Goal: Task Accomplishment & Management: Manage account settings

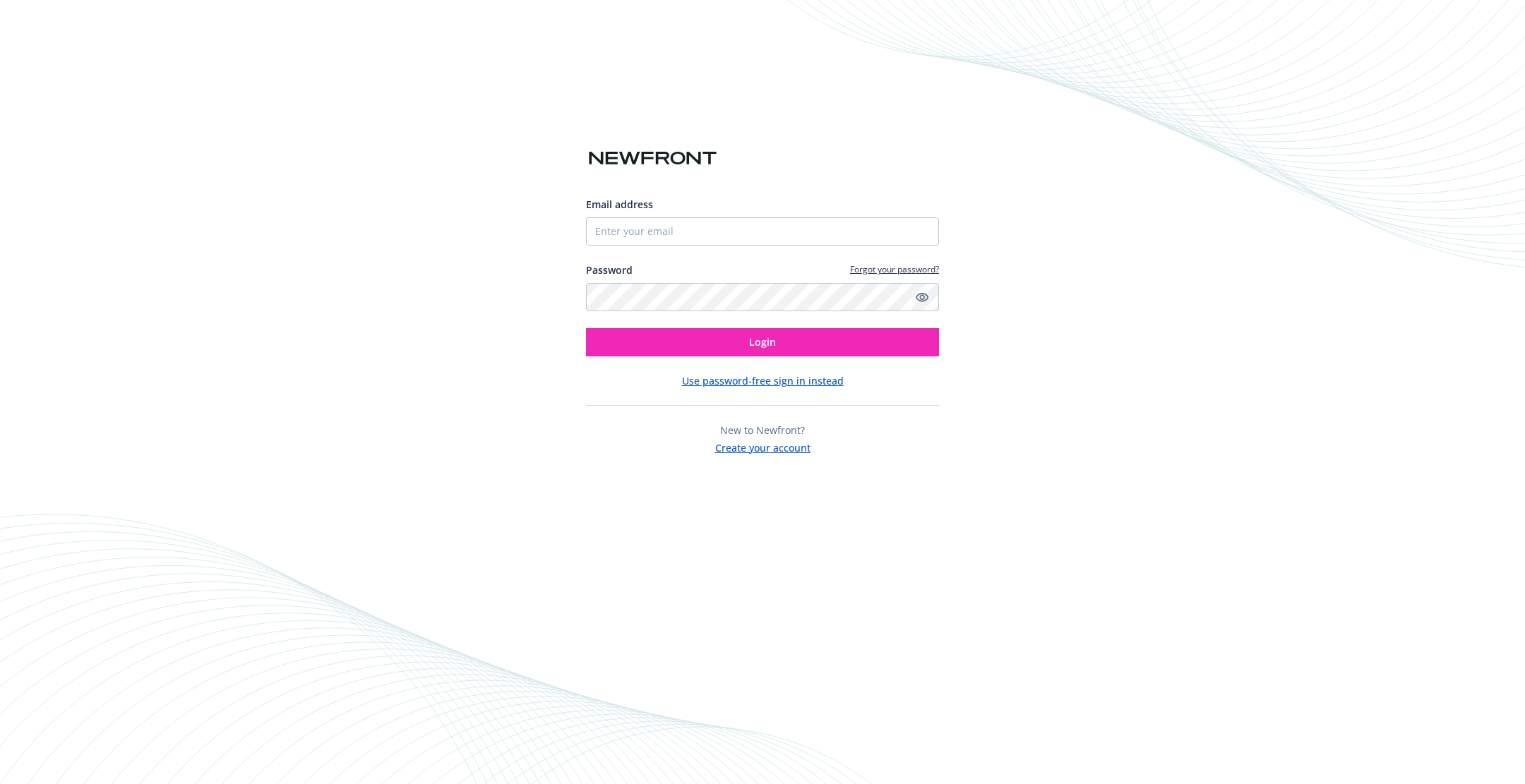
click at [677, 249] on div "Email address Password Forgot your password? Login" at bounding box center [762, 276] width 353 height 160
click at [679, 226] on input "Email address" at bounding box center [762, 232] width 353 height 28
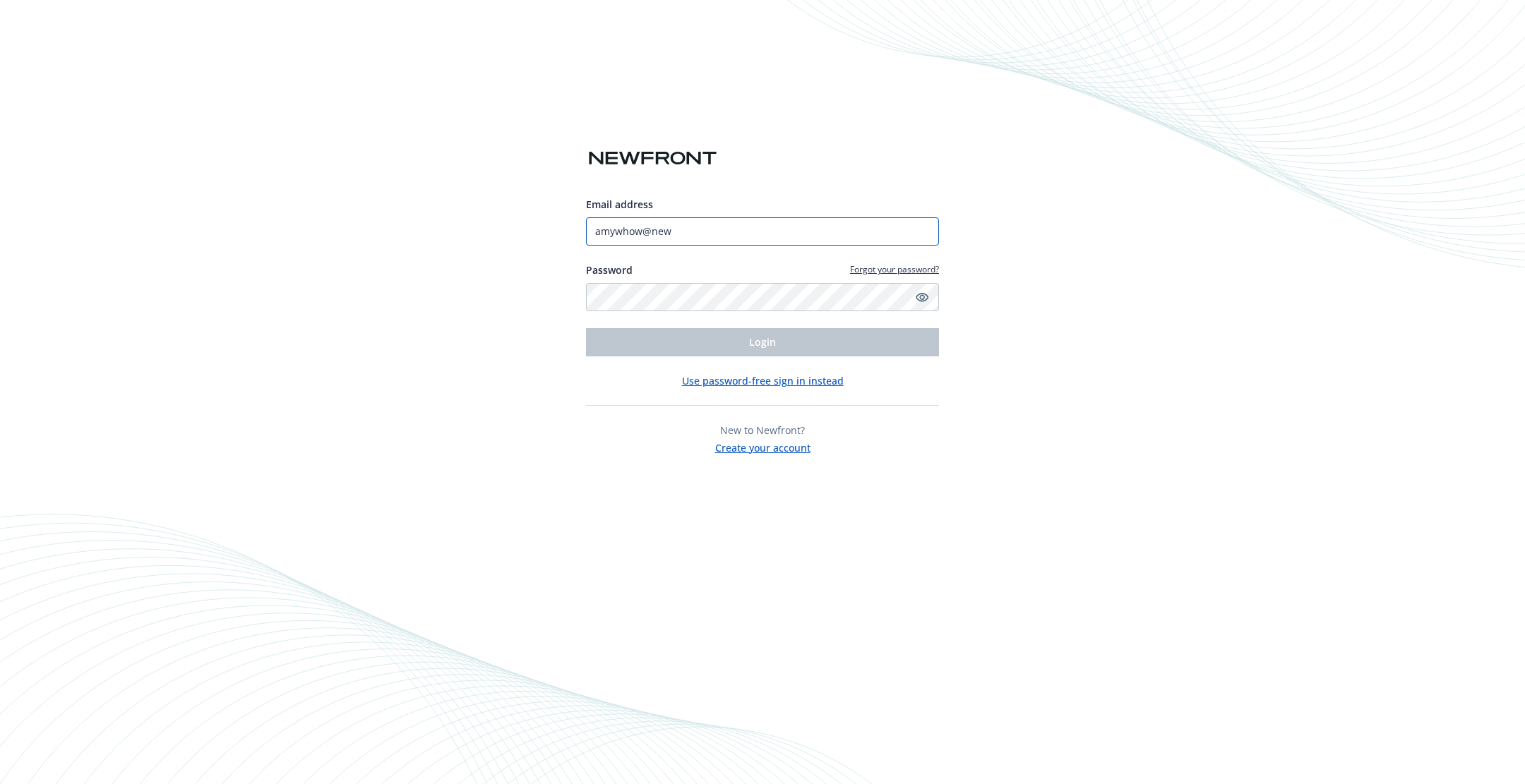
type input "amywhow@newa"
type input "[DOMAIN_NAME][EMAIL_ADDRESS][DOMAIN_NAME]"
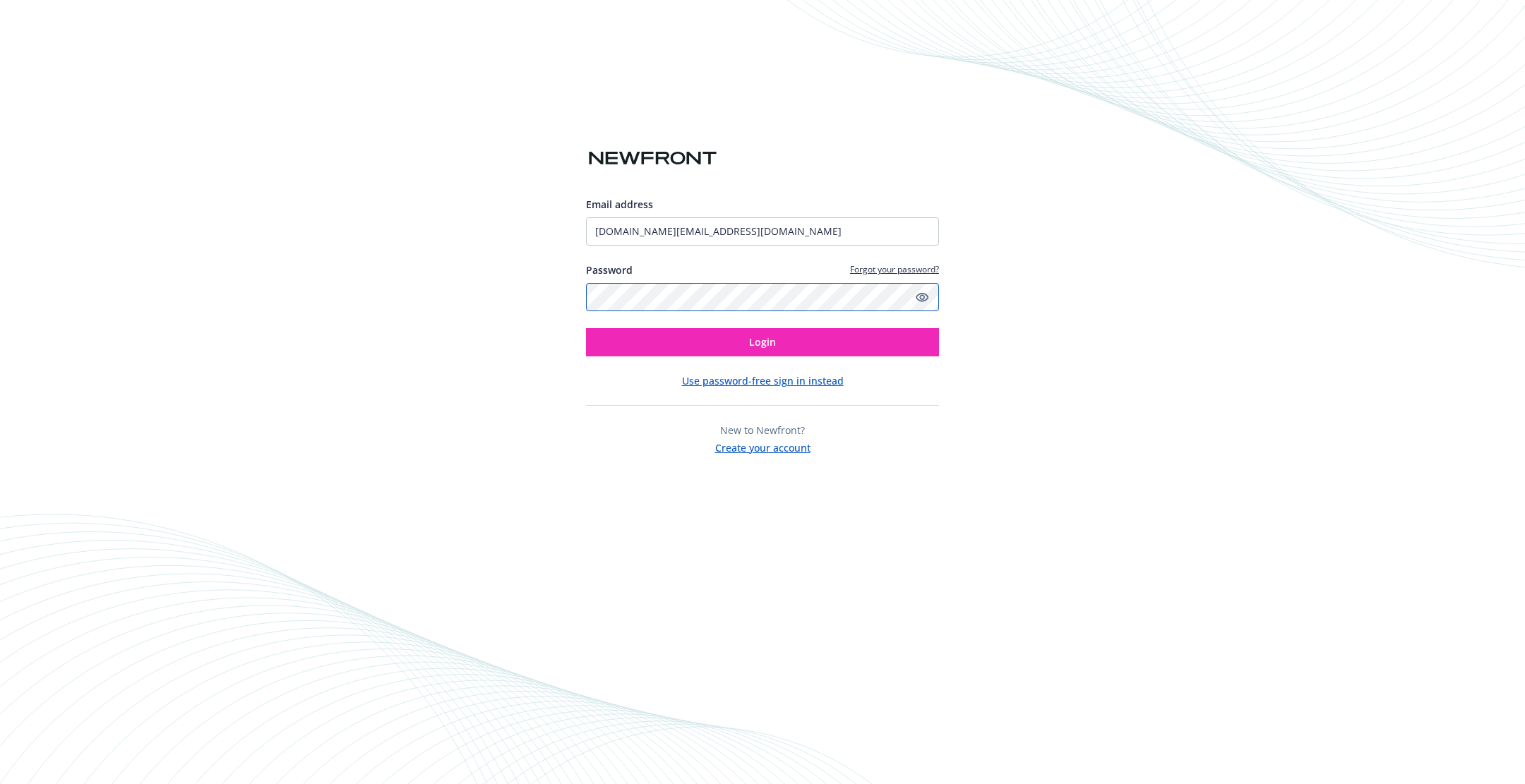
click at [586, 328] on button "Login" at bounding box center [762, 342] width 353 height 28
click at [683, 347] on button "Login" at bounding box center [762, 342] width 353 height 28
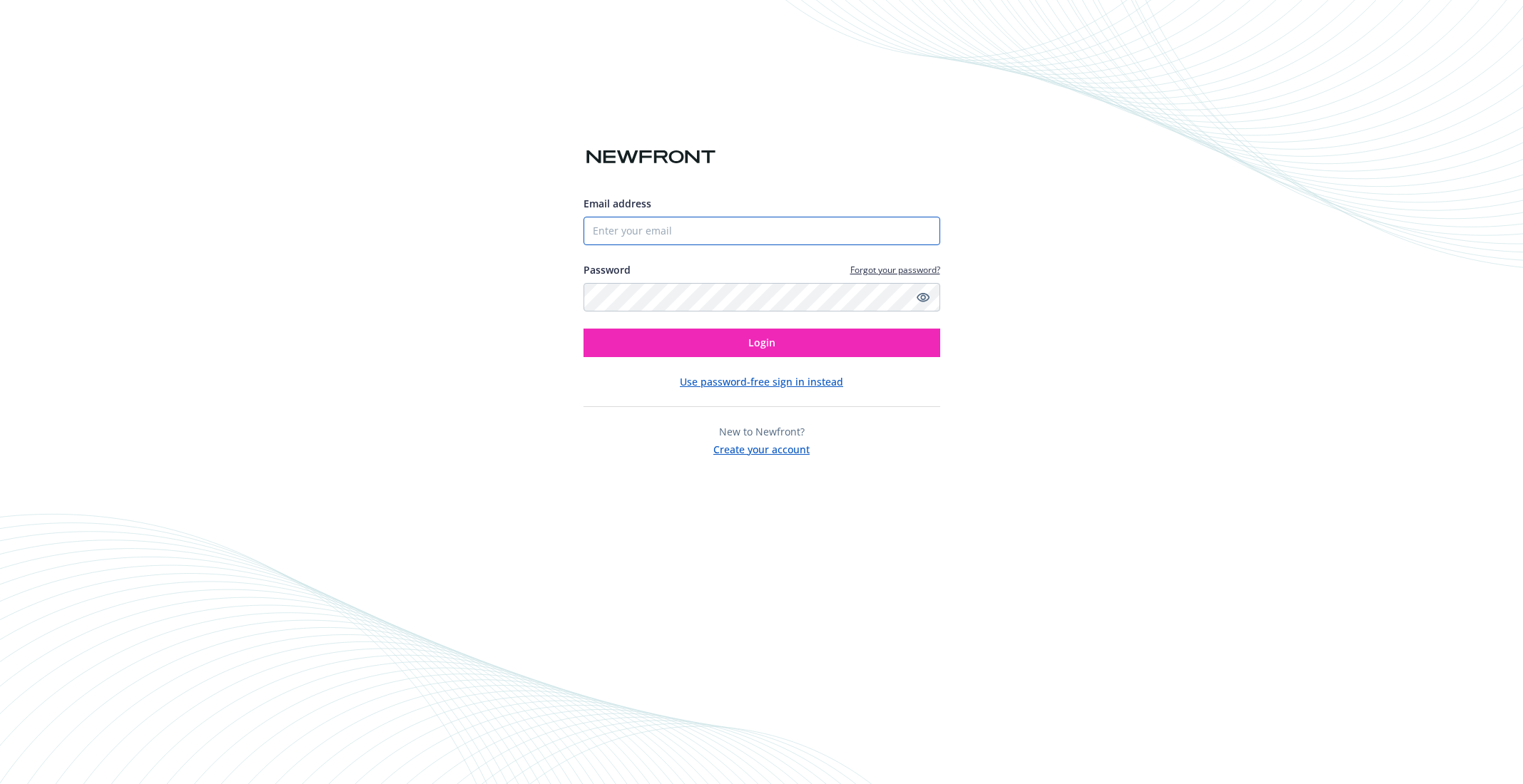
click at [746, 238] on input "Email address" at bounding box center [762, 231] width 357 height 28
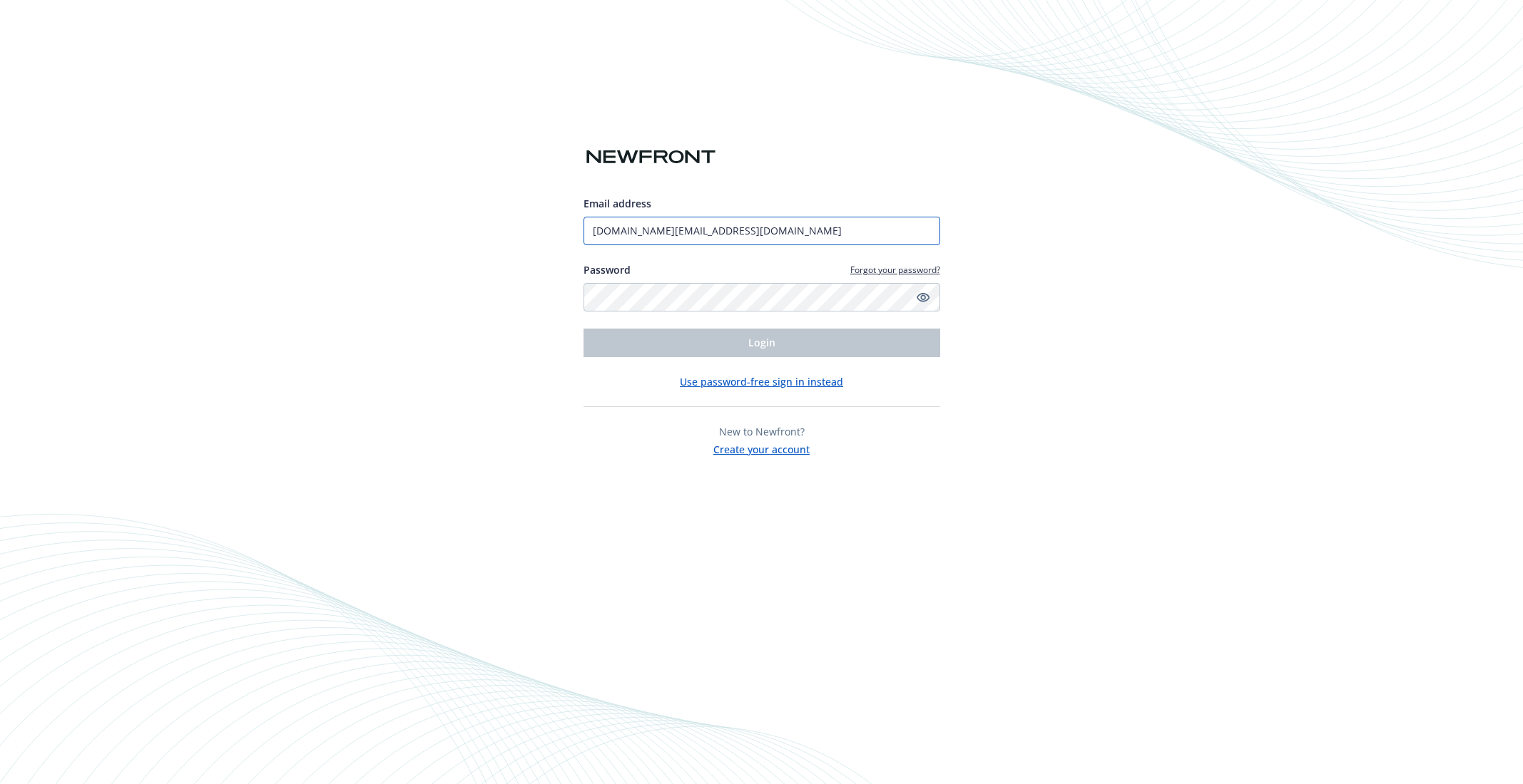
type input "[DOMAIN_NAME][EMAIL_ADDRESS][DOMAIN_NAME]"
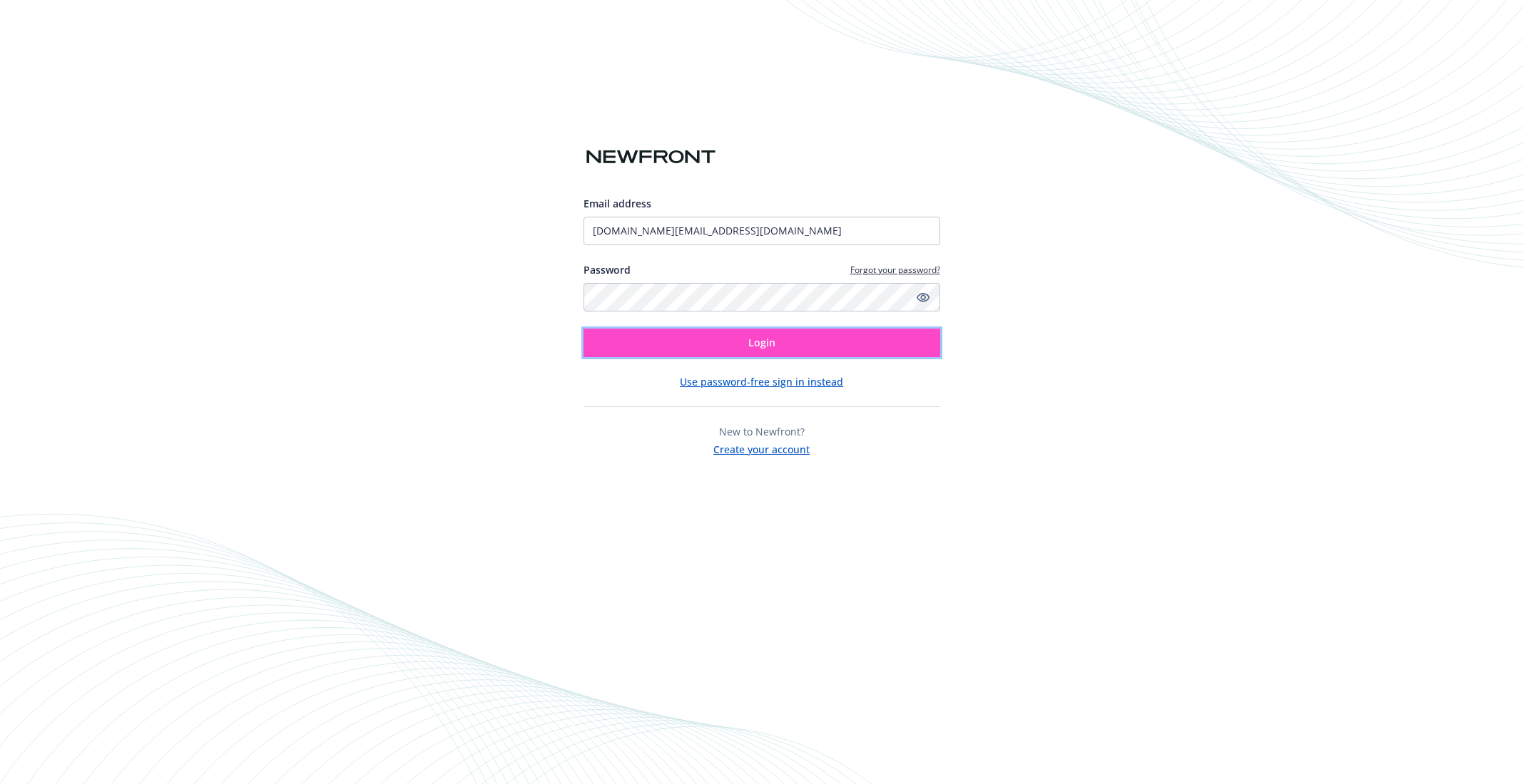
click at [740, 347] on button "Login" at bounding box center [762, 343] width 357 height 28
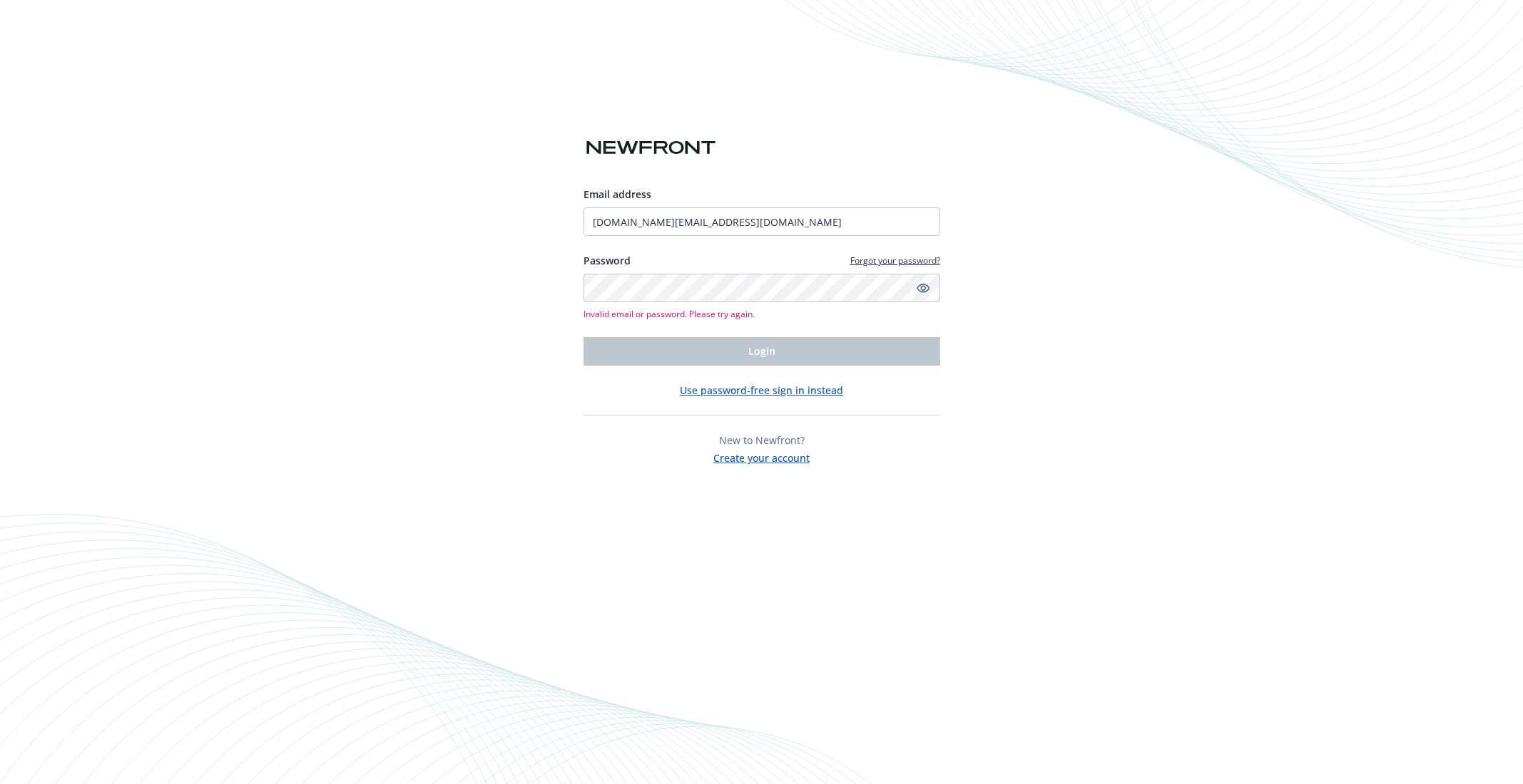
click at [750, 393] on button "Use password-free sign in instead" at bounding box center [761, 390] width 163 height 15
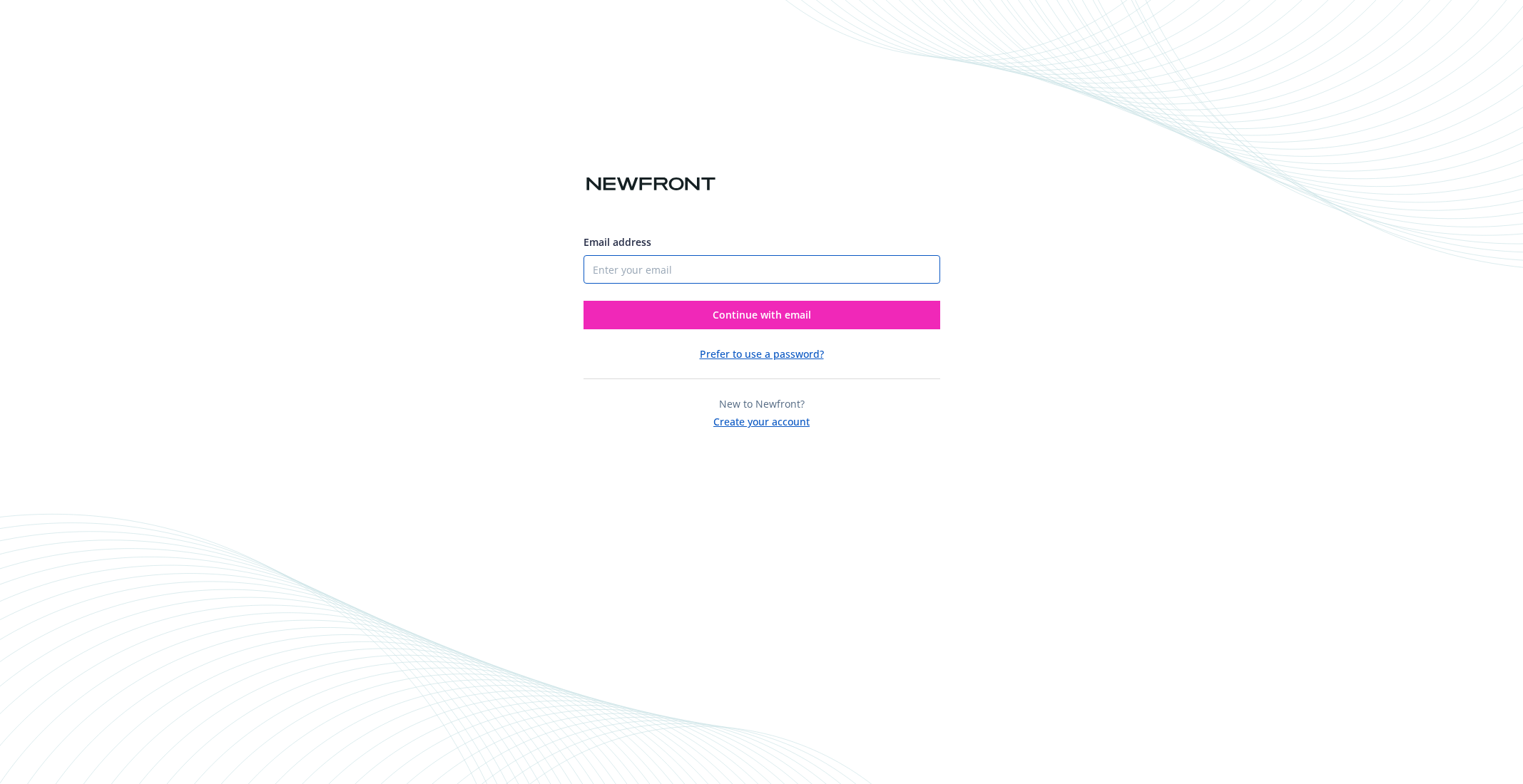
click at [693, 274] on input "Email address" at bounding box center [762, 269] width 357 height 28
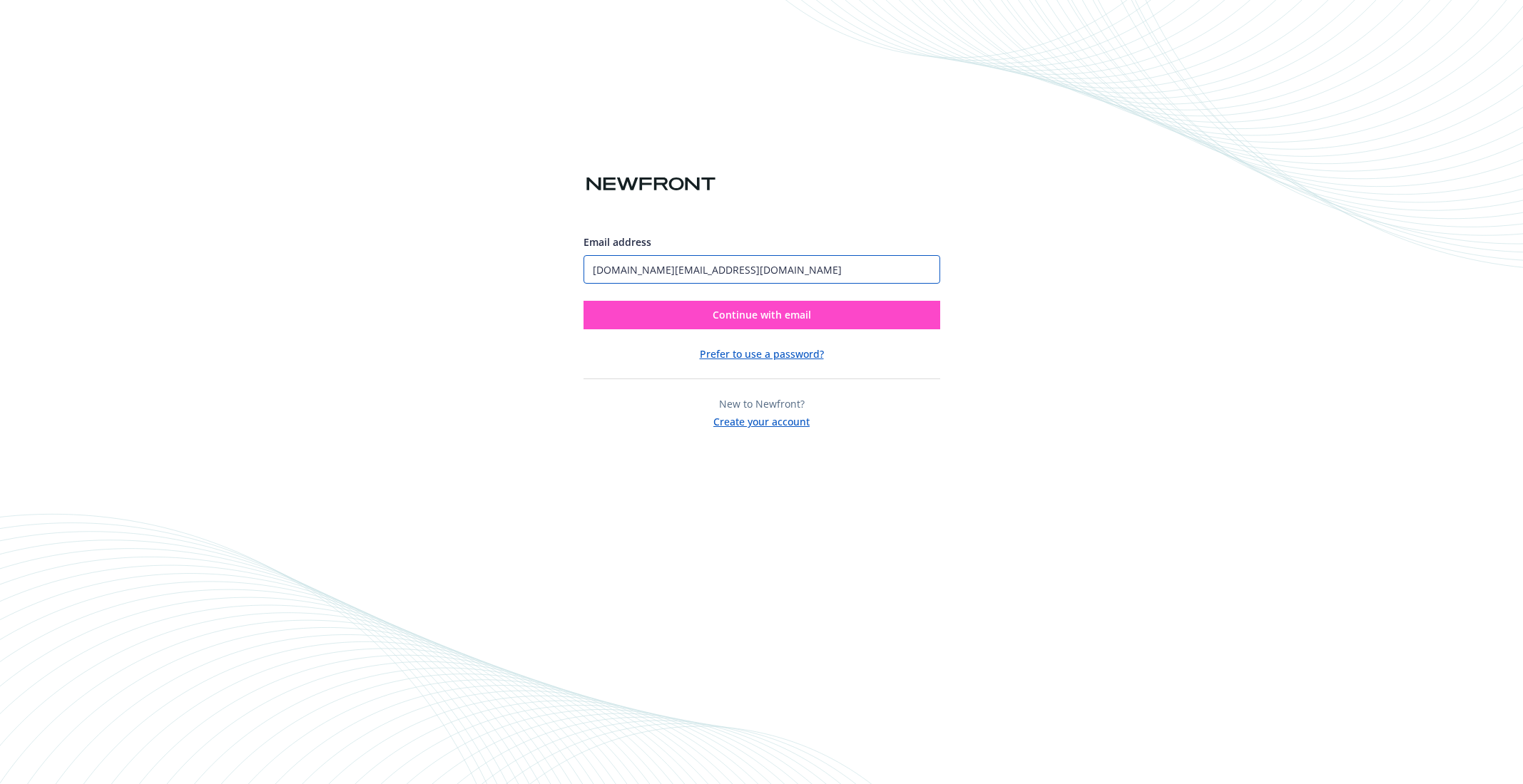
type input "[DOMAIN_NAME][EMAIL_ADDRESS][DOMAIN_NAME]"
click at [704, 314] on button "Continue with email" at bounding box center [762, 315] width 357 height 28
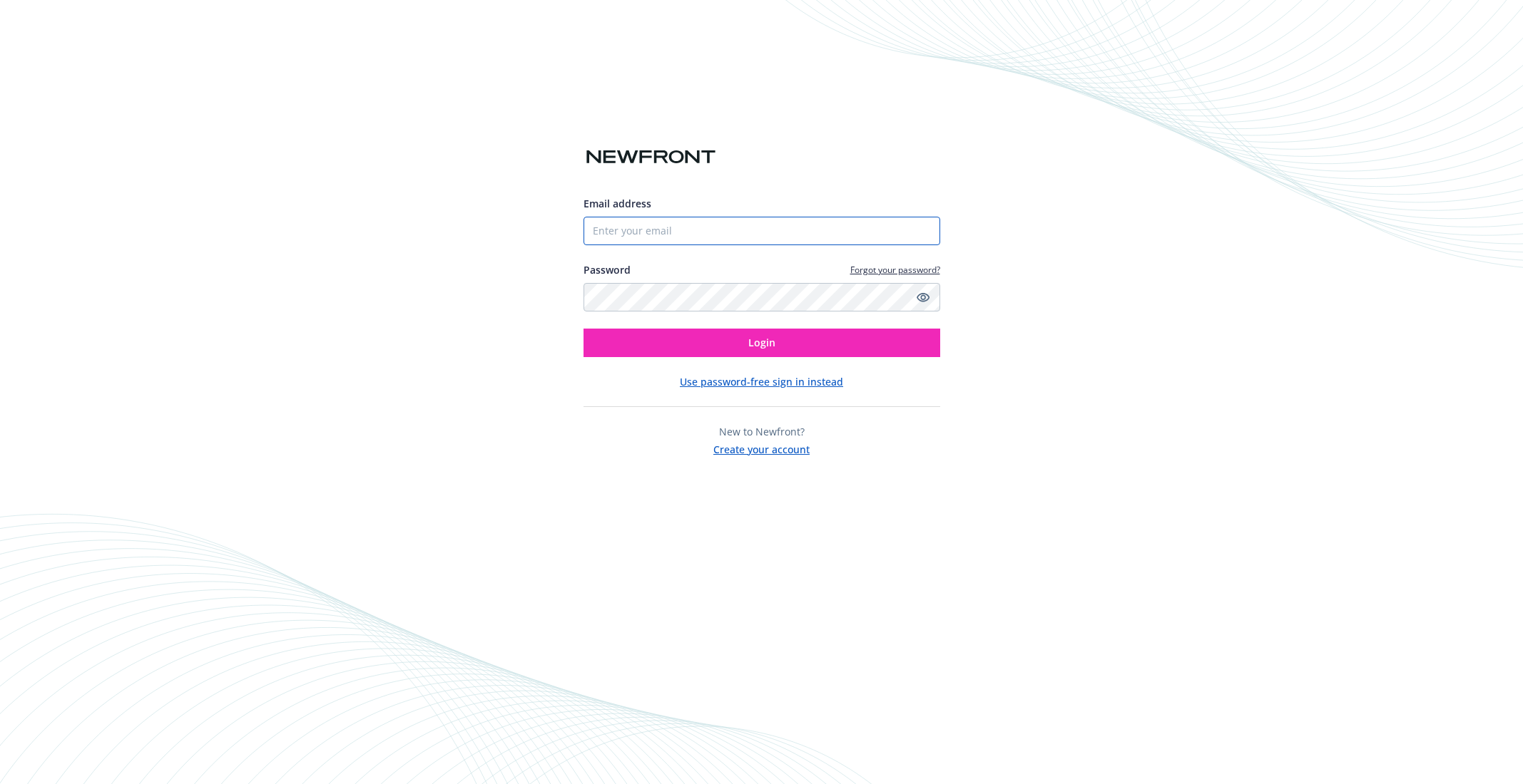
click at [647, 229] on input "Email address" at bounding box center [762, 231] width 357 height 28
click at [662, 239] on input "Email address" at bounding box center [770, 234] width 357 height 28
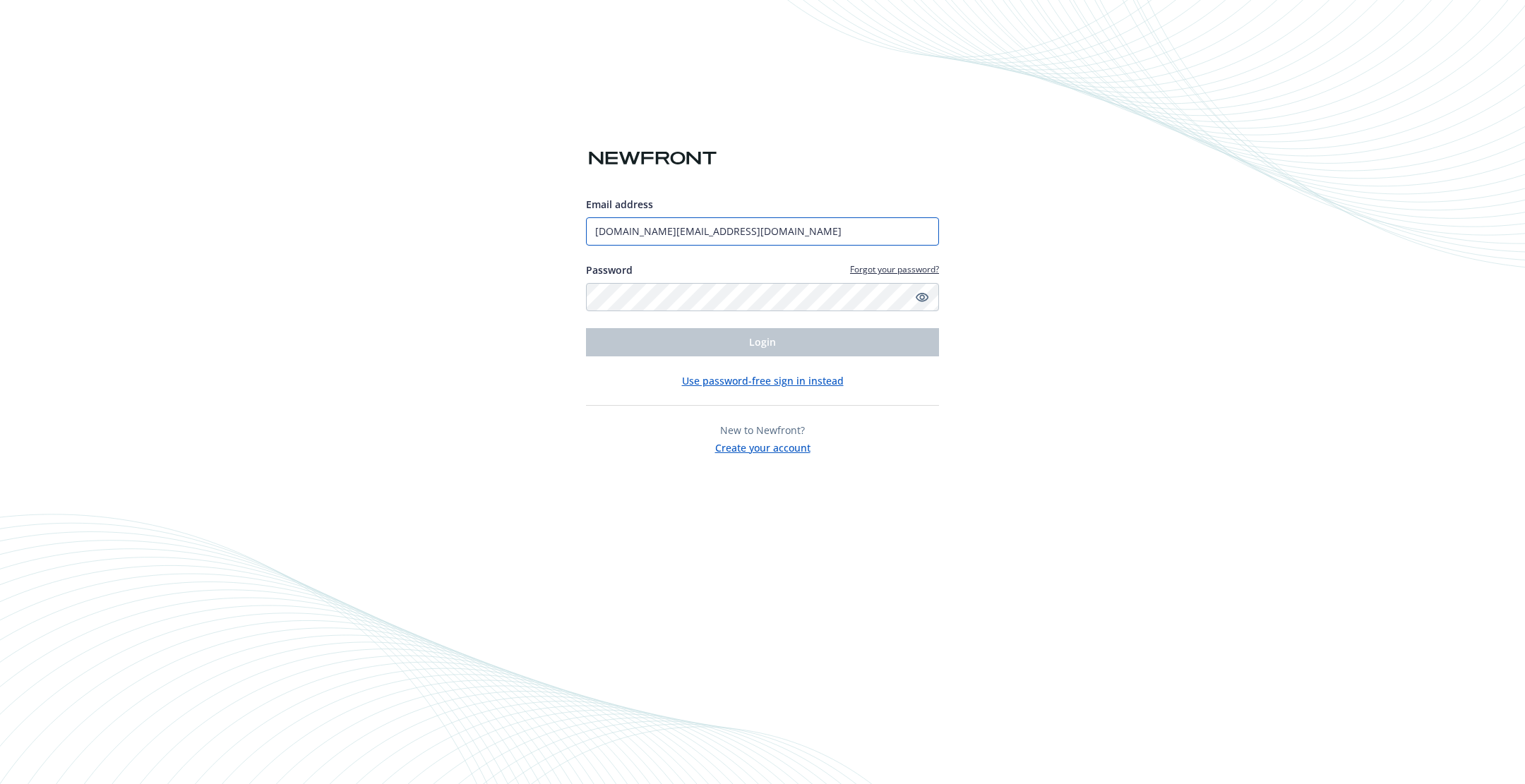
type input "[DOMAIN_NAME][EMAIL_ADDRESS][DOMAIN_NAME]"
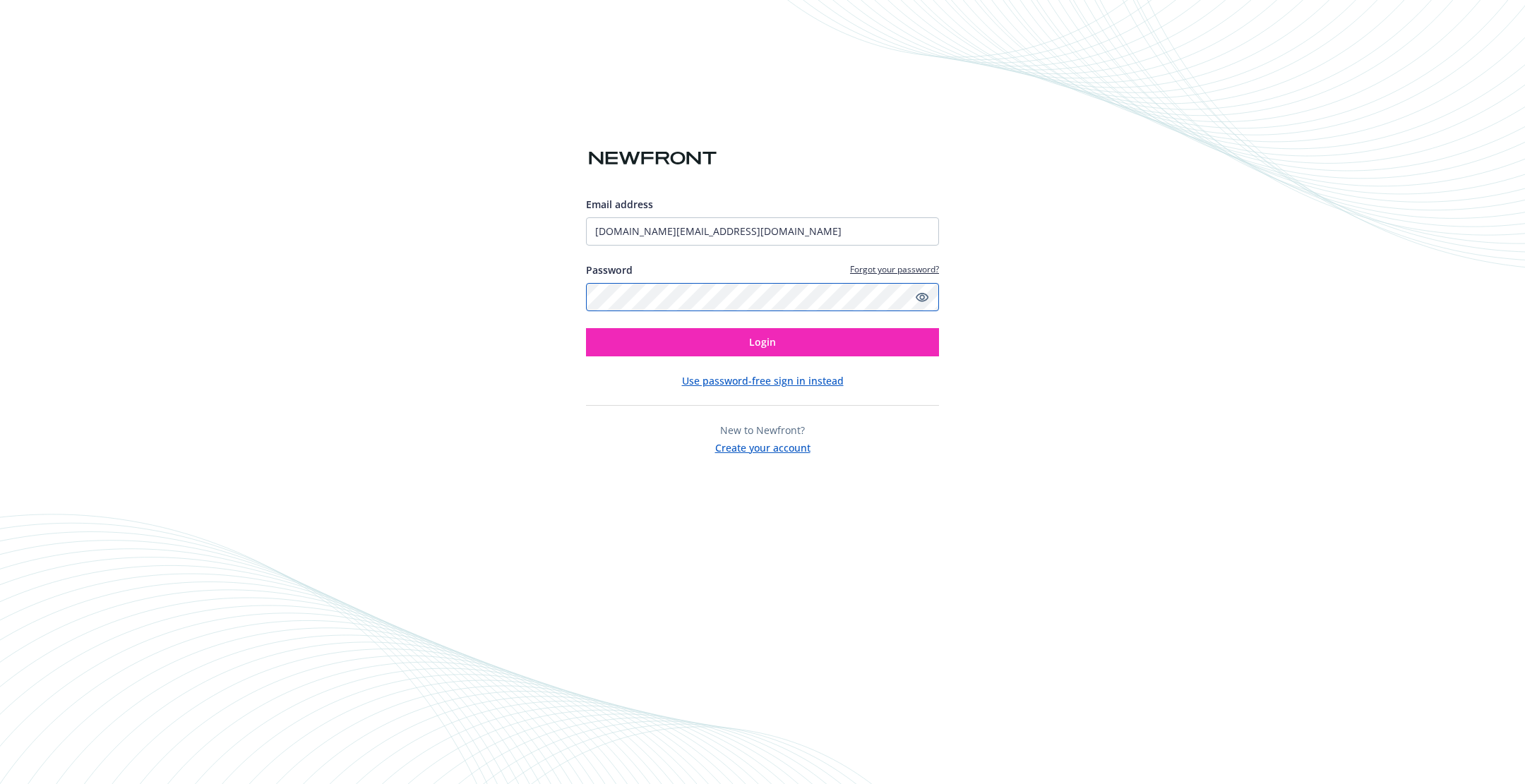
click at [586, 328] on button "Login" at bounding box center [762, 342] width 353 height 28
click at [656, 338] on button "Login" at bounding box center [762, 342] width 353 height 28
click at [707, 347] on button "Login" at bounding box center [762, 342] width 353 height 28
click at [674, 338] on button "Login" at bounding box center [762, 342] width 353 height 28
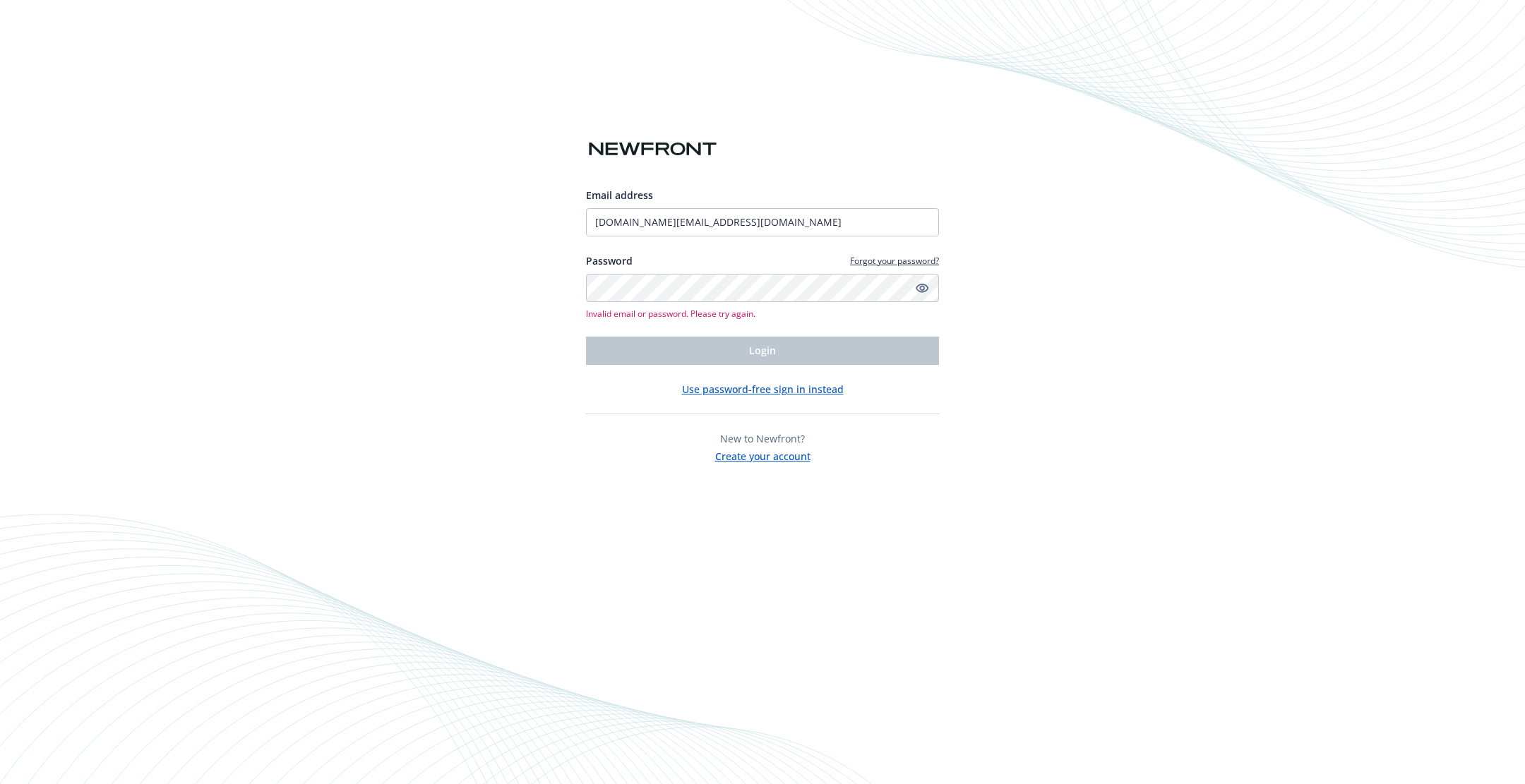
click at [878, 261] on link "Forgot your password?" at bounding box center [894, 261] width 89 height 12
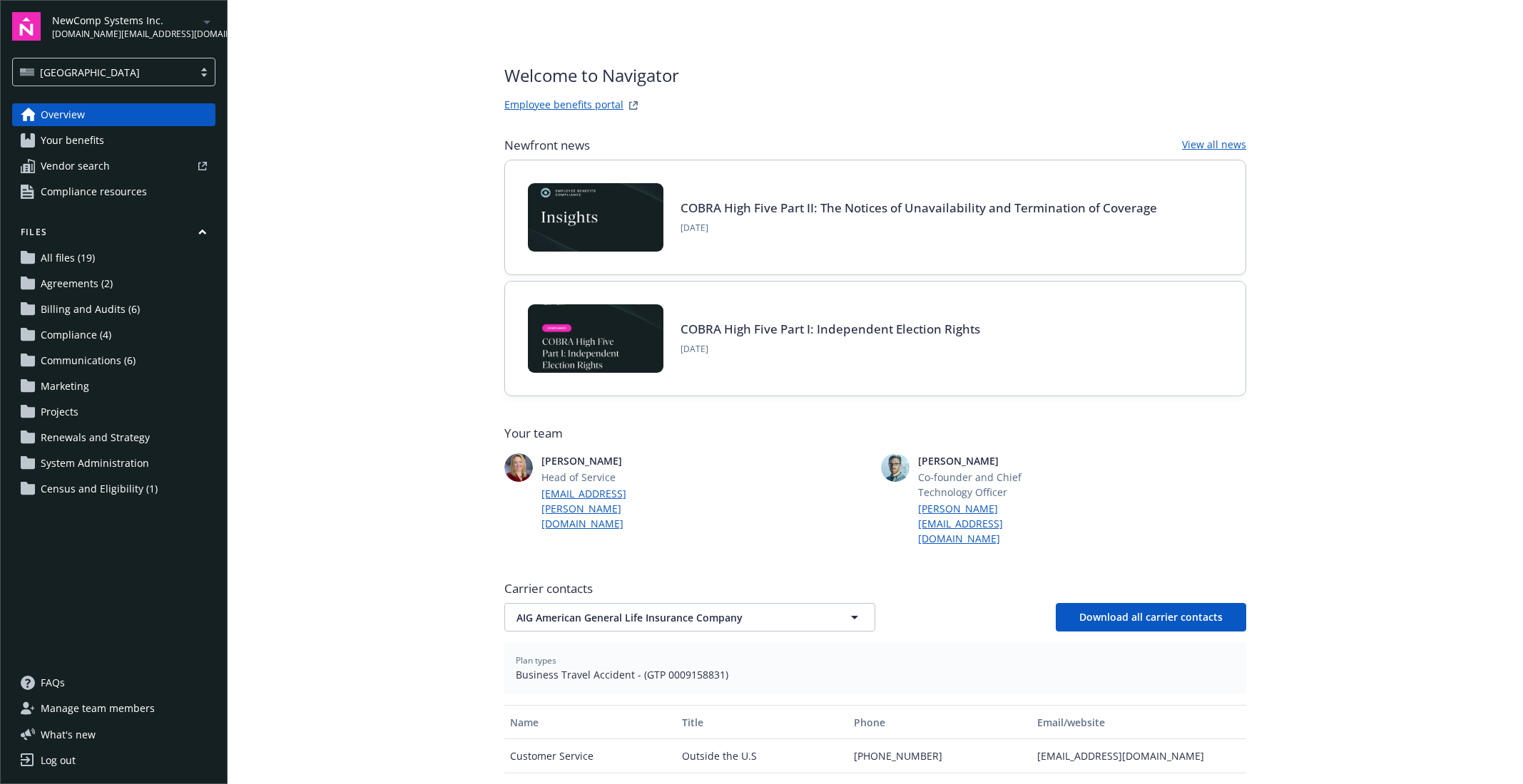
click at [114, 765] on link "Log out" at bounding box center [114, 761] width 203 height 23
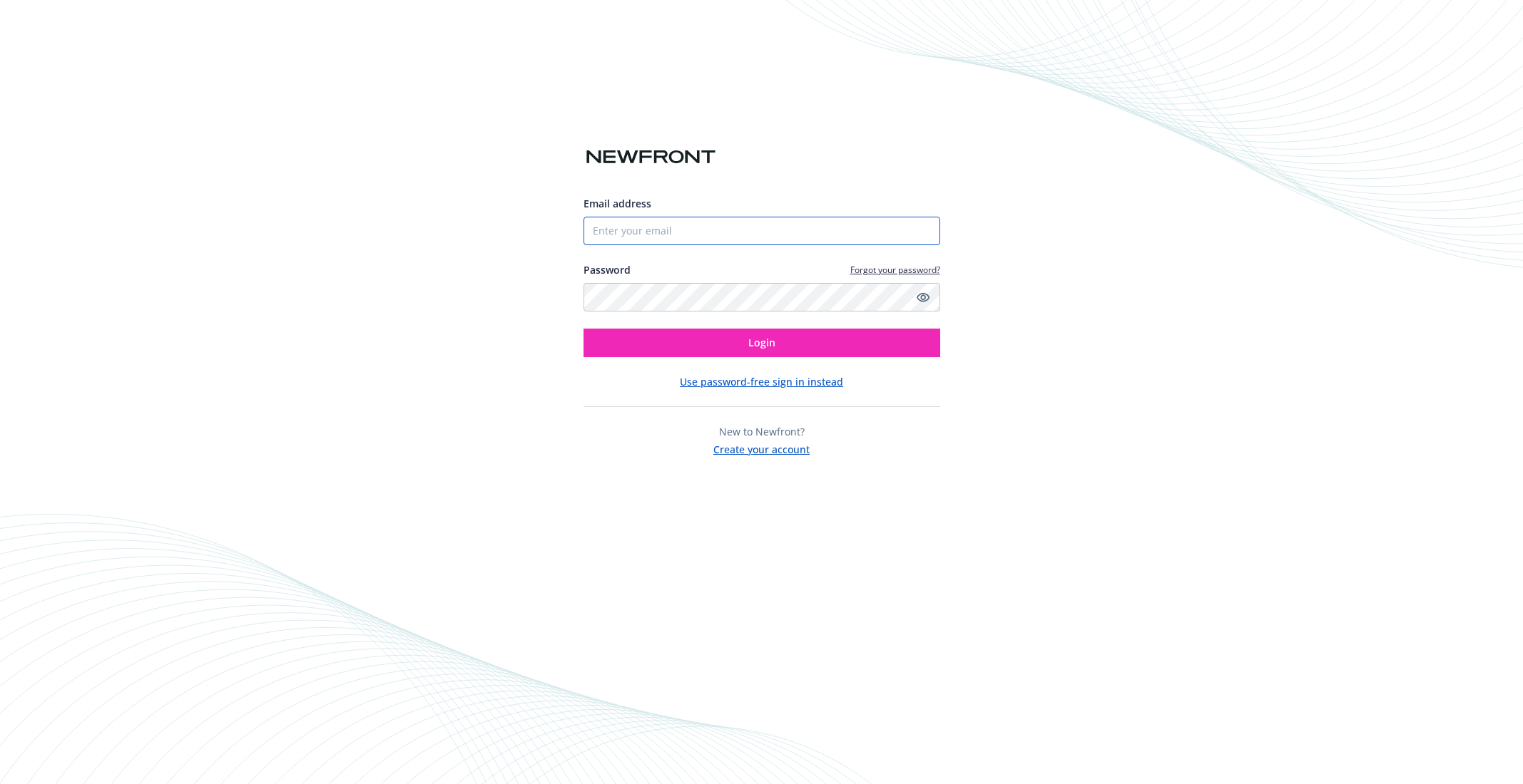
click at [675, 241] on input "Email address" at bounding box center [762, 231] width 357 height 28
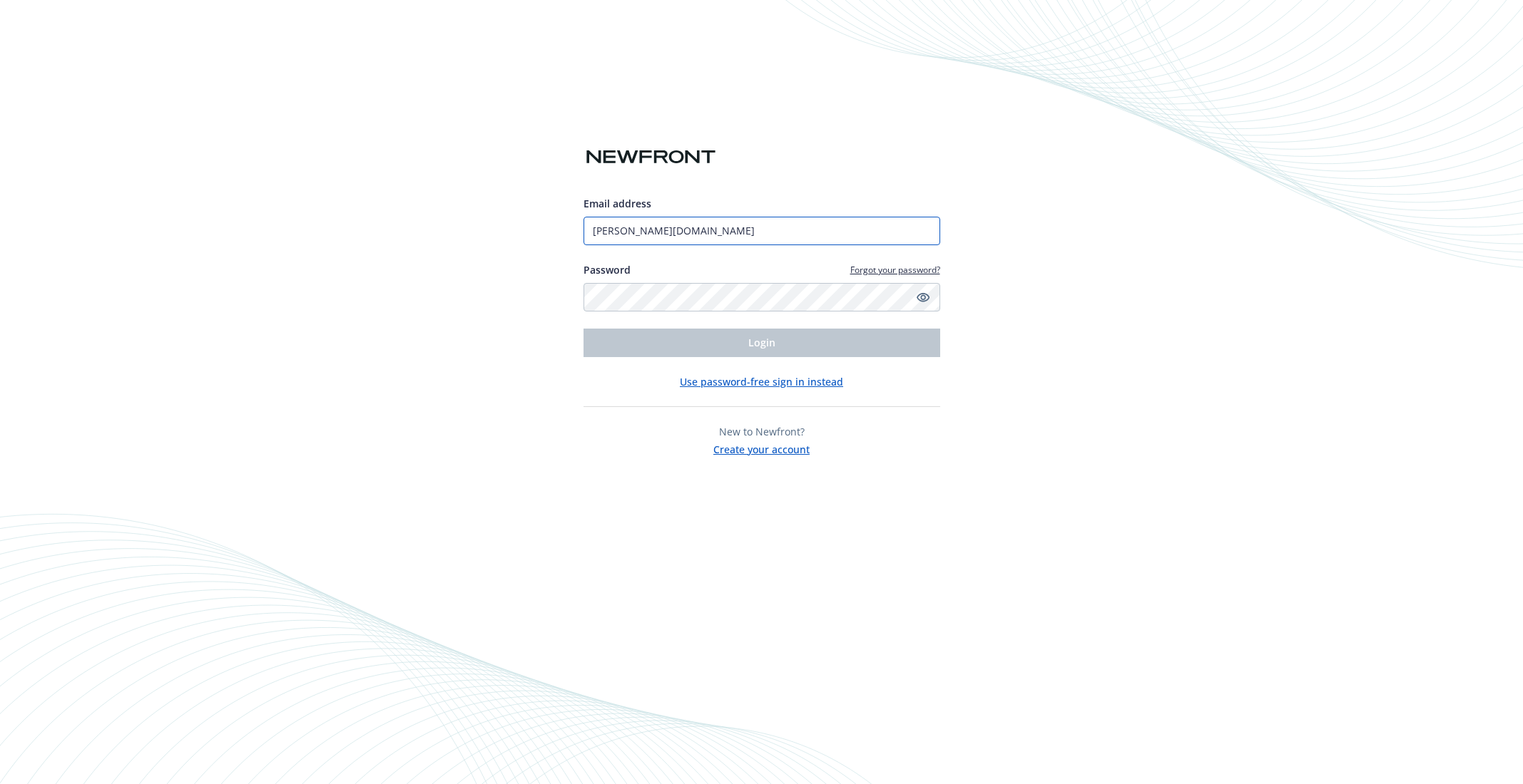
type input "amy.how"
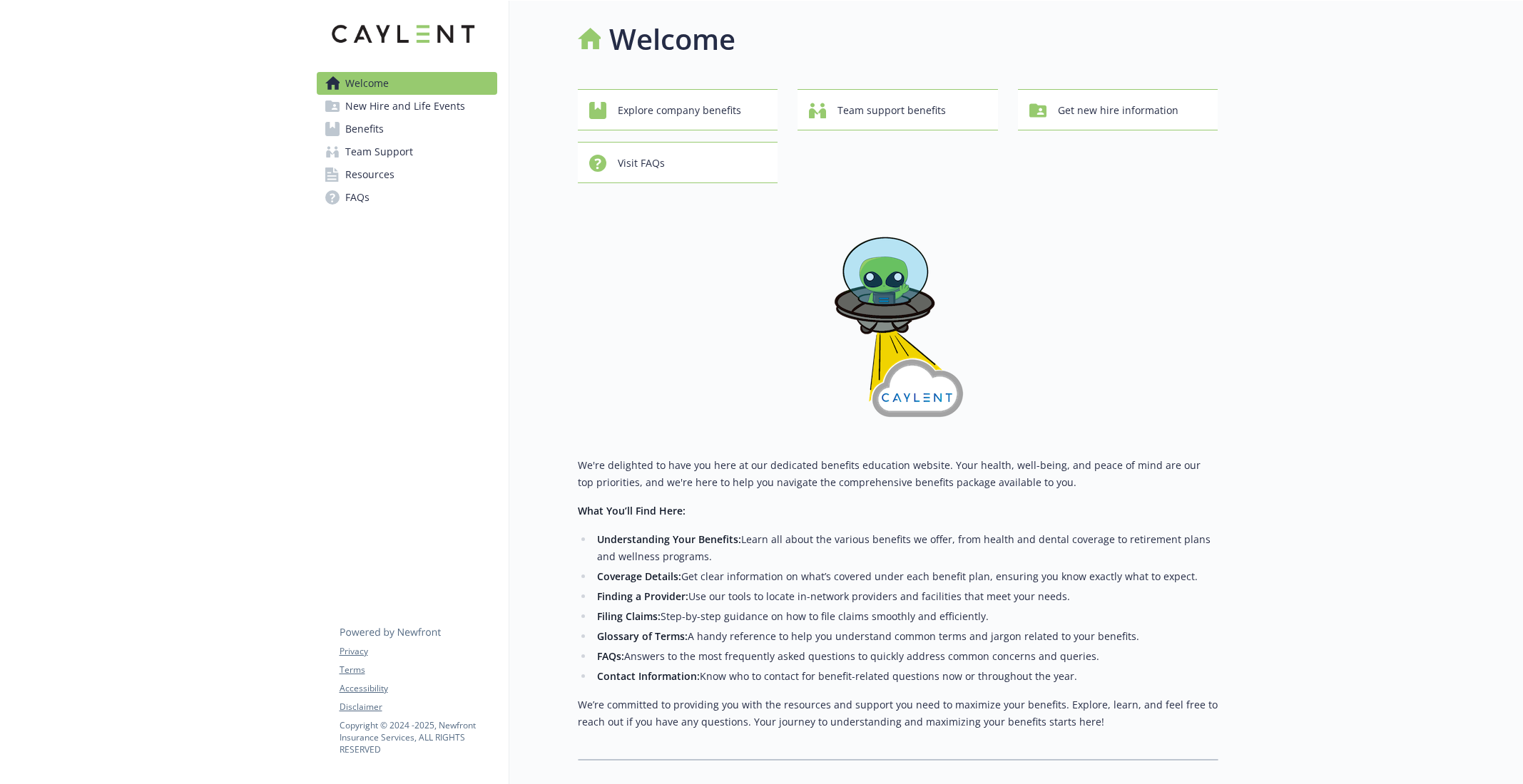
click at [401, 145] on span "Team Support" at bounding box center [379, 151] width 68 height 23
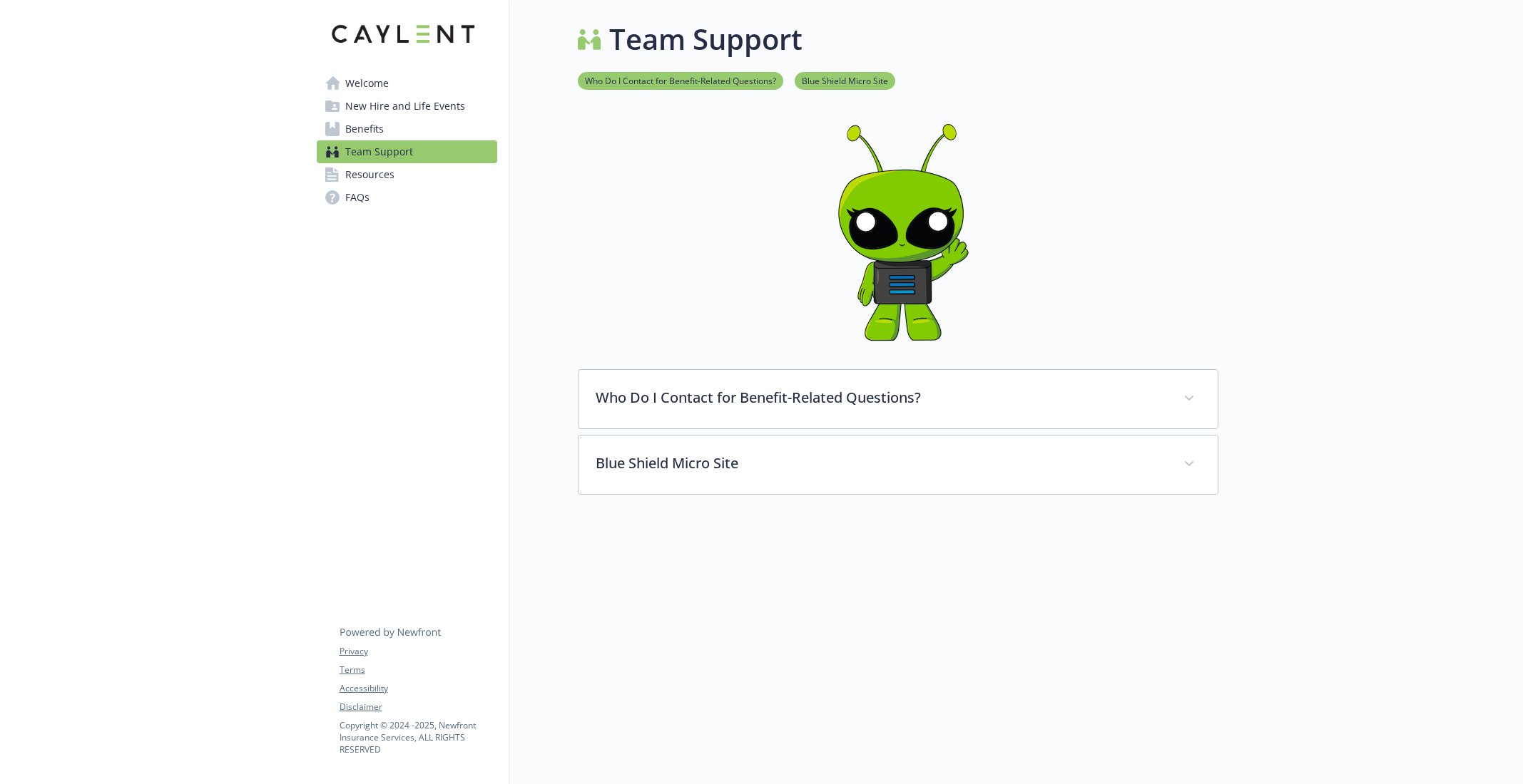
click at [387, 130] on link "Benefits" at bounding box center [407, 129] width 181 height 23
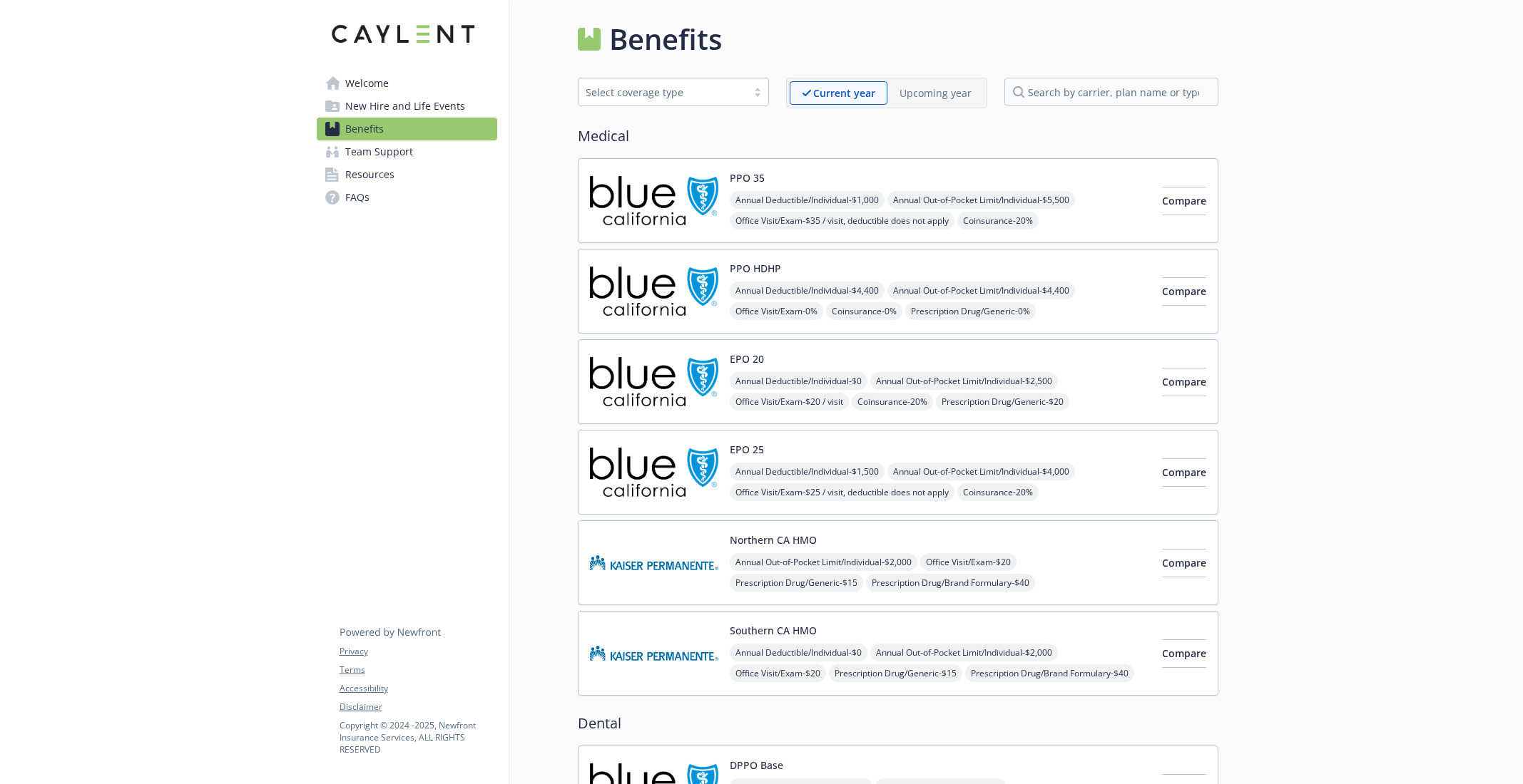
click at [674, 359] on img at bounding box center [655, 382] width 129 height 61
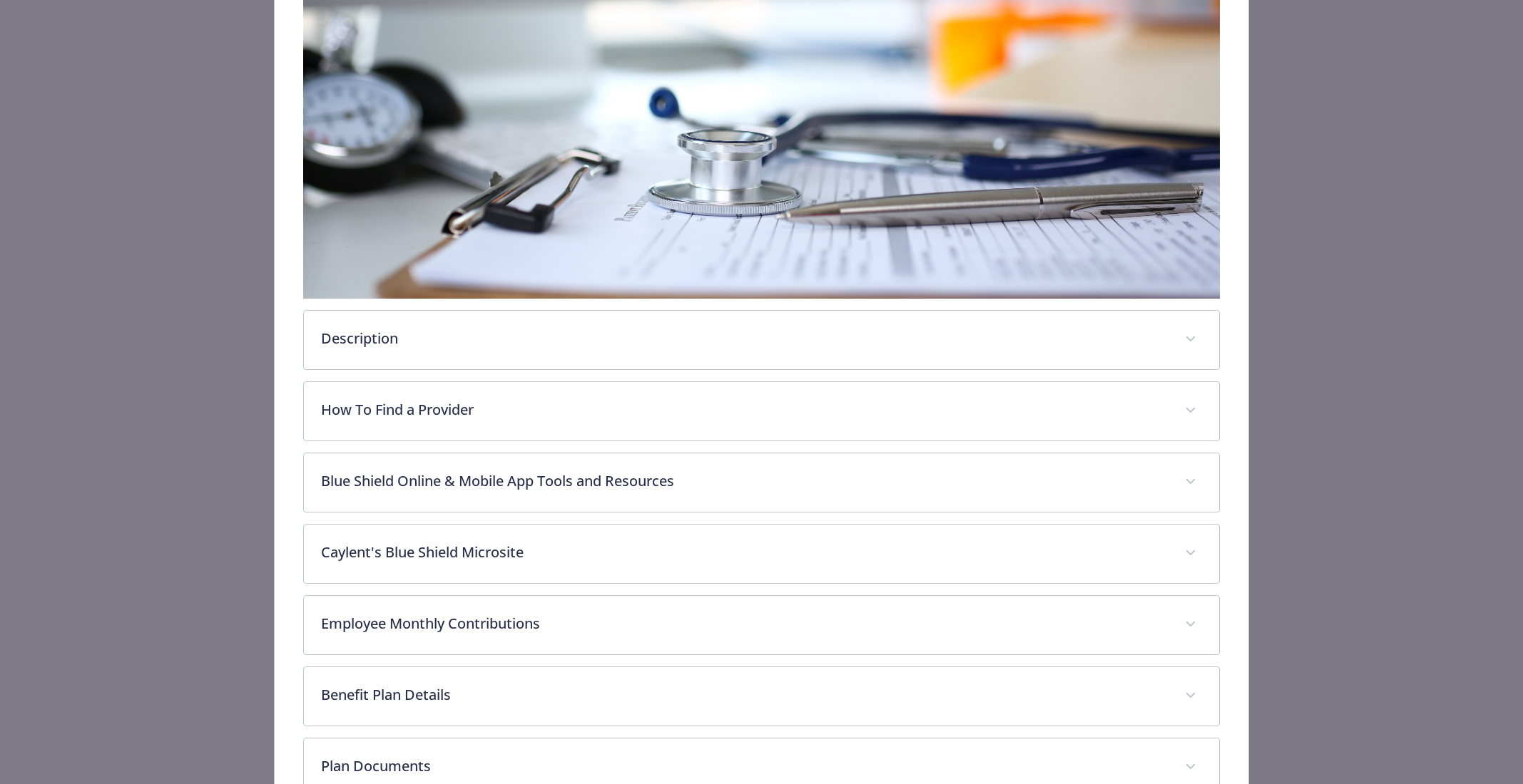
scroll to position [406, 0]
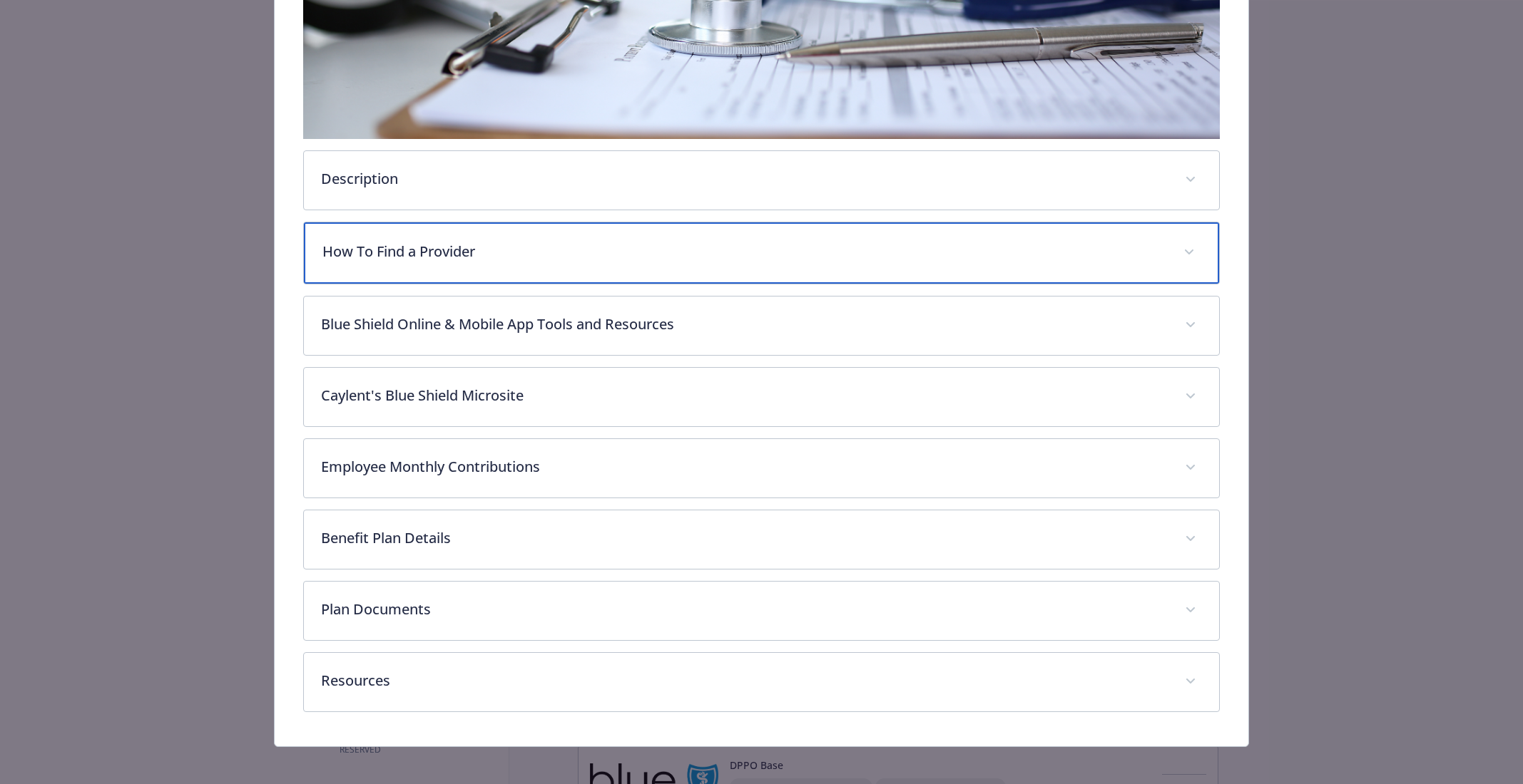
click at [680, 242] on p "How To Find a Provider" at bounding box center [744, 252] width 843 height 22
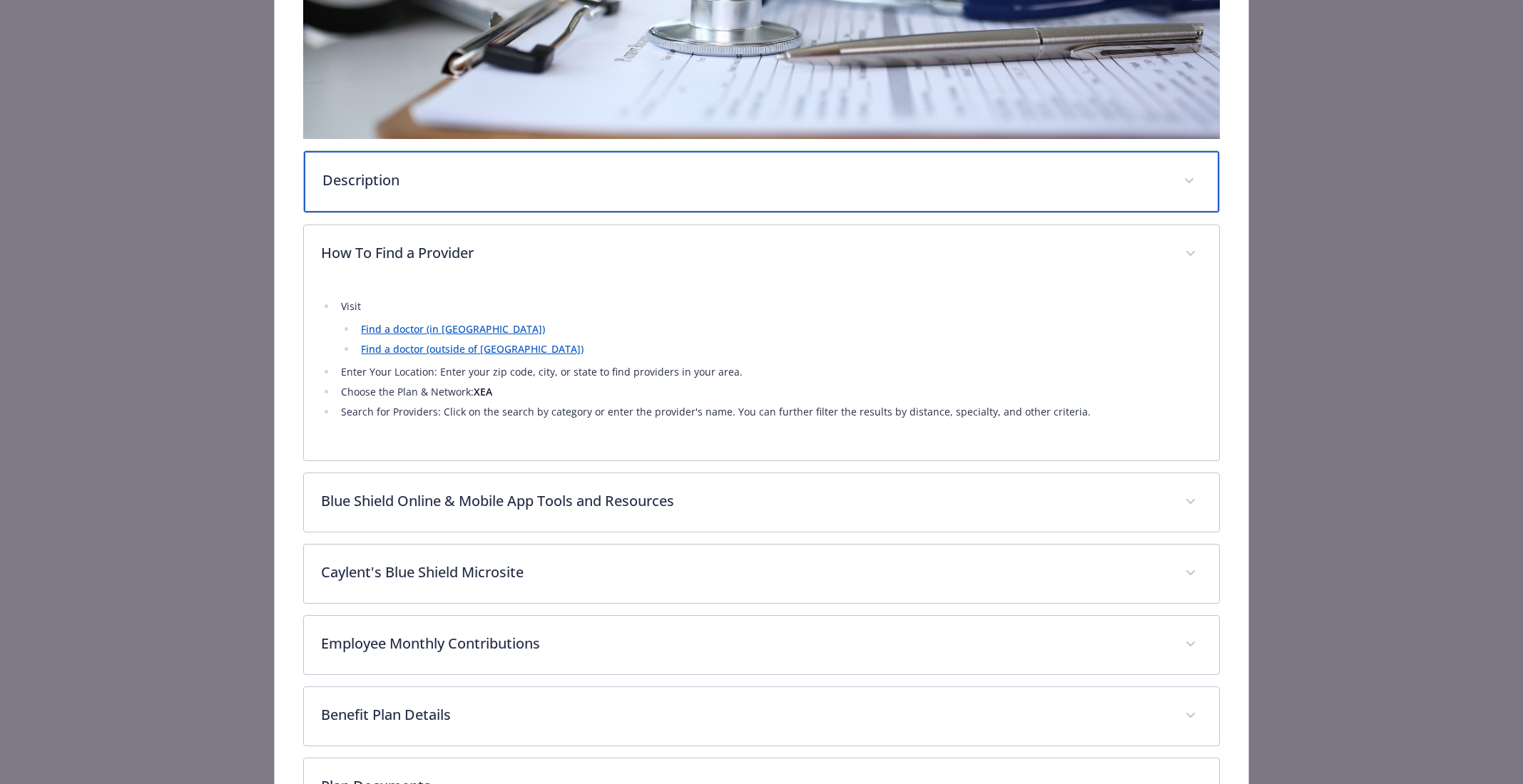
click at [669, 185] on p "Description" at bounding box center [744, 181] width 843 height 22
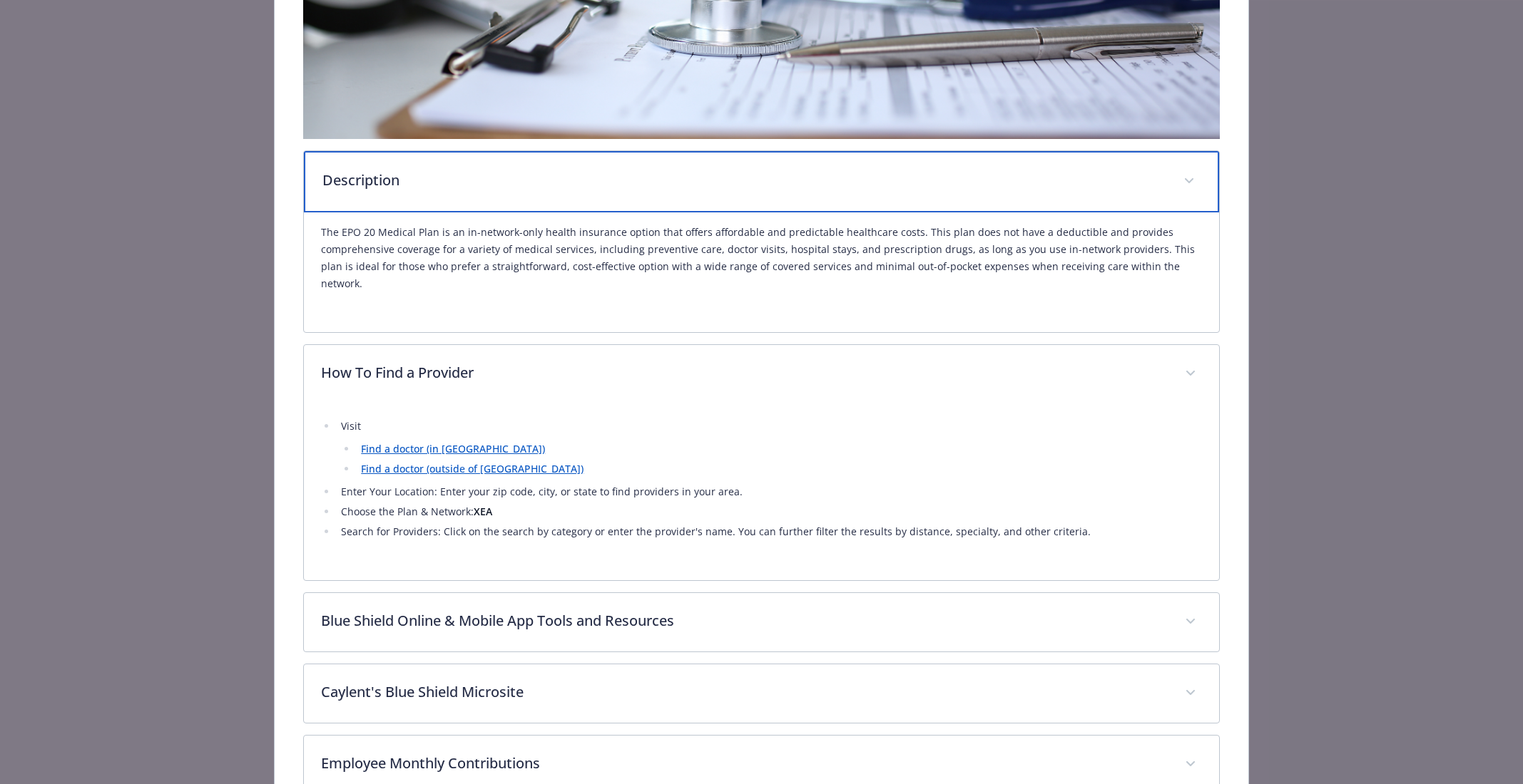
click at [669, 185] on p "Description" at bounding box center [744, 181] width 843 height 22
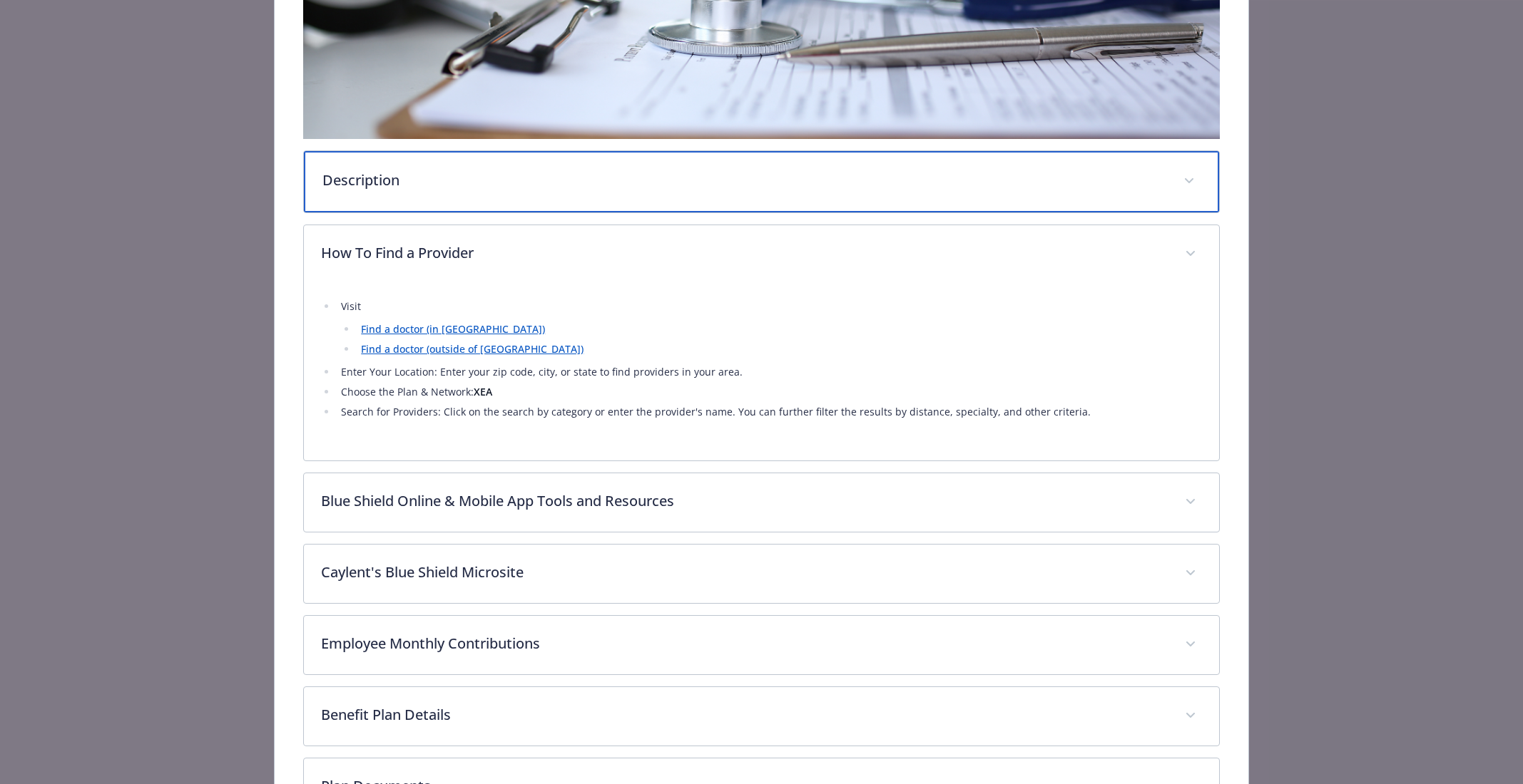
click at [669, 185] on p "Description" at bounding box center [744, 181] width 843 height 22
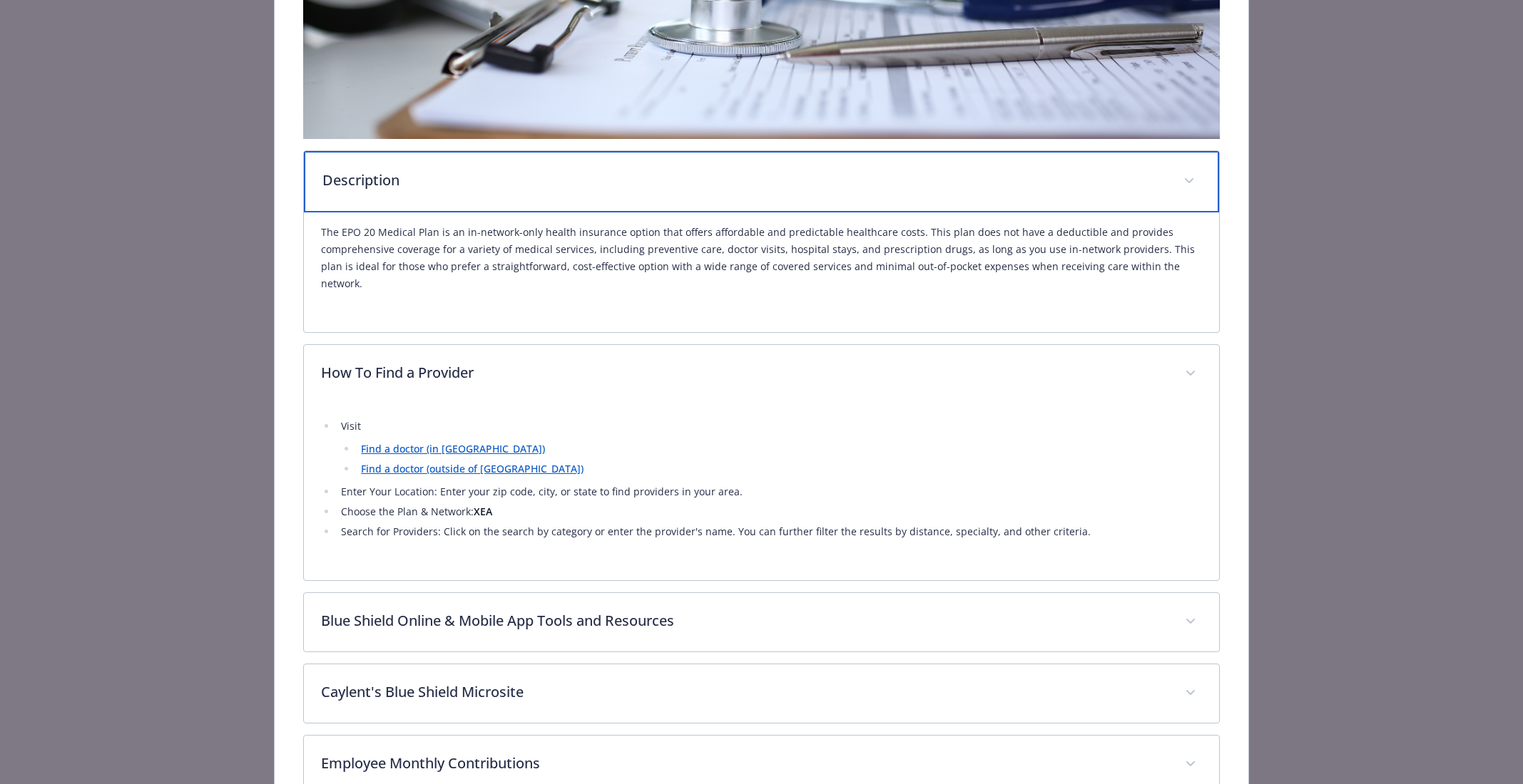
click at [669, 185] on p "Description" at bounding box center [744, 181] width 843 height 22
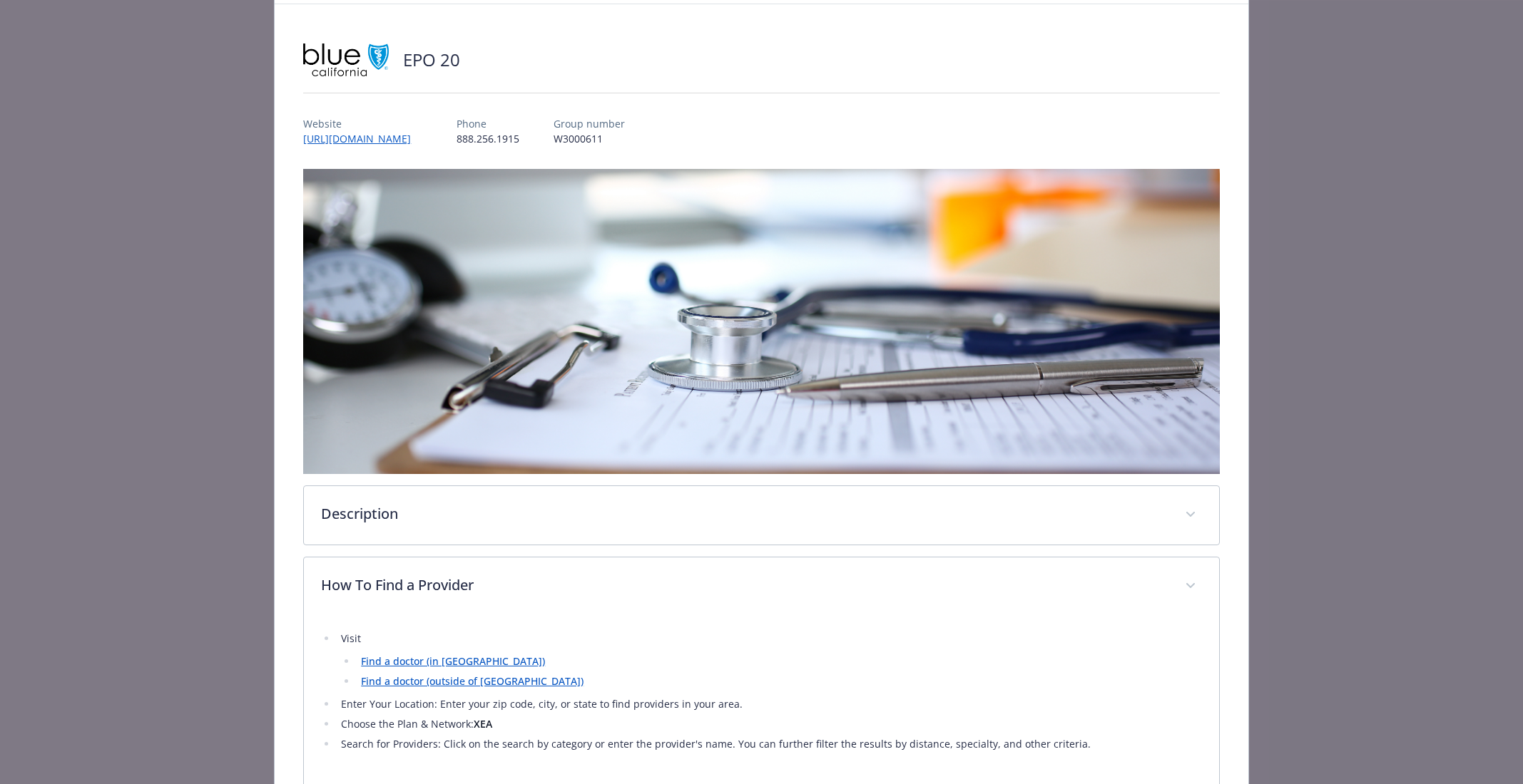
scroll to position [8, 0]
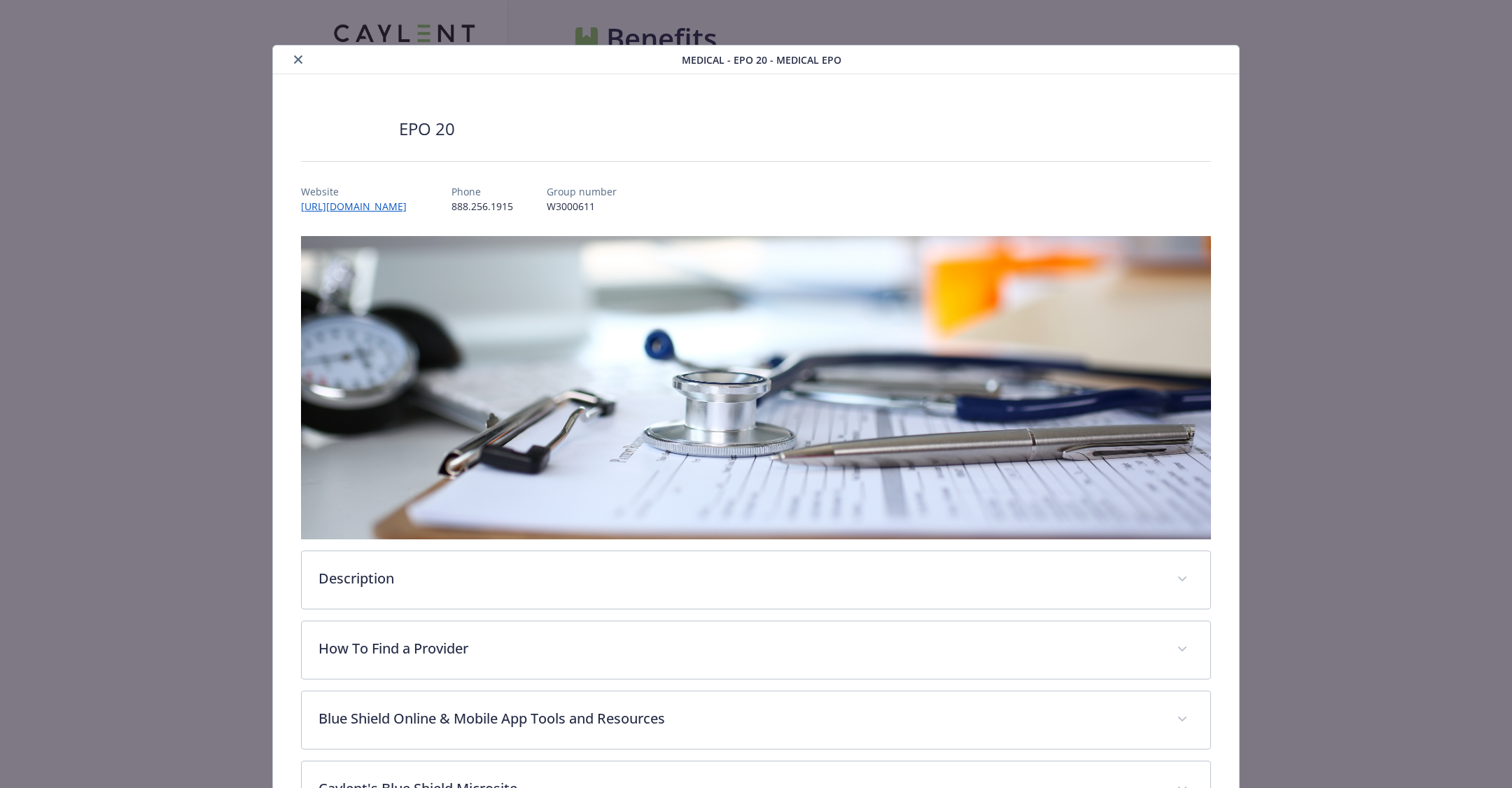
scroll to position [41, 0]
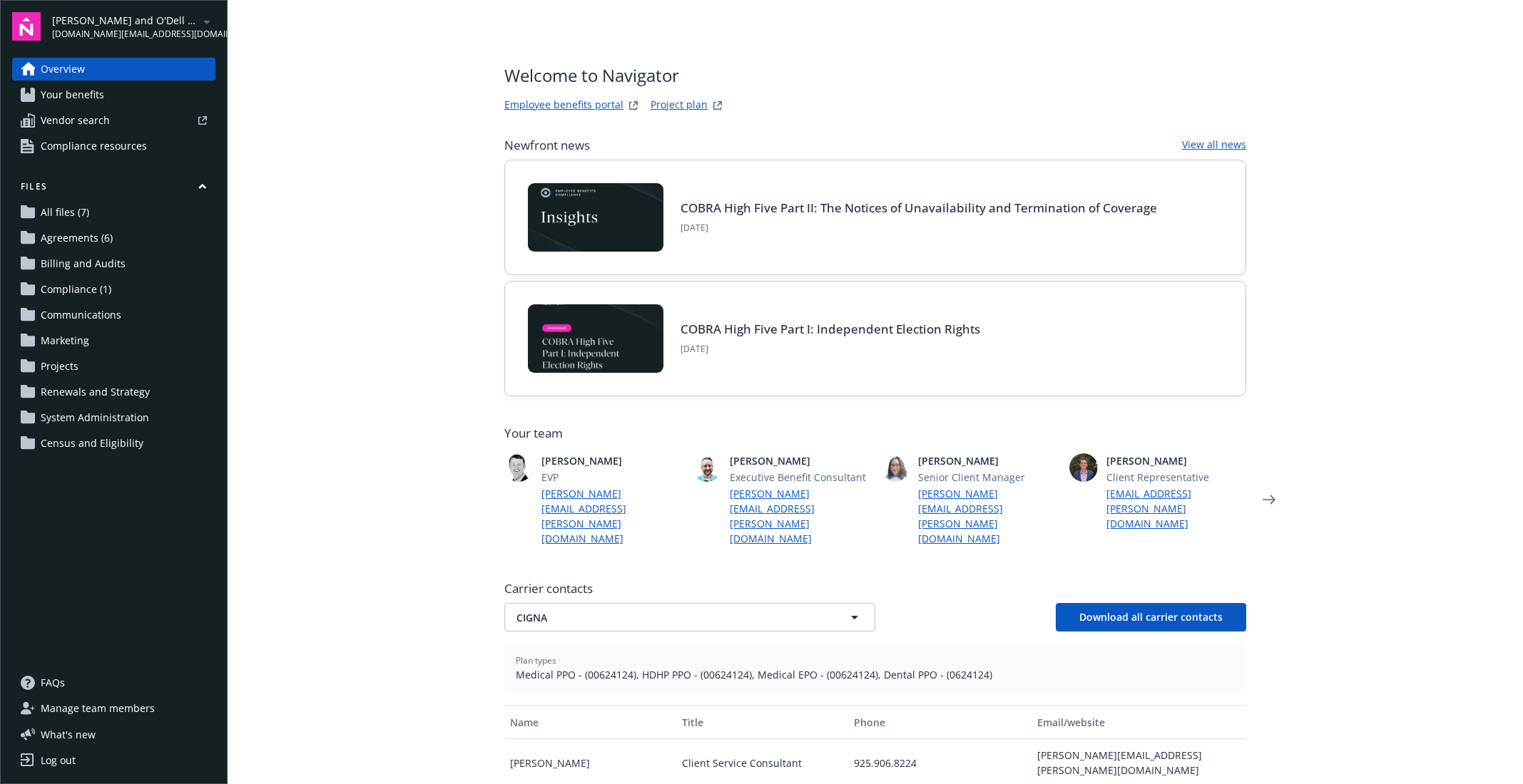
click at [109, 711] on span "Manage team members" at bounding box center [98, 708] width 114 height 23
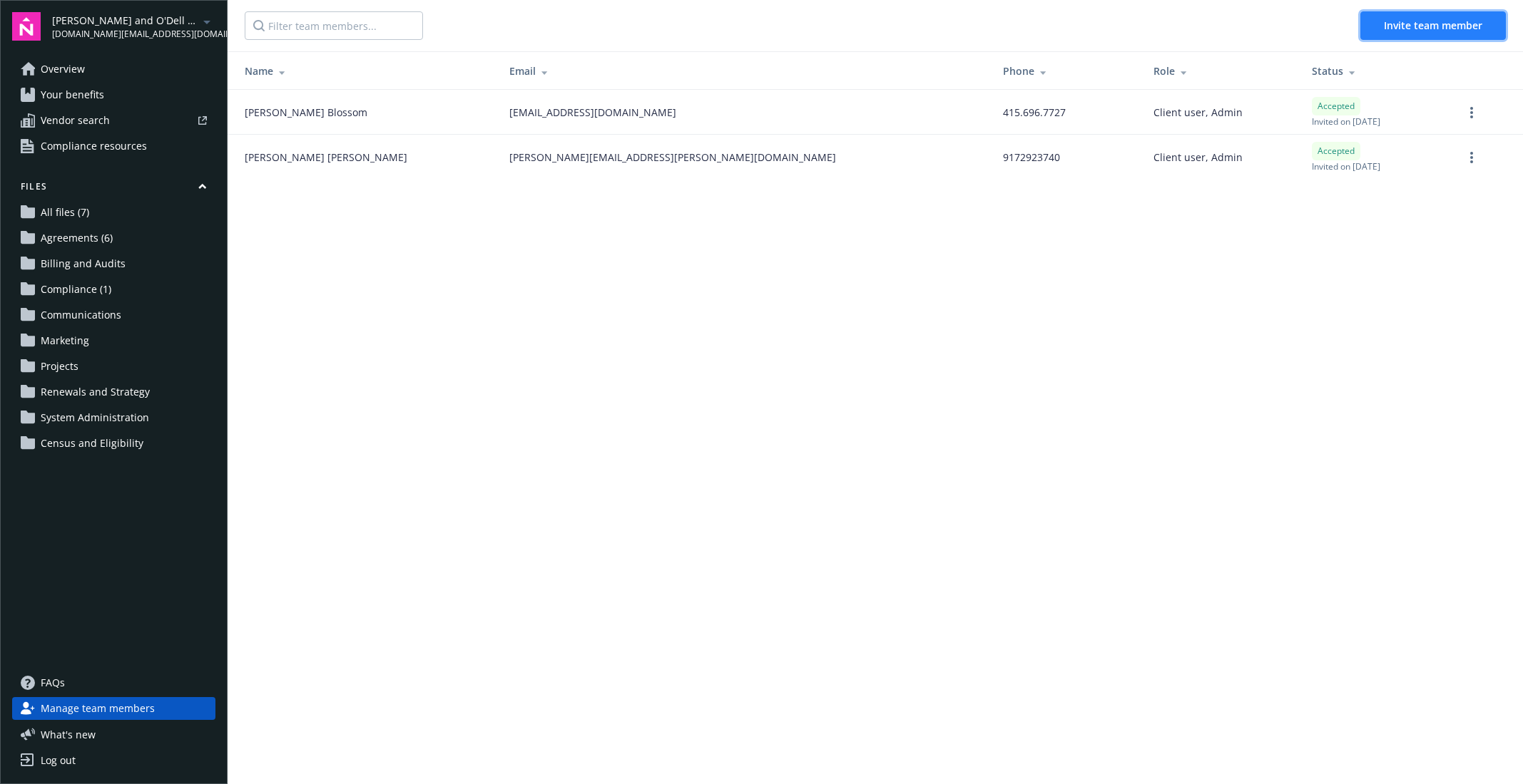
click at [1415, 22] on span "Invite team member" at bounding box center [1434, 25] width 99 height 13
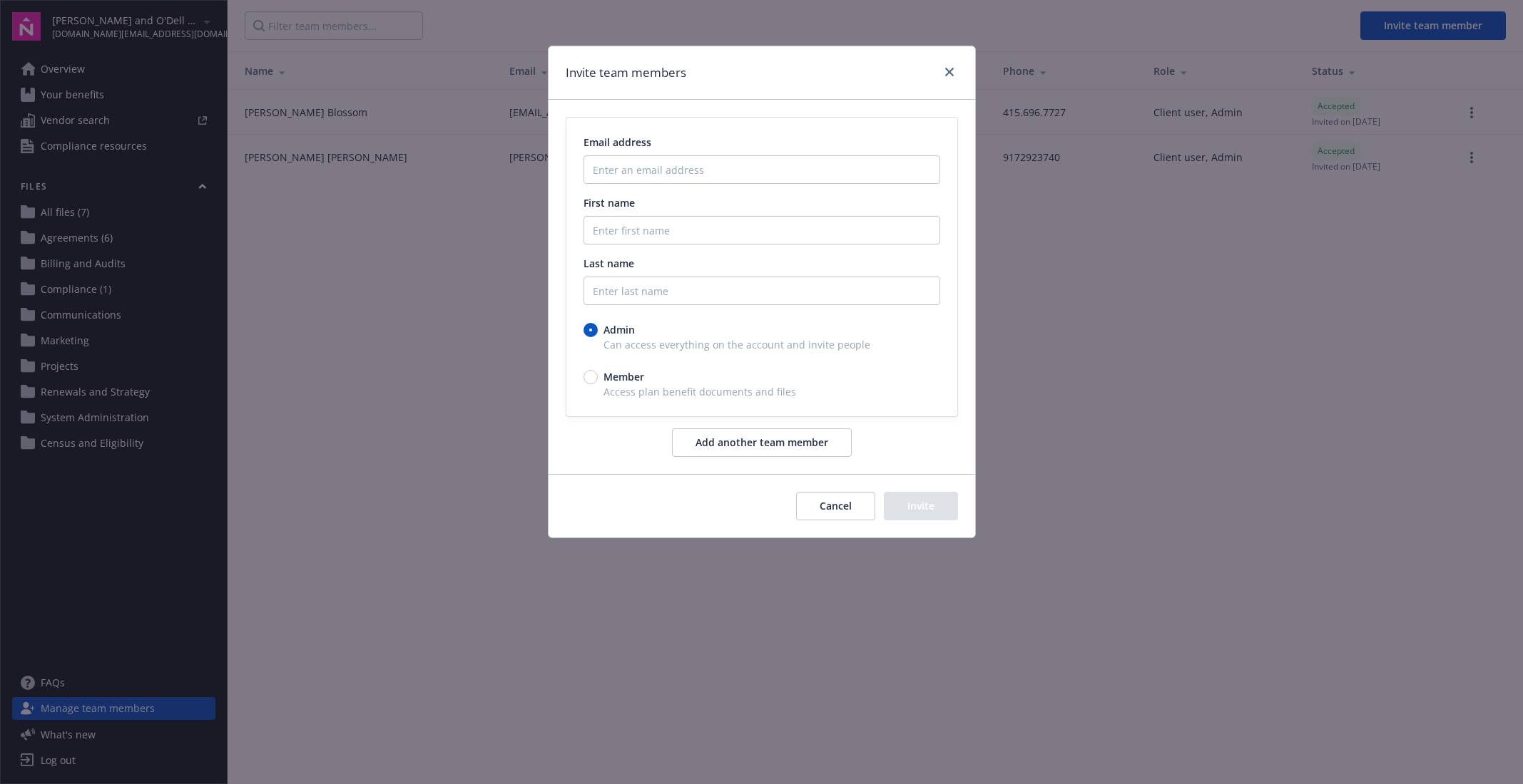
click at [579, 386] on div "Email address First name Last name Admin Can access everything on the account a…" at bounding box center [761, 267] width 391 height 298
click at [586, 380] on input "Member" at bounding box center [590, 377] width 14 height 14
radio input "true"
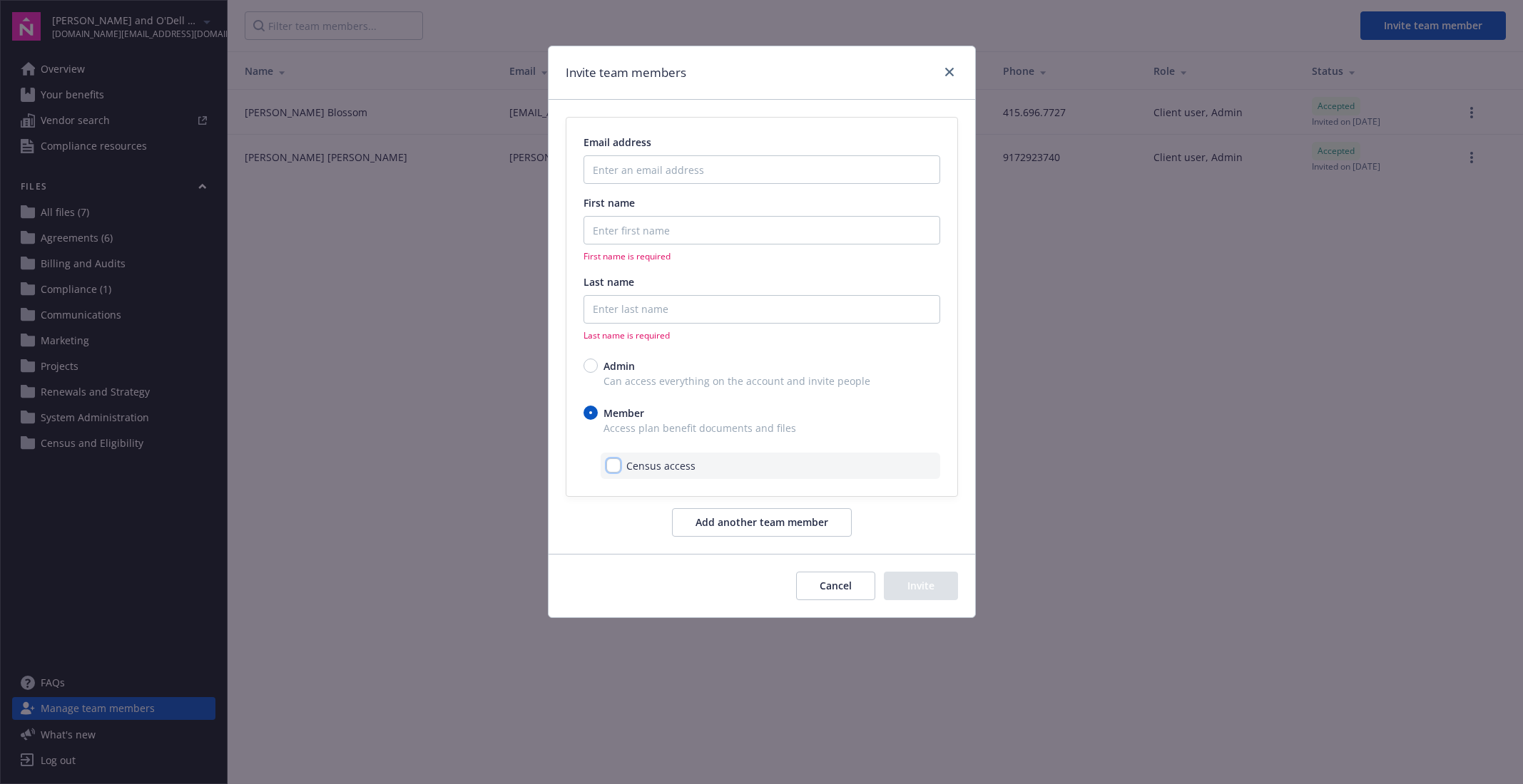
click at [614, 464] on input "checkbox" at bounding box center [613, 466] width 14 height 14
click at [615, 467] on input "checkbox" at bounding box center [613, 466] width 14 height 14
checkbox input "false"
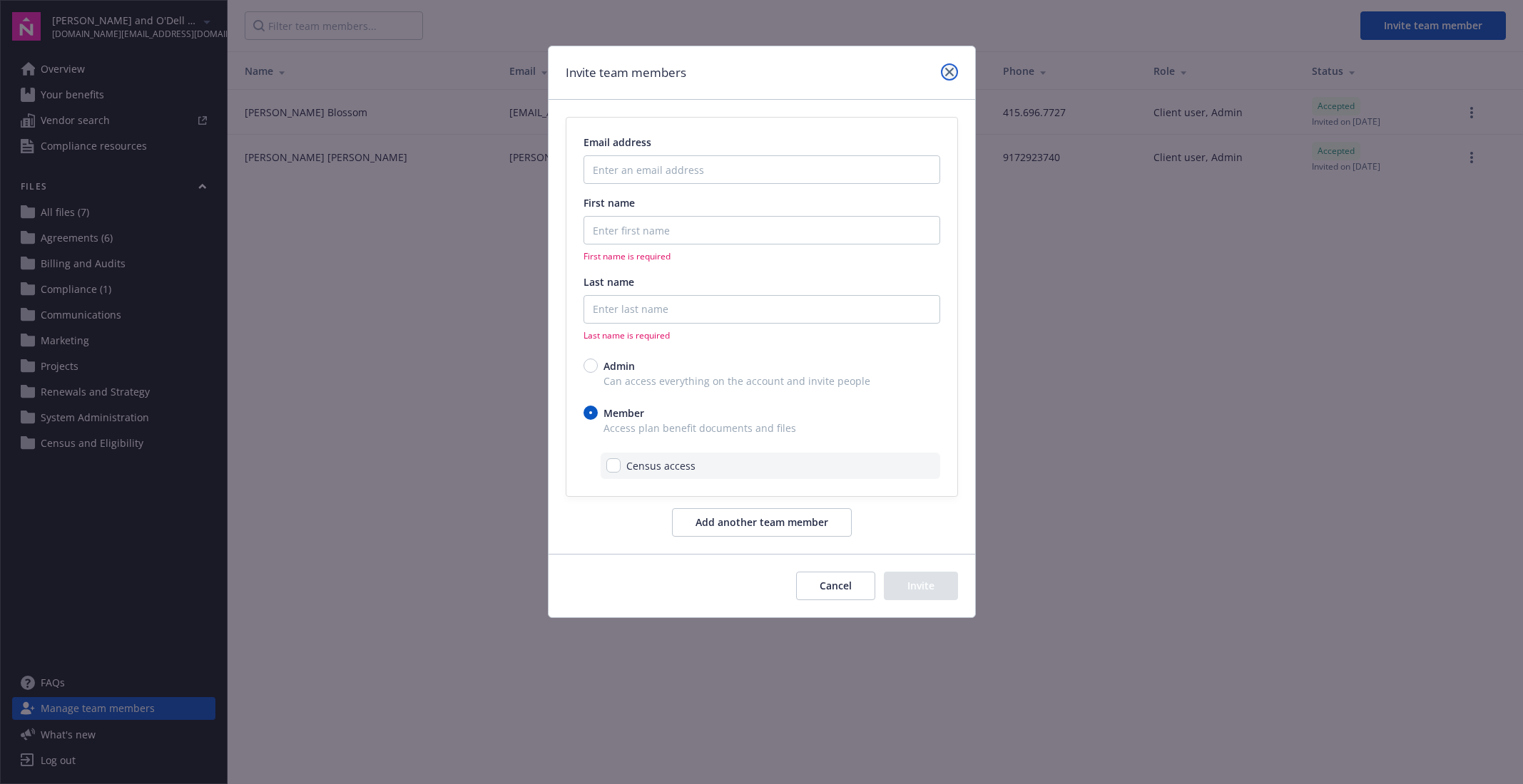
click at [958, 74] on link "close" at bounding box center [949, 72] width 17 height 17
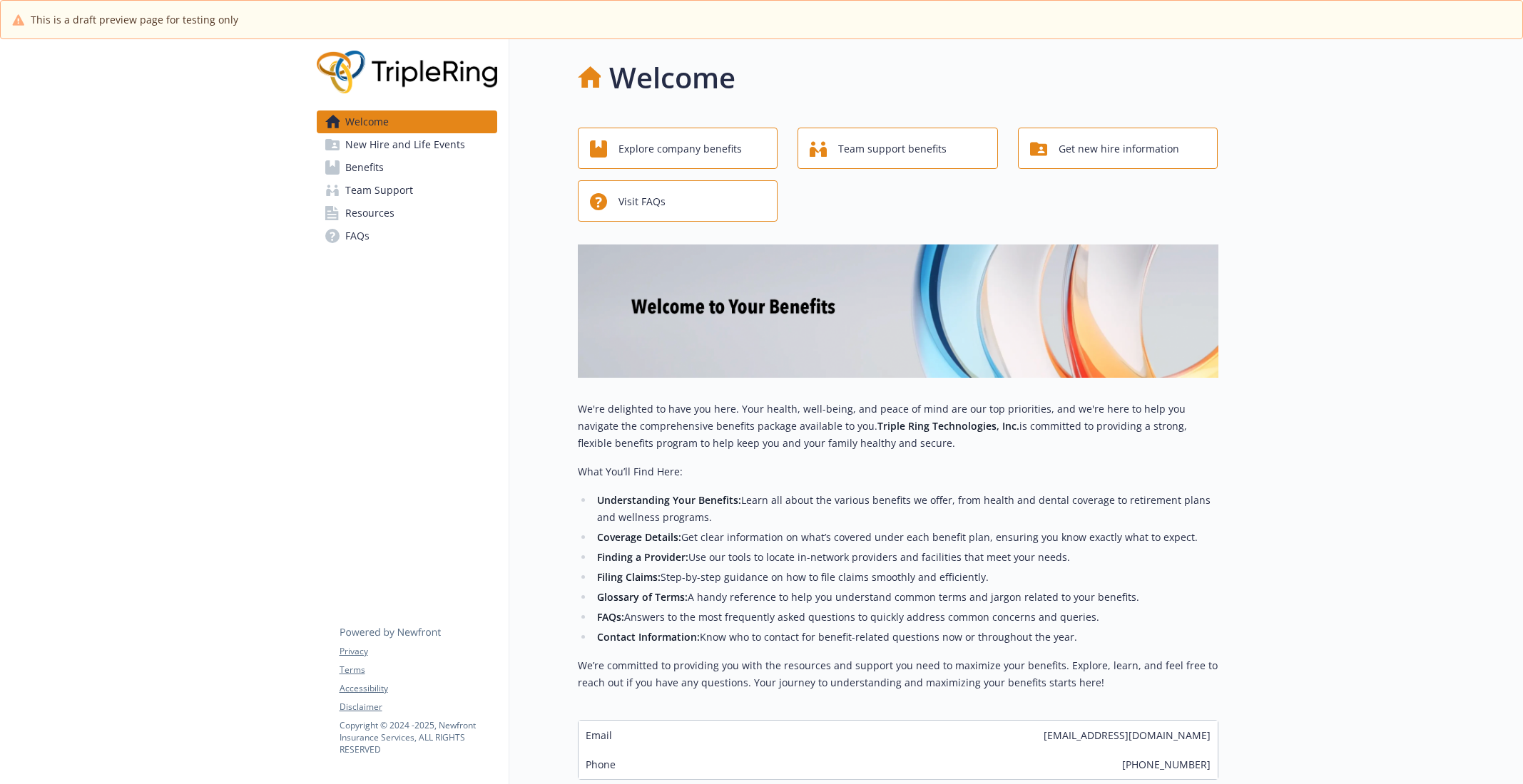
click at [394, 171] on link "Benefits" at bounding box center [407, 167] width 181 height 23
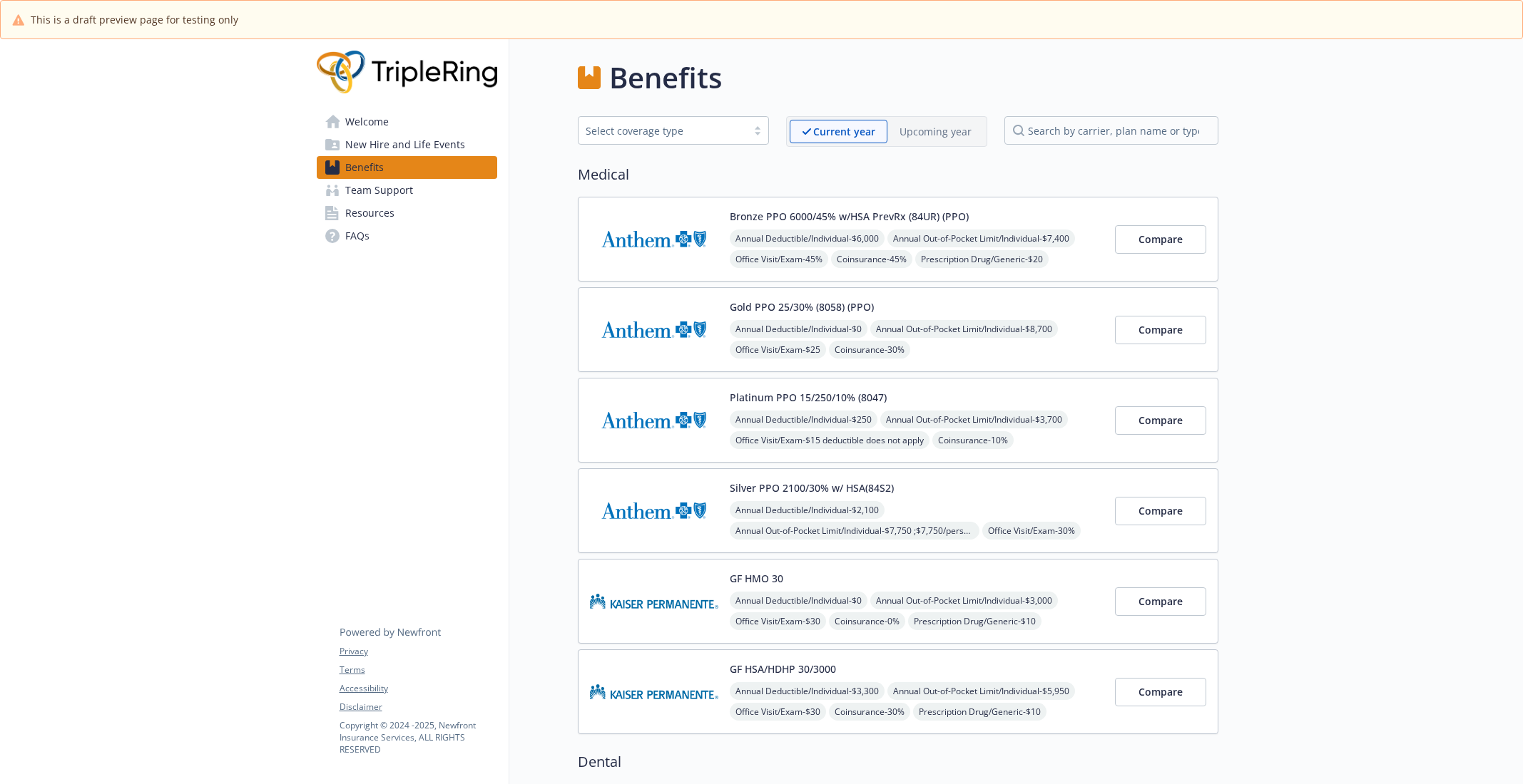
click at [692, 242] on img at bounding box center [655, 239] width 129 height 61
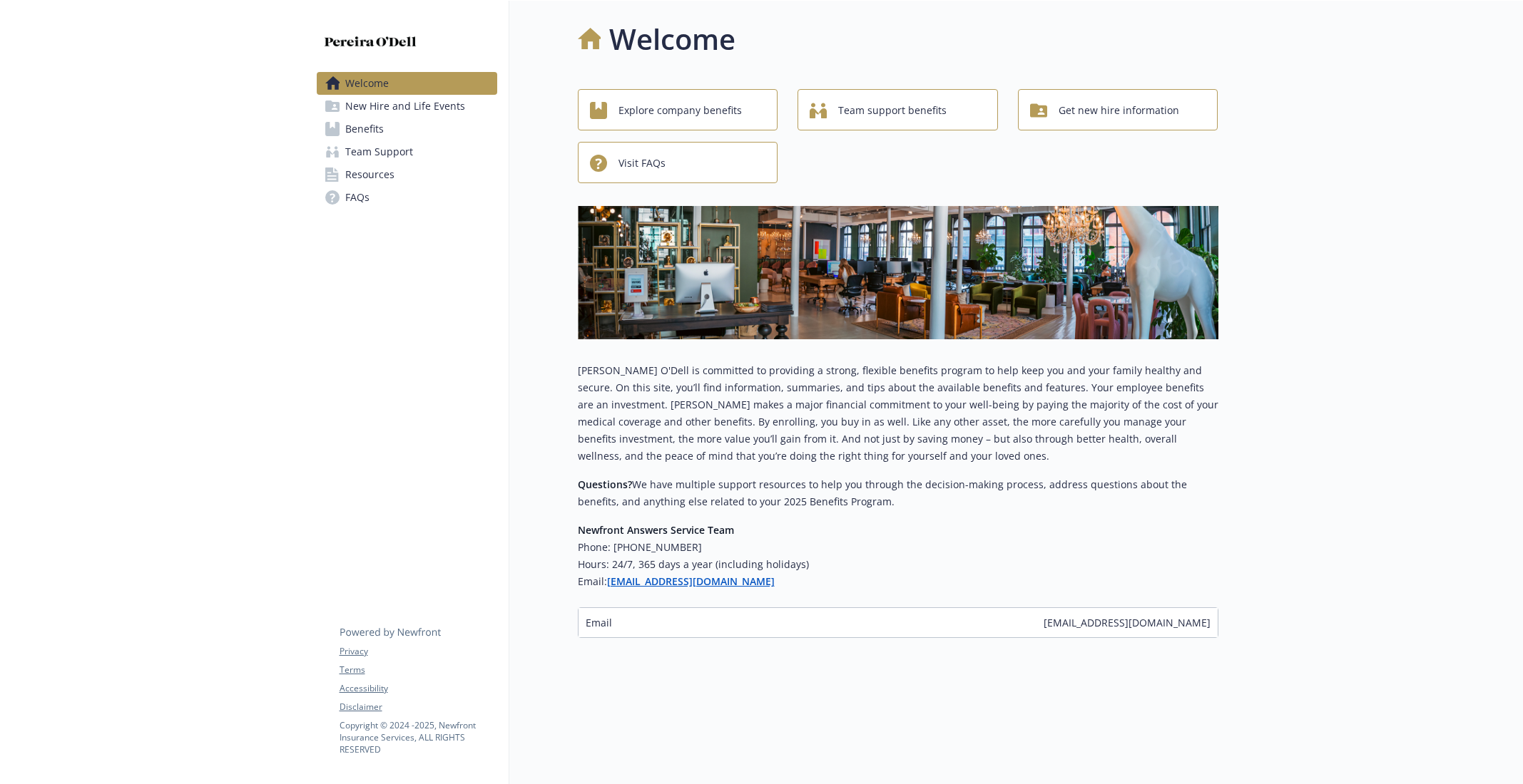
click at [376, 122] on span "Benefits" at bounding box center [365, 129] width 38 height 23
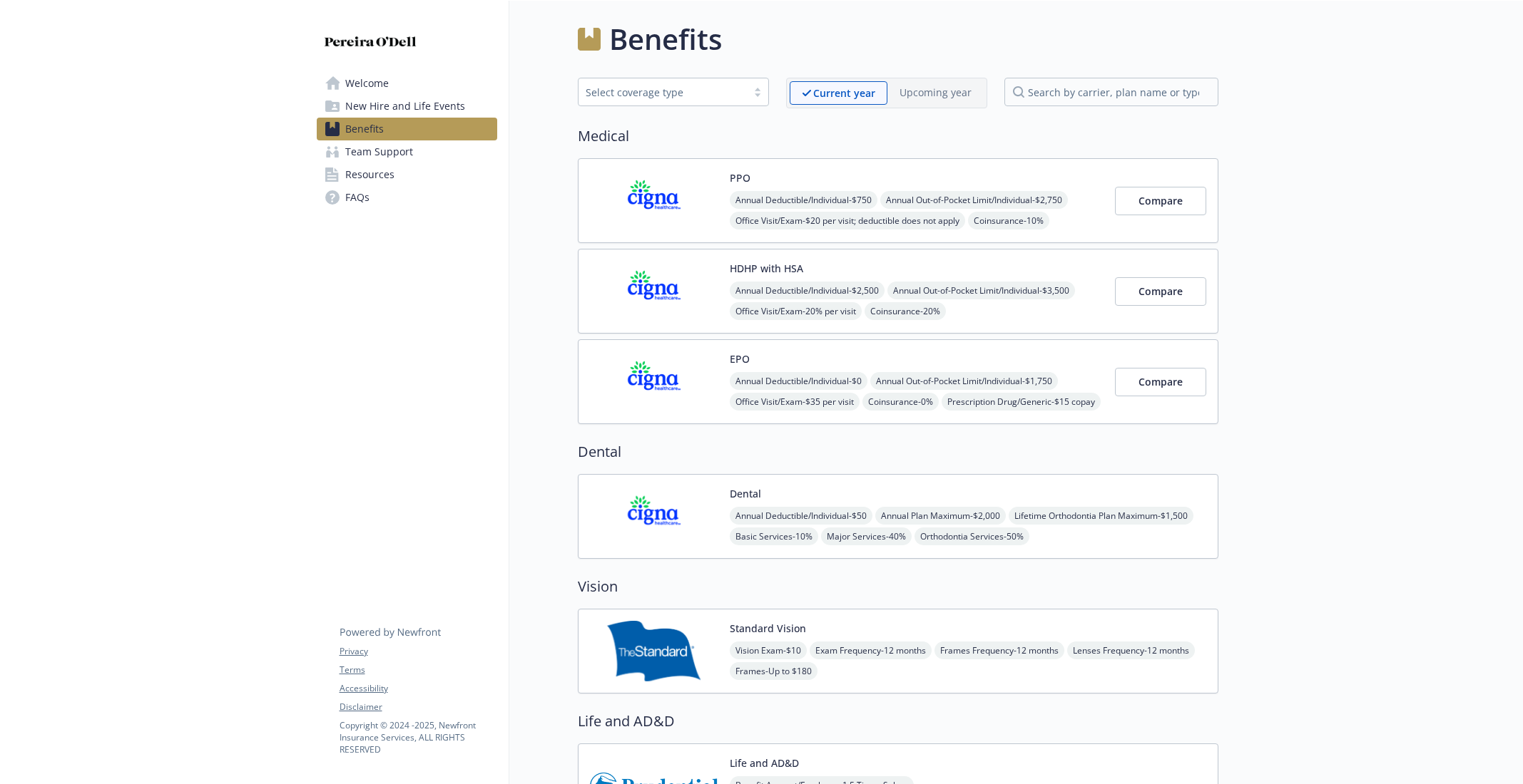
click at [691, 201] on img at bounding box center [655, 201] width 129 height 61
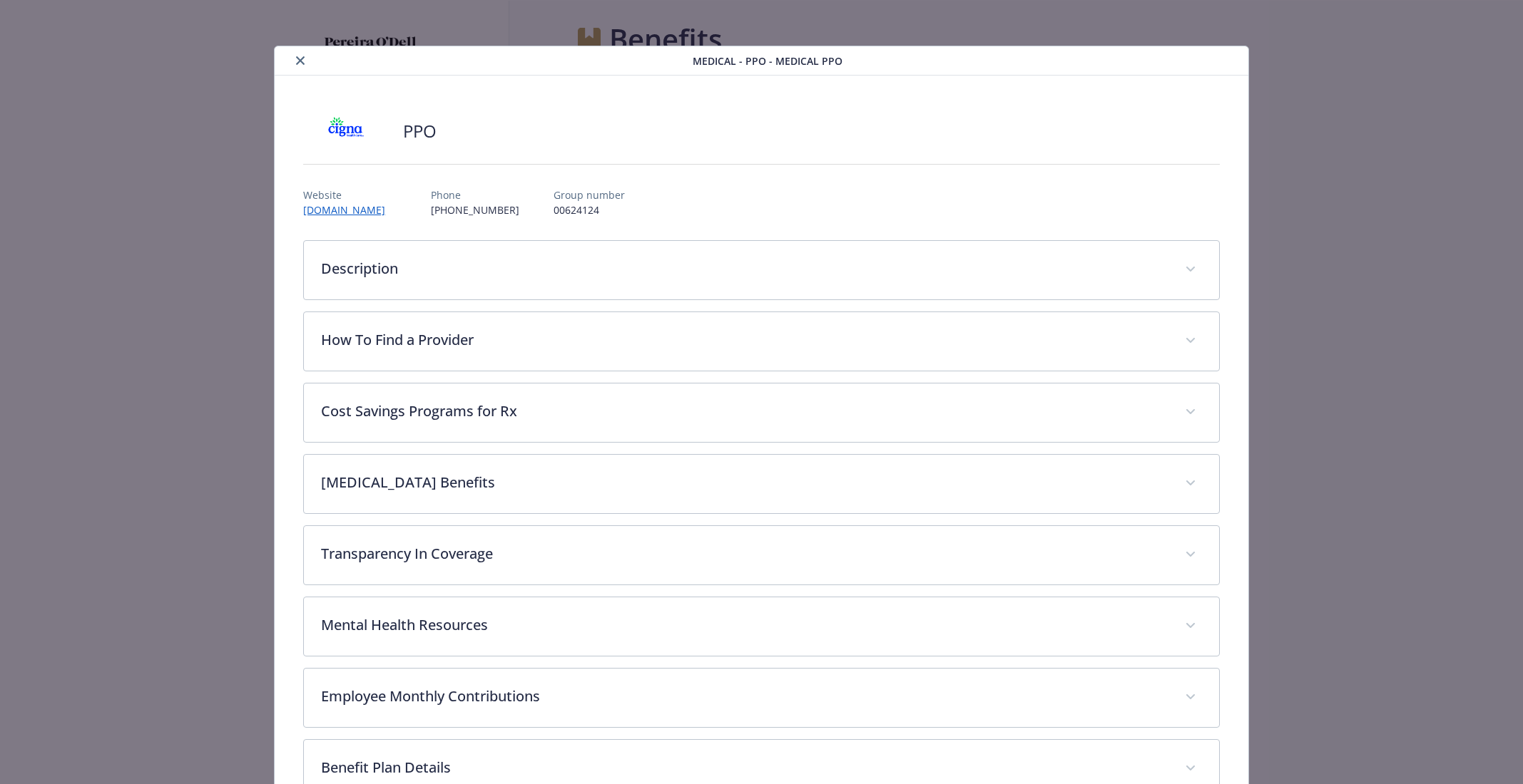
scroll to position [42, 0]
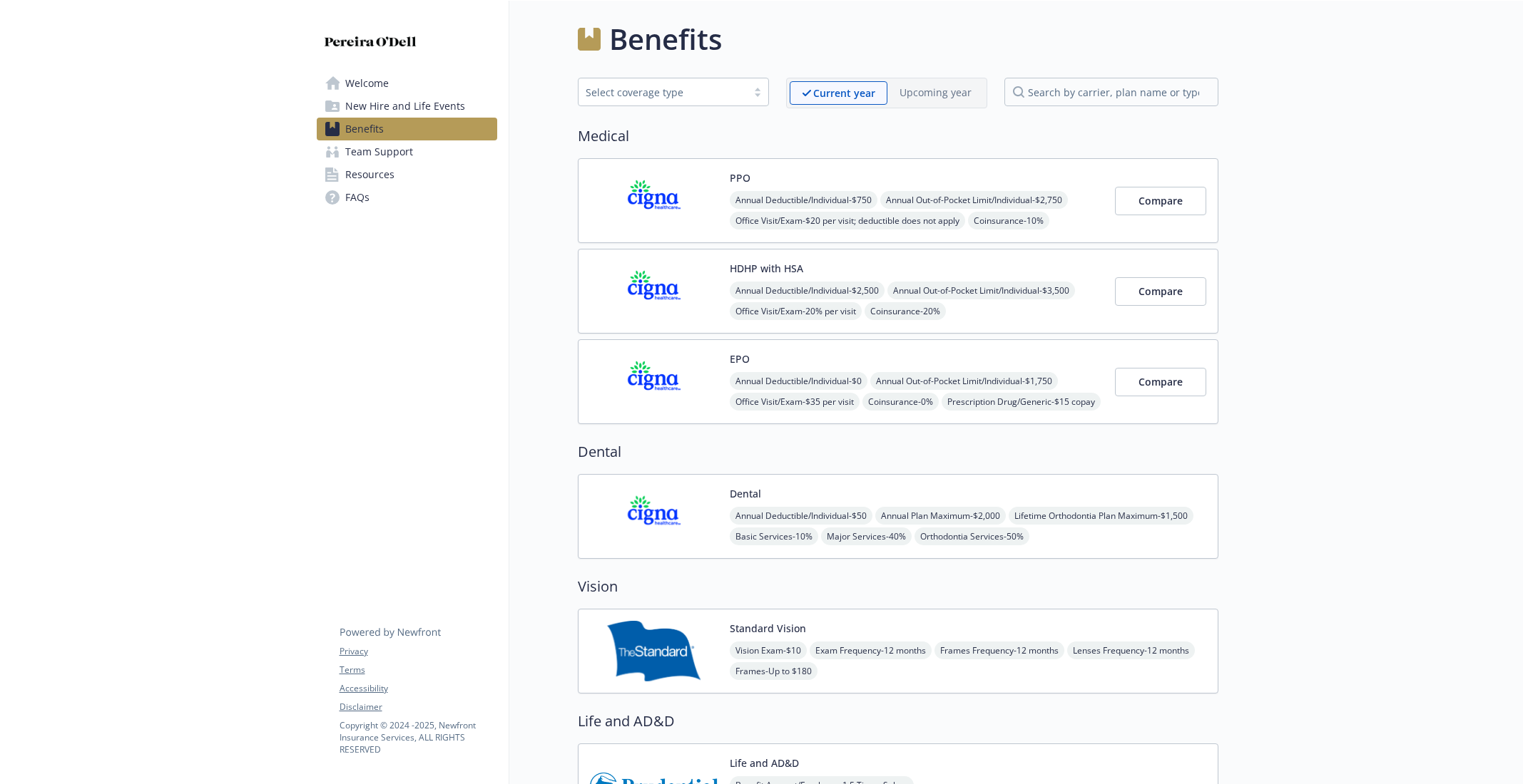
click at [623, 209] on img at bounding box center [655, 201] width 129 height 61
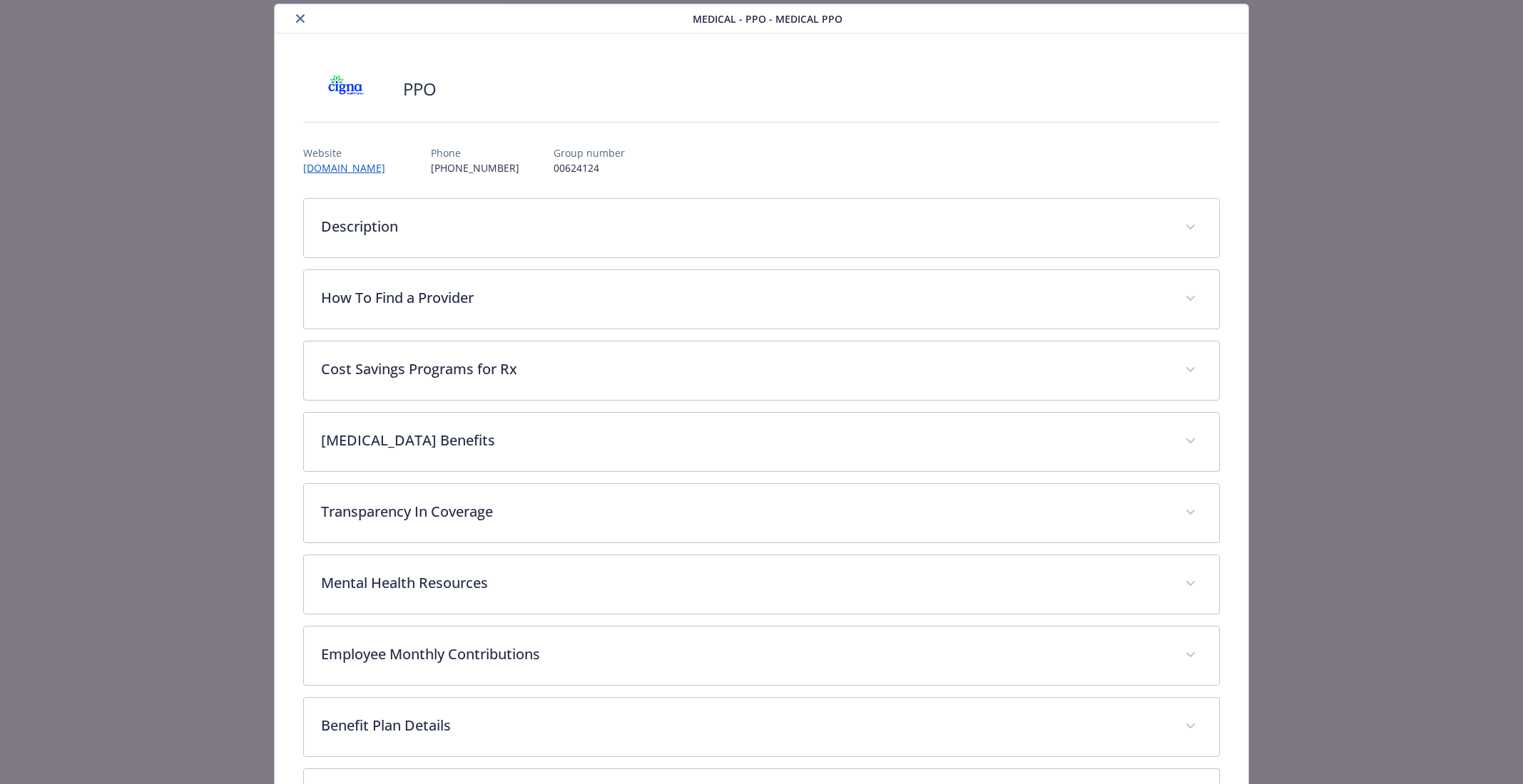
scroll to position [231, 0]
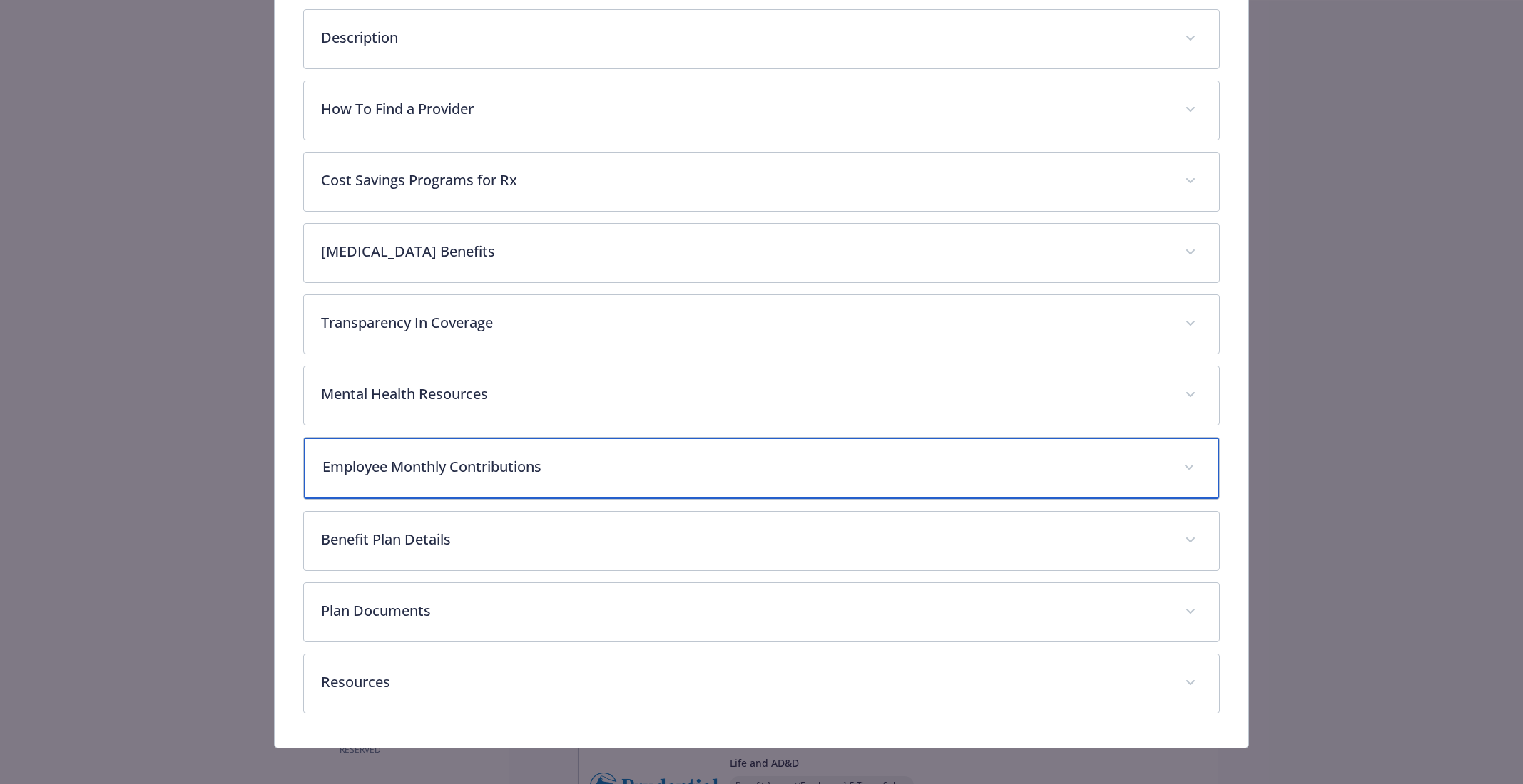
click at [506, 461] on p "Employee Monthly Contributions" at bounding box center [744, 467] width 843 height 22
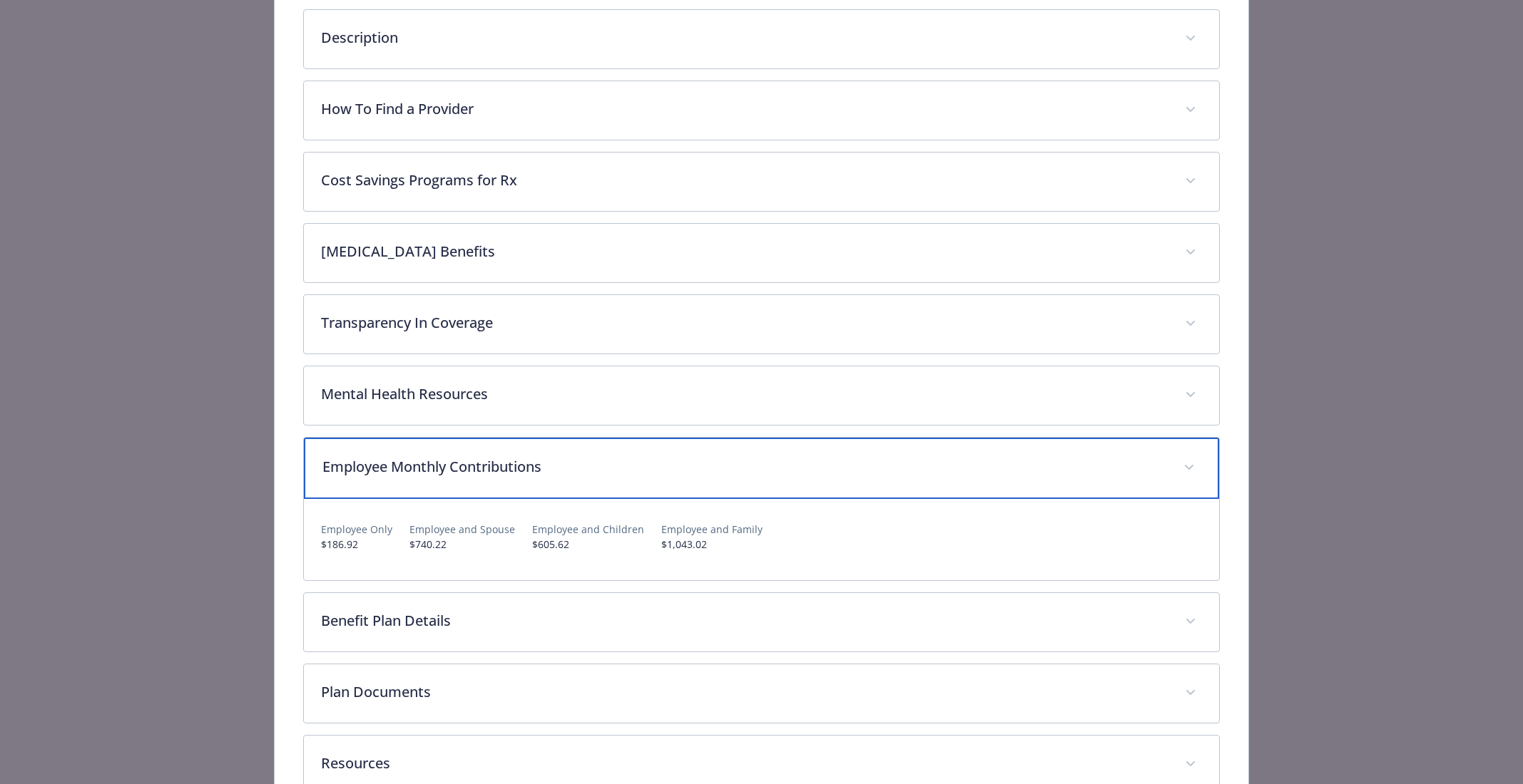
scroll to position [0, 0]
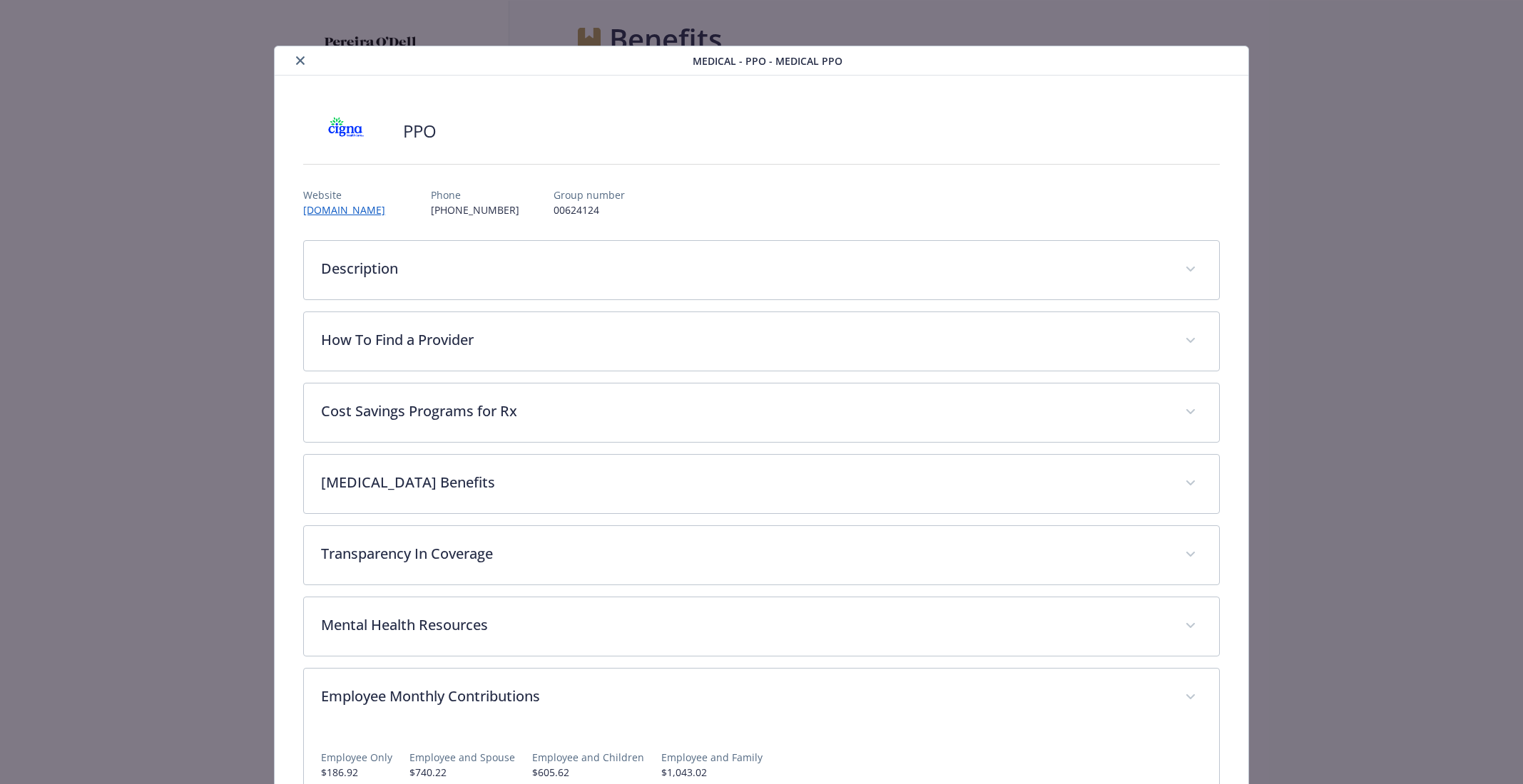
click at [304, 58] on icon "close" at bounding box center [300, 60] width 8 height 8
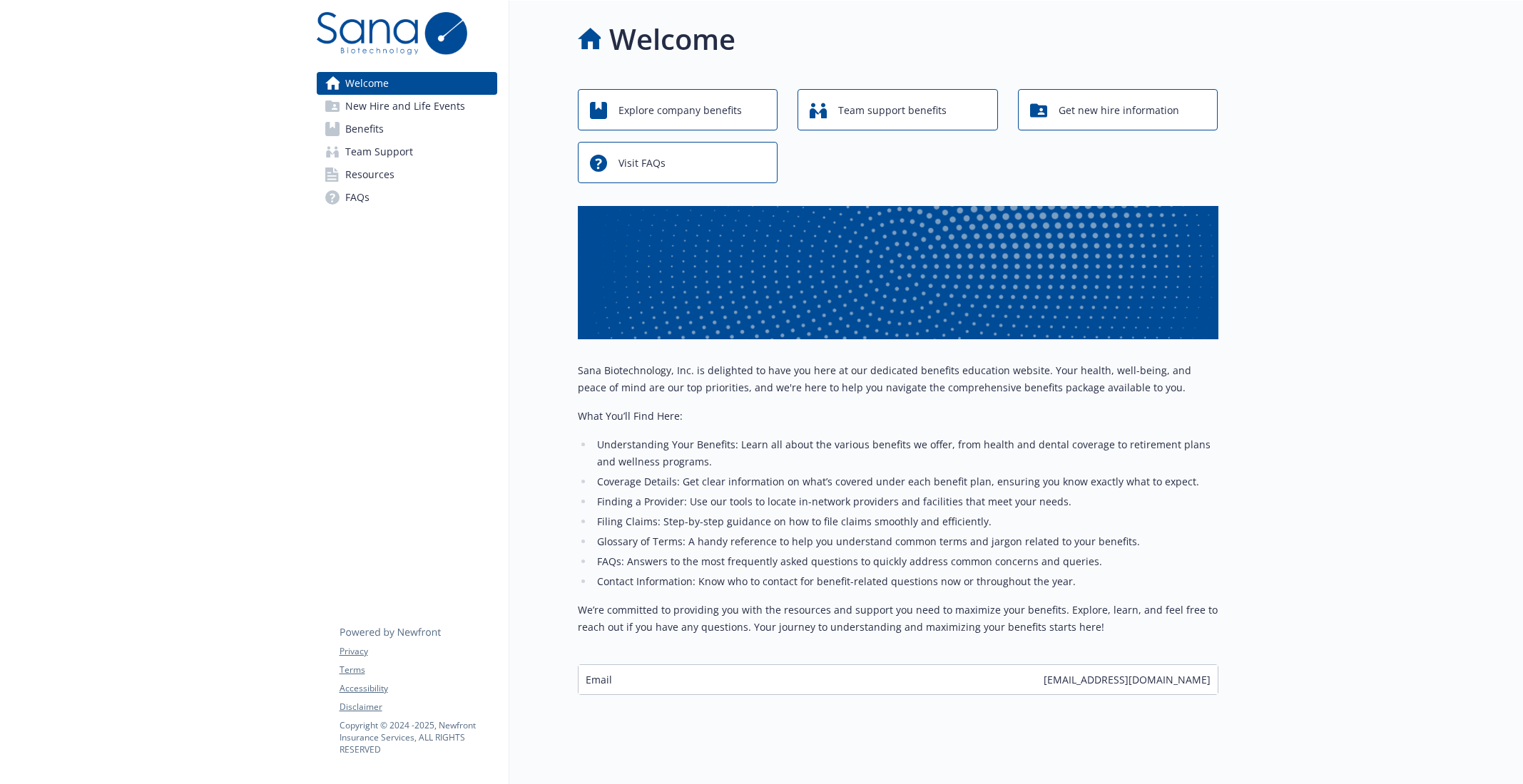
click at [405, 114] on span "New Hire and Life Events" at bounding box center [405, 105] width 120 height 23
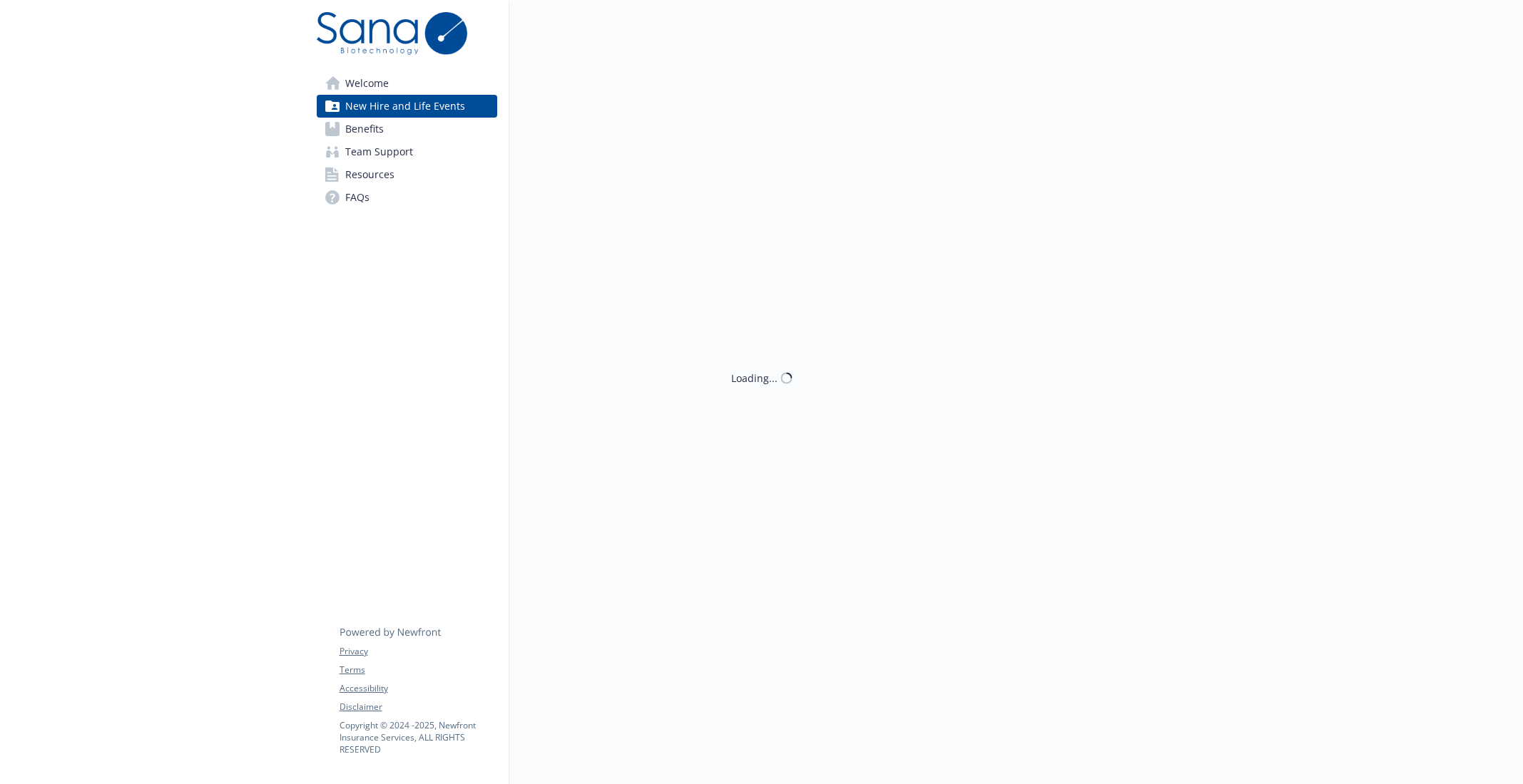
click at [404, 134] on link "Benefits" at bounding box center [407, 129] width 181 height 23
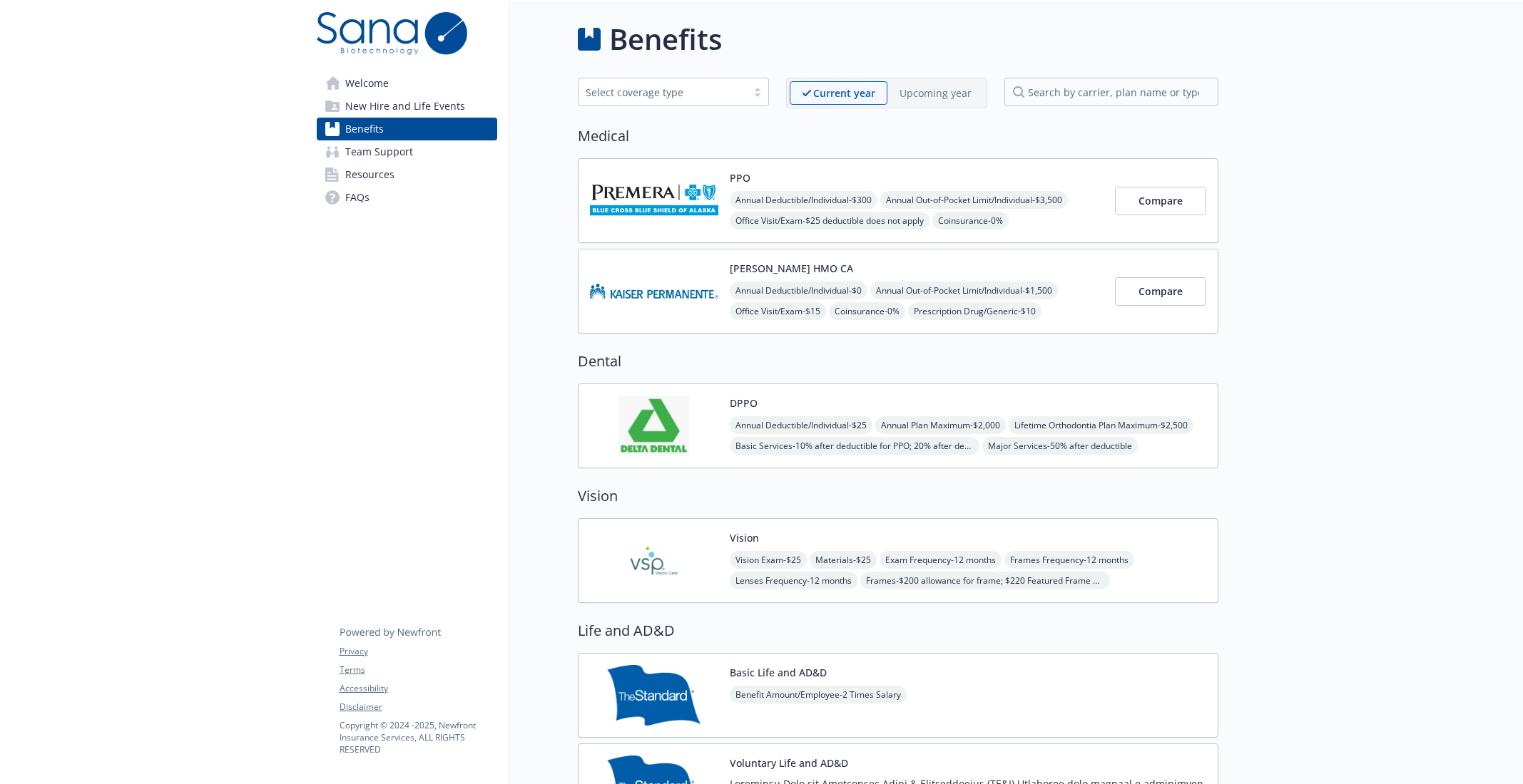
click at [401, 160] on span "Team Support" at bounding box center [379, 151] width 68 height 23
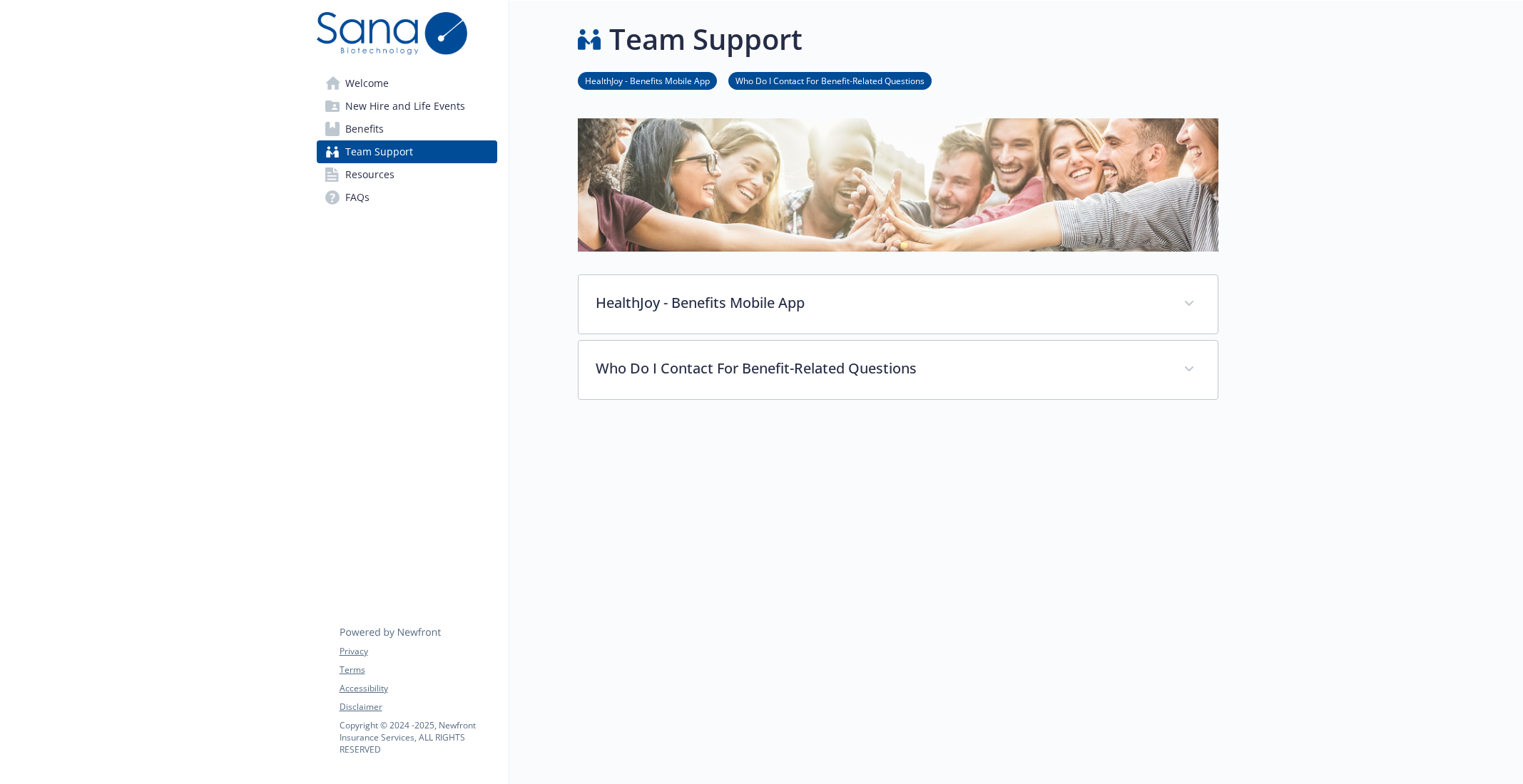
click at [399, 173] on link "Resources" at bounding box center [407, 174] width 181 height 23
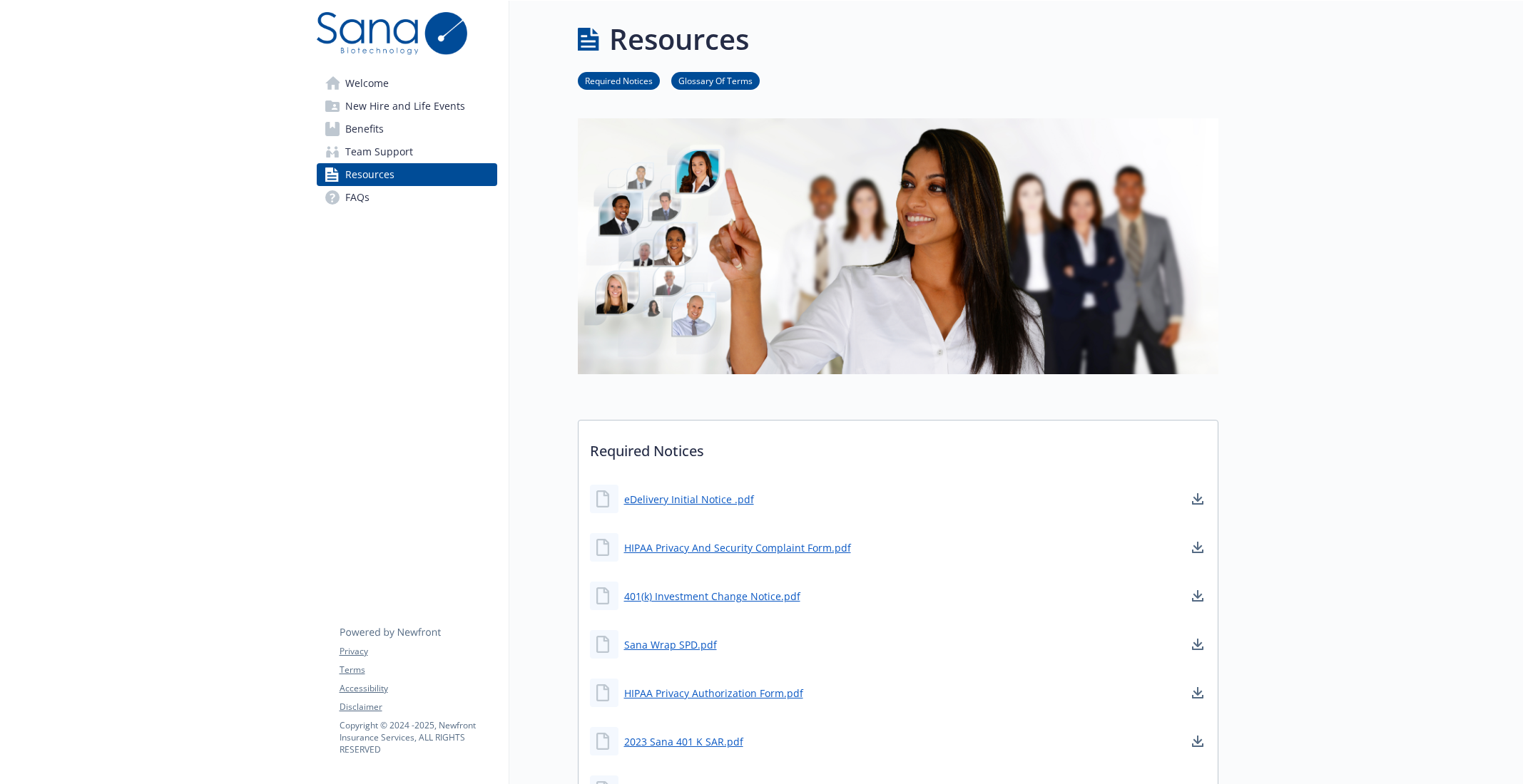
click at [396, 198] on link "FAQs" at bounding box center [407, 197] width 181 height 23
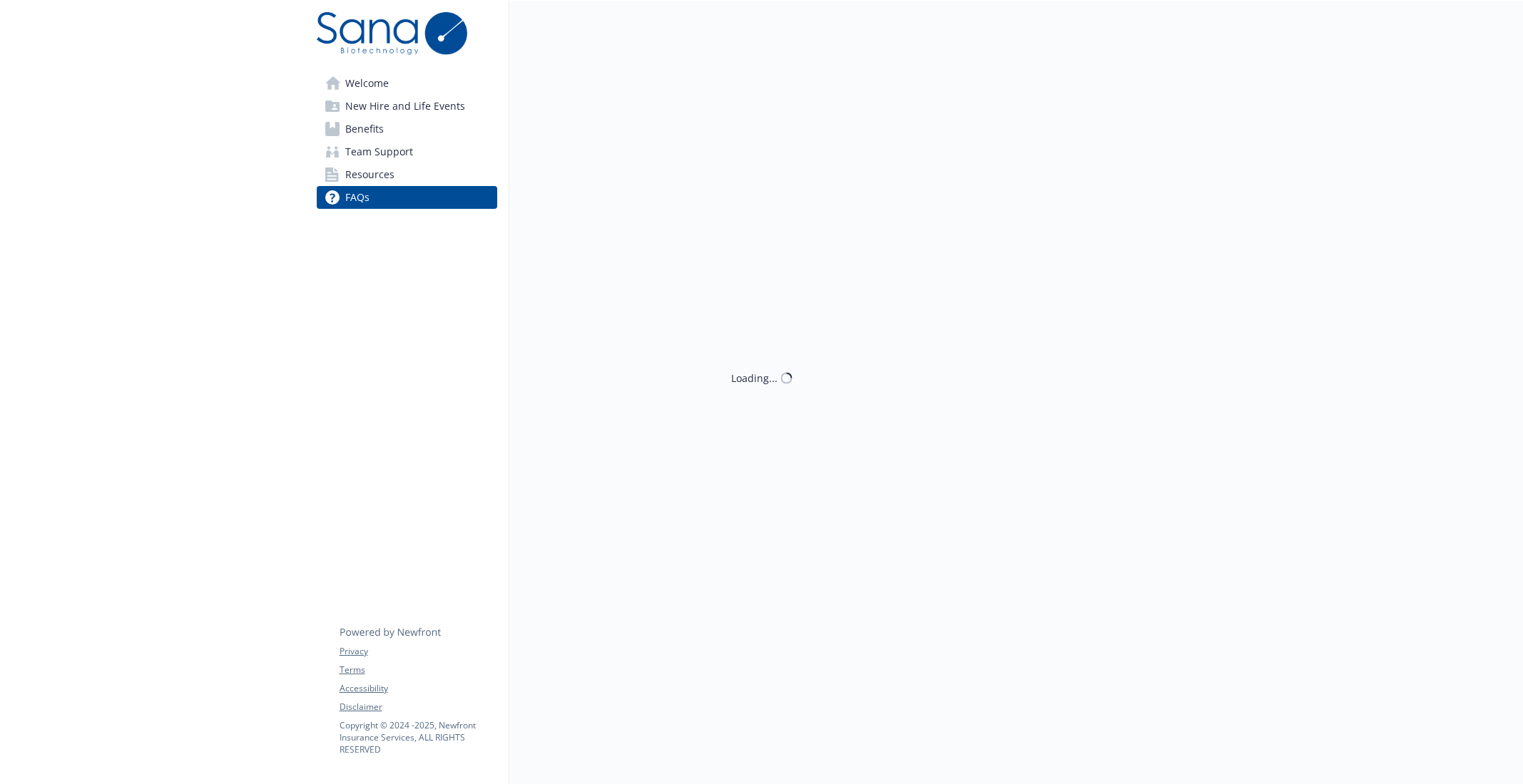
click at [434, 126] on link "Benefits" at bounding box center [407, 129] width 181 height 23
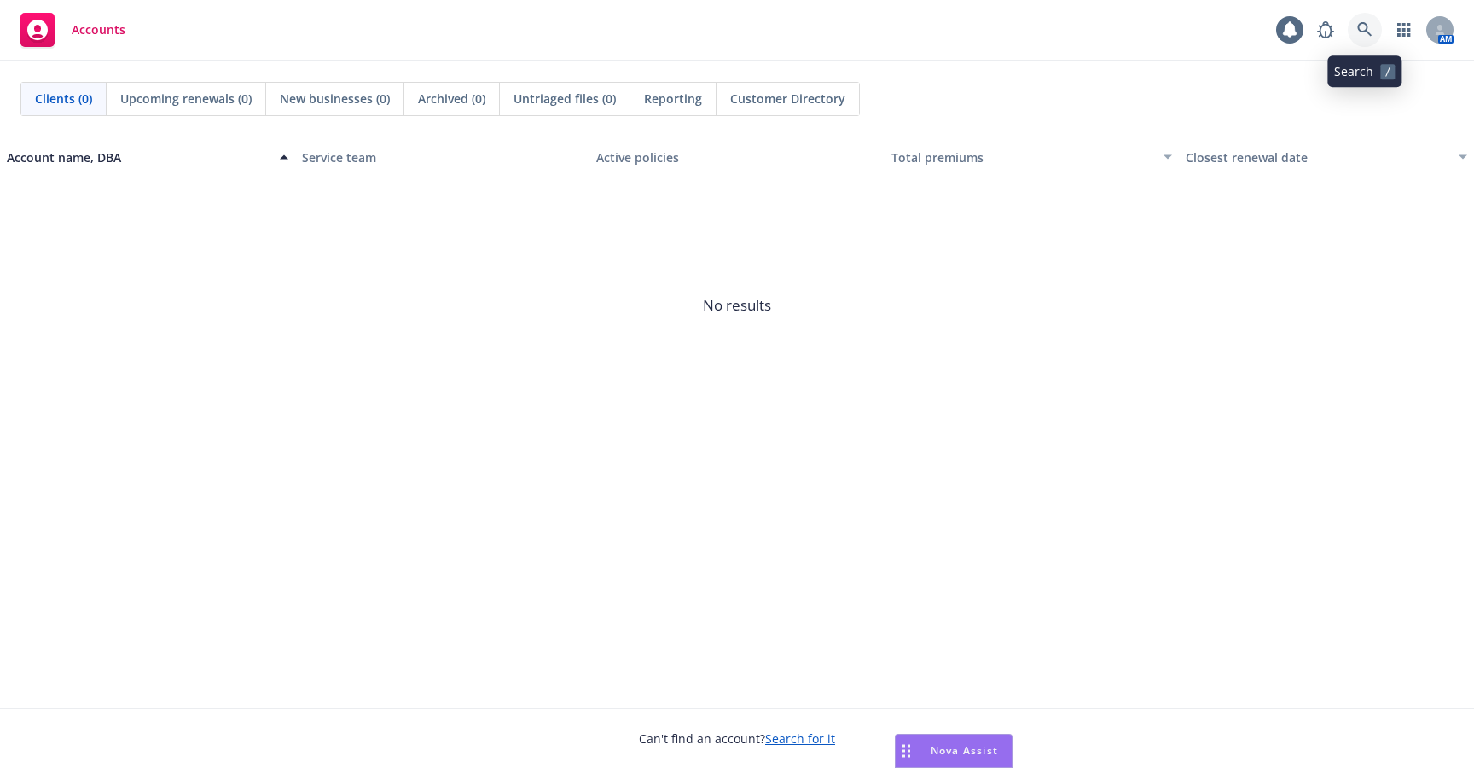
click at [1358, 34] on icon at bounding box center [1364, 29] width 15 height 15
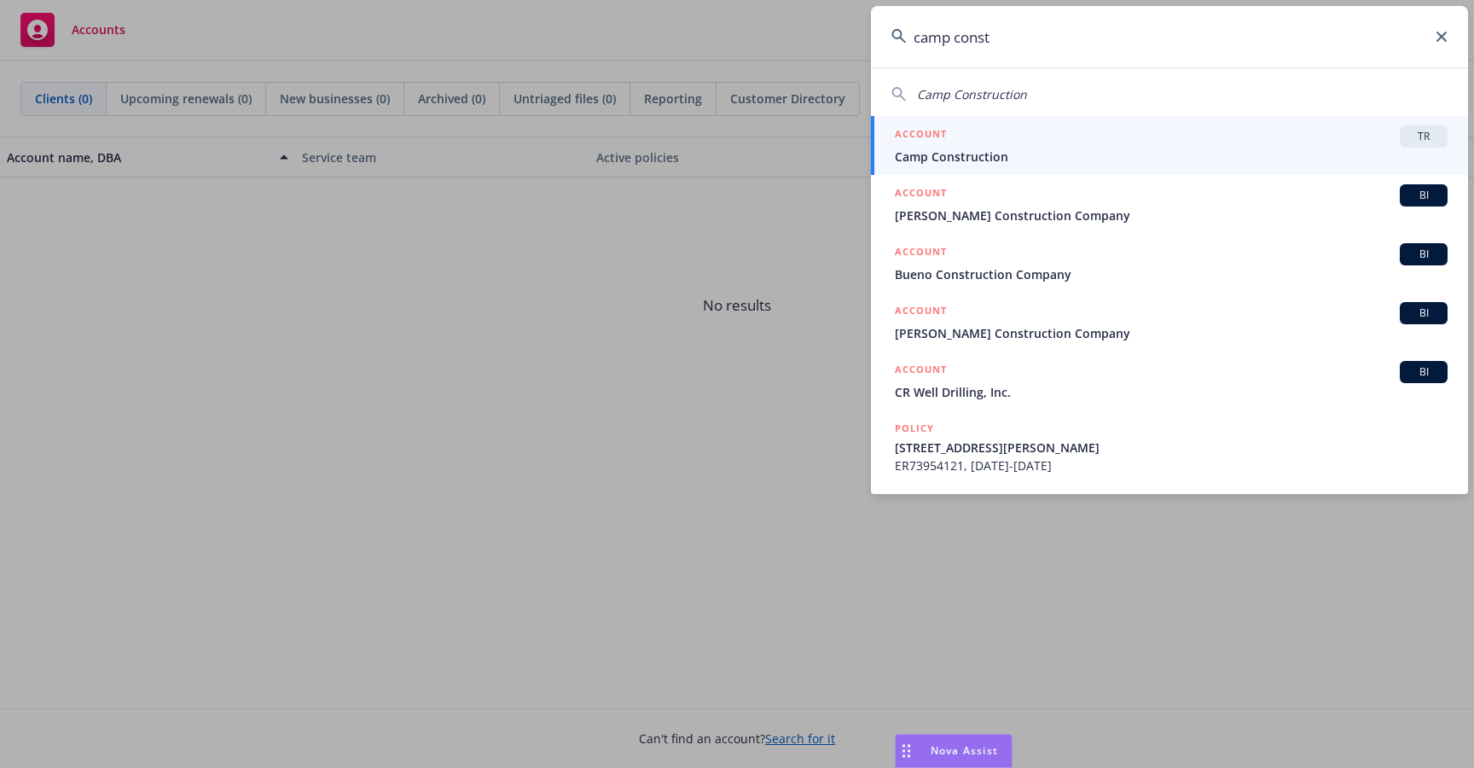
type input "camp const"
click at [1137, 156] on span "Camp Construction" at bounding box center [1171, 157] width 553 height 18
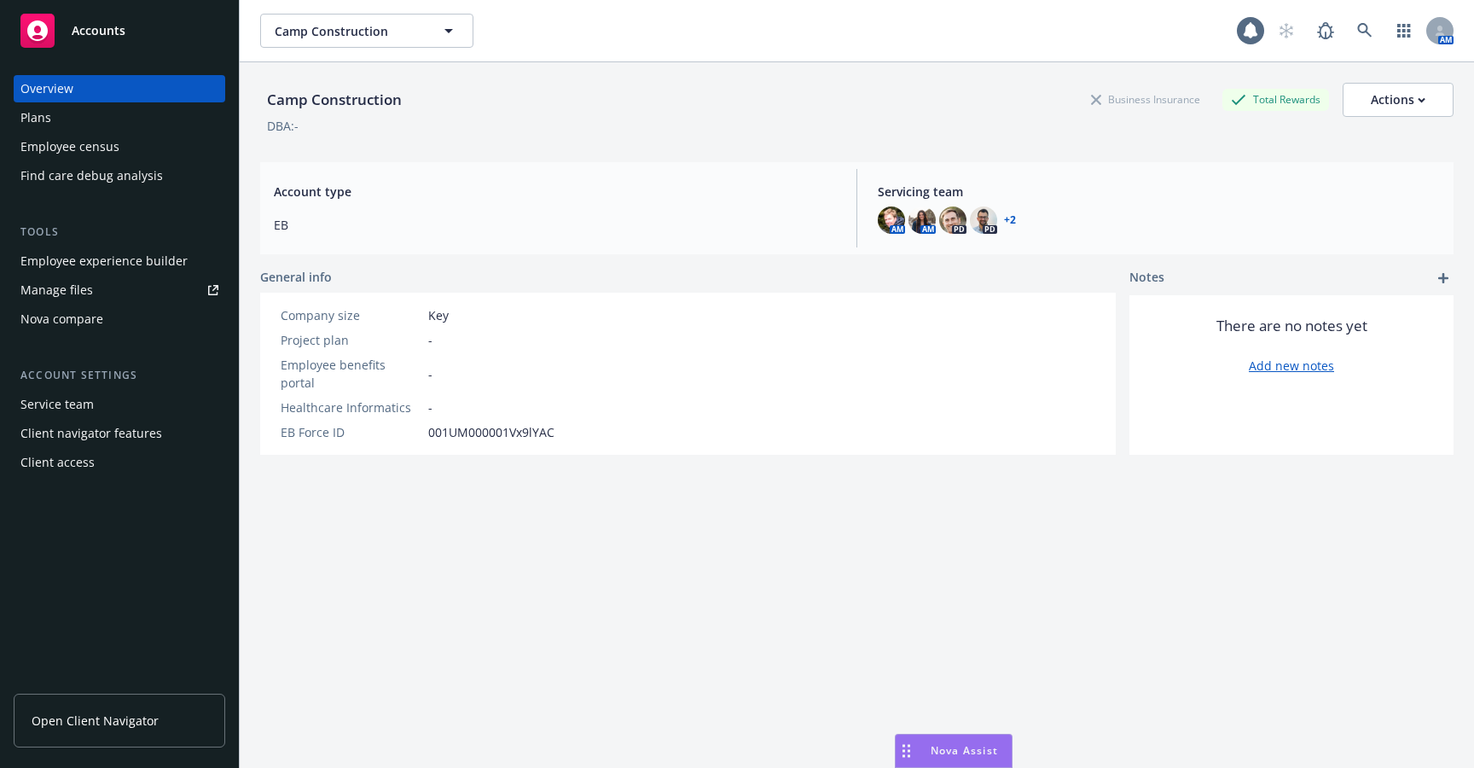
click at [143, 262] on div "Employee experience builder" at bounding box center [103, 260] width 167 height 27
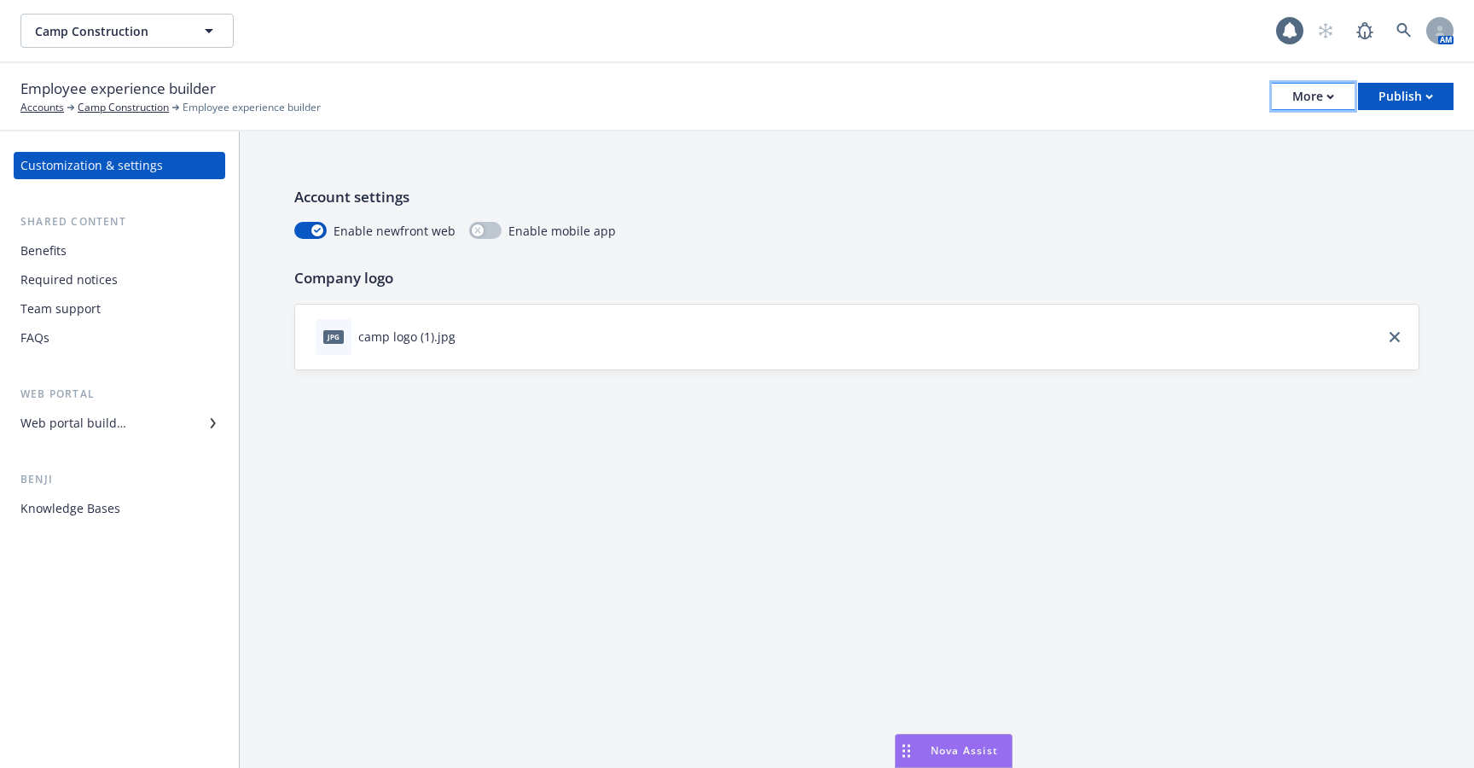
click at [1307, 100] on div "More" at bounding box center [1313, 97] width 42 height 26
click at [1275, 135] on link "Copy preview link" at bounding box center [1227, 135] width 253 height 34
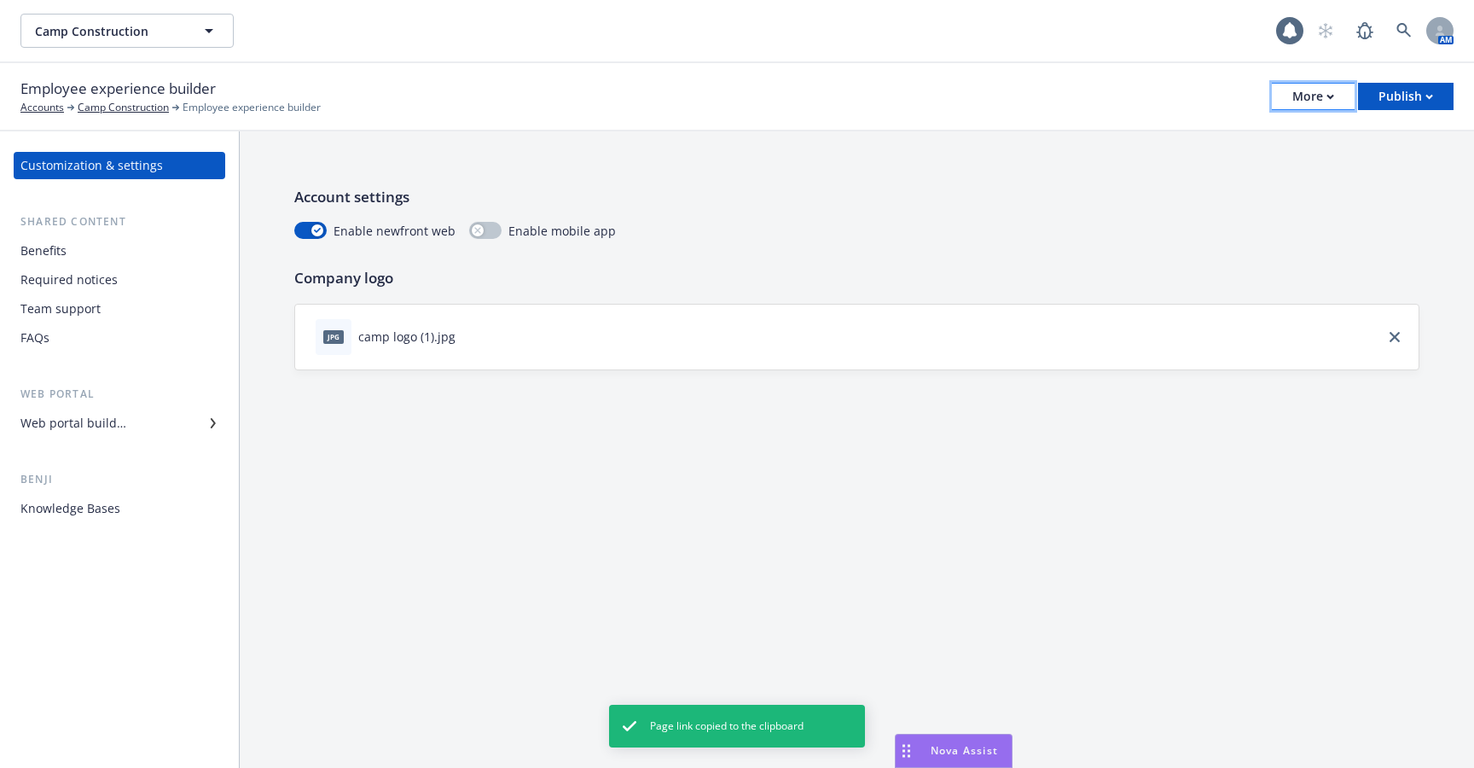
click at [1311, 100] on div "More" at bounding box center [1313, 97] width 42 height 26
click at [1289, 200] on link "Configure test user to preview app" at bounding box center [1227, 203] width 253 height 34
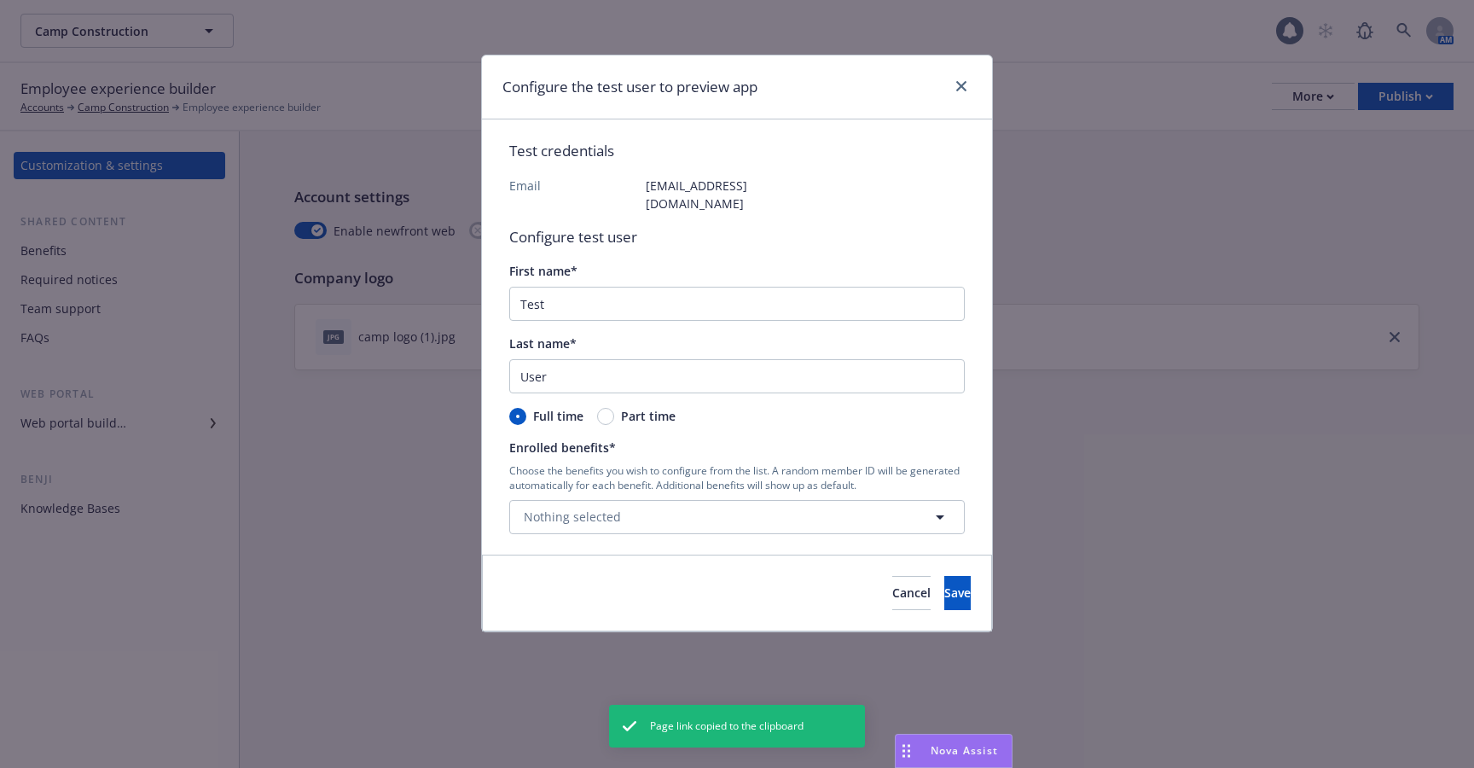
click at [855, 471] on p "Choose the benefits you wish to configure from the list. A random member ID wil…" at bounding box center [737, 477] width 456 height 29
click at [855, 500] on button "Nothing selected" at bounding box center [737, 517] width 456 height 34
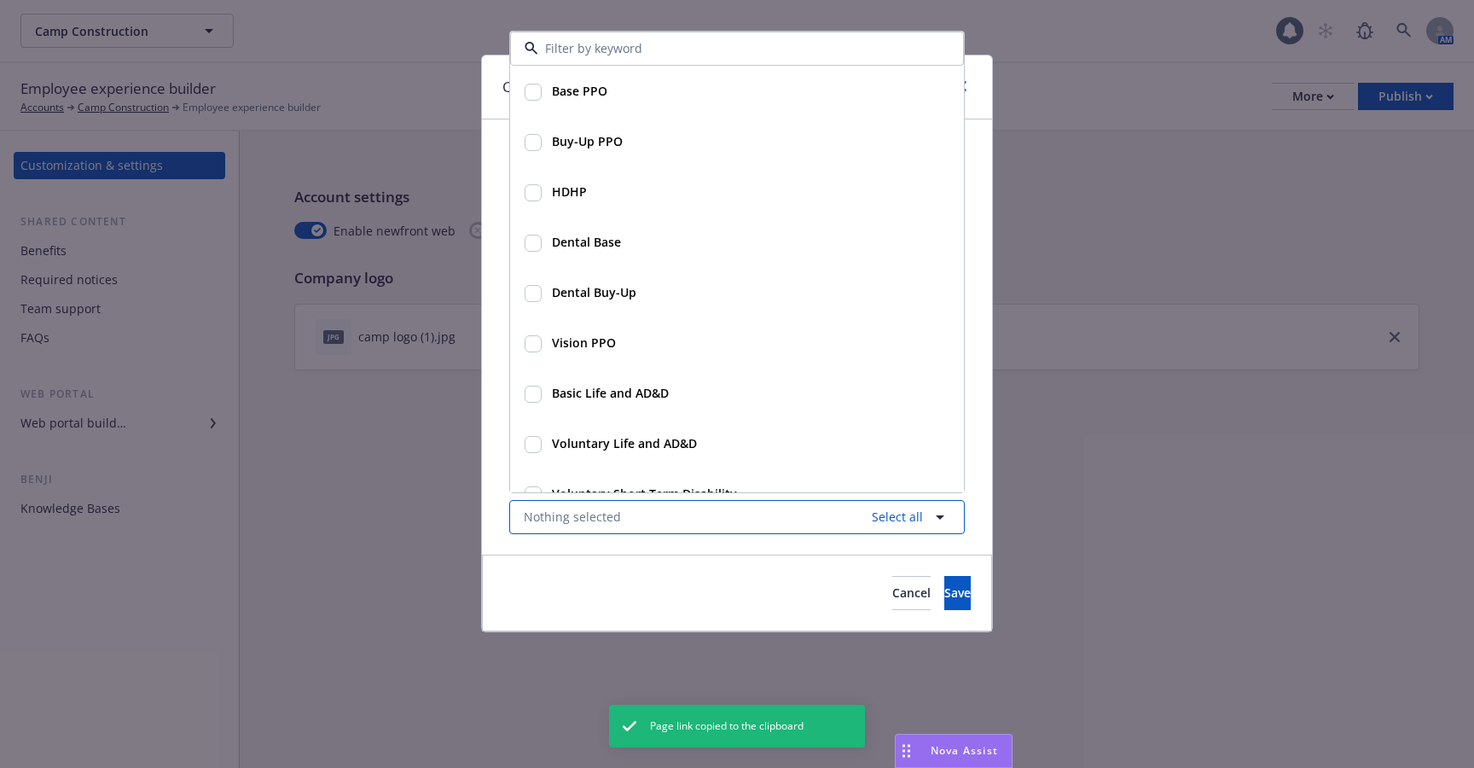
click at [908, 500] on button "Nothing selected Select all" at bounding box center [737, 517] width 456 height 34
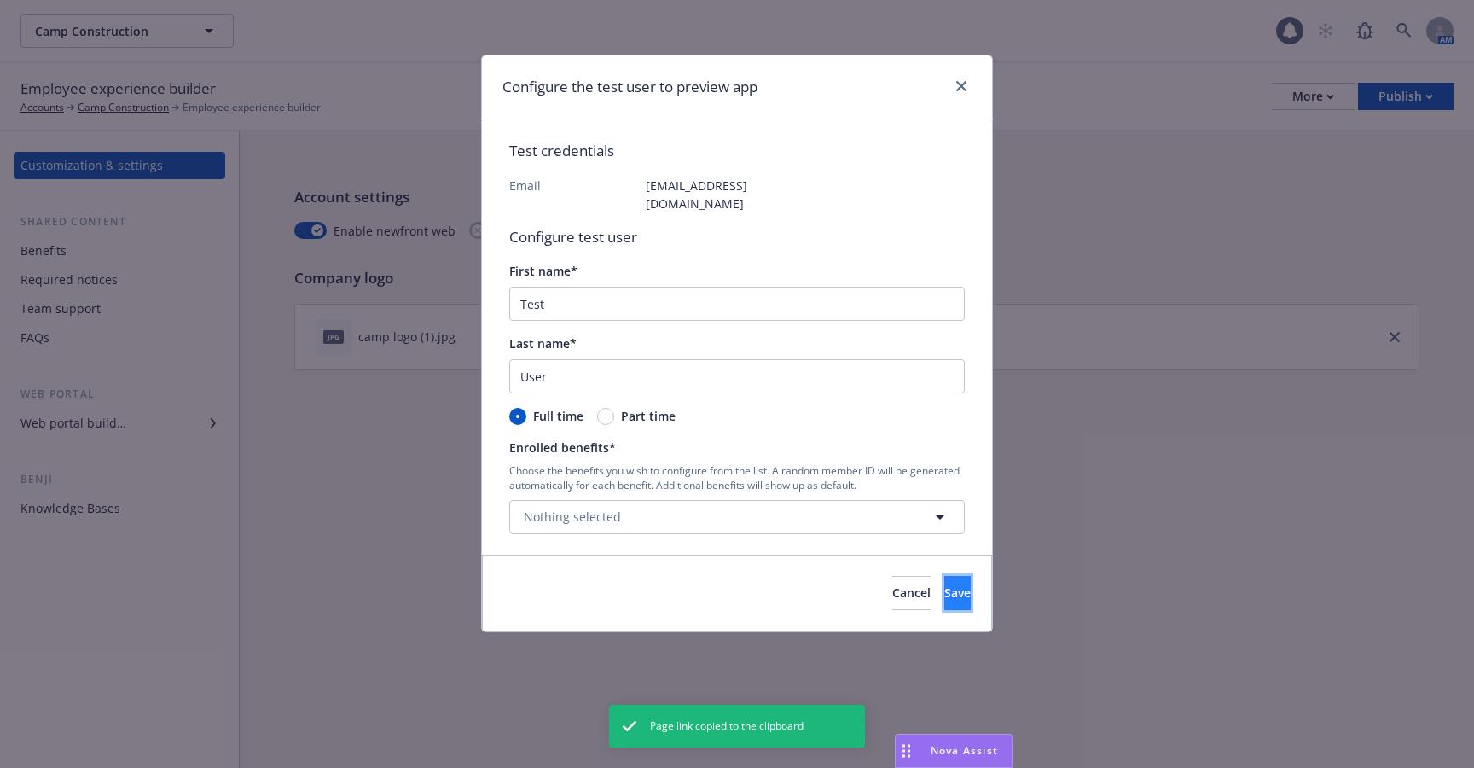
click at [944, 584] on span "Save" at bounding box center [957, 592] width 26 height 16
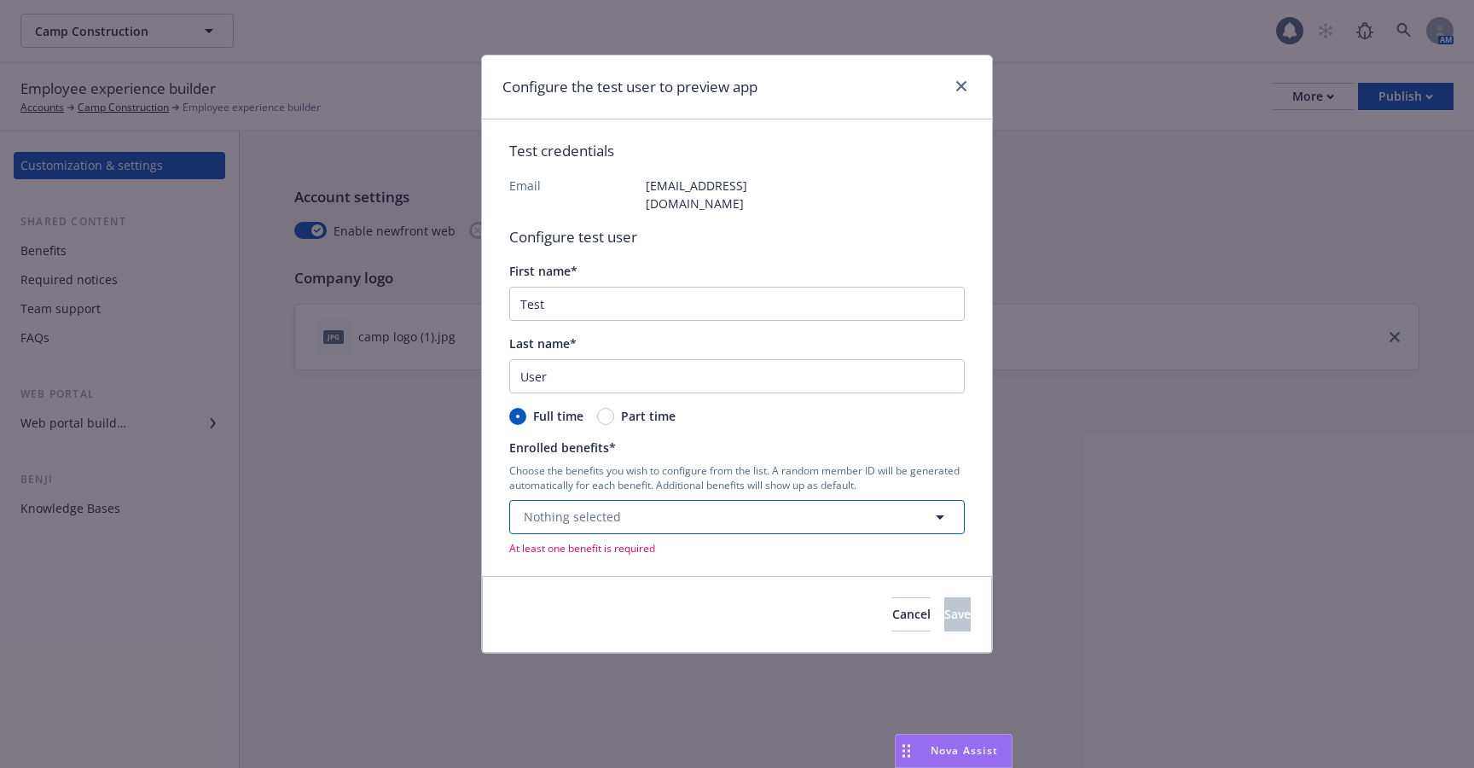
click at [885, 507] on button "Nothing selected" at bounding box center [737, 517] width 456 height 34
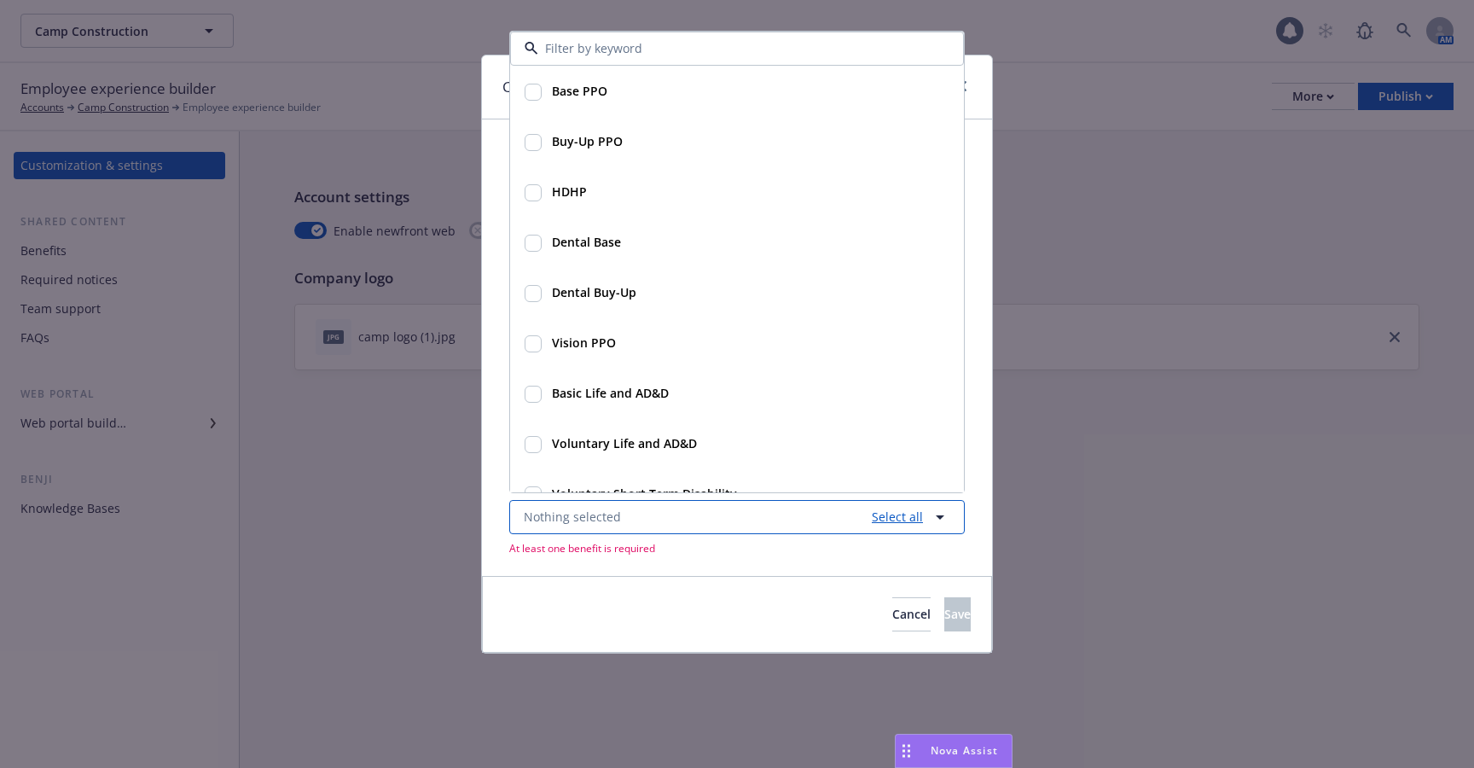
click at [897, 508] on link "Select all" at bounding box center [894, 517] width 58 height 18
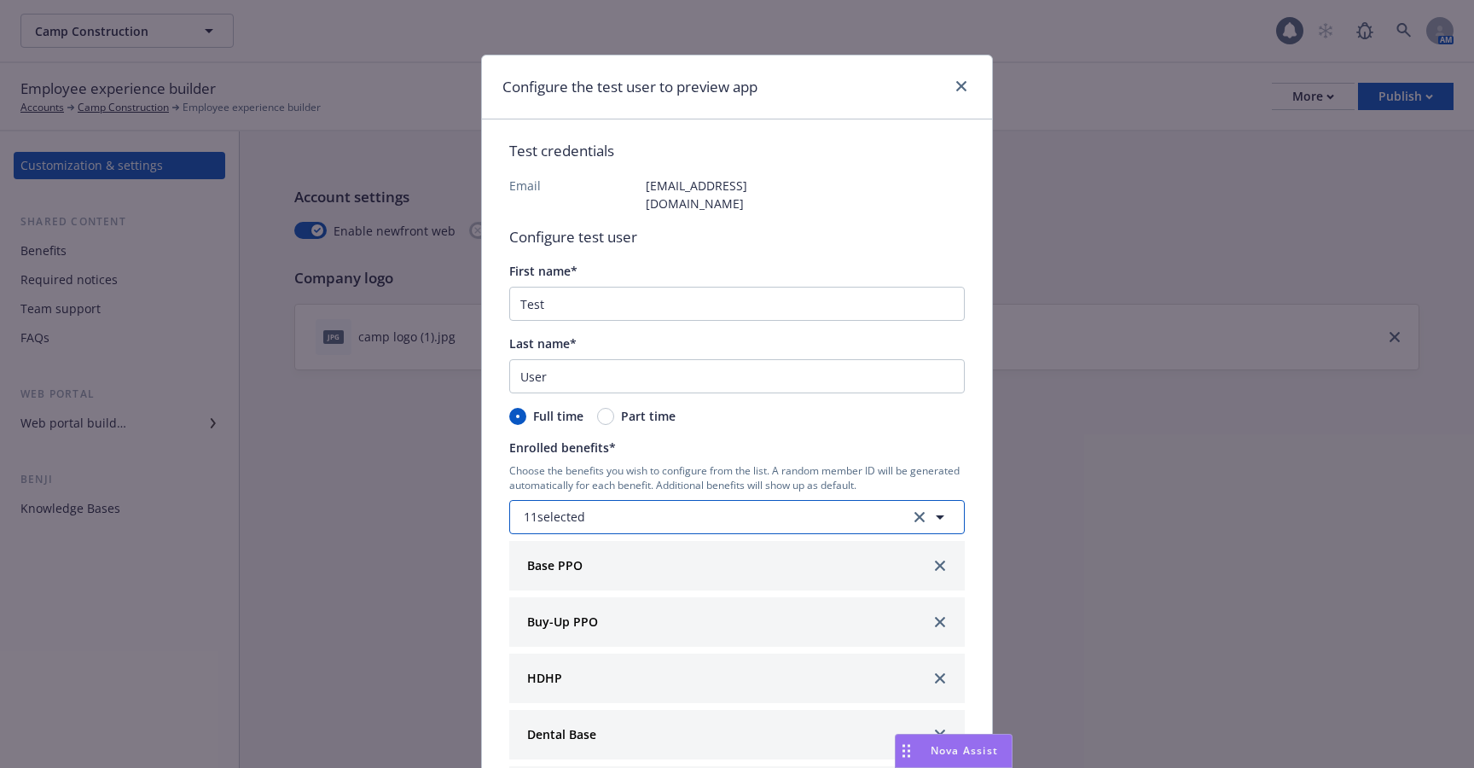
scroll to position [156, 0]
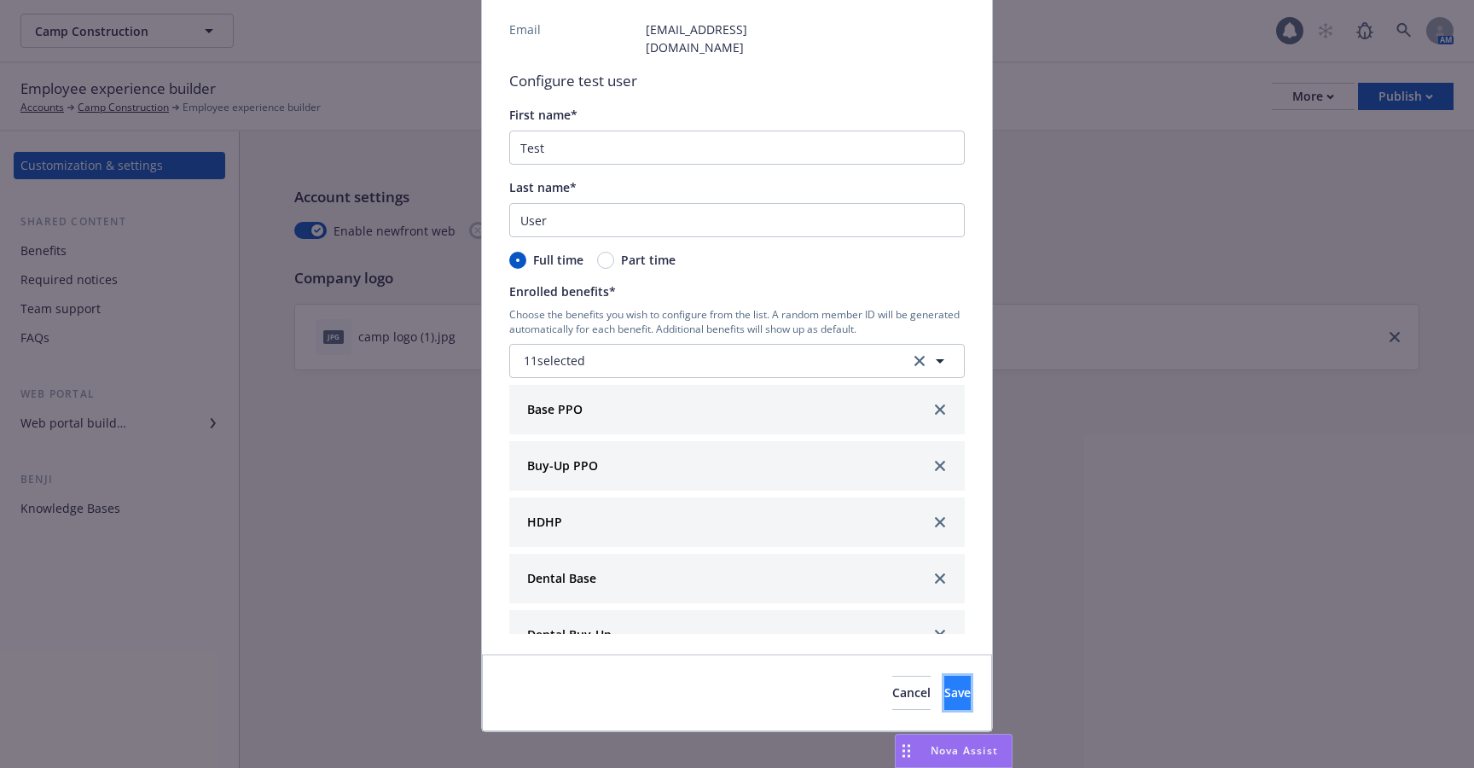
click at [944, 684] on span "Save" at bounding box center [957, 692] width 26 height 16
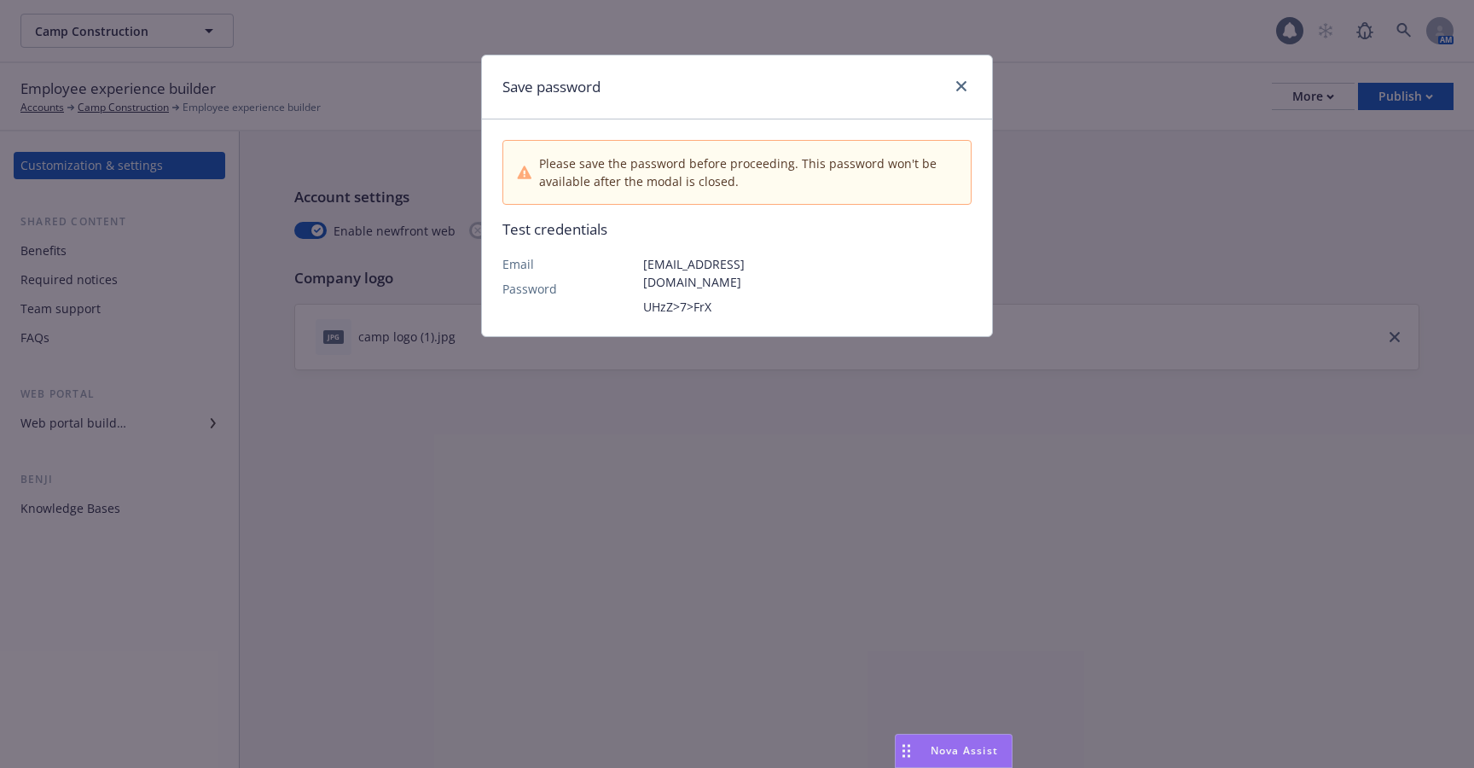
click at [774, 299] on div "Please save the password before proceeding. This password won't be available af…" at bounding box center [737, 227] width 510 height 216
drag, startPoint x: 755, startPoint y: 295, endPoint x: 642, endPoint y: 262, distance: 118.2
click at [642, 262] on div "Email Password test.campconstruction@gmail.com UHzZ>7>FrX" at bounding box center [643, 285] width 282 height 61
click at [642, 262] on p "Email" at bounding box center [572, 264] width 141 height 18
drag, startPoint x: 642, startPoint y: 262, endPoint x: 703, endPoint y: 277, distance: 63.3
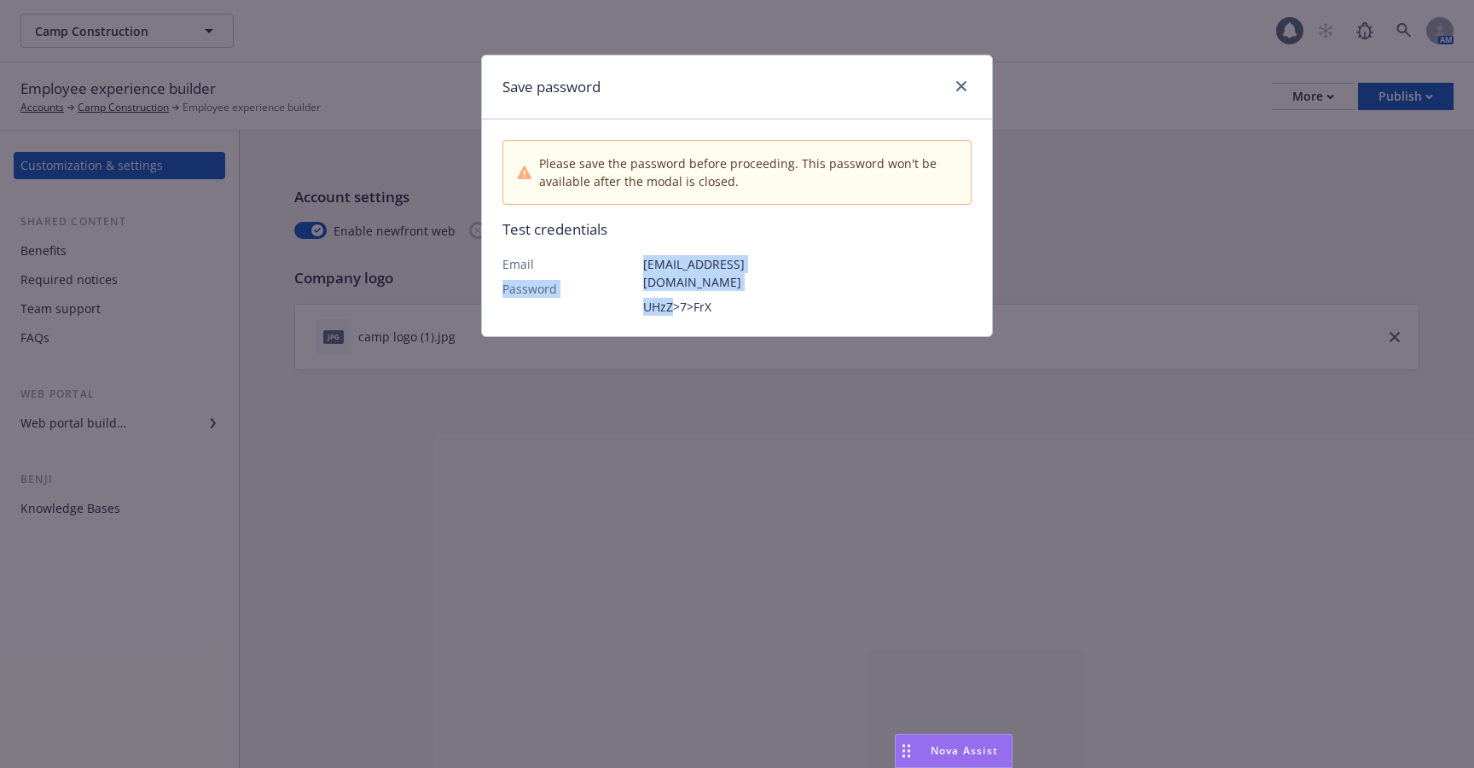
click at [703, 277] on div "Email Password test.campconstruction@gmail.com UHzZ>7>FrX" at bounding box center [643, 285] width 282 height 61
click at [715, 298] on p "UHzZ>7>FrX" at bounding box center [713, 307] width 141 height 18
drag, startPoint x: 699, startPoint y: 283, endPoint x: 644, endPoint y: 269, distance: 56.5
click at [644, 269] on div "test.campconstruction@gmail.com UHzZ>7>FrX" at bounding box center [713, 285] width 141 height 61
copy div "test.campconstruction@gmail.com UHzZ>7>FrX"
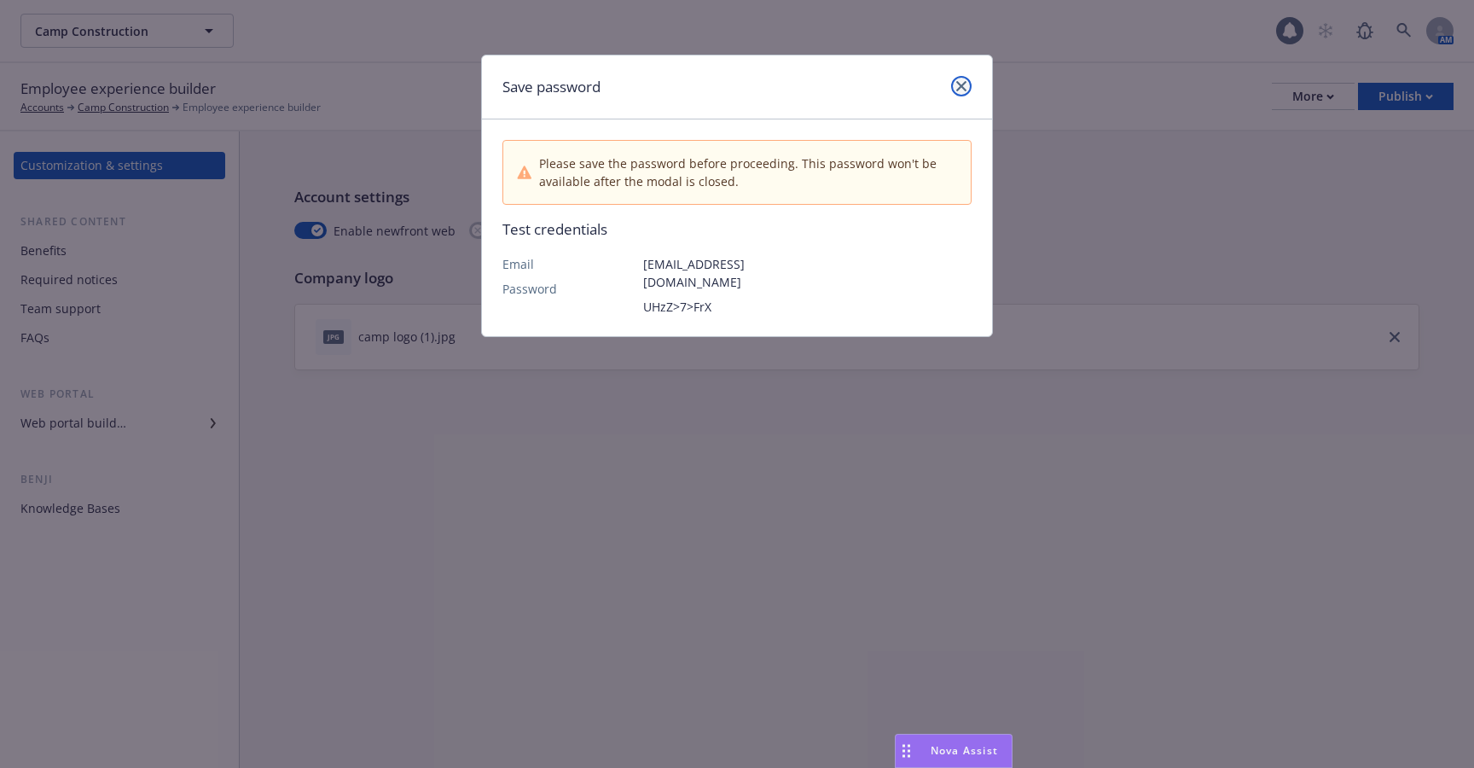
click at [960, 84] on icon "close" at bounding box center [961, 86] width 10 height 10
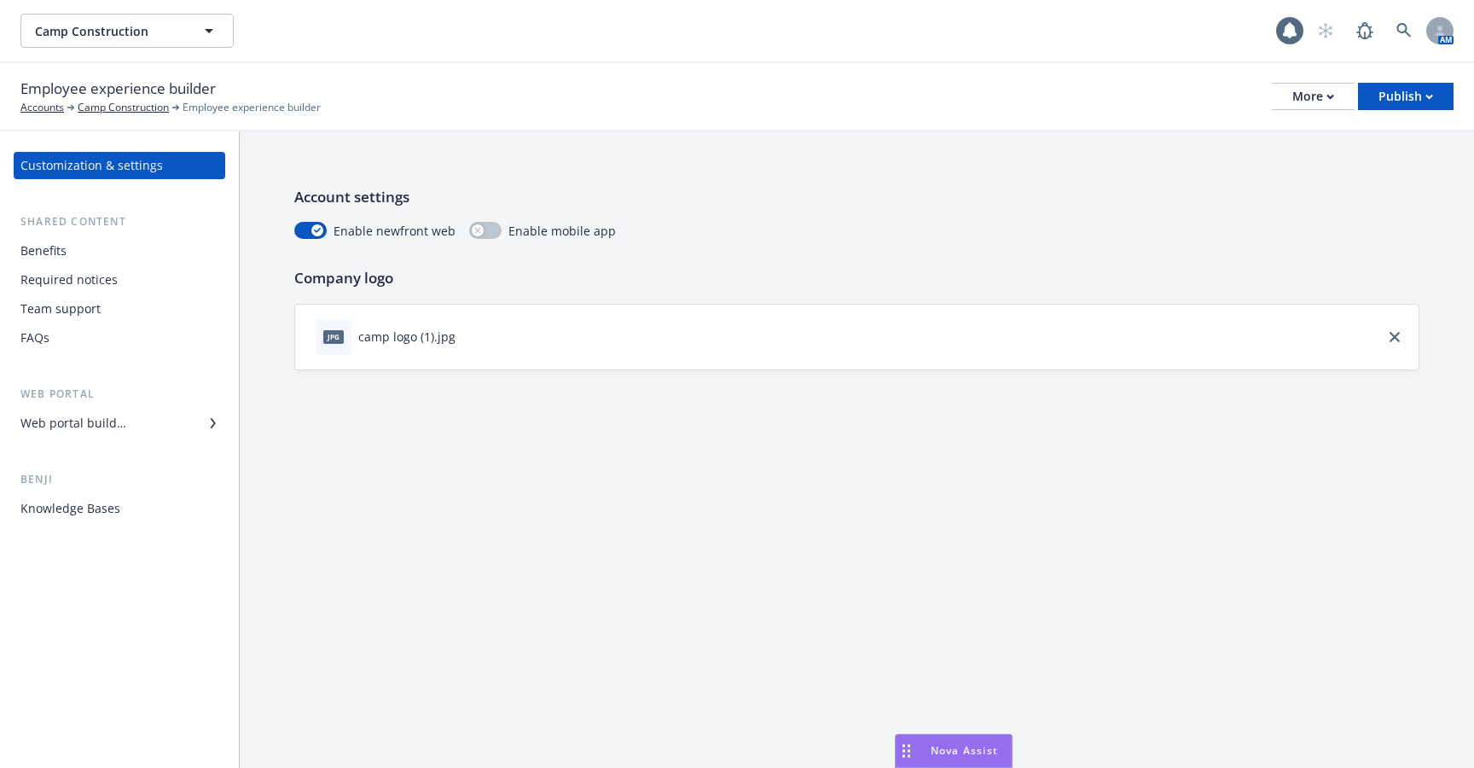
click at [135, 431] on div "Web portal builder" at bounding box center [119, 422] width 198 height 27
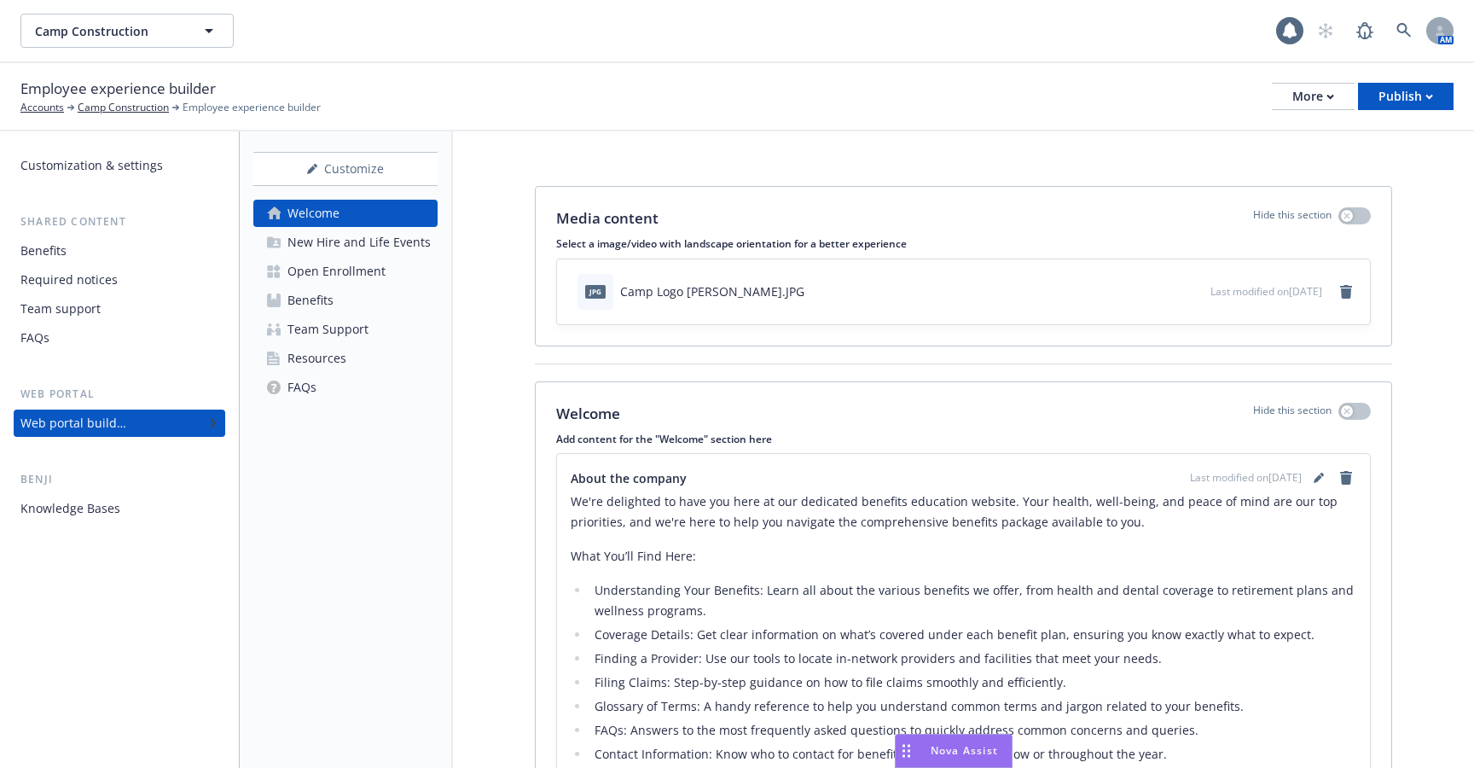
click at [344, 240] on div "New Hire and Life Events" at bounding box center [358, 242] width 143 height 27
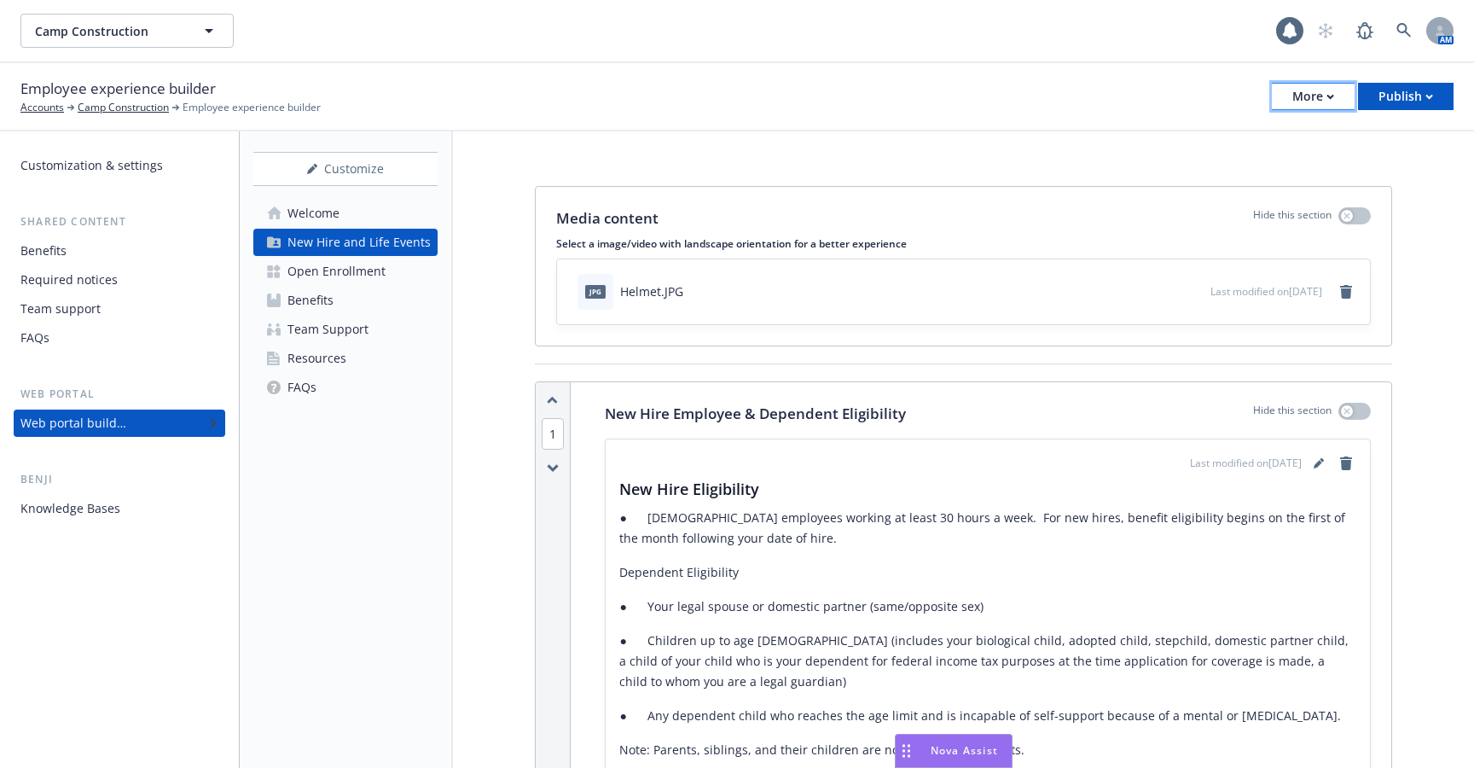
click at [1304, 93] on div "More" at bounding box center [1313, 97] width 42 height 26
click at [163, 165] on div "Customization & settings" at bounding box center [119, 165] width 198 height 27
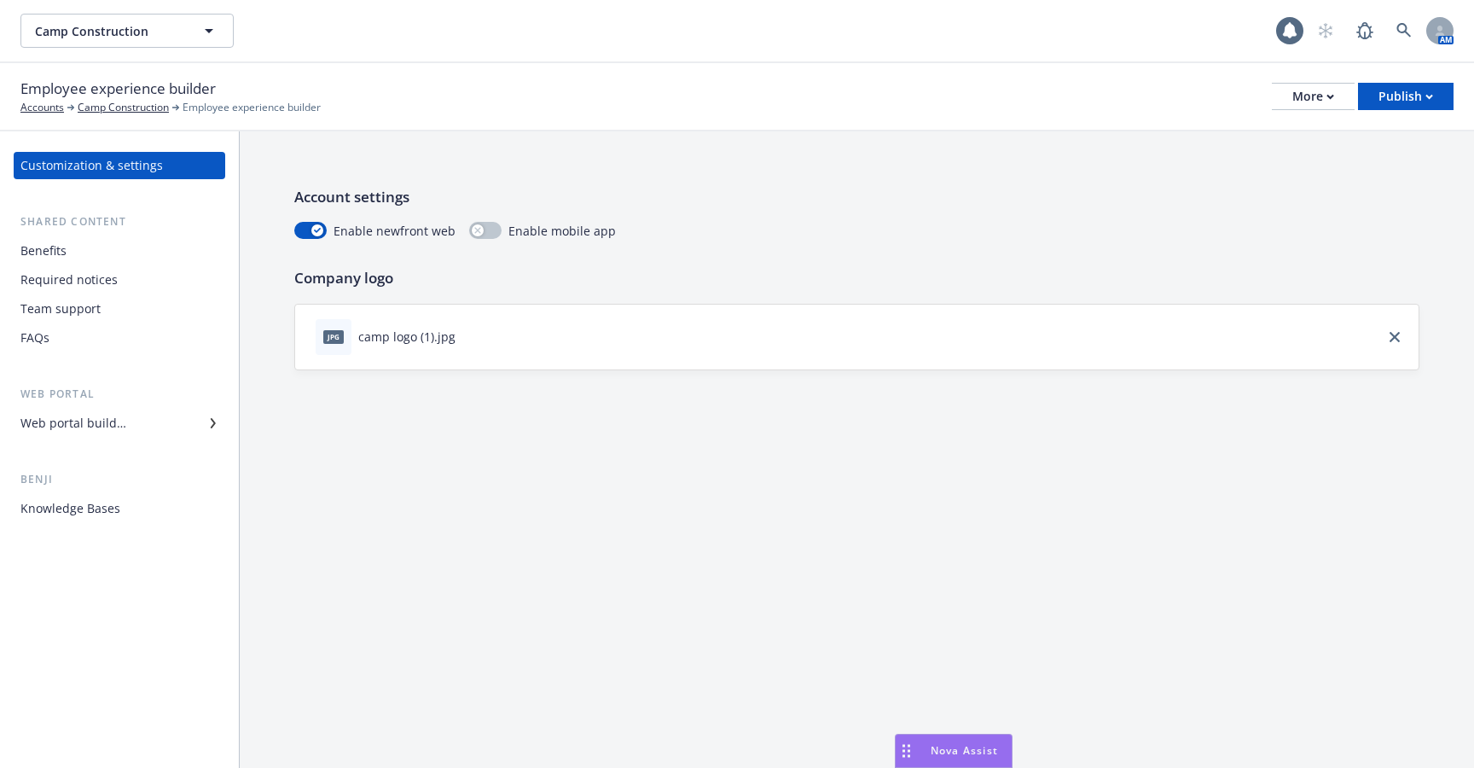
click at [136, 229] on div "Shared content" at bounding box center [120, 221] width 212 height 17
click at [131, 243] on div "Benefits" at bounding box center [119, 250] width 198 height 27
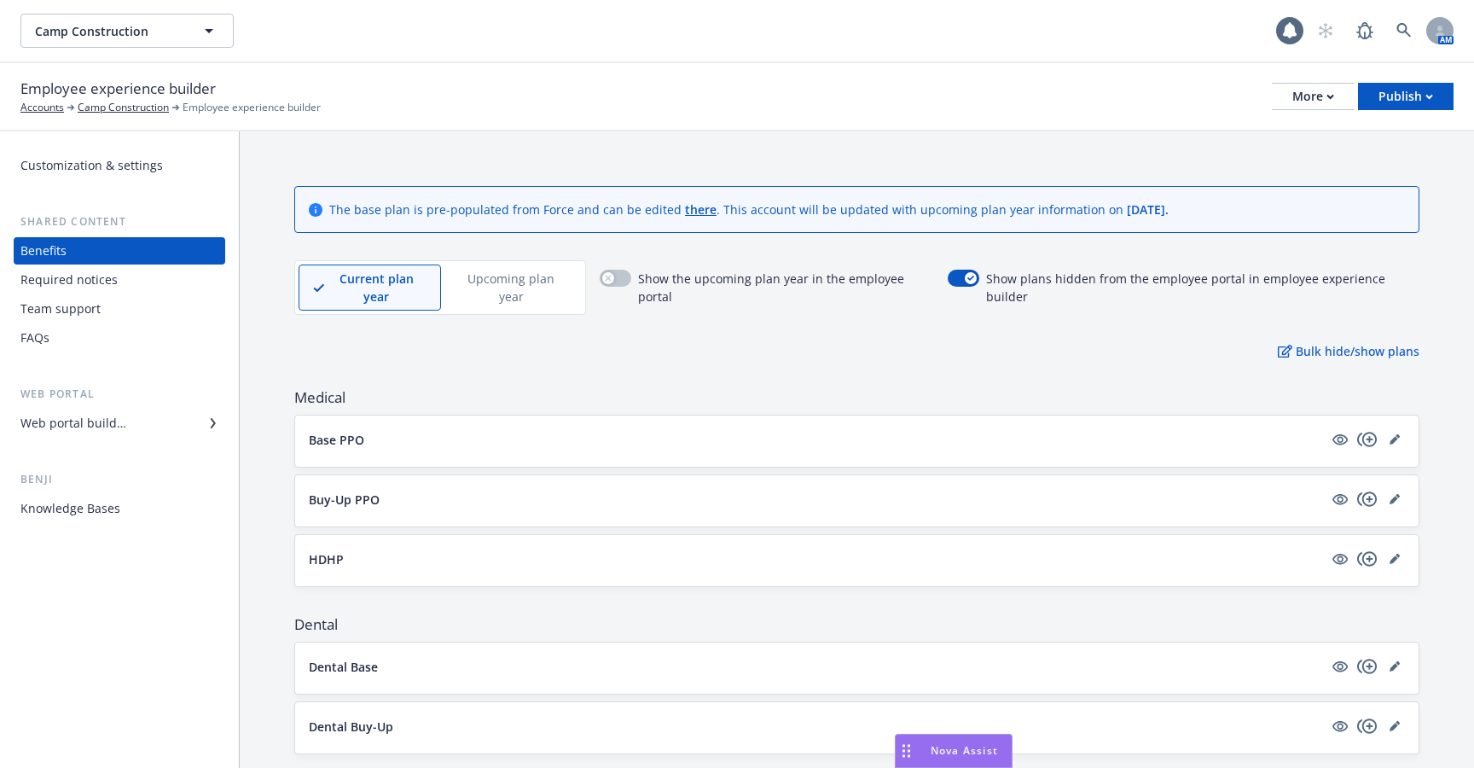
click at [120, 270] on div "Required notices" at bounding box center [119, 279] width 198 height 27
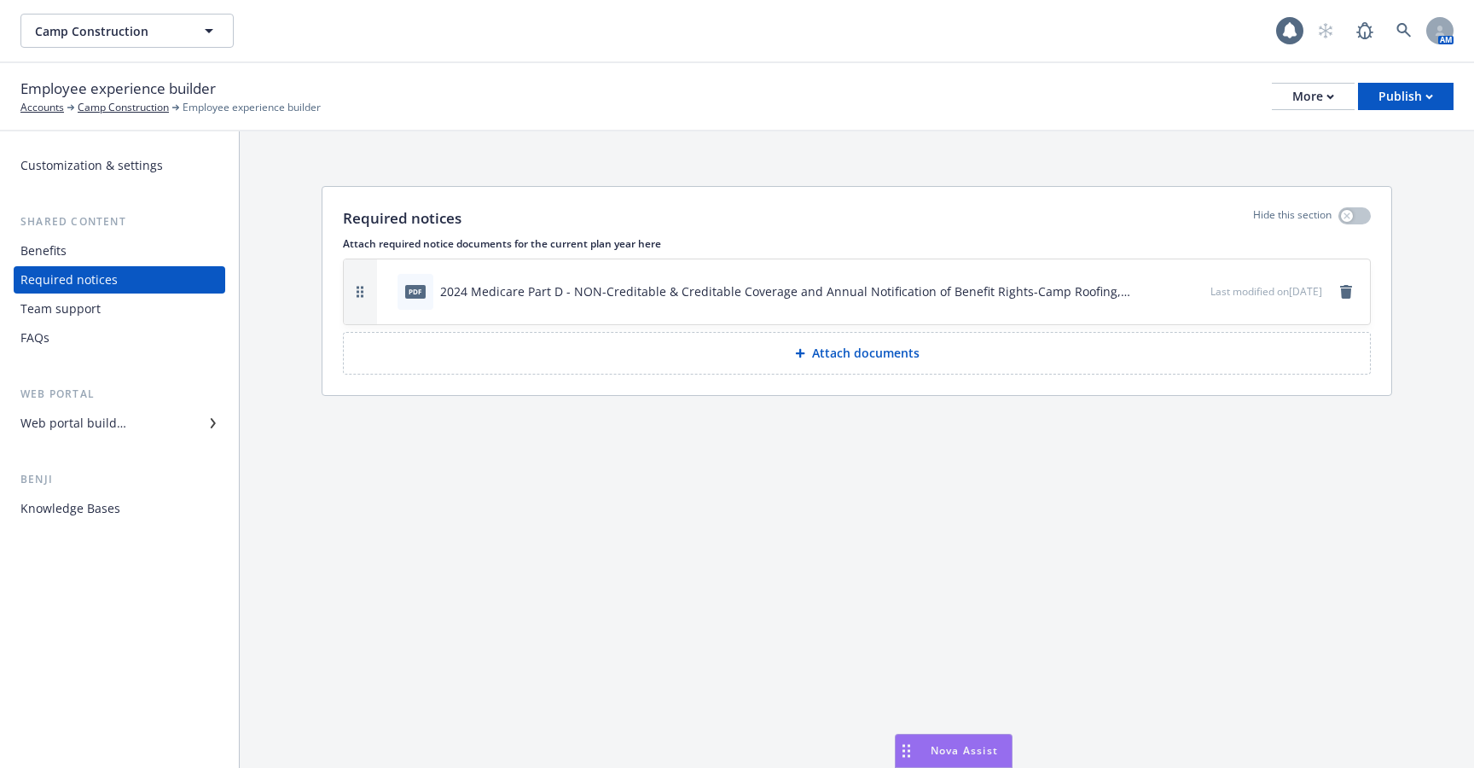
click at [127, 427] on div "Web portal builder" at bounding box center [119, 422] width 198 height 27
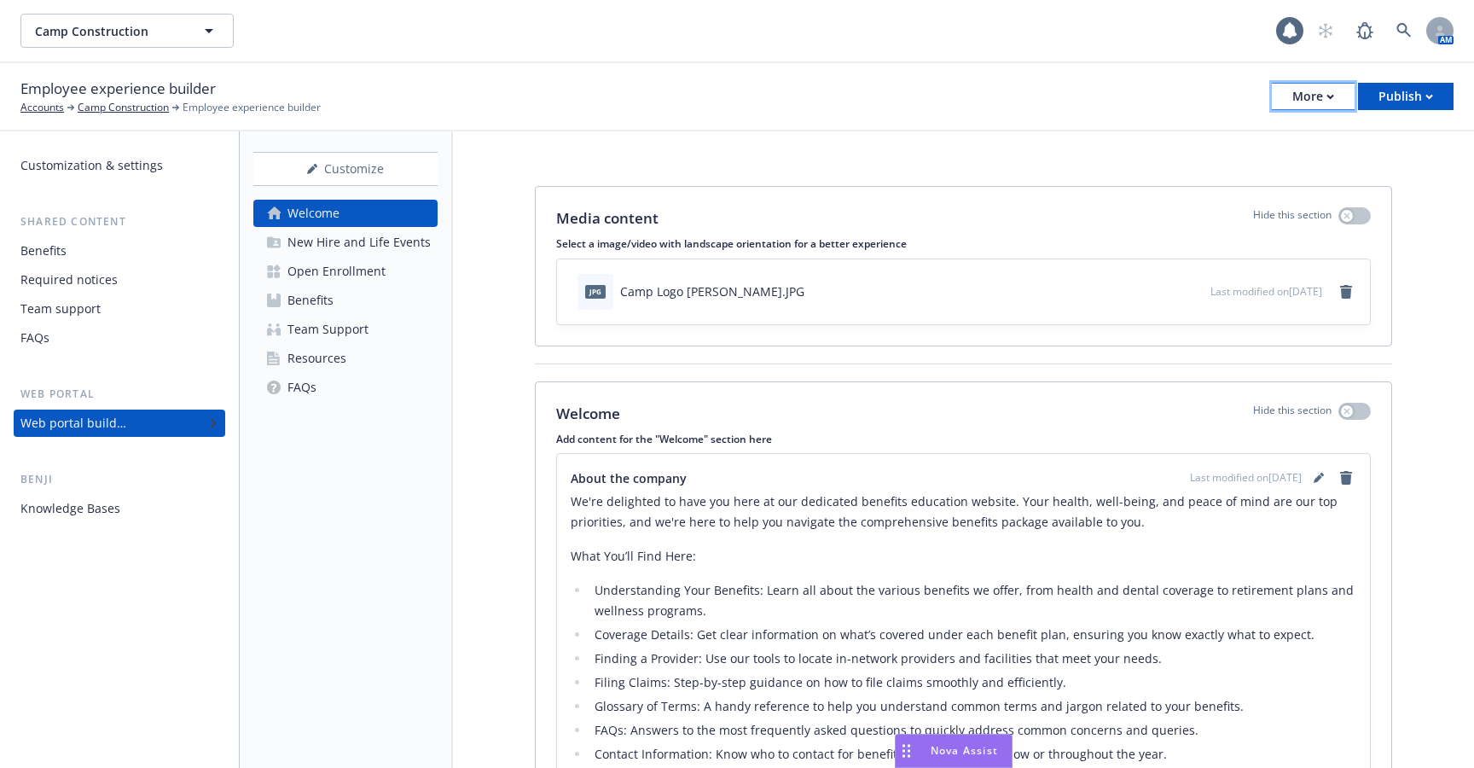
click at [1304, 95] on div "More" at bounding box center [1313, 97] width 42 height 26
click at [1280, 172] on link "Copy portal link" at bounding box center [1227, 169] width 253 height 34
click at [366, 406] on div "Customize Welcome New Hire and Life Events Open Enrollment Benefits Team Suppor…" at bounding box center [346, 449] width 213 height 636
click at [334, 383] on link "FAQs" at bounding box center [345, 387] width 184 height 27
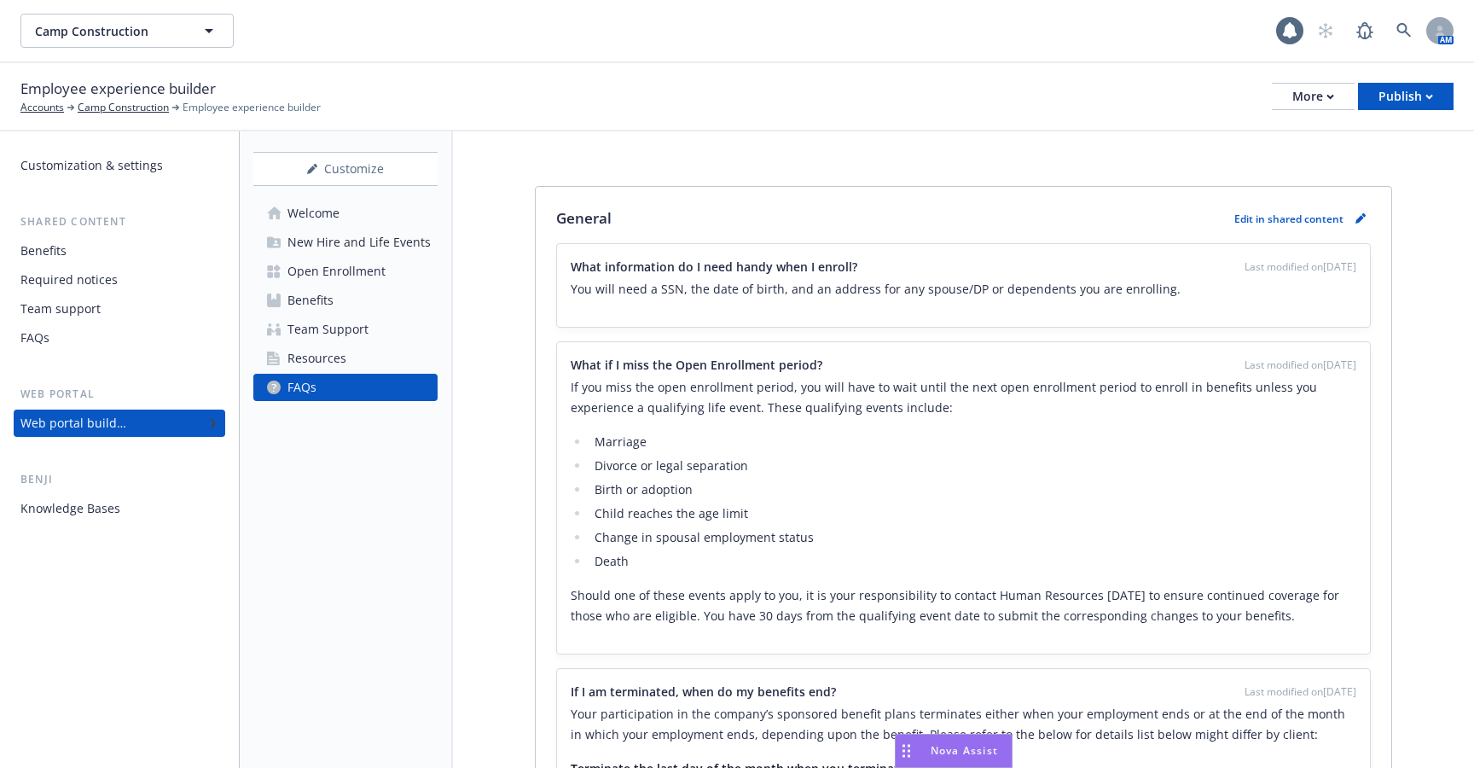
click at [124, 421] on div "Web portal builder" at bounding box center [73, 422] width 106 height 27
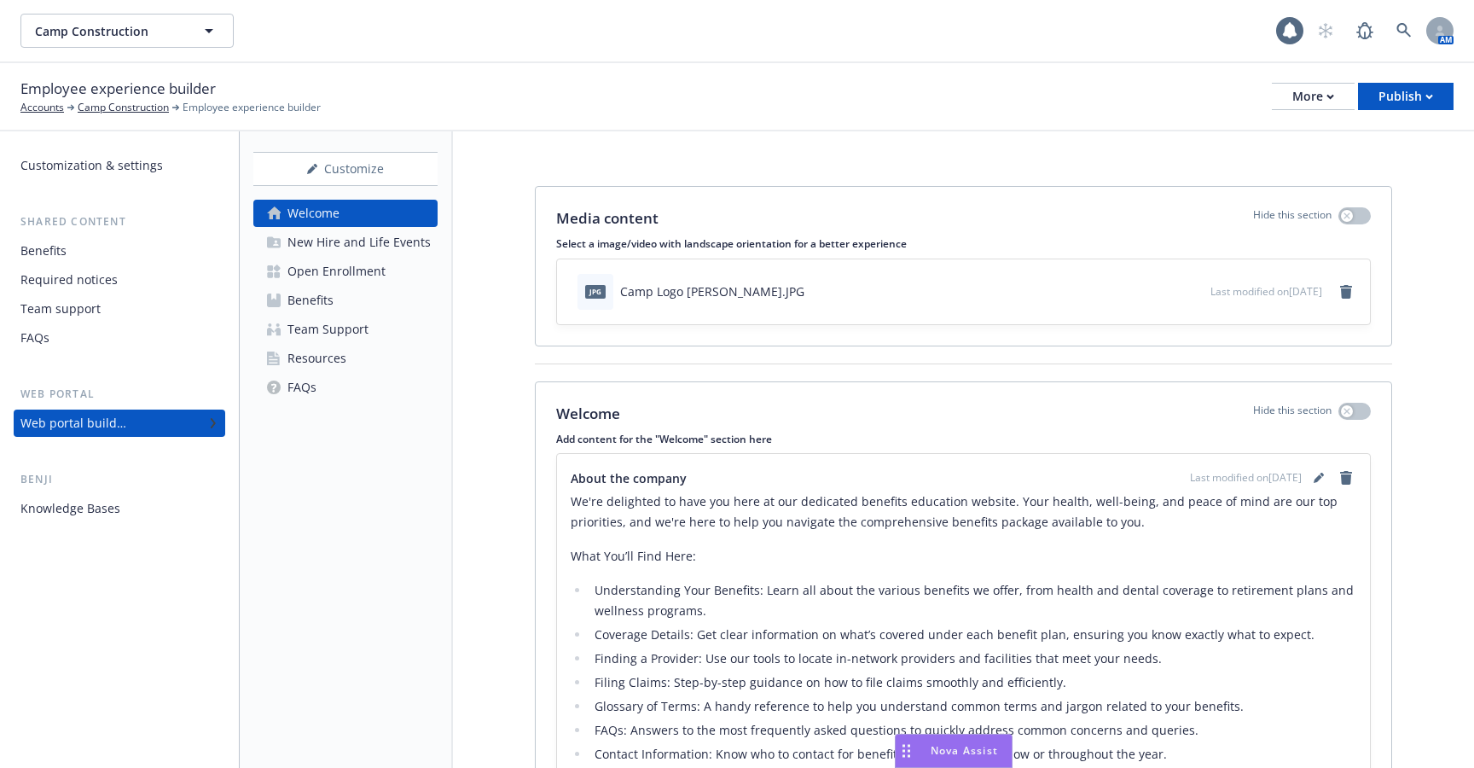
click at [142, 498] on div "Knowledge Bases" at bounding box center [119, 508] width 198 height 27
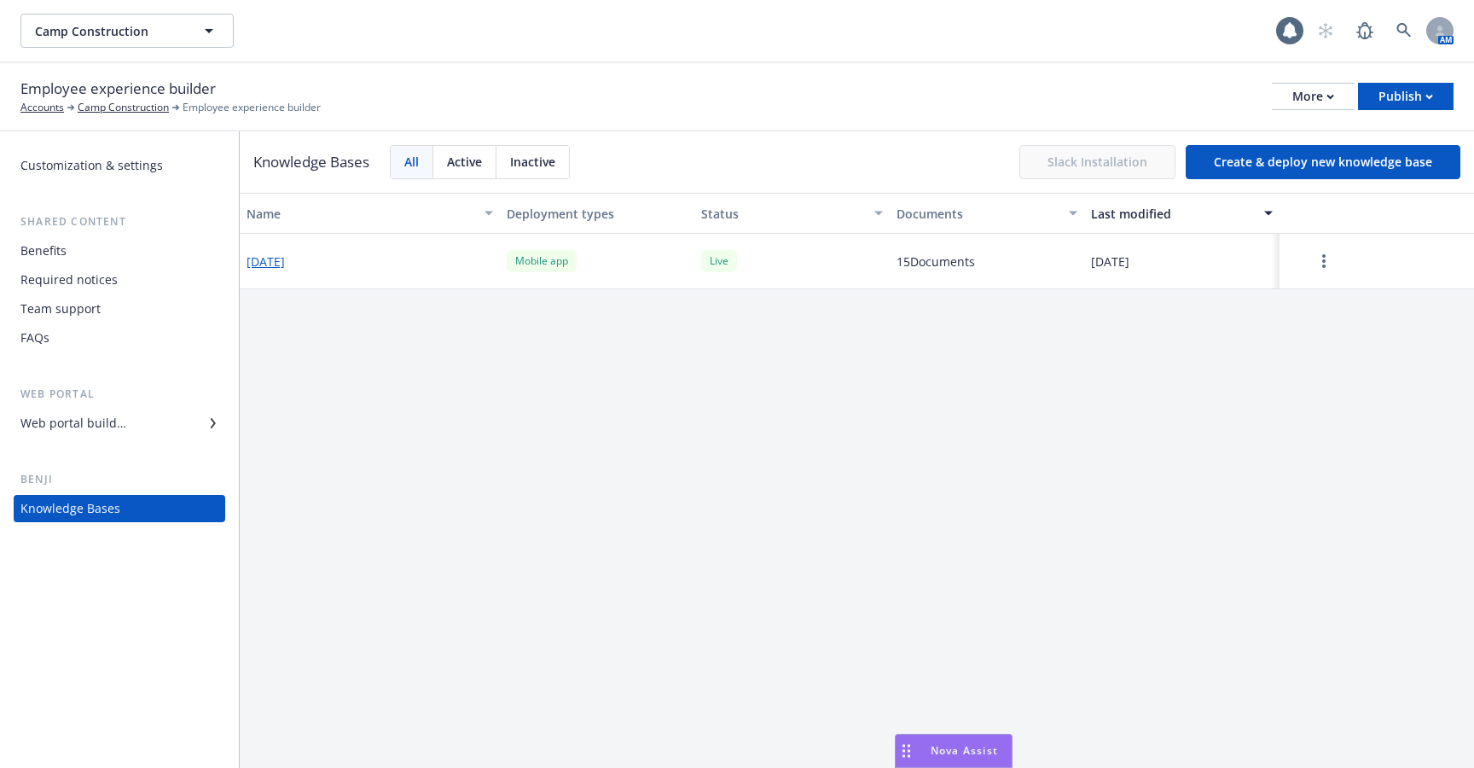
click at [170, 283] on div "Required notices" at bounding box center [119, 279] width 198 height 27
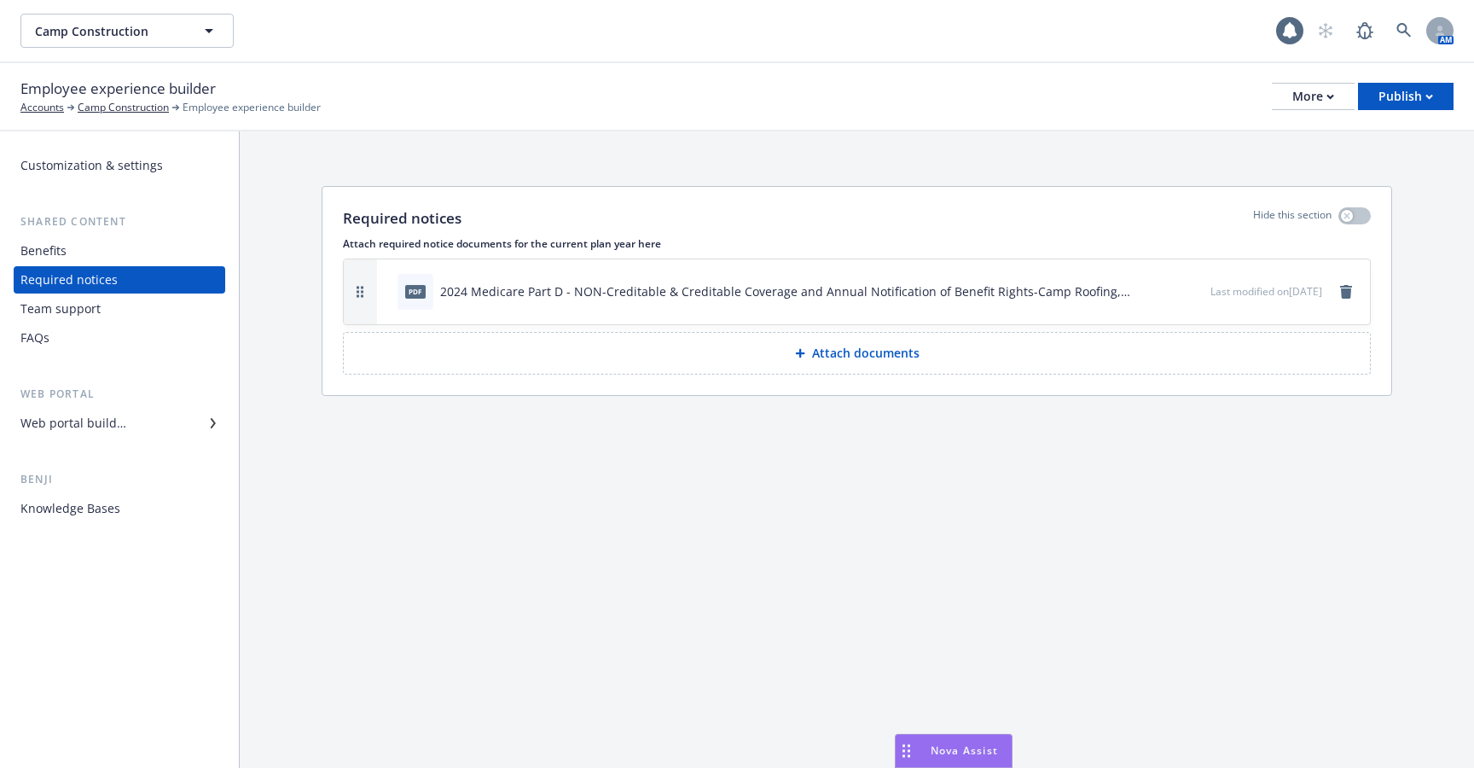
click at [164, 305] on div "Team support" at bounding box center [119, 308] width 198 height 27
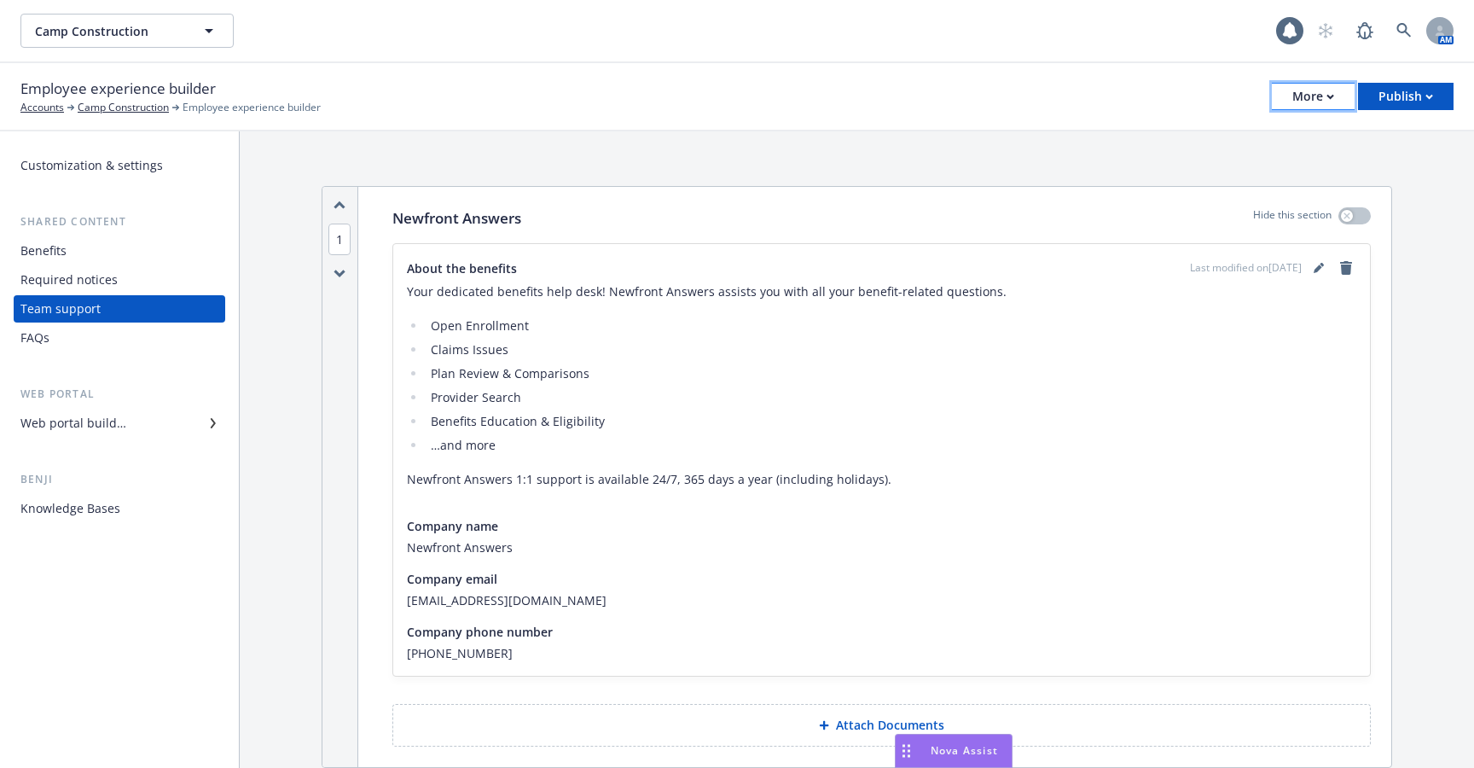
click at [1274, 93] on button "More" at bounding box center [1313, 96] width 83 height 27
click at [864, 117] on div "Employee experience builder Accounts Camp Construction Employee experience buil…" at bounding box center [737, 97] width 1474 height 68
click at [189, 158] on div "Customization & settings" at bounding box center [119, 165] width 198 height 27
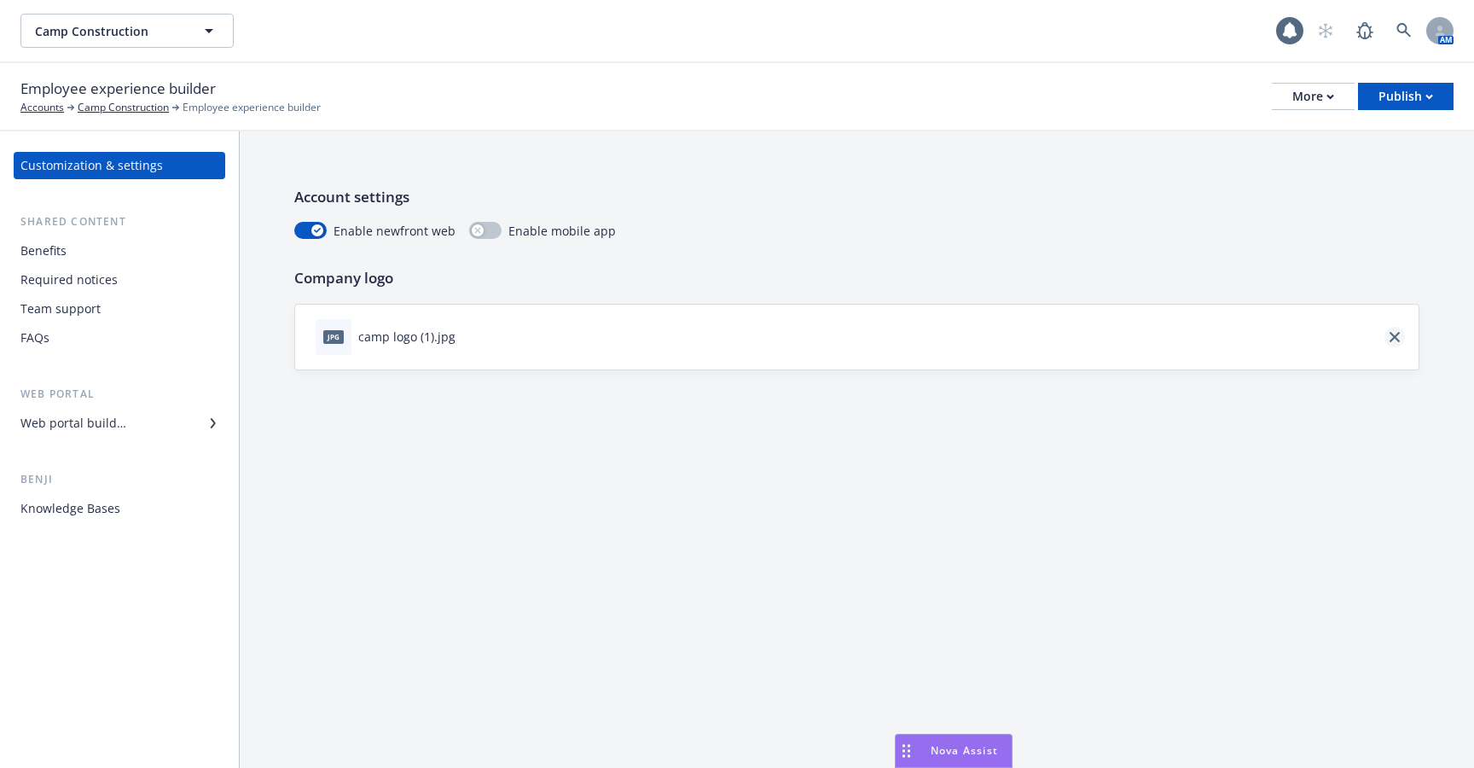
click at [1390, 336] on icon "close" at bounding box center [1395, 337] width 10 height 10
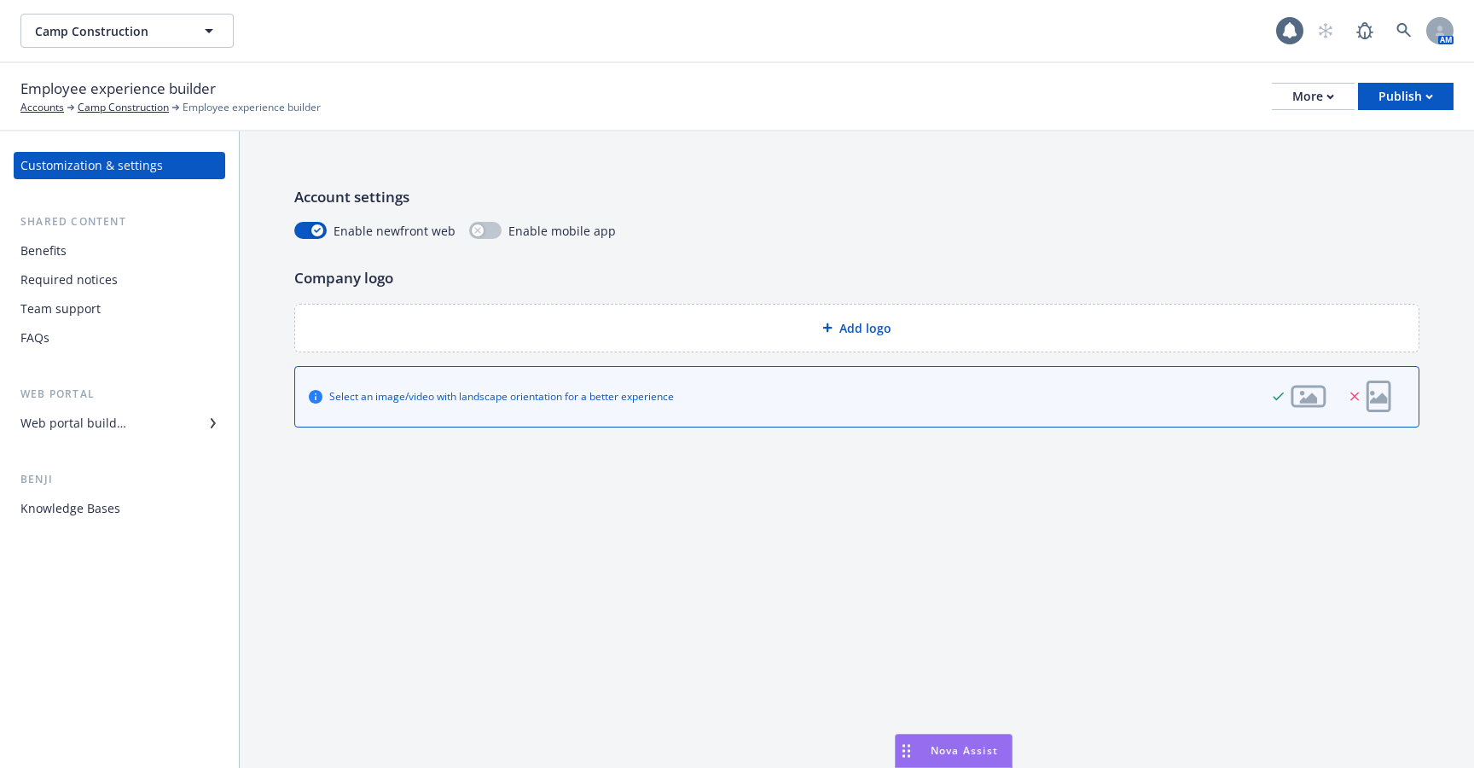
click at [934, 335] on div "Add logo" at bounding box center [857, 328] width 1096 height 20
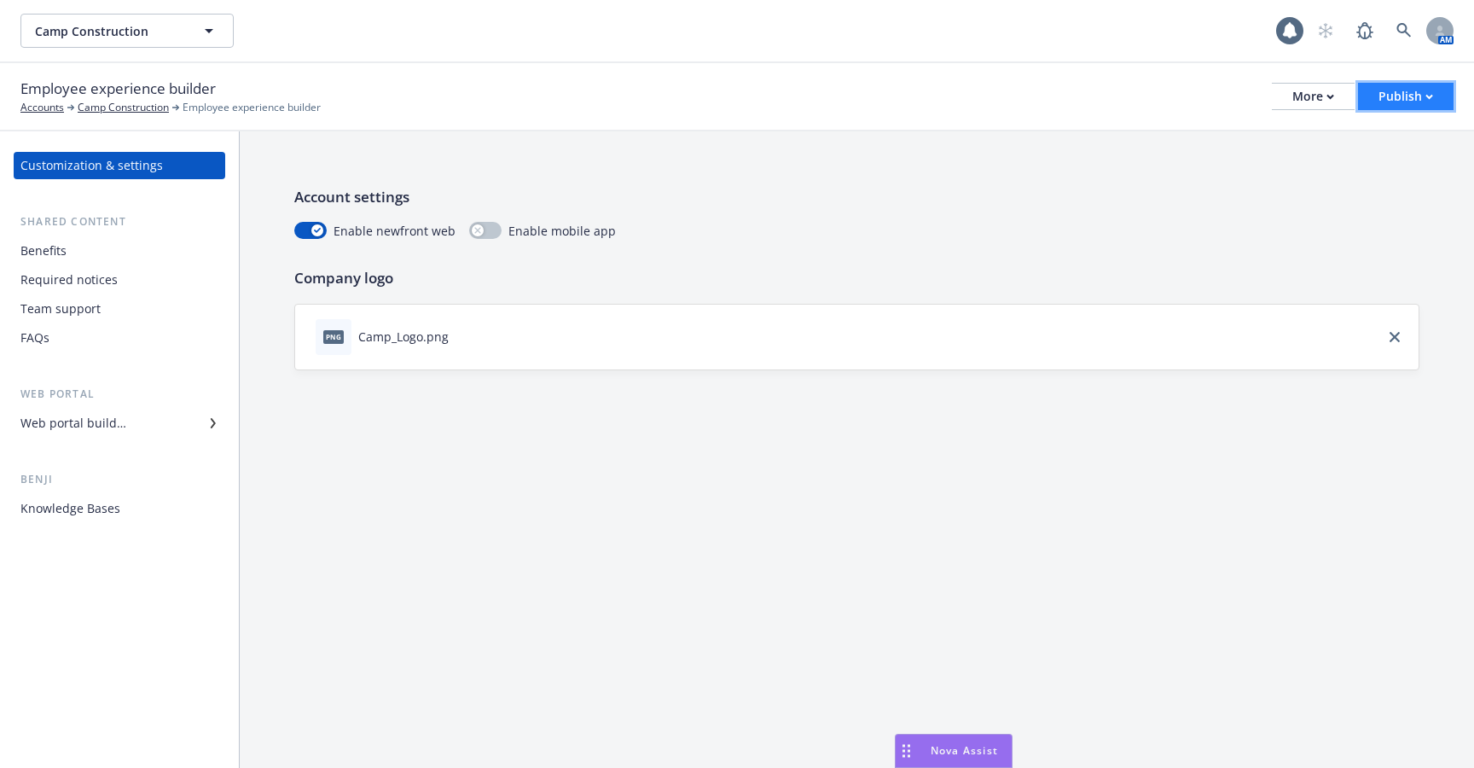
click at [1406, 88] on div "Publish" at bounding box center [1406, 97] width 55 height 26
click at [1397, 131] on link "Publish portal" at bounding box center [1385, 135] width 135 height 34
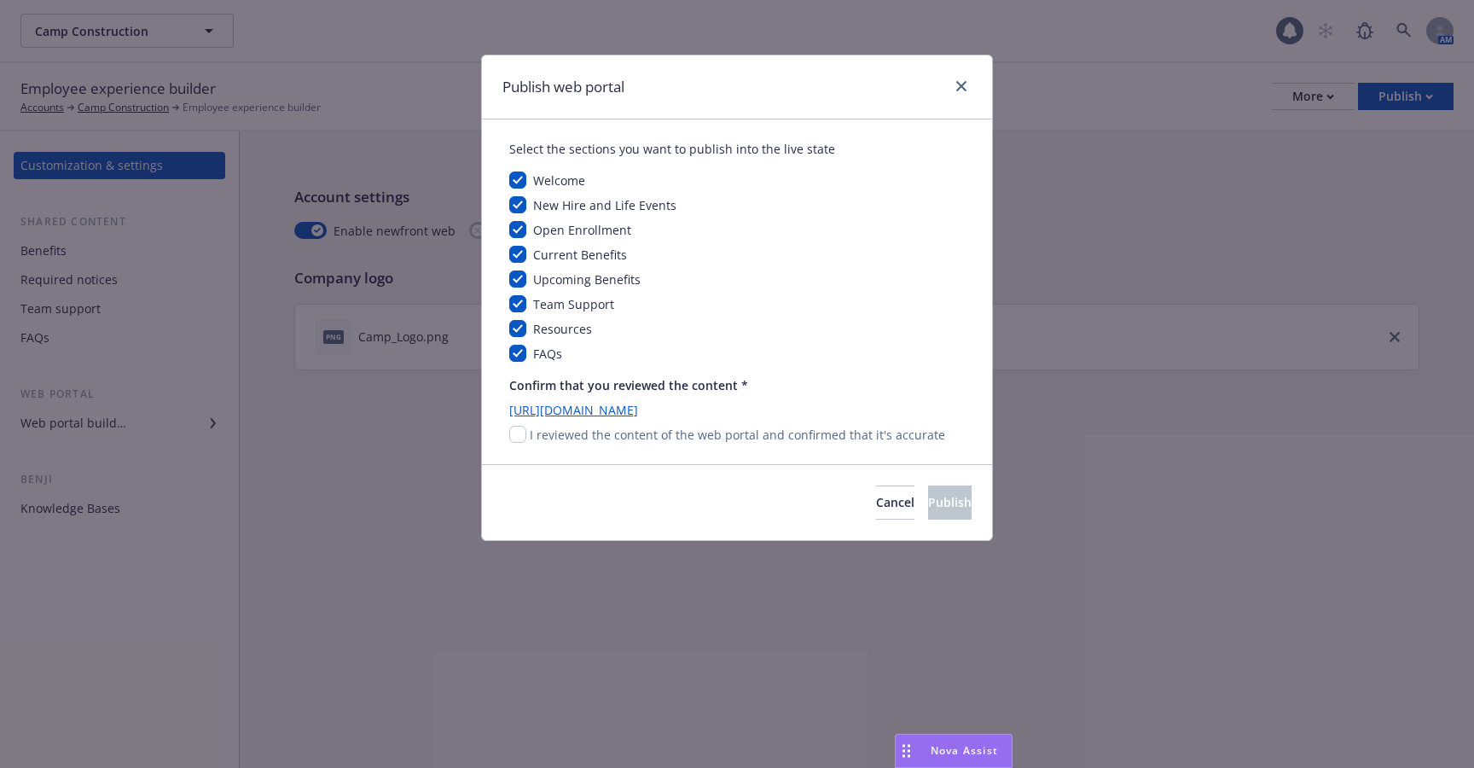
click at [680, 433] on p "I reviewed the content of the web portal and confirmed that it's accurate" at bounding box center [737, 435] width 415 height 18
click at [528, 438] on div "I reviewed the content of the web portal and confirmed that it's accurate" at bounding box center [737, 435] width 456 height 18
click at [521, 438] on input "checkbox" at bounding box center [517, 434] width 17 height 17
checkbox input "true"
click at [928, 499] on span "Publish" at bounding box center [950, 502] width 44 height 16
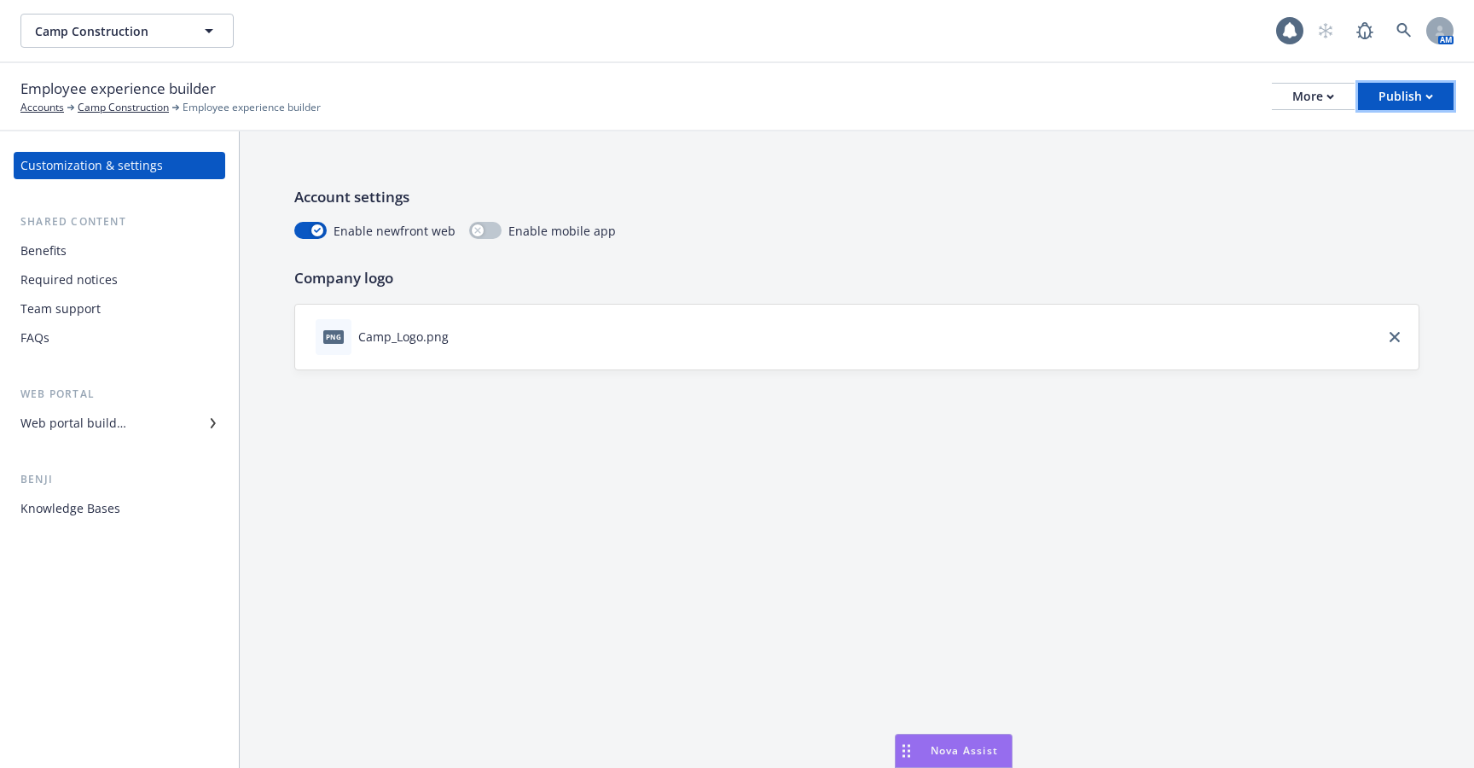
click at [1420, 103] on div "Publish" at bounding box center [1406, 97] width 55 height 26
click at [1381, 158] on link "Publish app" at bounding box center [1385, 169] width 135 height 34
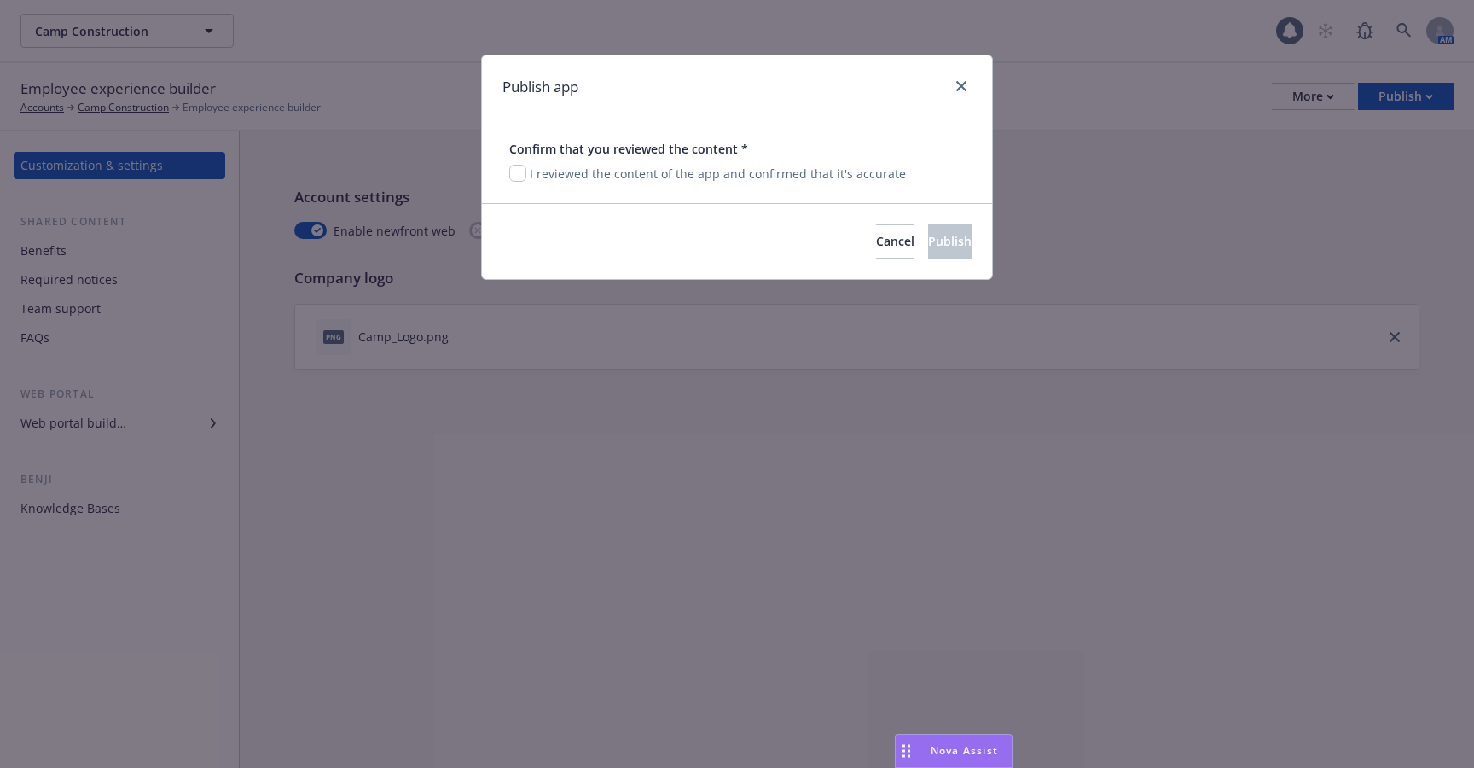
click at [637, 179] on p "I reviewed the content of the app and confirmed that it's accurate" at bounding box center [718, 174] width 376 height 18
click at [511, 177] on input "checkbox" at bounding box center [517, 173] width 17 height 17
checkbox input "true"
click at [932, 248] on span "Publish" at bounding box center [950, 241] width 44 height 16
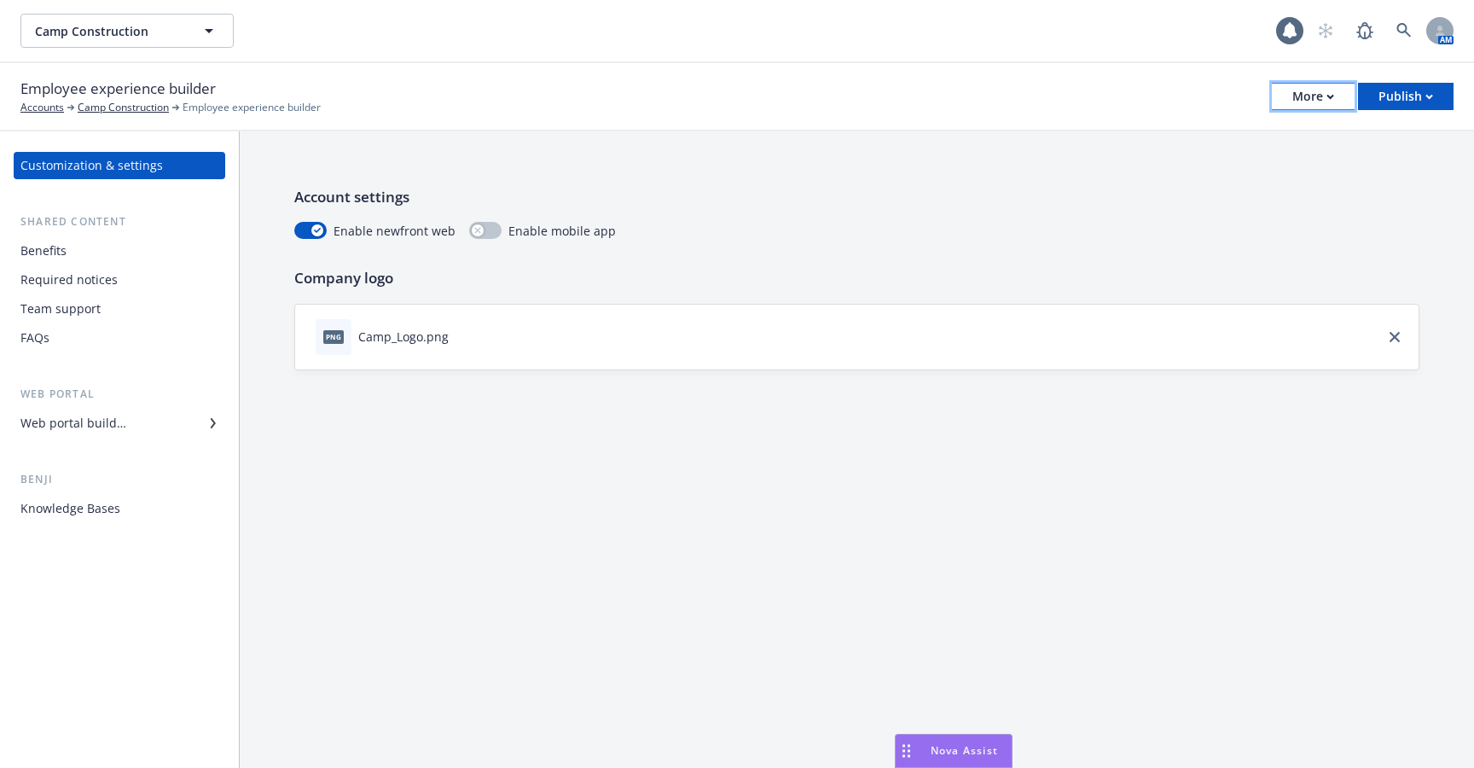
click at [1333, 94] on button "More" at bounding box center [1313, 96] width 83 height 27
click at [1293, 168] on link "Copy portal link" at bounding box center [1227, 169] width 253 height 34
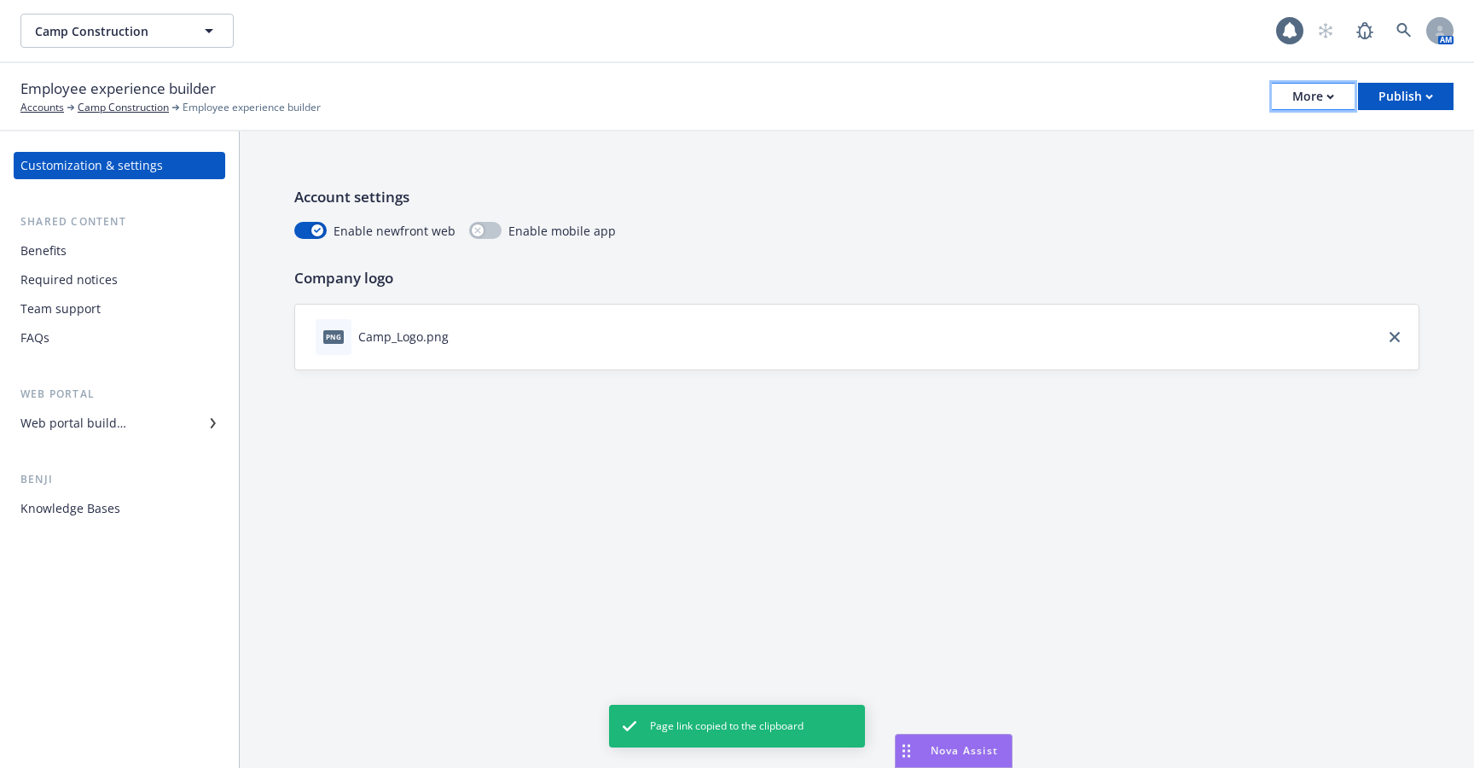
click at [1315, 101] on div "More" at bounding box center [1313, 97] width 42 height 26
click at [1297, 91] on div "More" at bounding box center [1313, 97] width 42 height 26
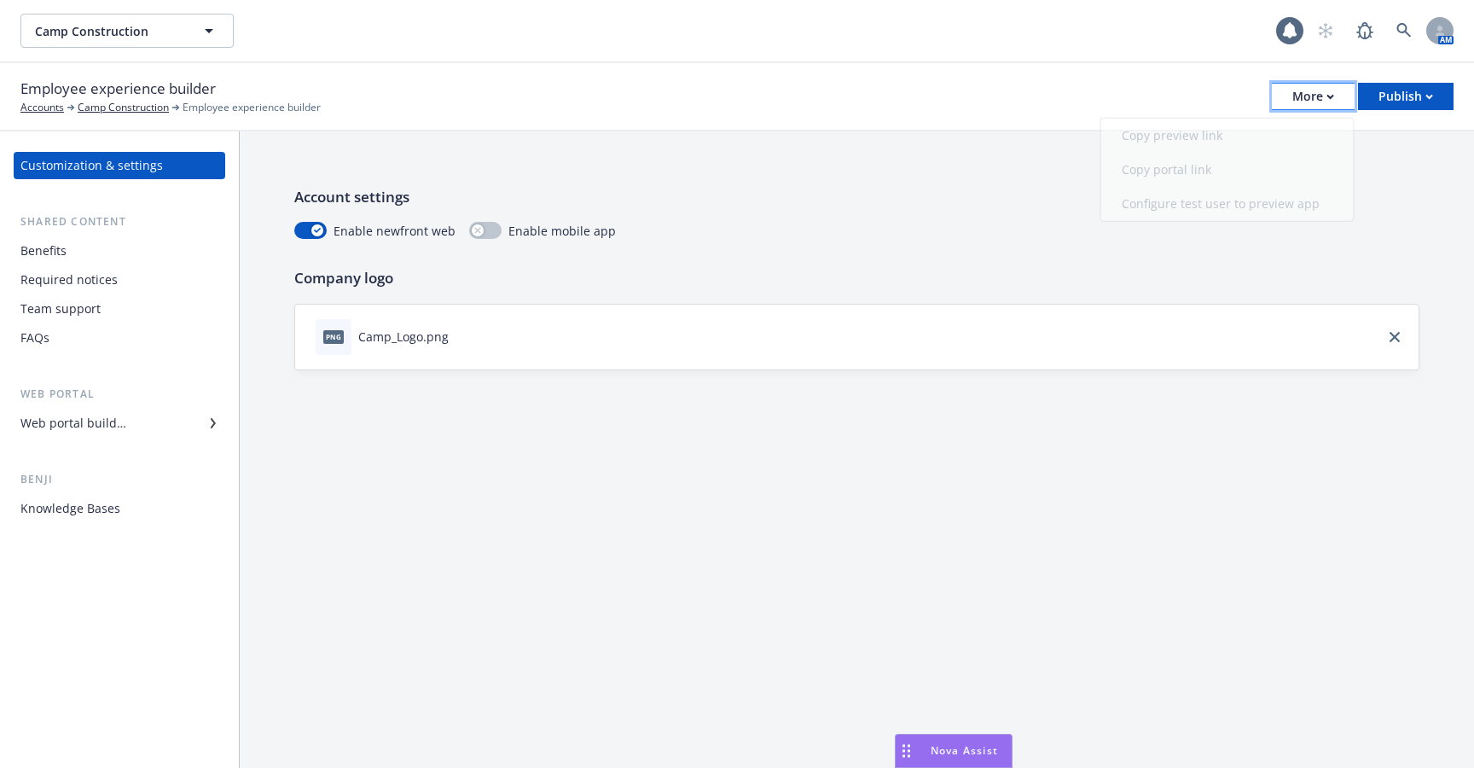
click at [1297, 91] on div "More" at bounding box center [1313, 97] width 42 height 26
click at [1265, 174] on link "Copy portal link" at bounding box center [1227, 169] width 253 height 34
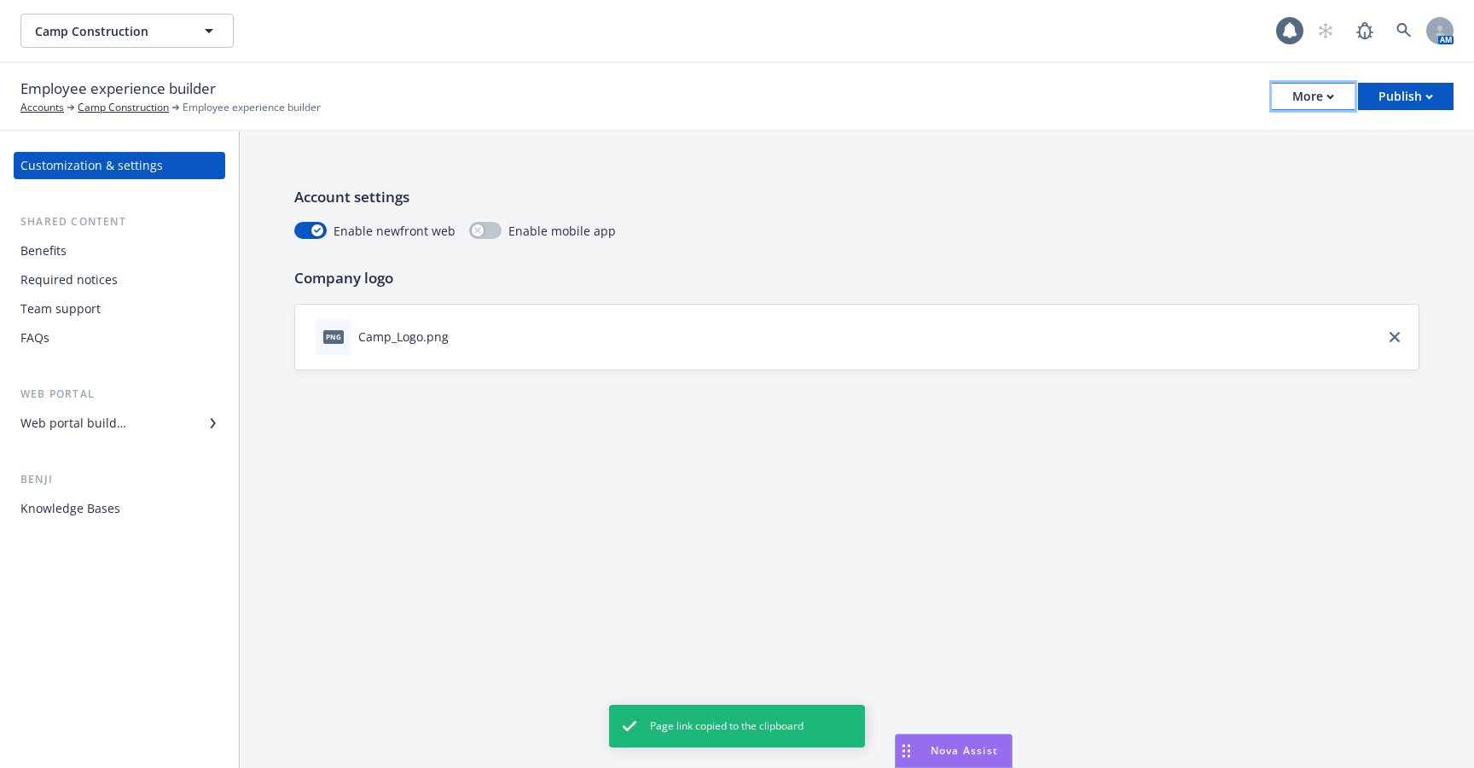
click at [1318, 109] on button "More" at bounding box center [1313, 96] width 83 height 27
click at [1212, 203] on link "Configure test user to preview app" at bounding box center [1227, 203] width 253 height 34
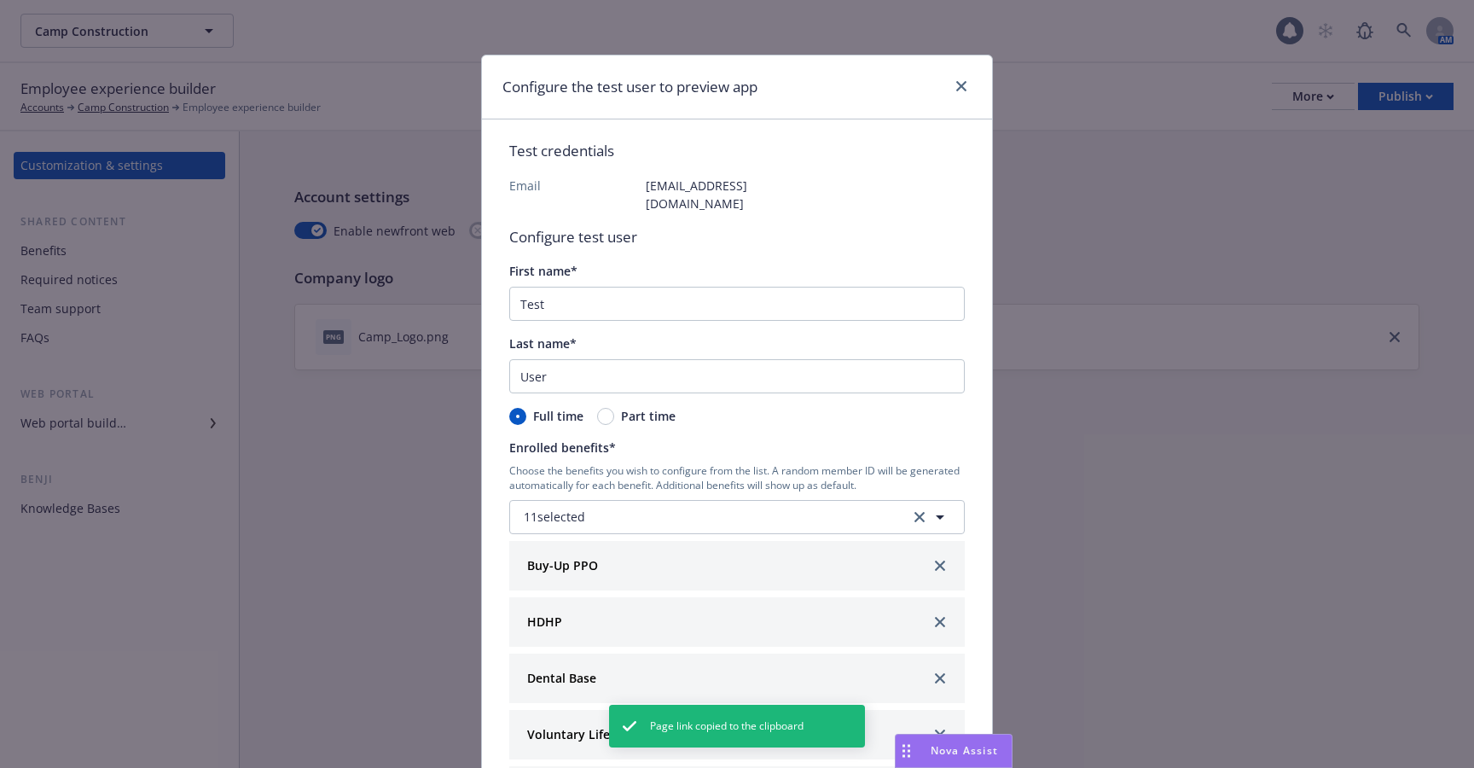
scroll to position [156, 0]
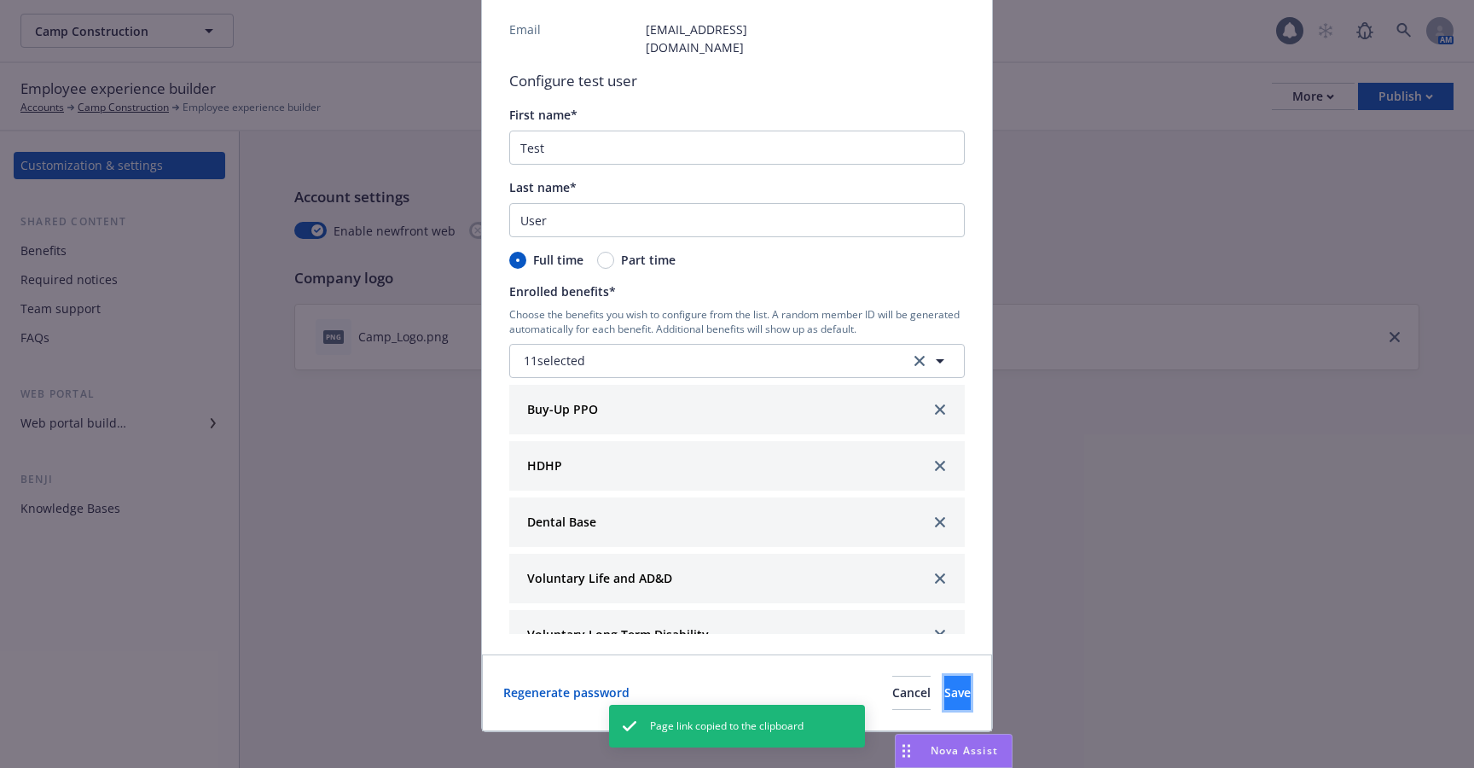
click at [944, 683] on button "Save" at bounding box center [957, 693] width 26 height 34
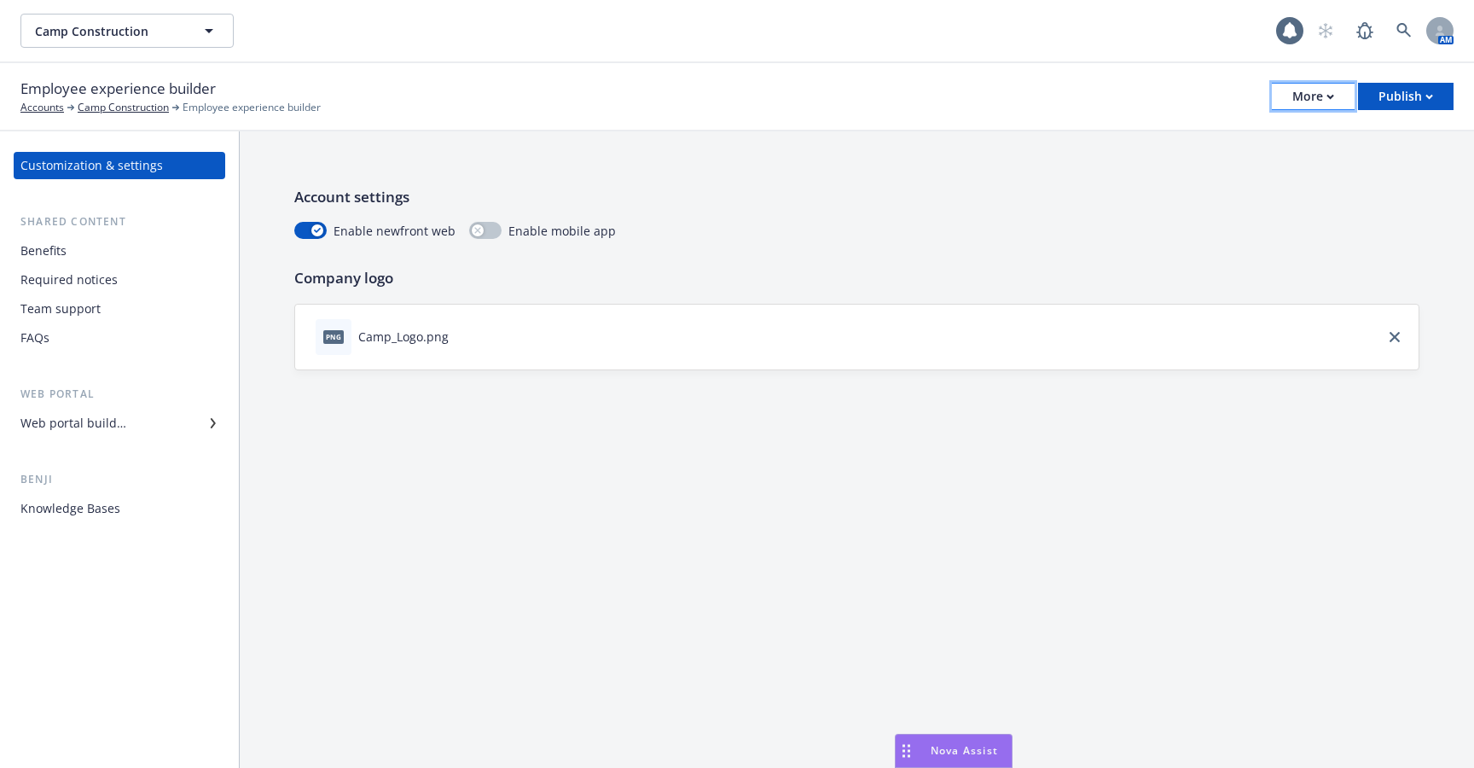
click at [1295, 102] on div "More" at bounding box center [1313, 97] width 42 height 26
click at [1265, 193] on link "Configure test user to preview app" at bounding box center [1227, 203] width 253 height 34
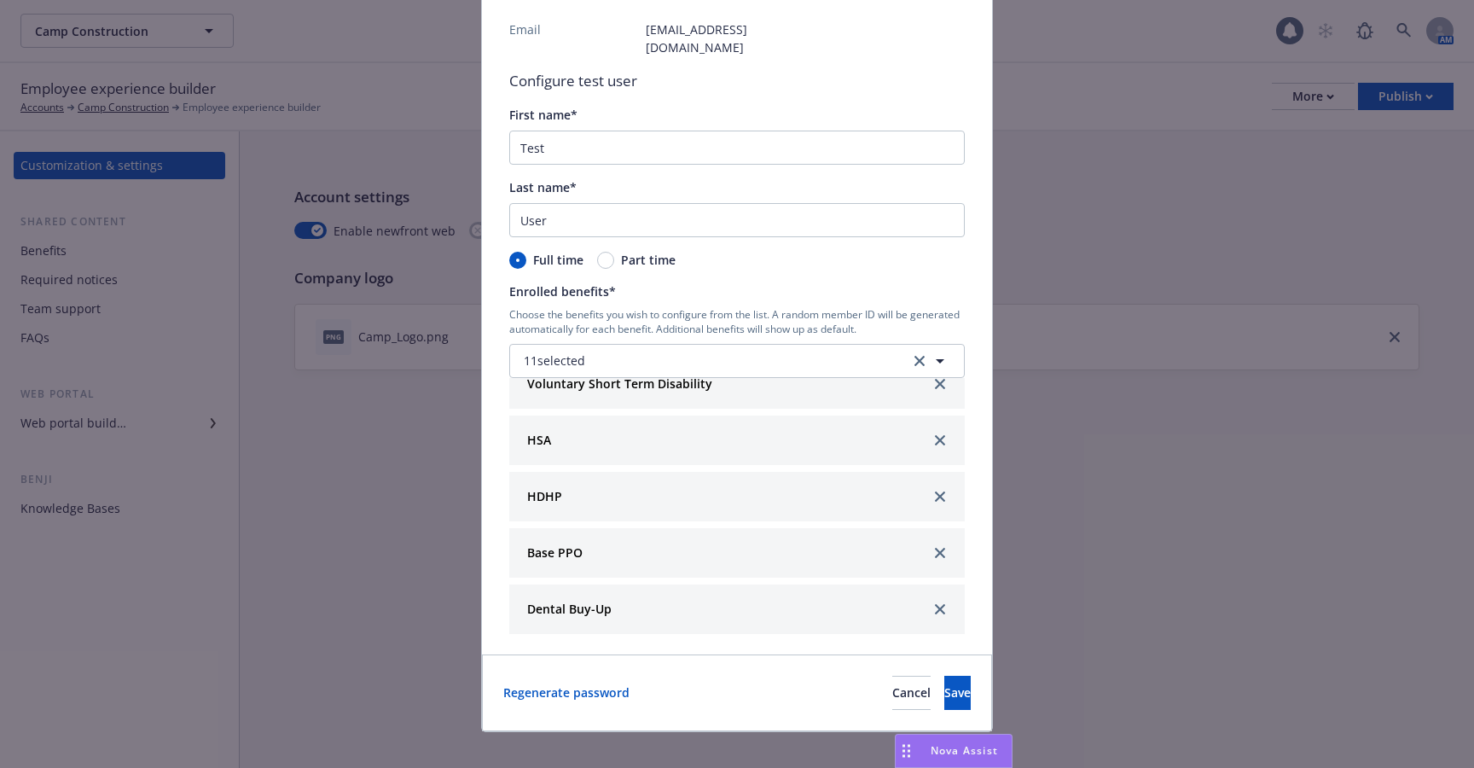
click at [586, 685] on div "Regenerate password Cancel Save" at bounding box center [737, 692] width 510 height 77
click at [595, 683] on link "Regenerate password" at bounding box center [566, 692] width 126 height 18
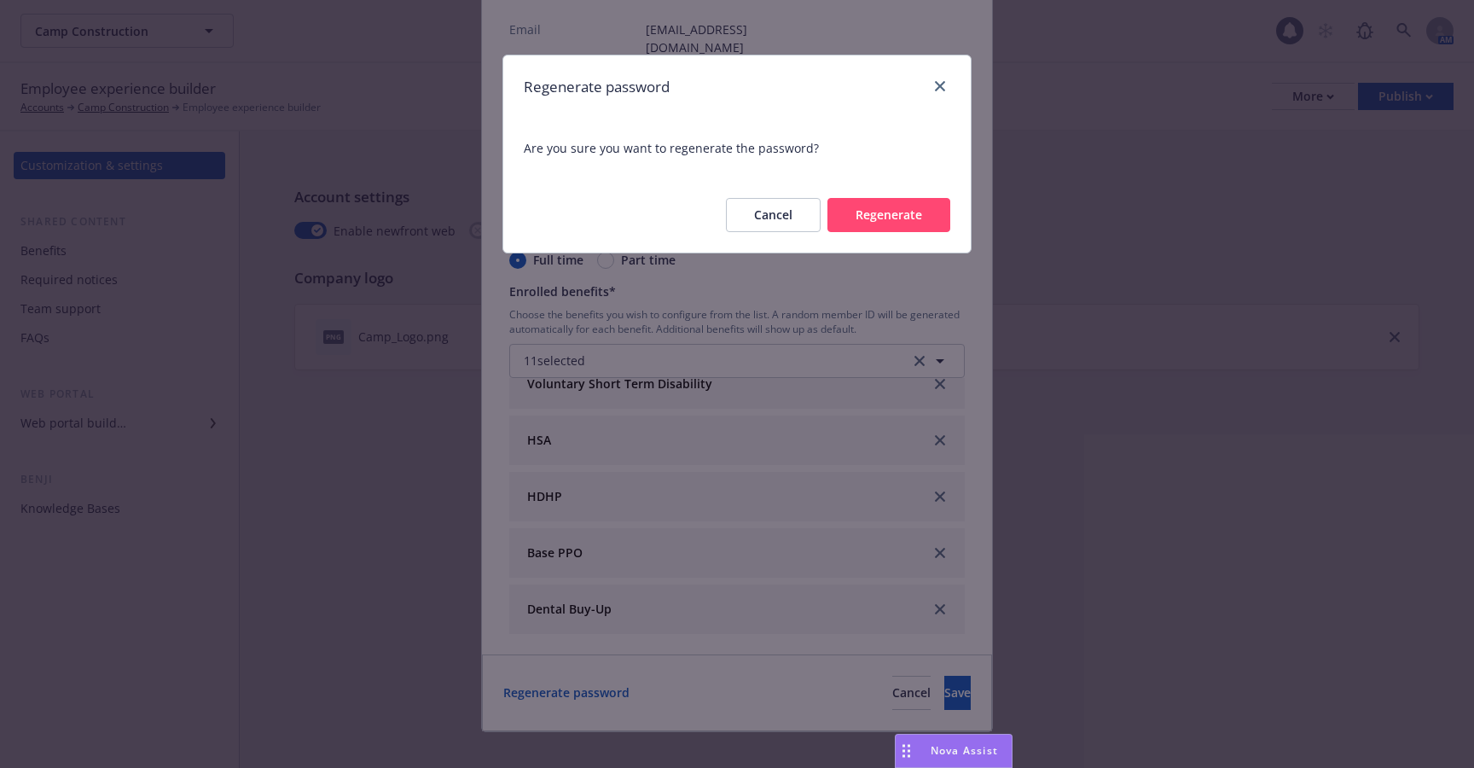
click at [879, 223] on button "Regenerate" at bounding box center [889, 215] width 123 height 34
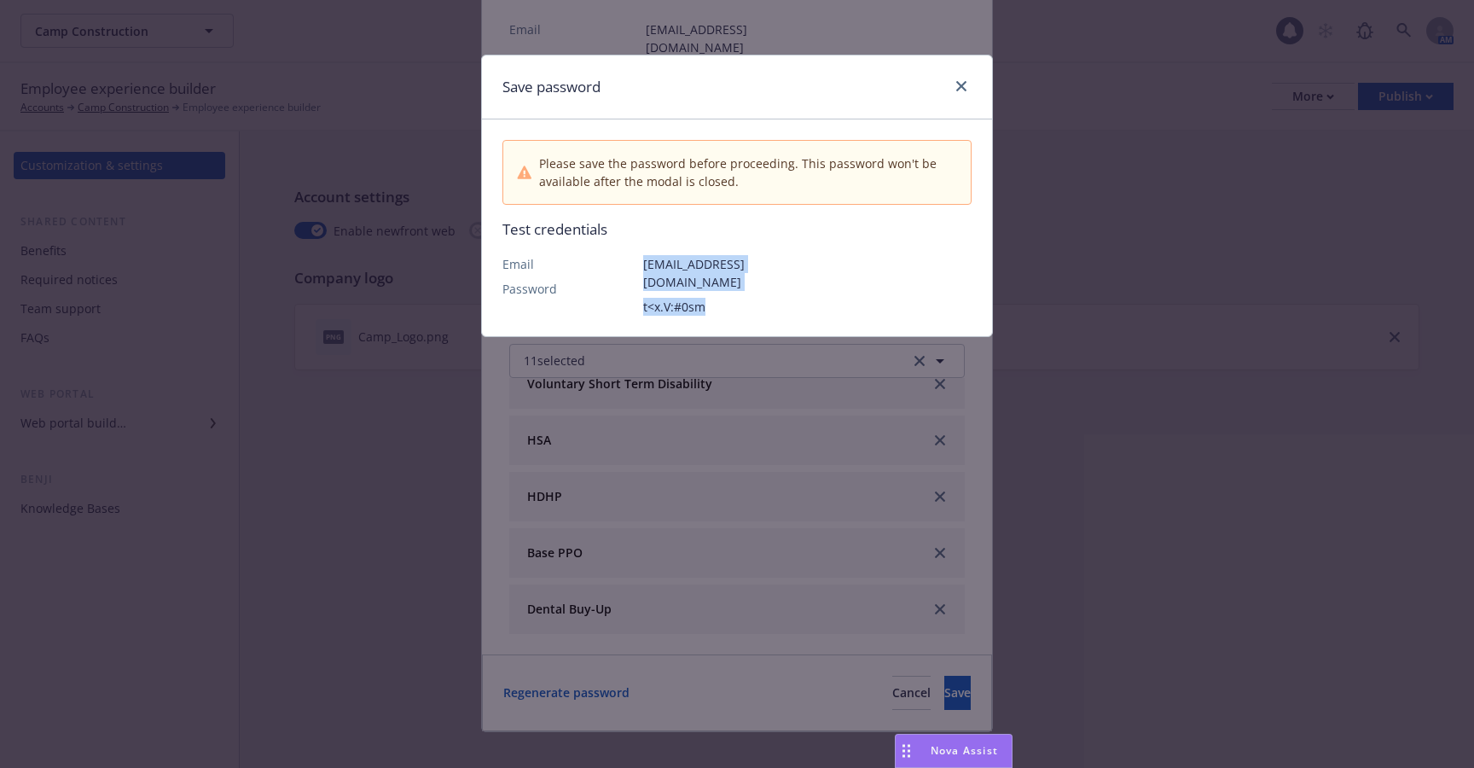
drag, startPoint x: 723, startPoint y: 297, endPoint x: 644, endPoint y: 270, distance: 83.6
click at [644, 270] on div "test.campconstruction@gmail.com t<x.V:#0sm" at bounding box center [713, 285] width 141 height 61
copy div "test.campconstruction@gmail.com t<x.V:#0sm"
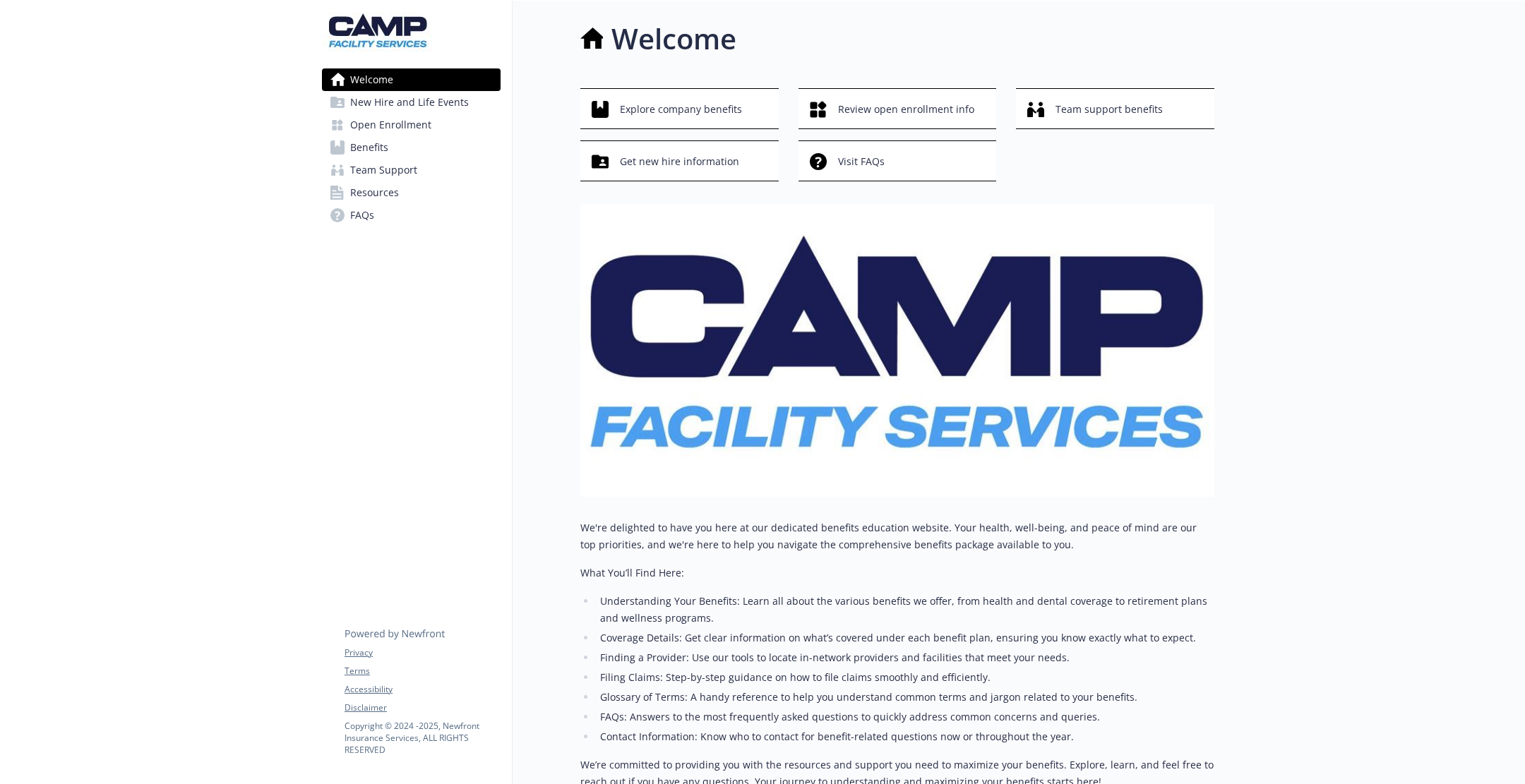
click at [354, 39] on img at bounding box center [377, 32] width 111 height 40
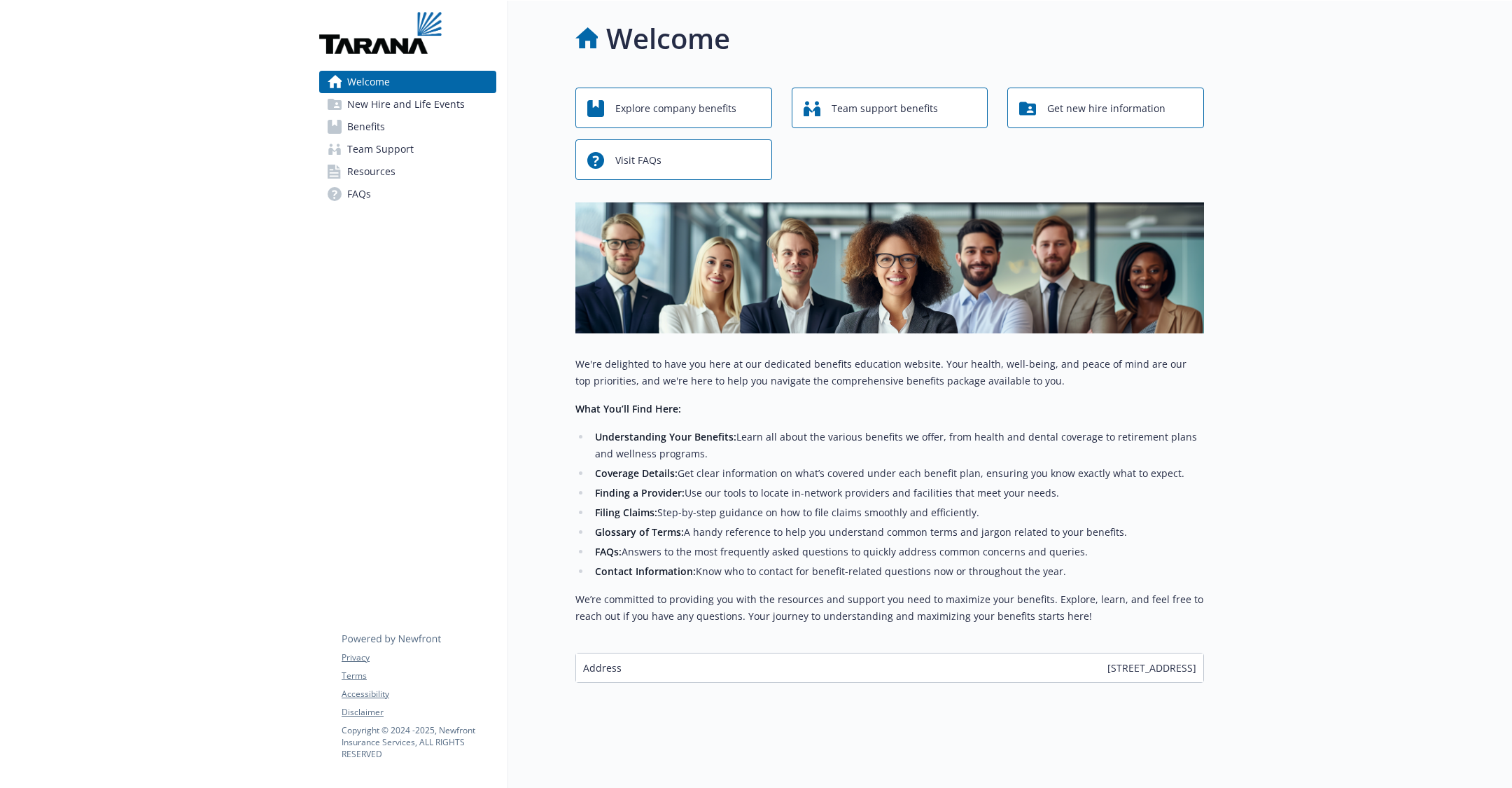
click at [403, 136] on link "Benefits" at bounding box center [408, 126] width 177 height 22
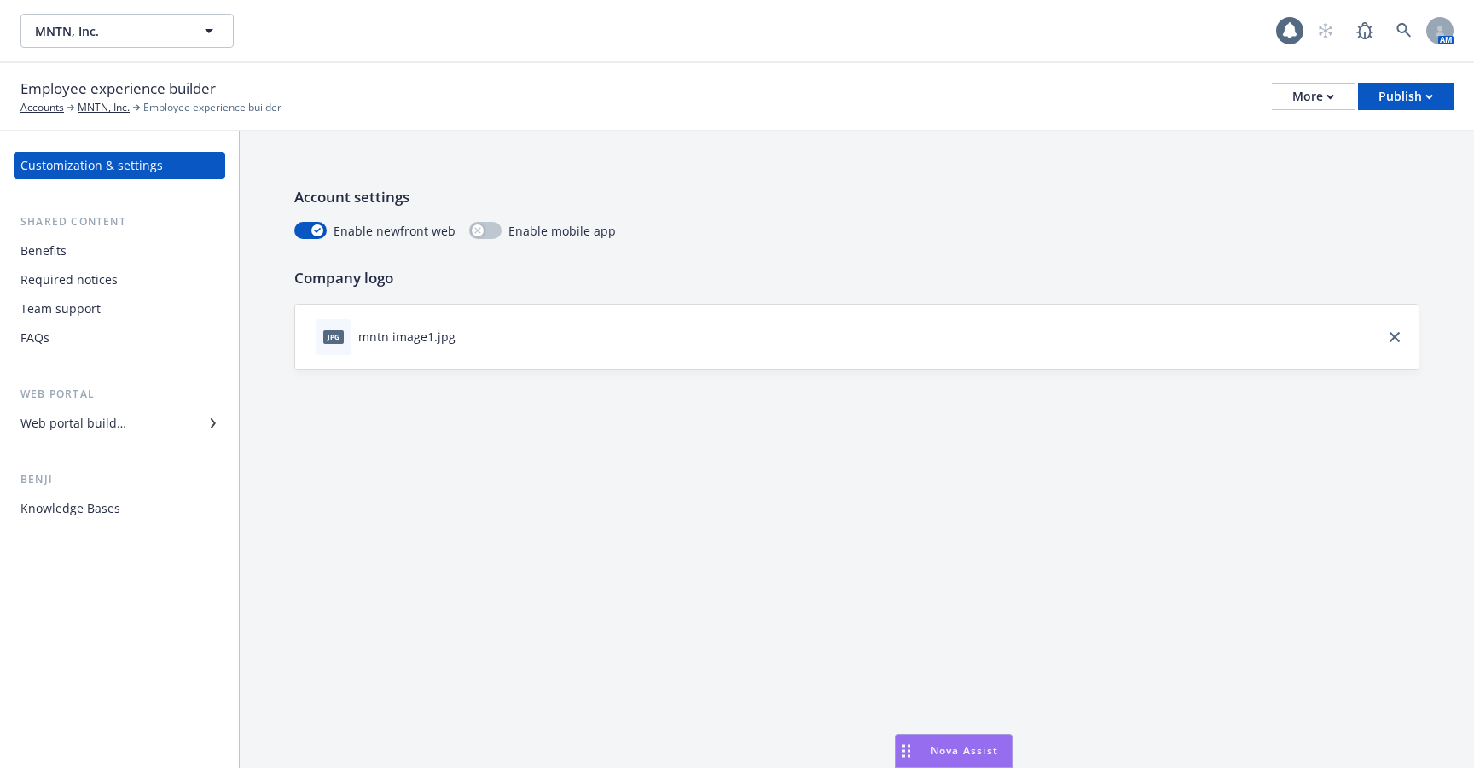
click at [609, 459] on div "Account settings Enable newfront web Enable mobile app Company logo jpg mntn im…" at bounding box center [857, 449] width 1234 height 636
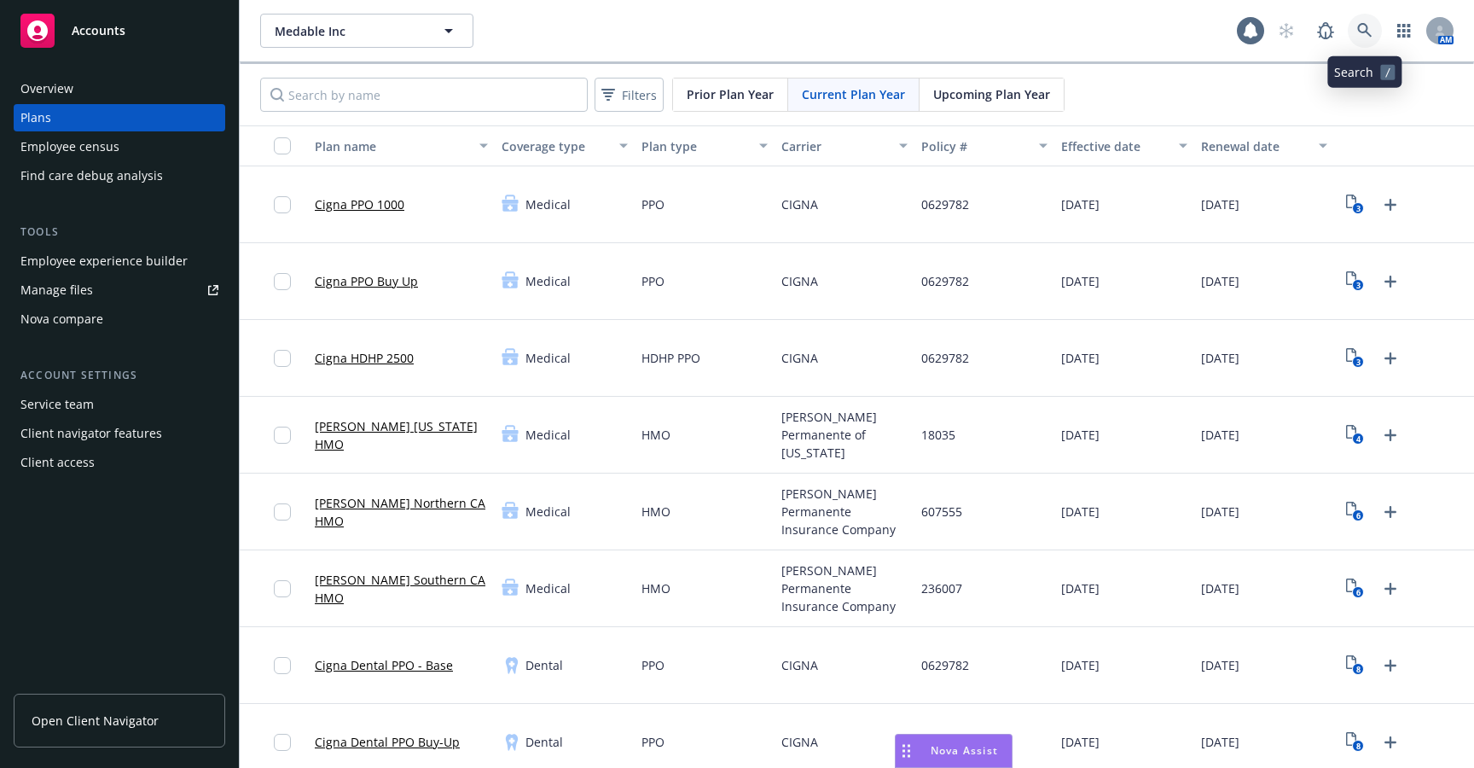
click at [1366, 30] on icon at bounding box center [1364, 30] width 15 height 15
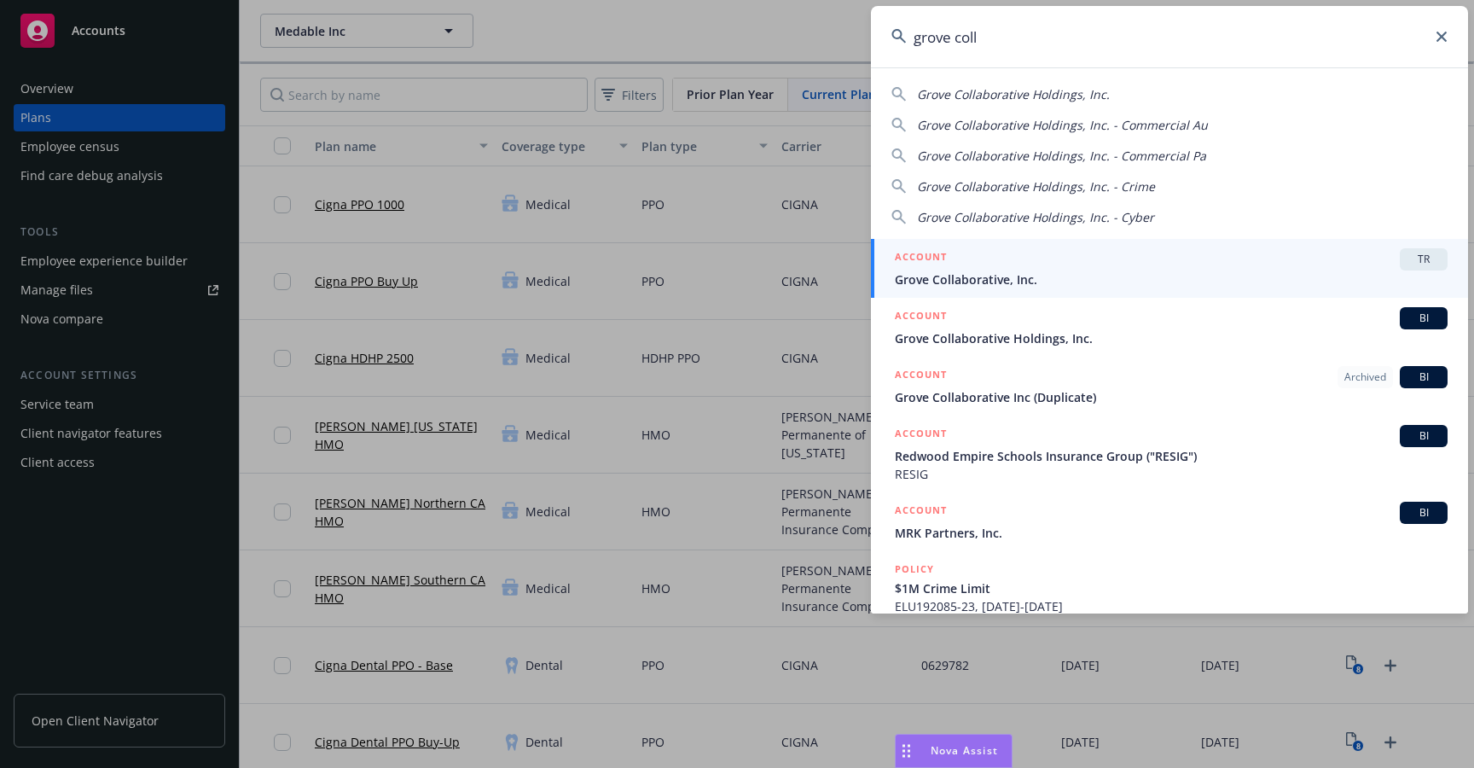
type input "grove coll"
click at [1013, 276] on span "Grove Collaborative, Inc." at bounding box center [1171, 279] width 553 height 18
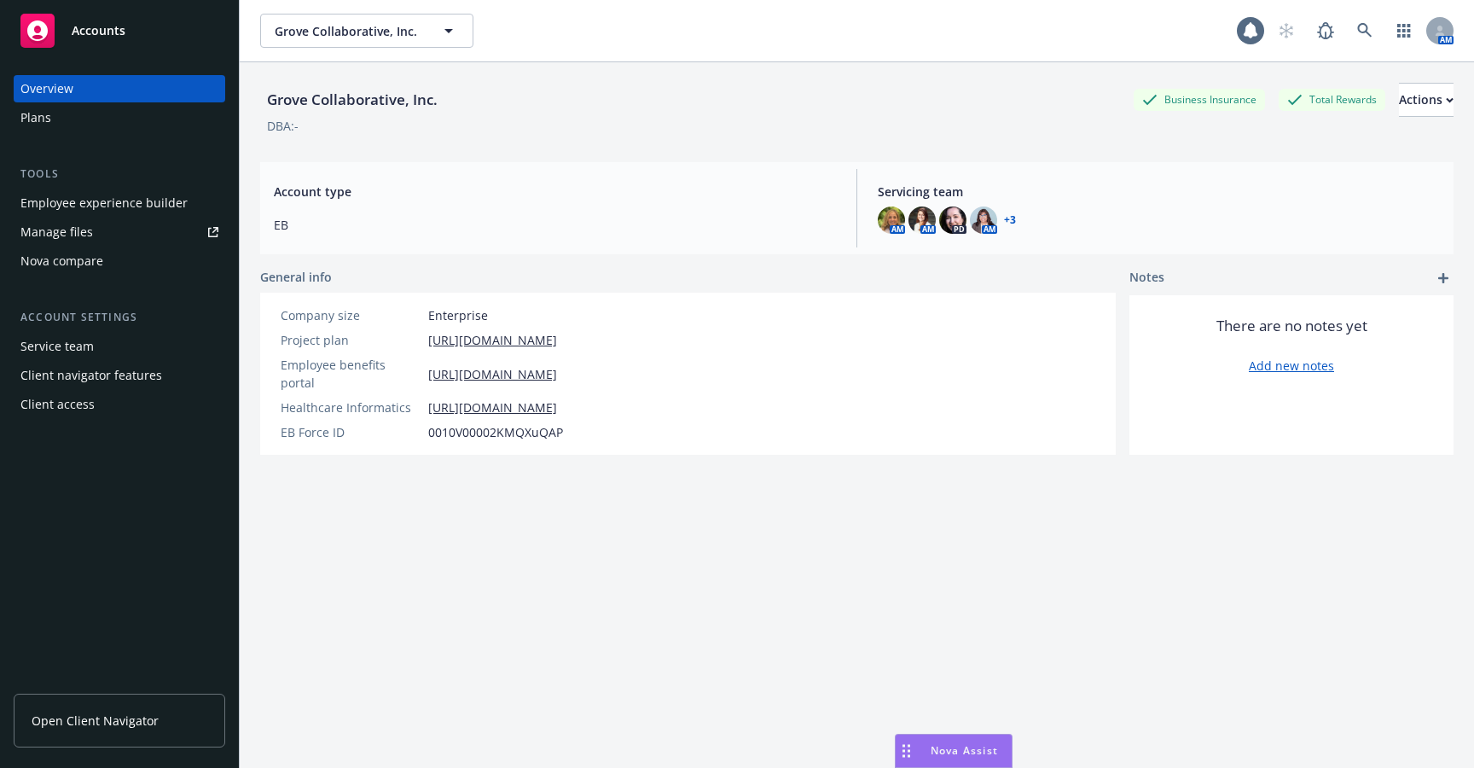
click at [148, 205] on div "Employee experience builder" at bounding box center [103, 202] width 167 height 27
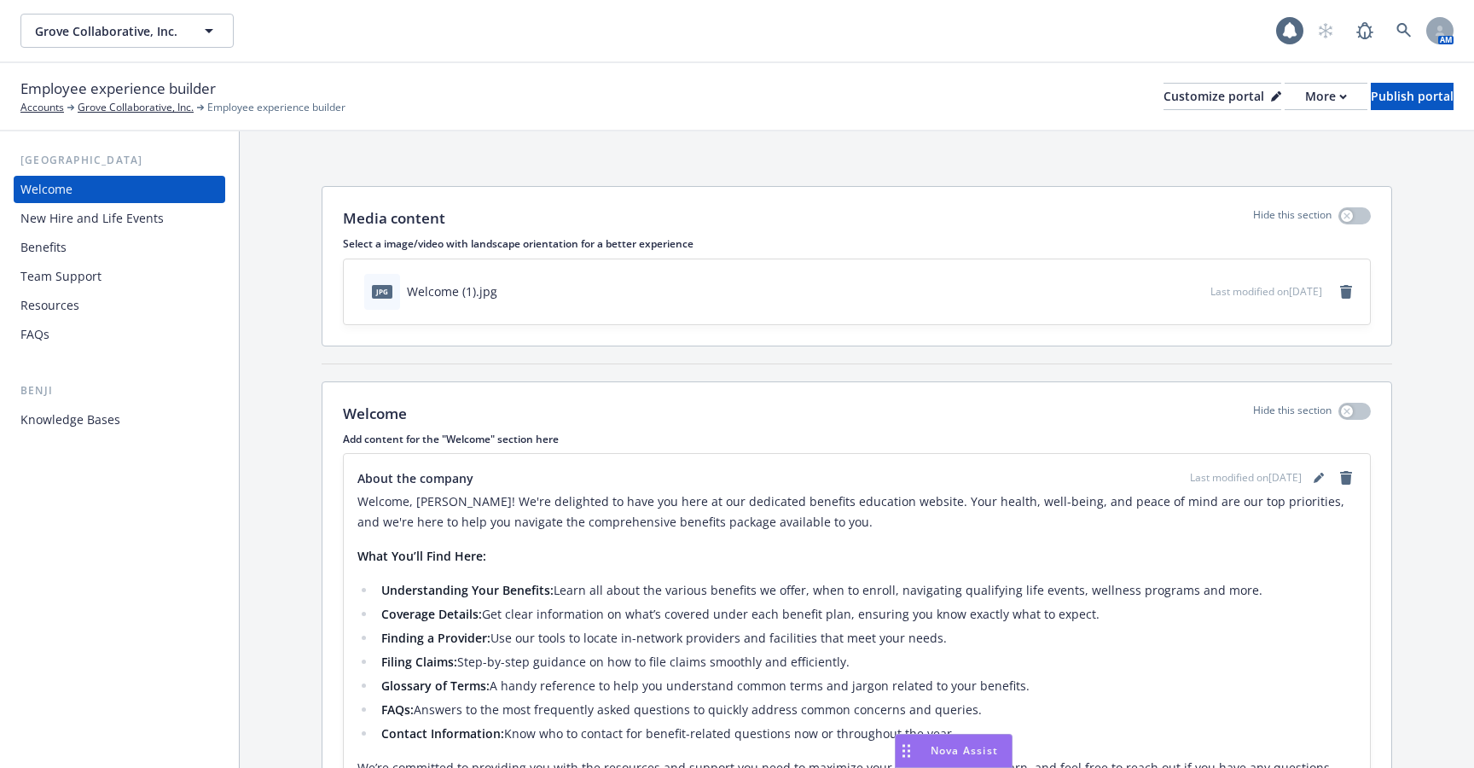
click at [131, 224] on div "New Hire and Life Events" at bounding box center [91, 218] width 143 height 27
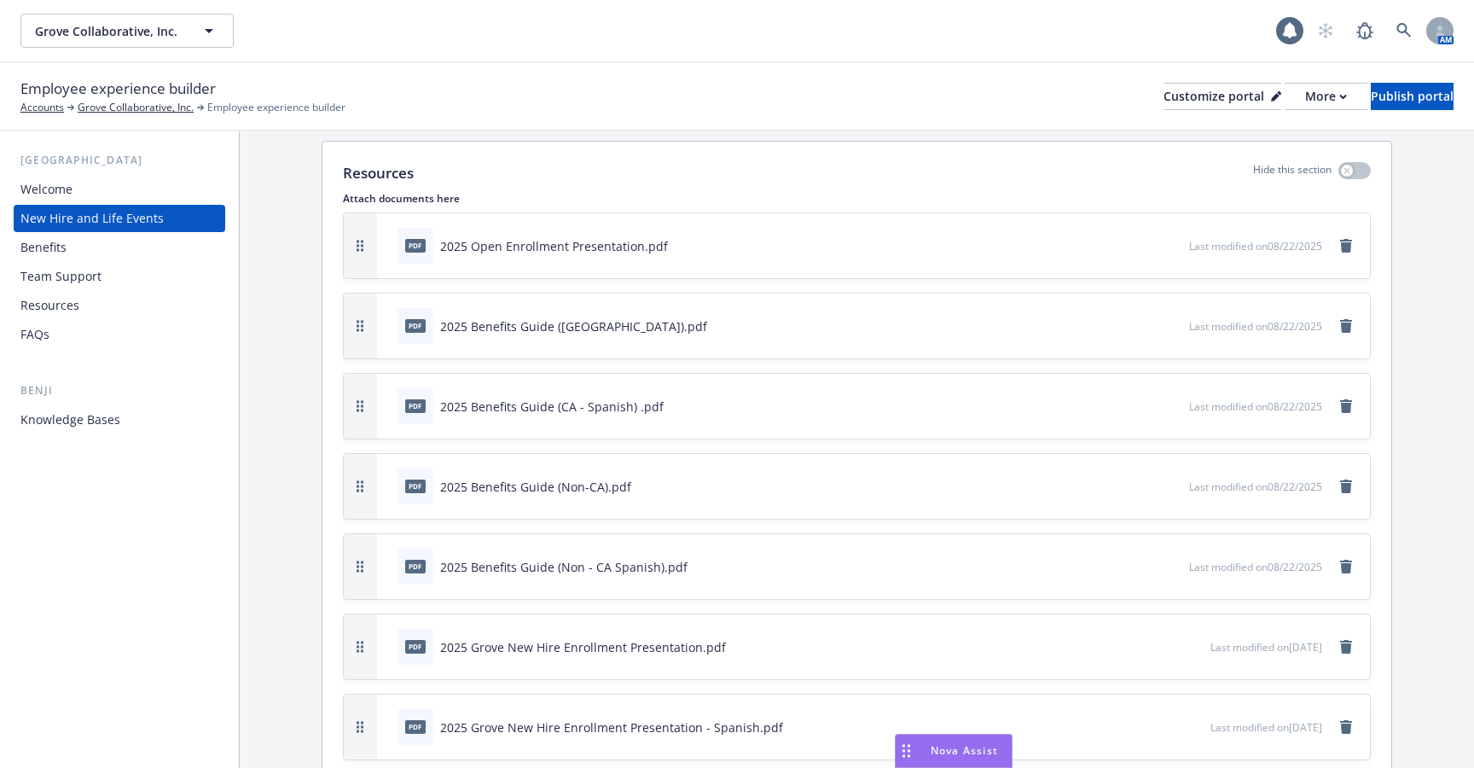
scroll to position [4391, 0]
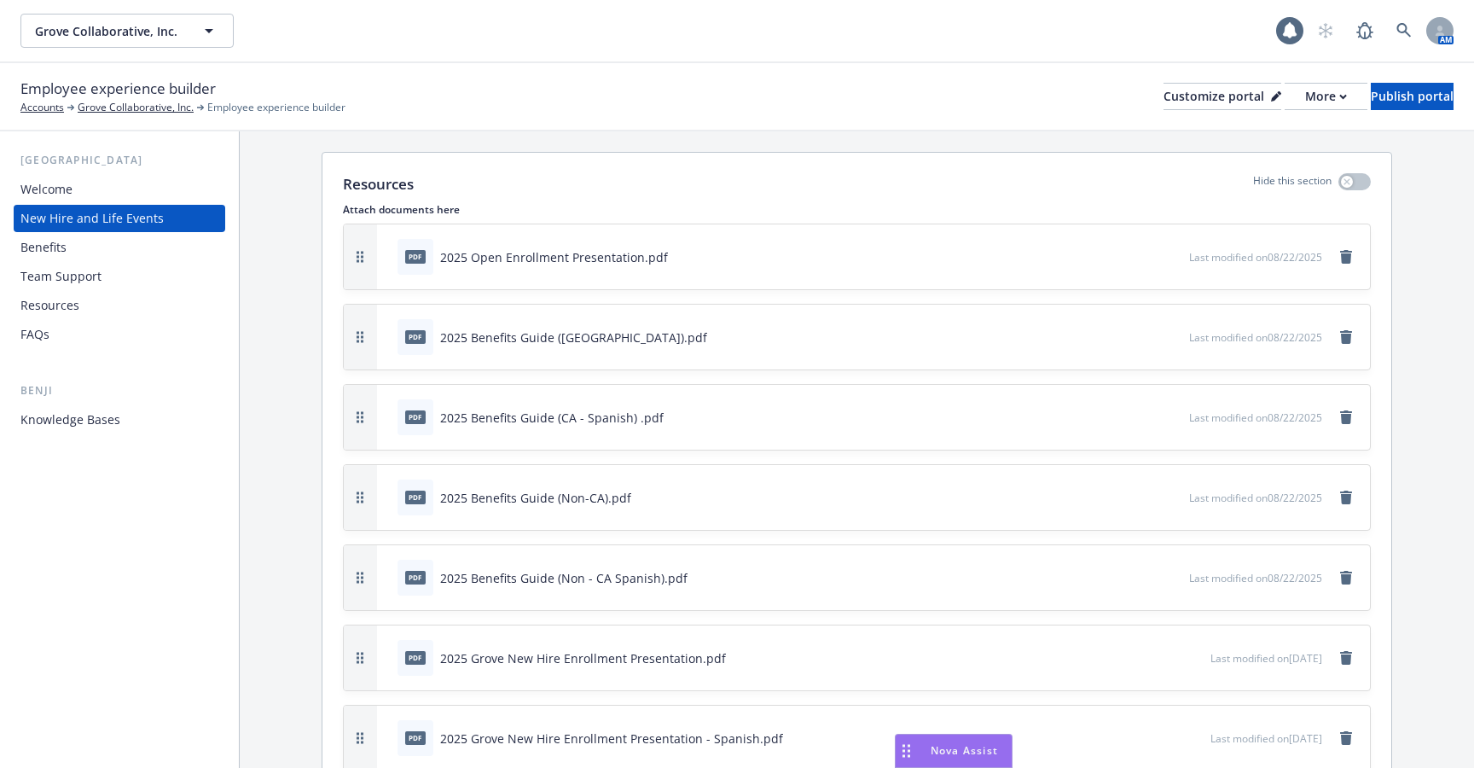
click at [1174, 330] on icon "preview file" at bounding box center [1172, 336] width 15 height 12
click at [1174, 491] on icon "preview file" at bounding box center [1172, 497] width 15 height 12
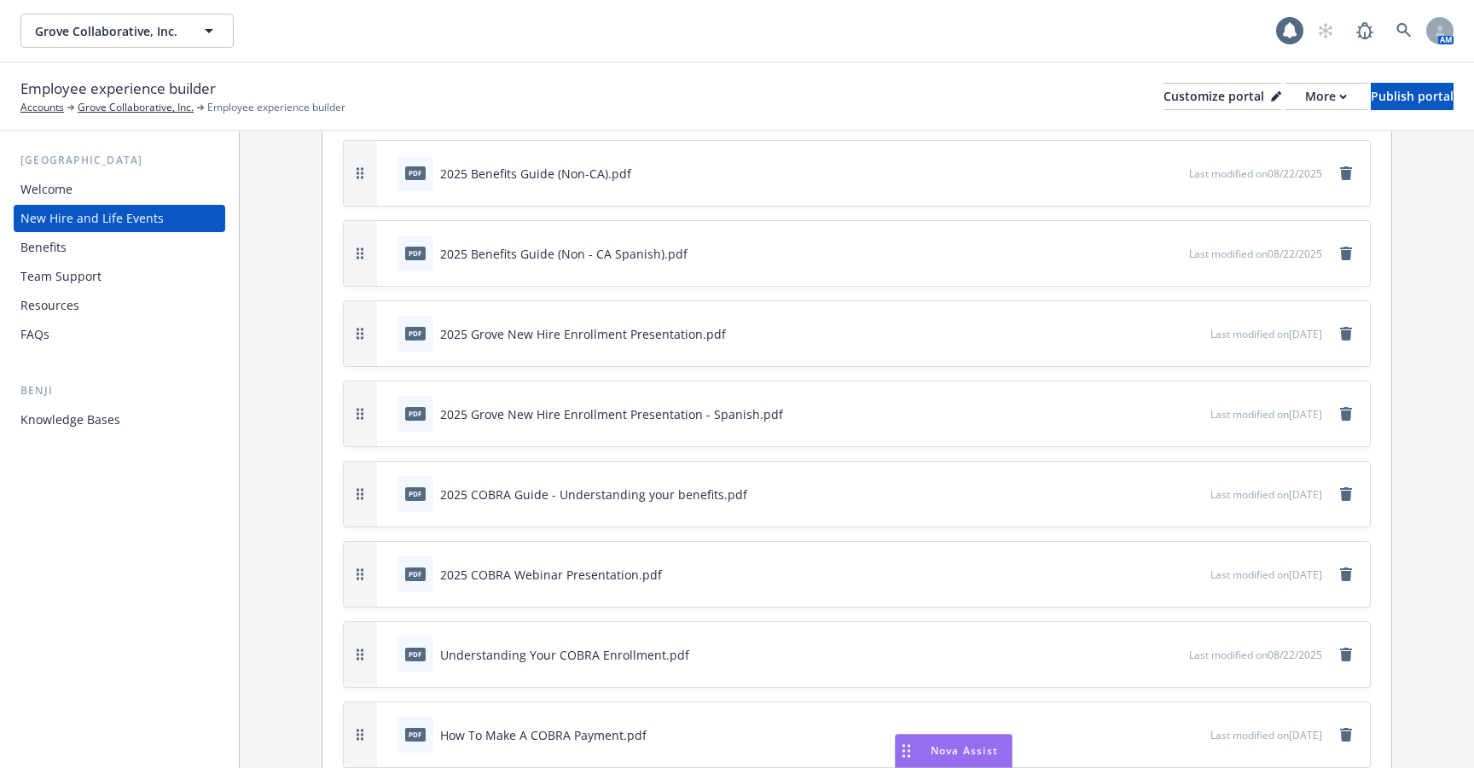
scroll to position [4721, 0]
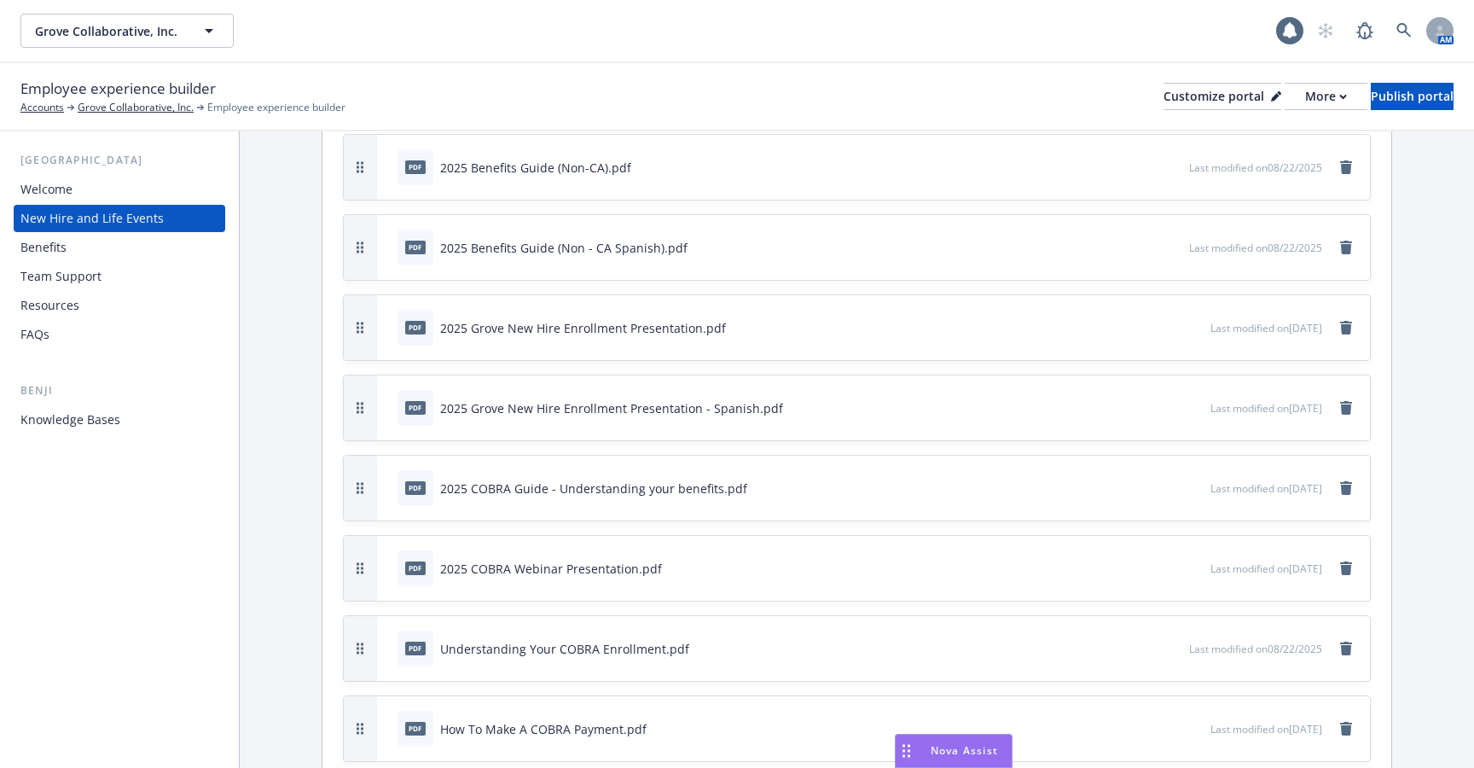
click at [1187, 321] on icon "preview file" at bounding box center [1194, 327] width 15 height 12
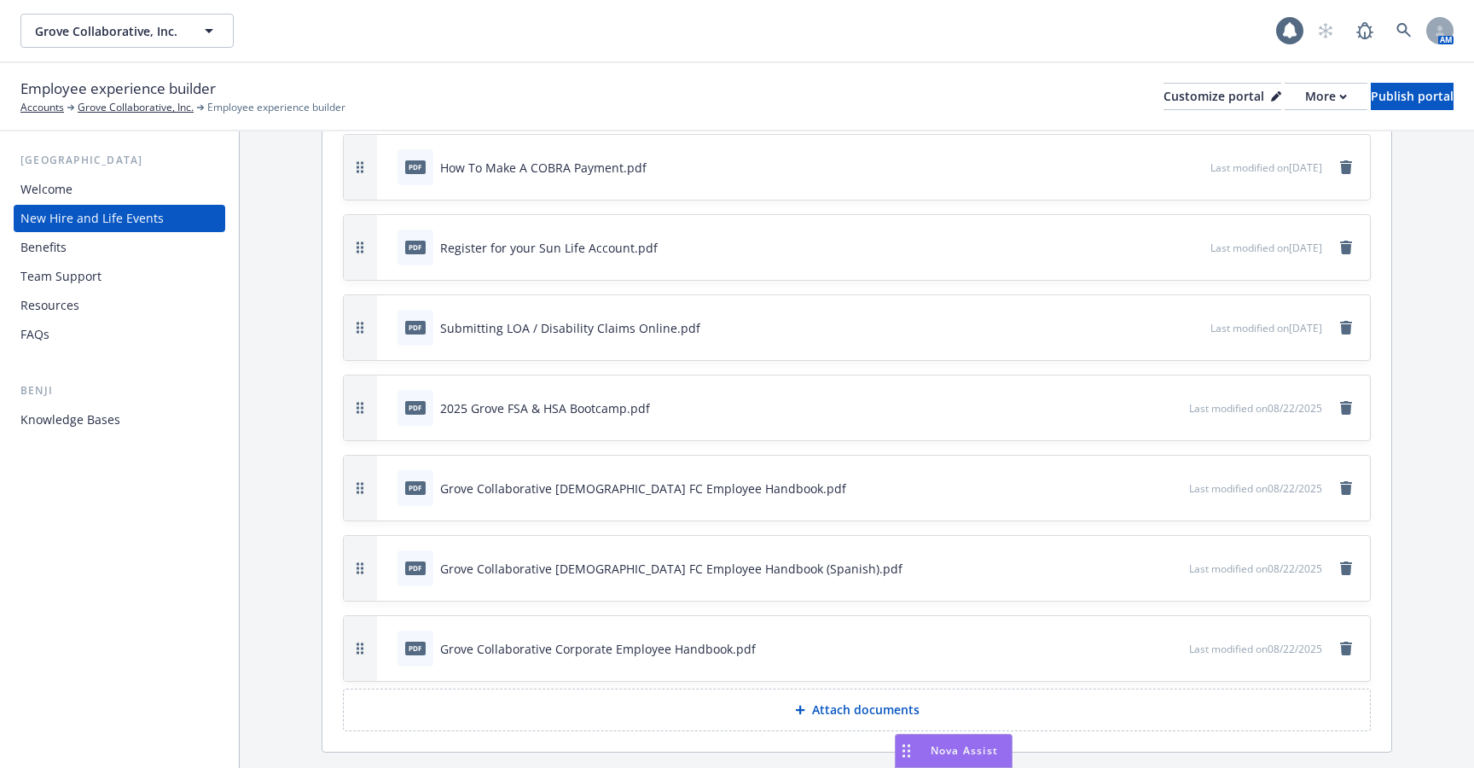
scroll to position [5287, 0]
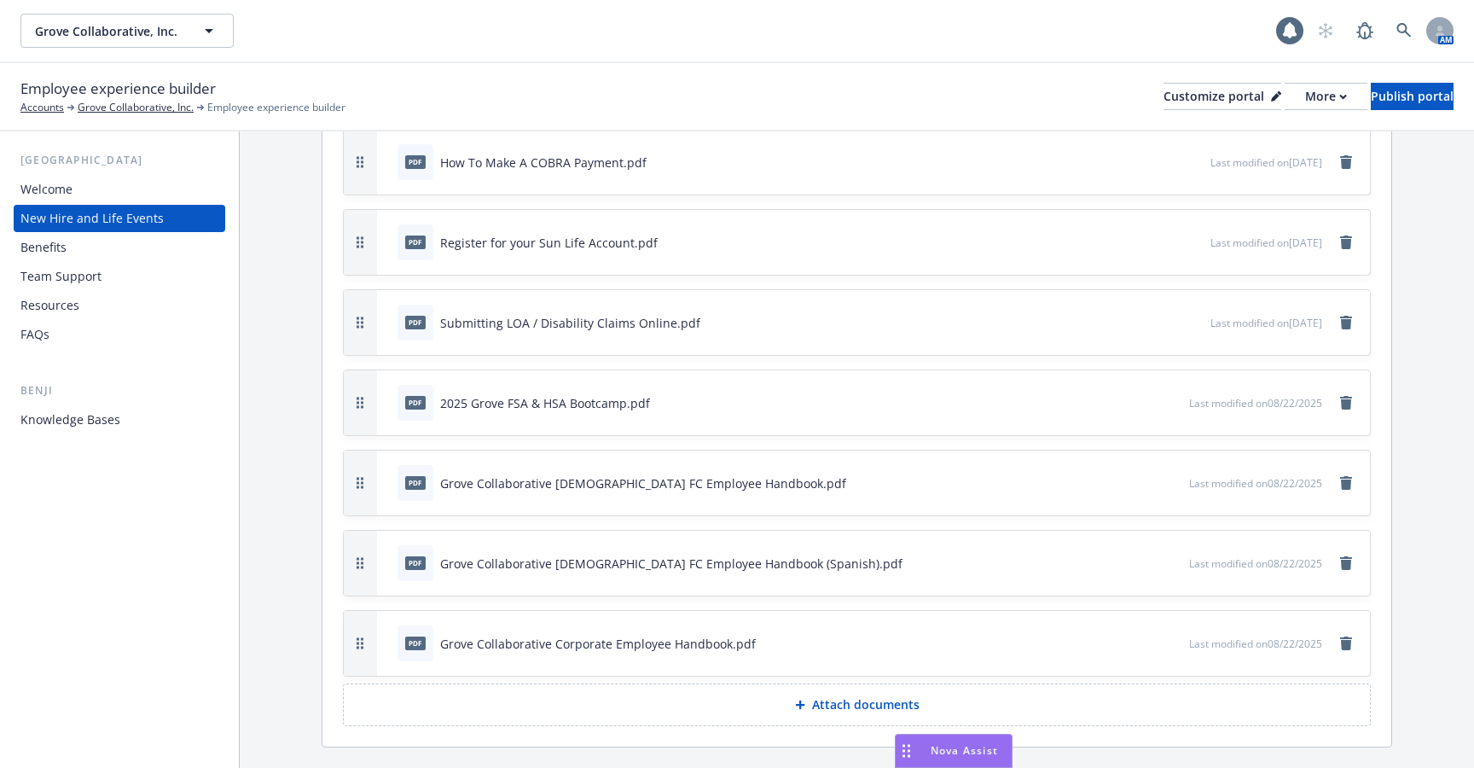
click at [1171, 476] on icon "preview file" at bounding box center [1172, 482] width 15 height 12
click at [1170, 476] on icon "preview file" at bounding box center [1172, 482] width 15 height 12
click at [1165, 476] on icon "preview file" at bounding box center [1172, 482] width 15 height 12
click at [138, 184] on div "Welcome" at bounding box center [119, 189] width 198 height 27
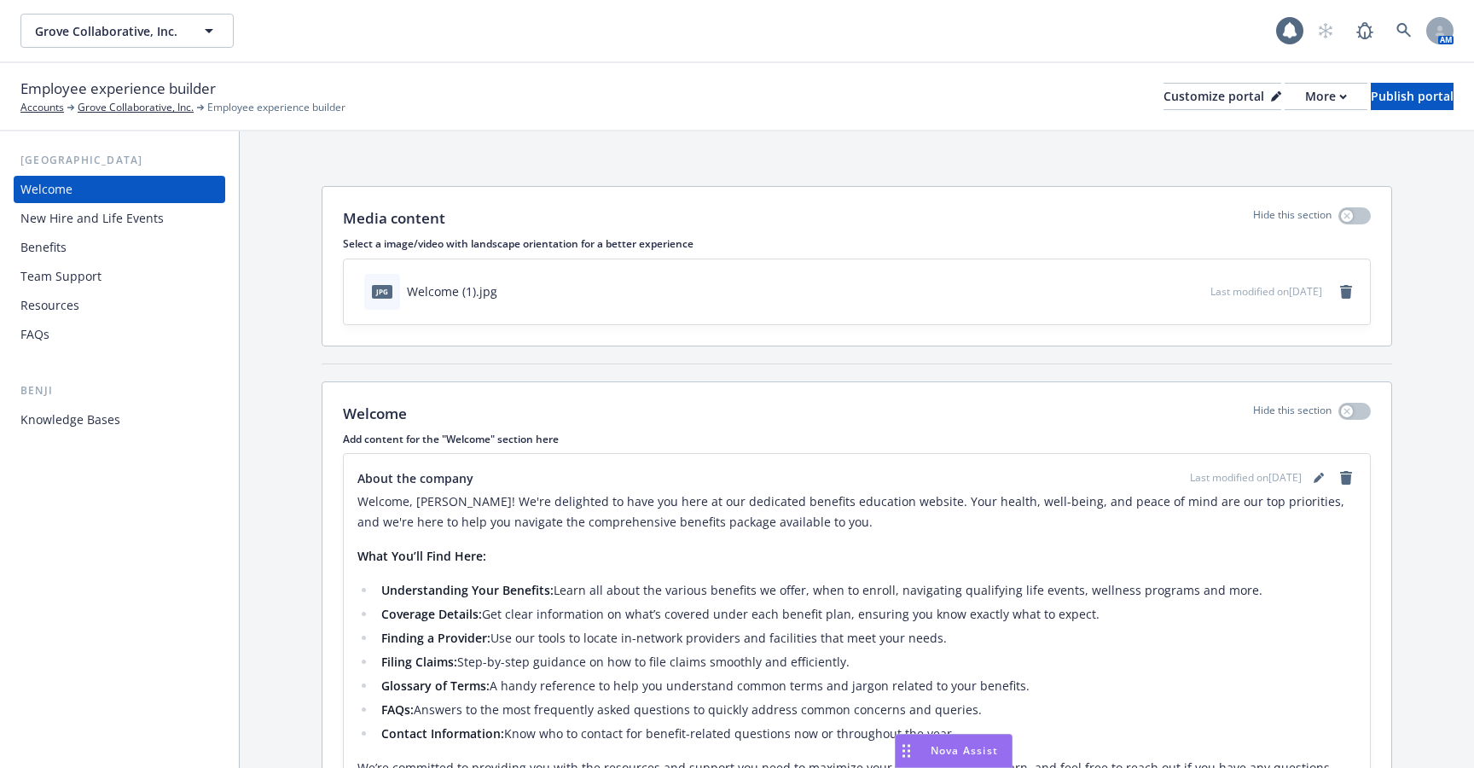
click at [120, 251] on div "Benefits" at bounding box center [119, 247] width 198 height 27
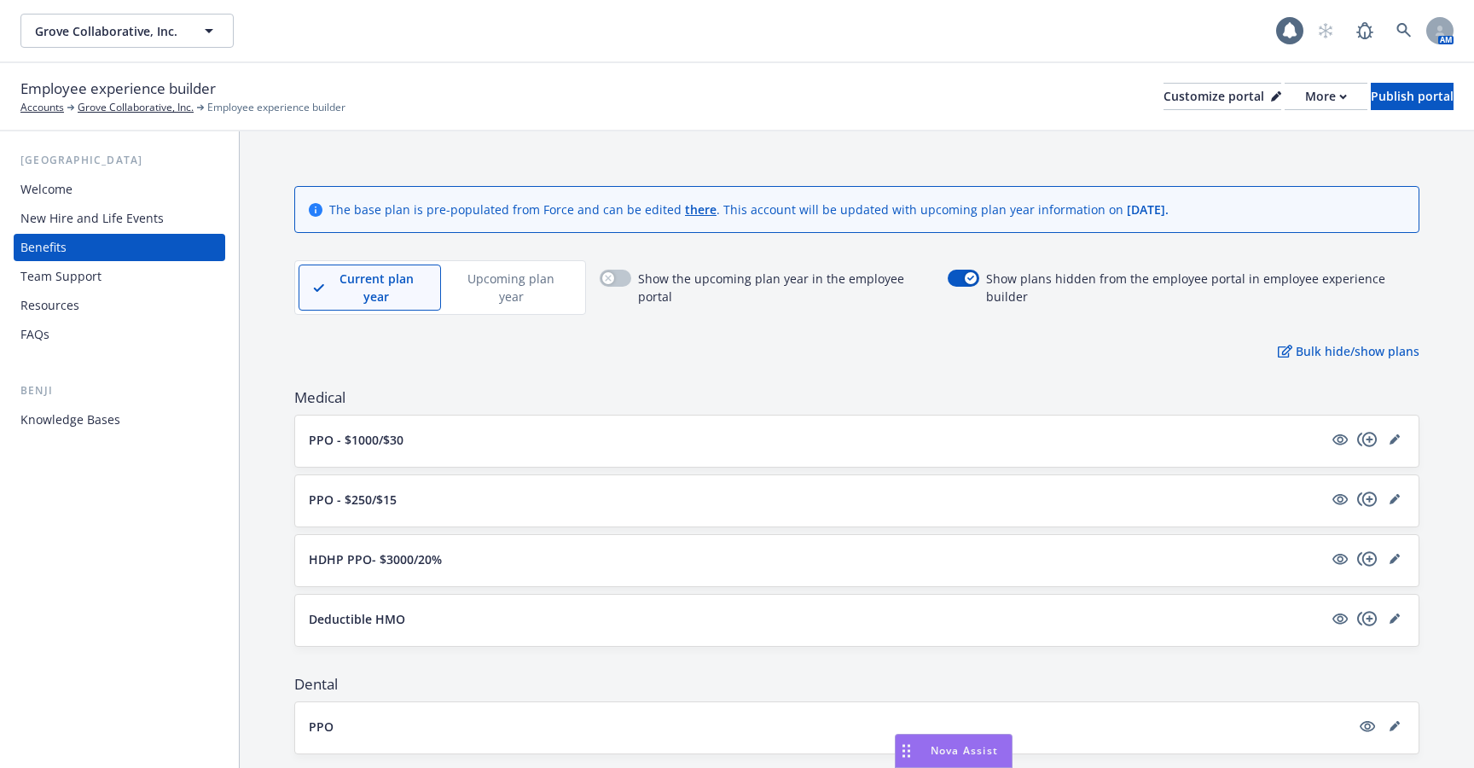
click at [105, 292] on div "Resources" at bounding box center [119, 305] width 198 height 27
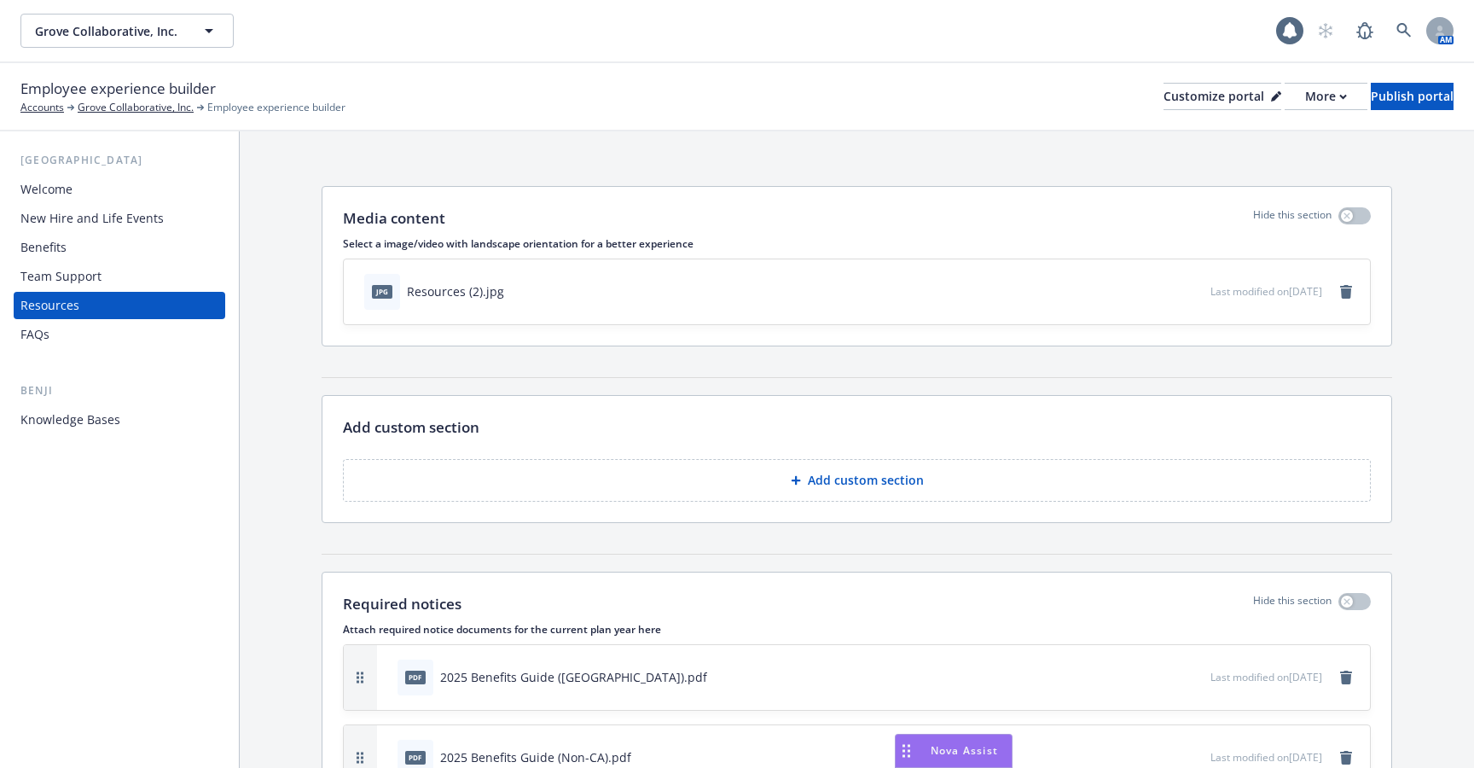
click at [90, 280] on div "Team Support" at bounding box center [60, 276] width 81 height 27
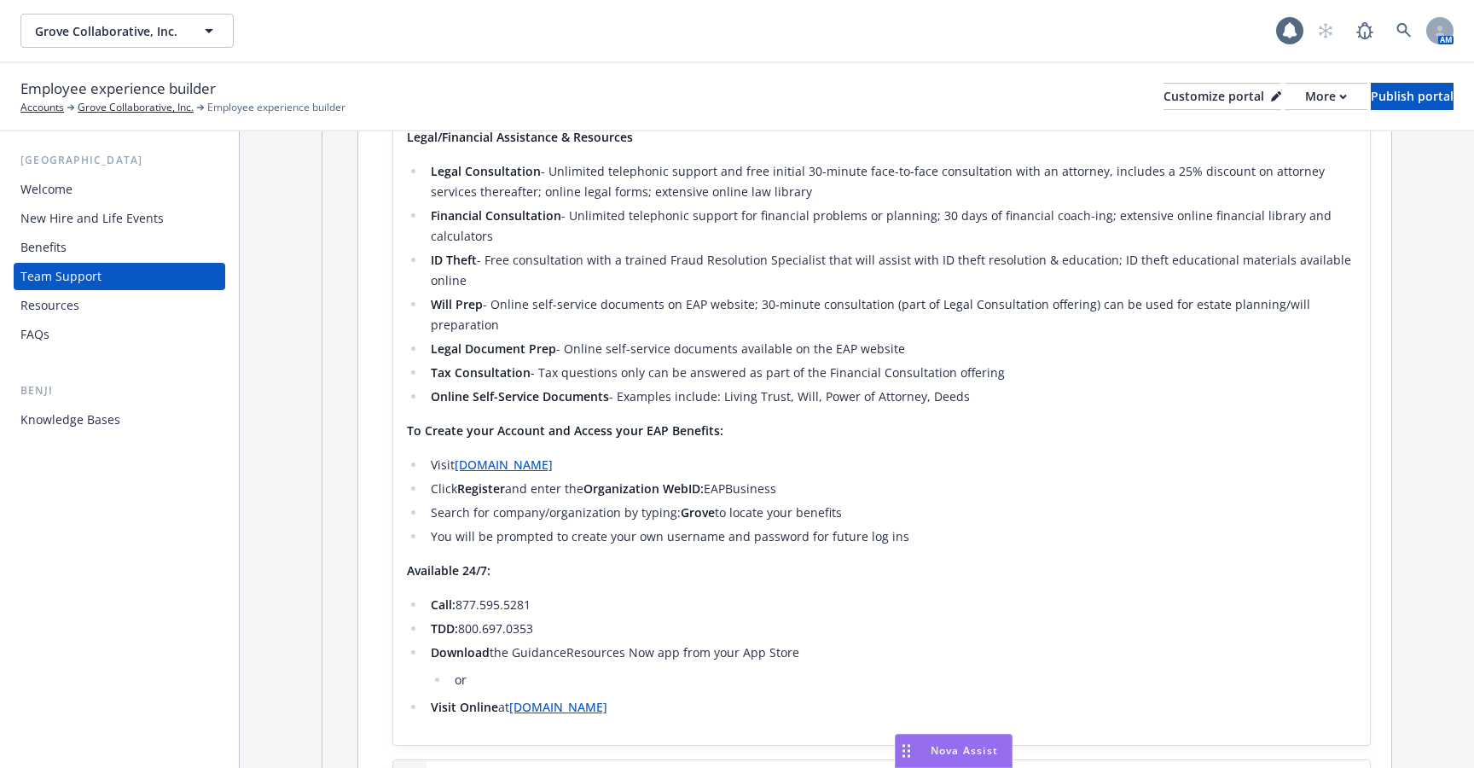
scroll to position [2296, 0]
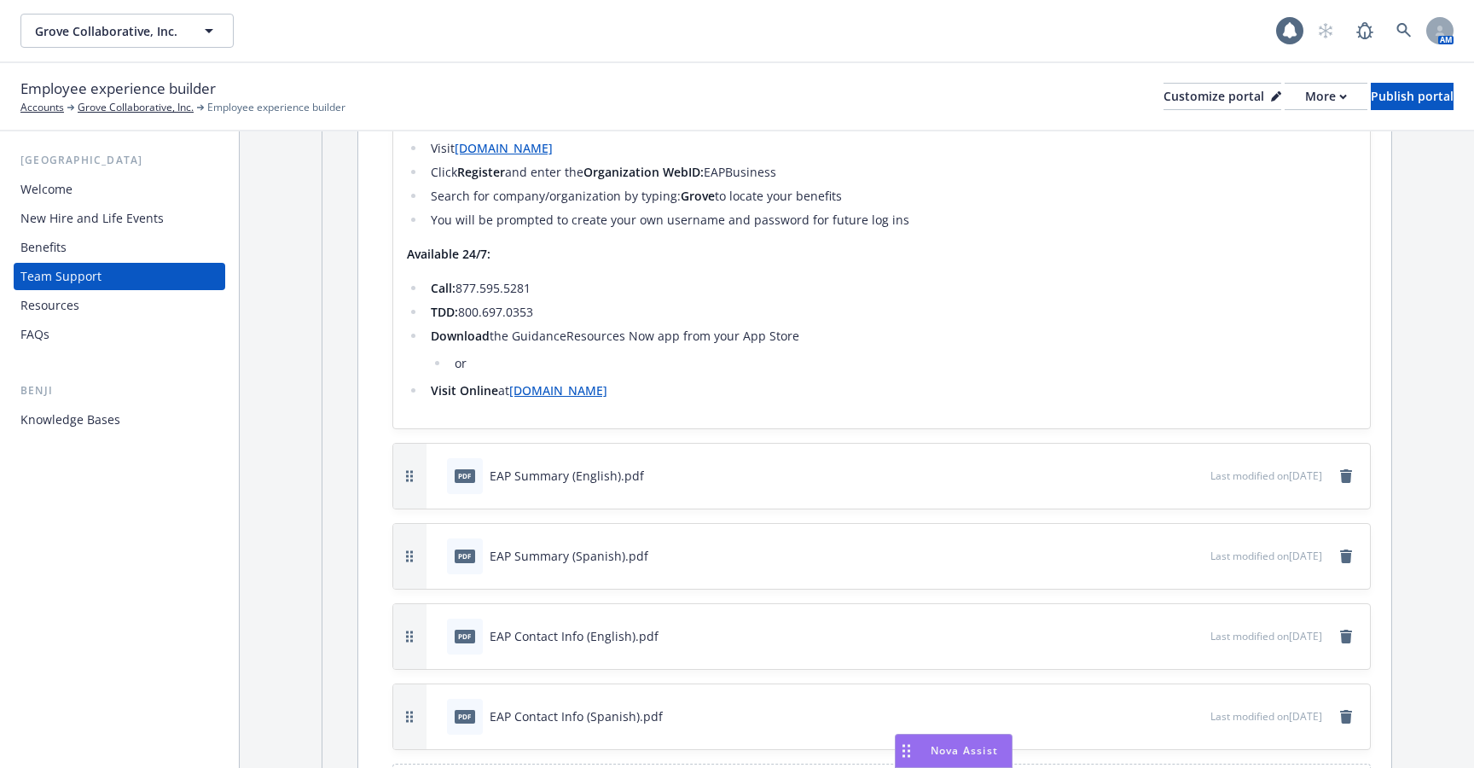
click at [138, 307] on div "Resources" at bounding box center [119, 305] width 198 height 27
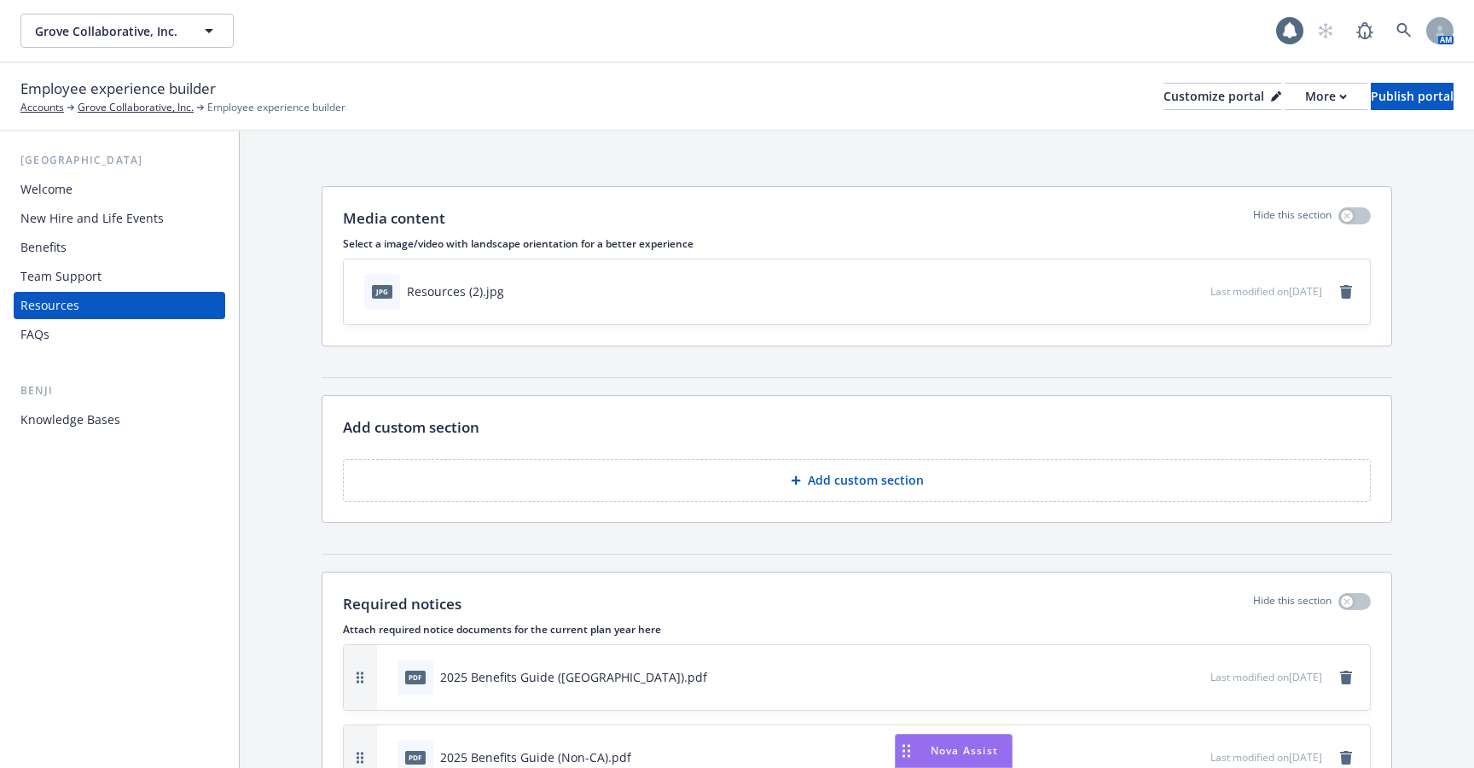
click at [131, 339] on div "FAQs" at bounding box center [119, 334] width 198 height 27
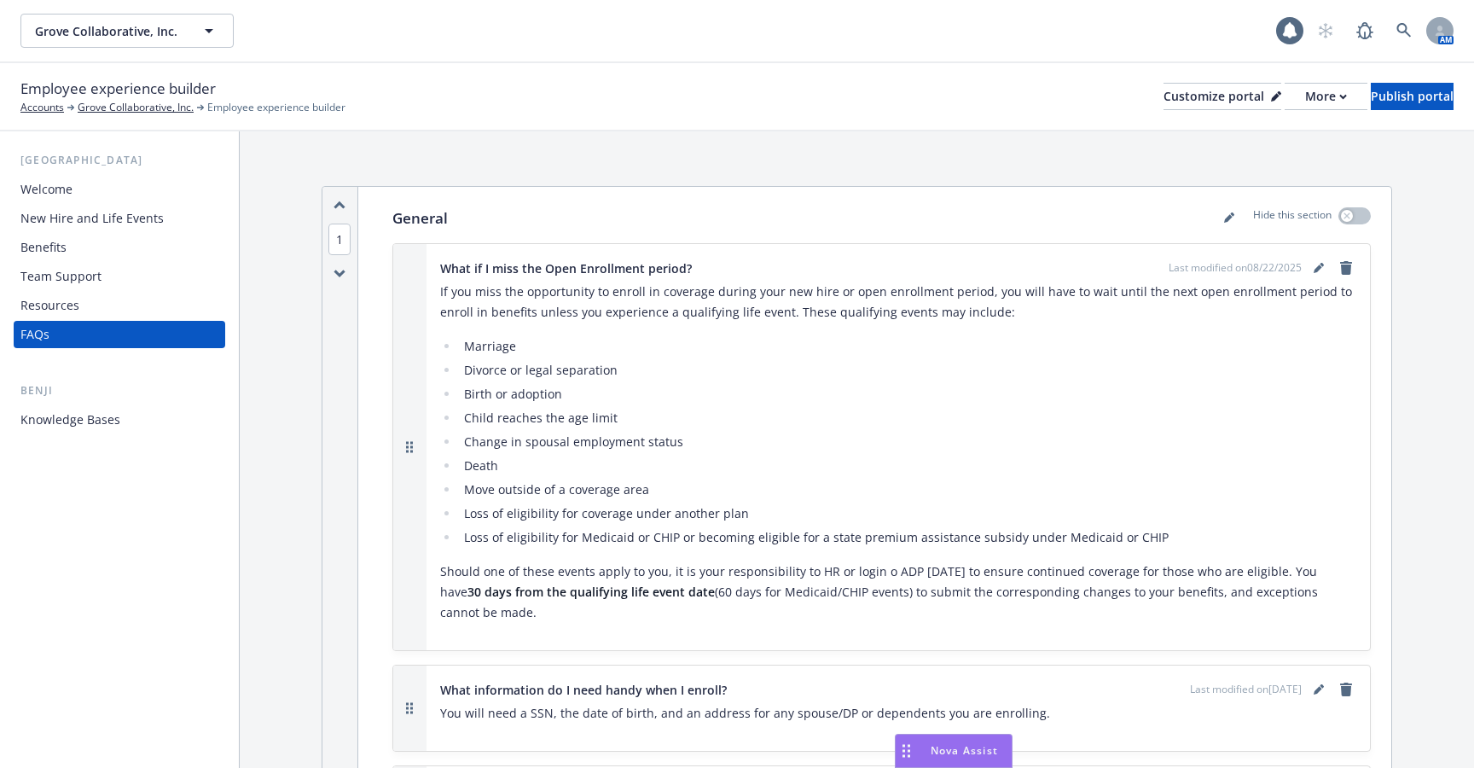
click at [126, 309] on div "Resources" at bounding box center [119, 305] width 198 height 27
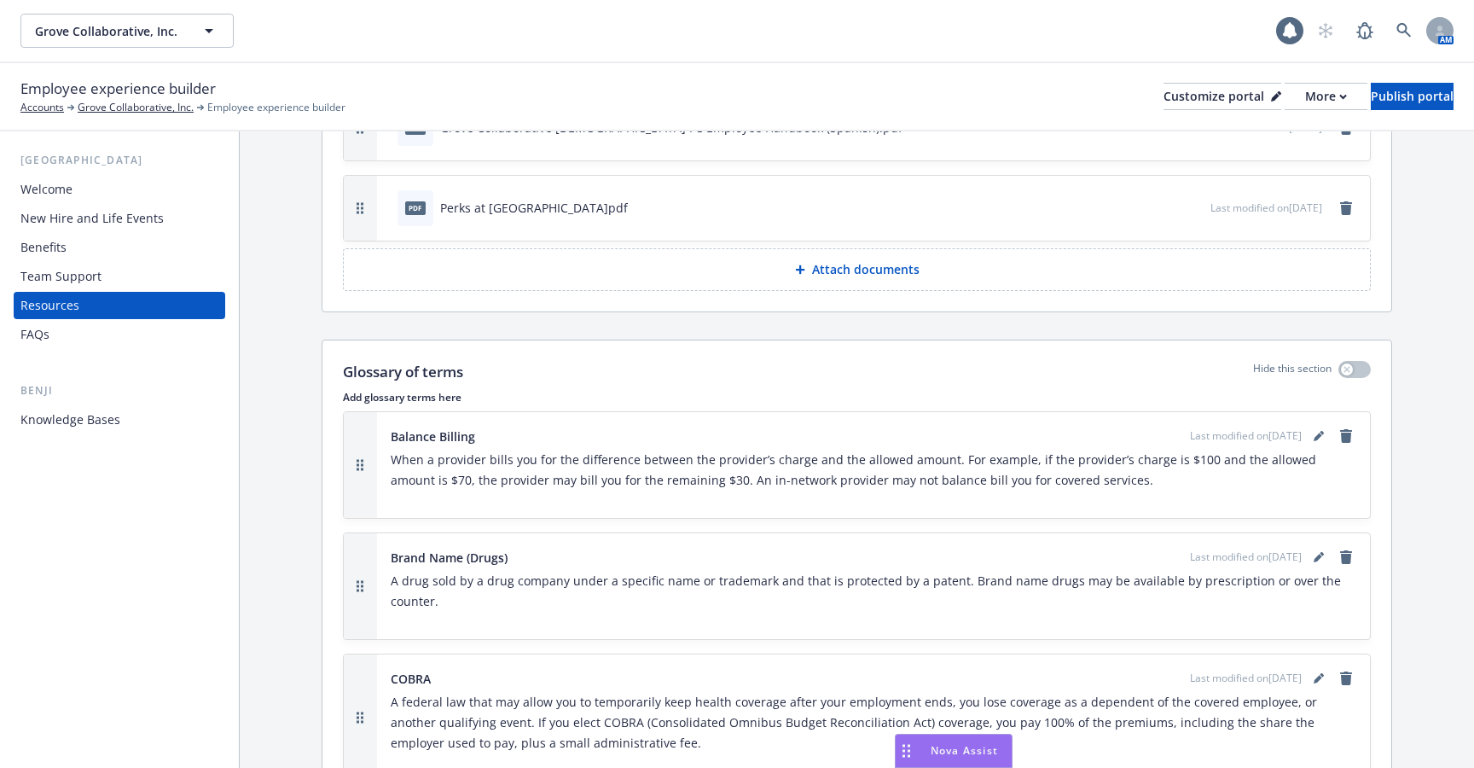
scroll to position [1461, 0]
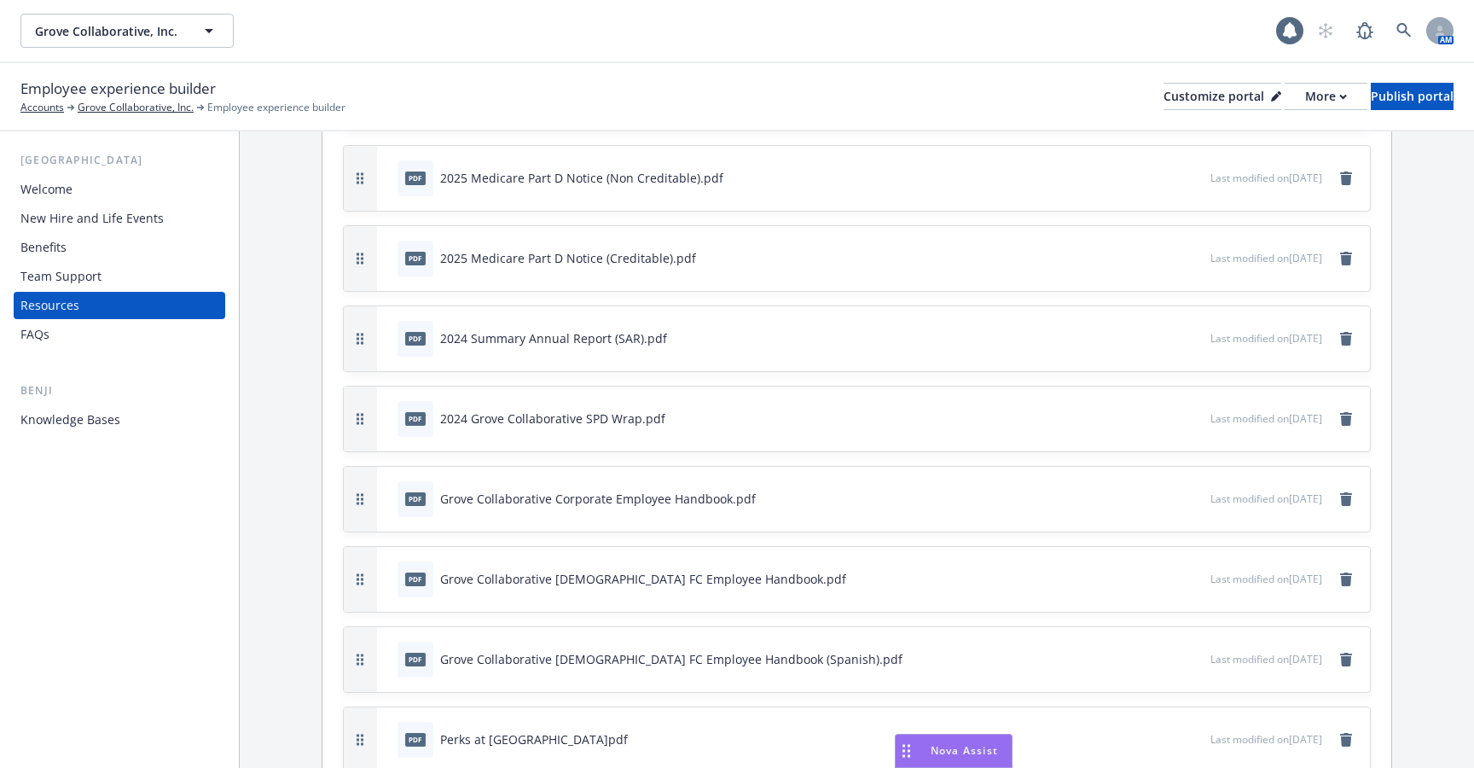
click at [119, 222] on div "New Hire and Life Events" at bounding box center [91, 218] width 143 height 27
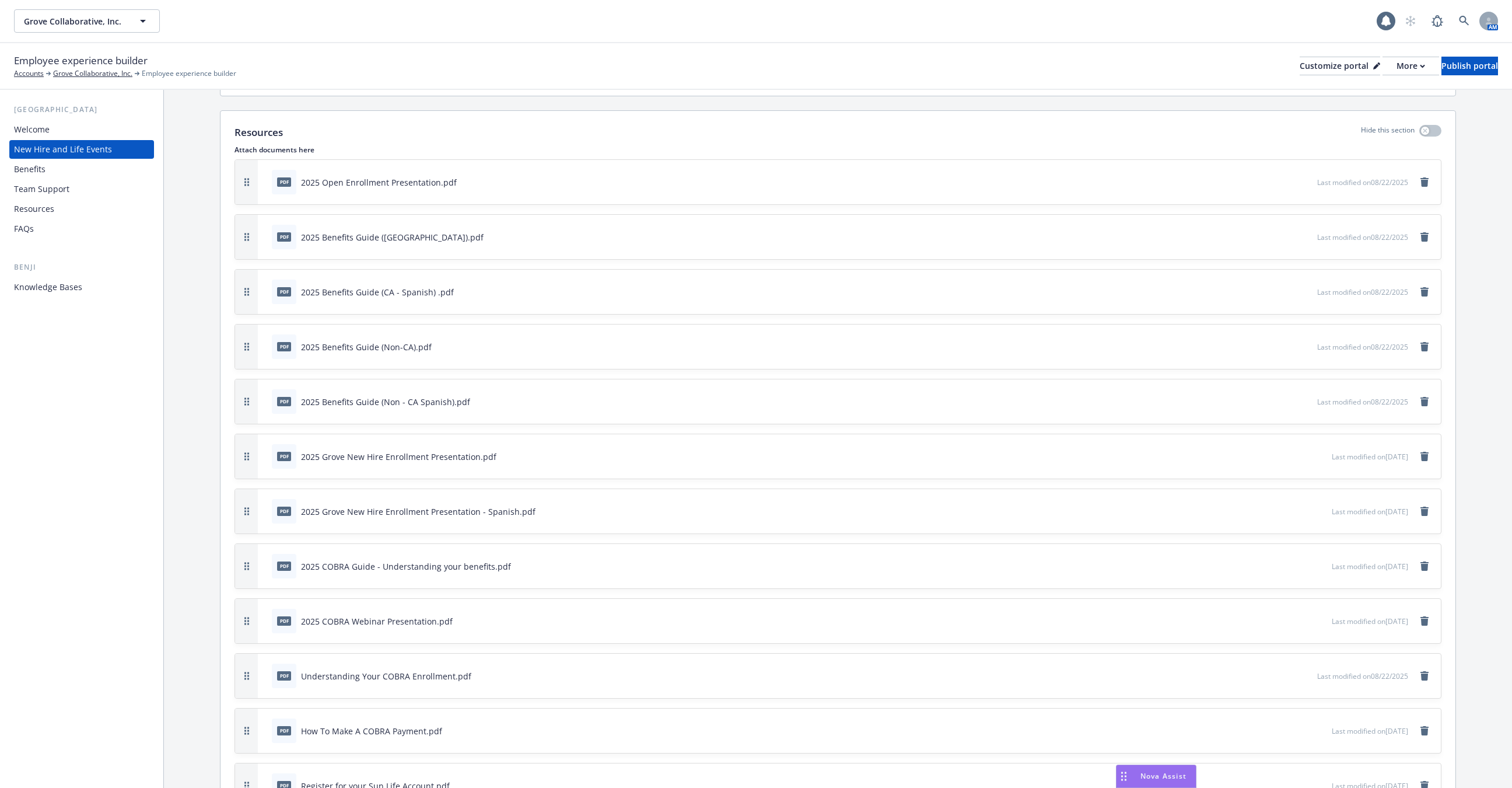
scroll to position [2787, 0]
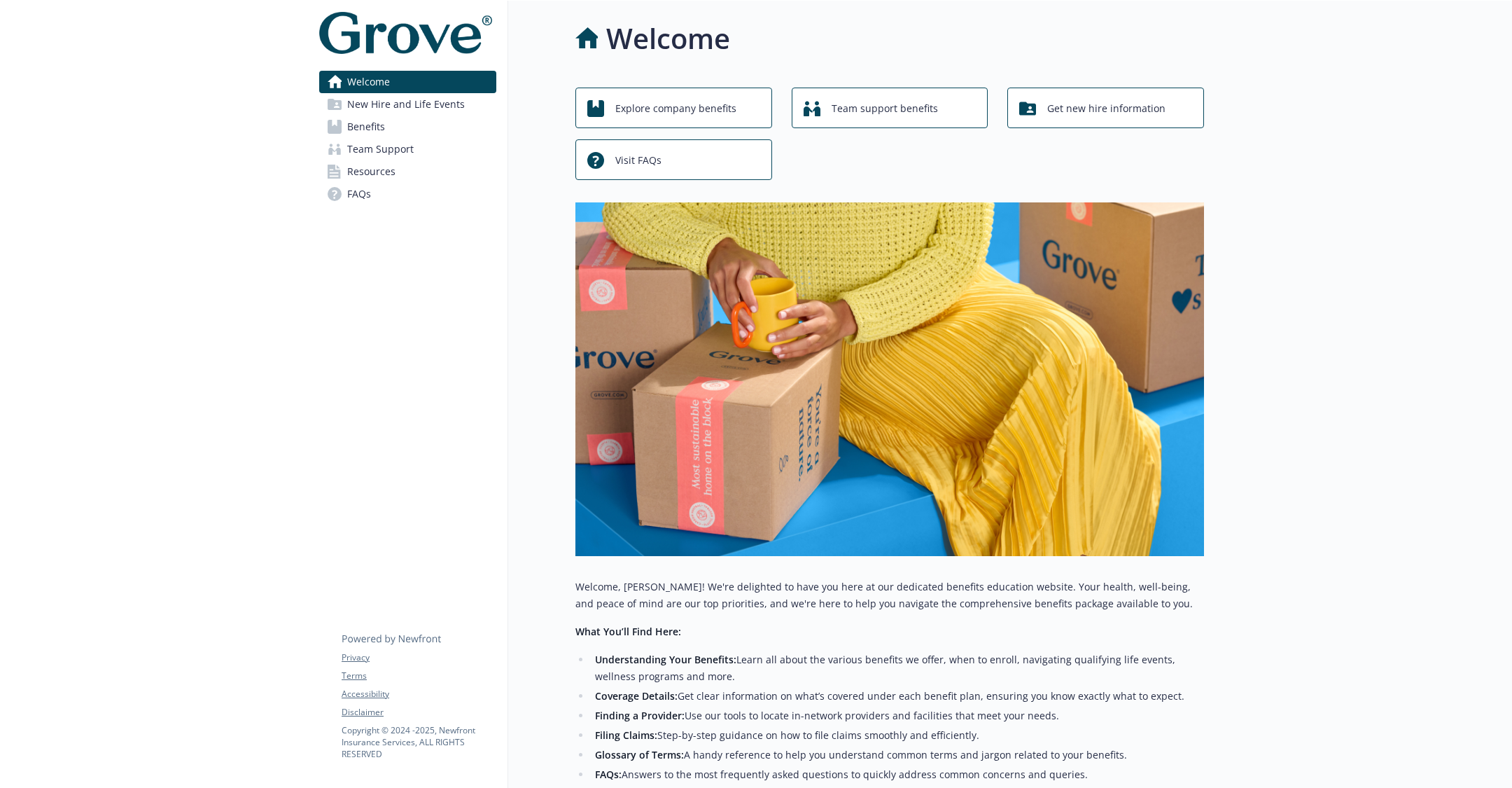
click at [389, 140] on span "Team Support" at bounding box center [380, 149] width 66 height 22
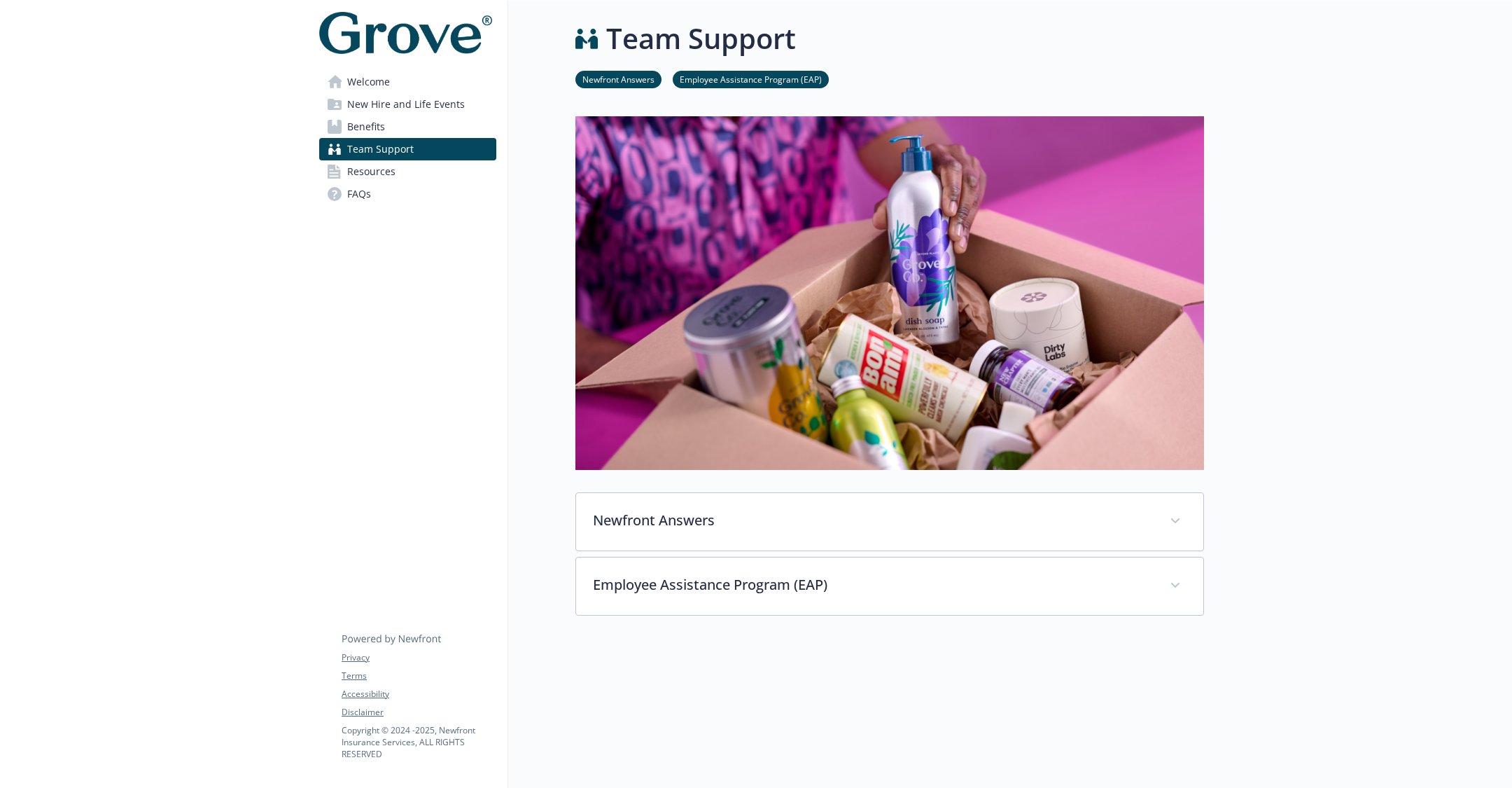
click at [388, 131] on link "Benefits" at bounding box center [408, 126] width 177 height 22
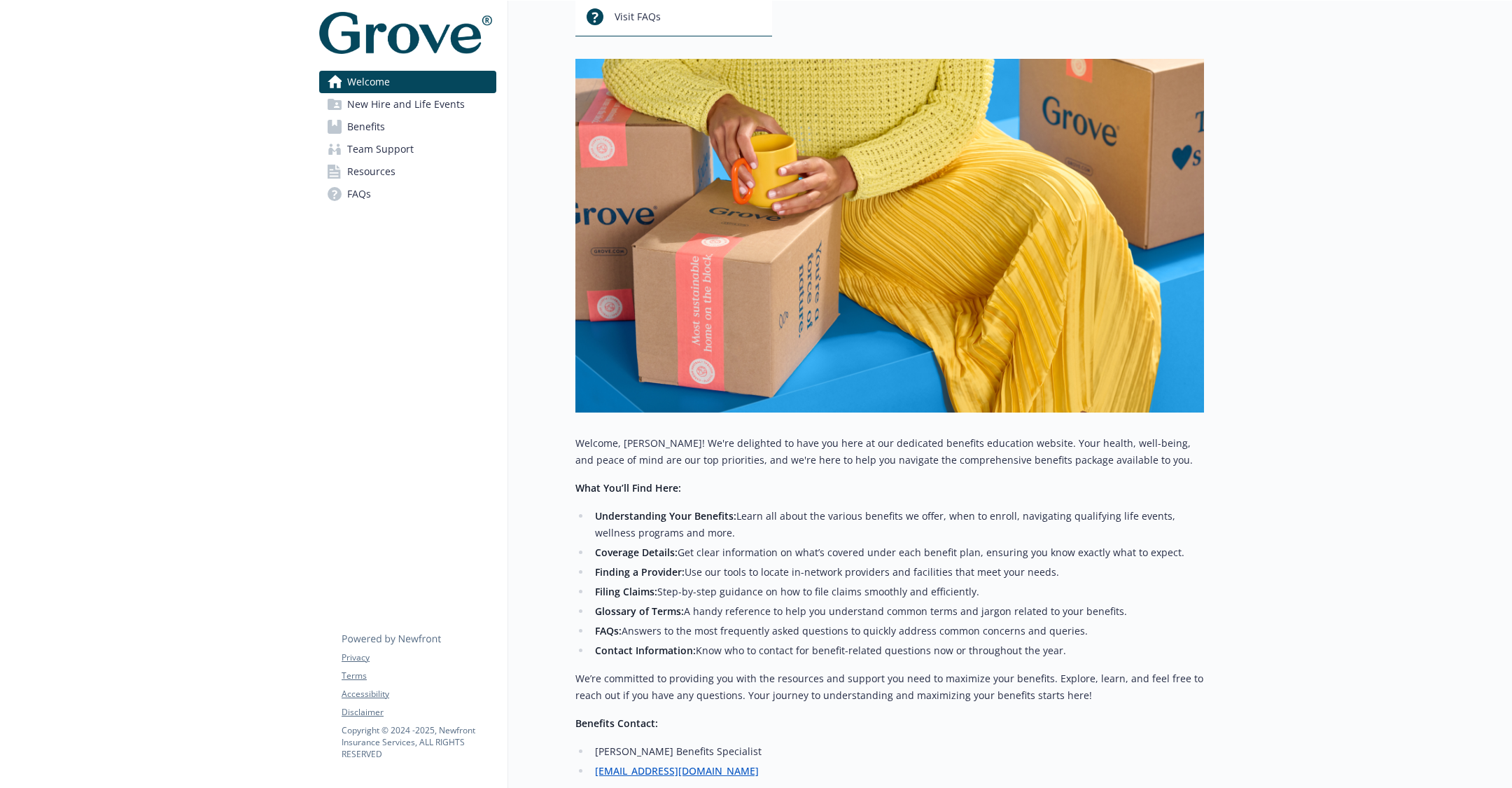
scroll to position [321, 0]
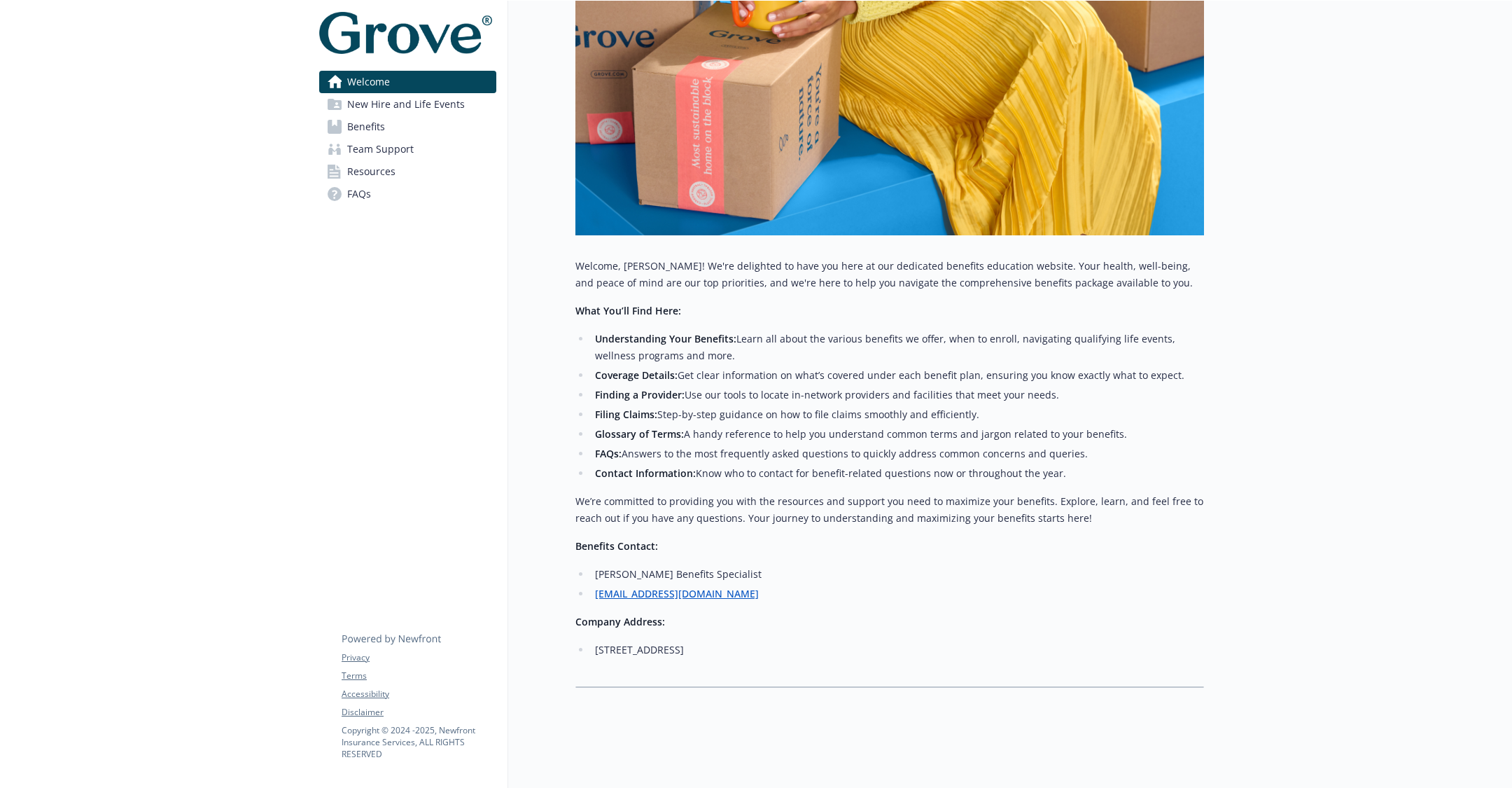
click at [396, 124] on link "Benefits" at bounding box center [408, 126] width 177 height 22
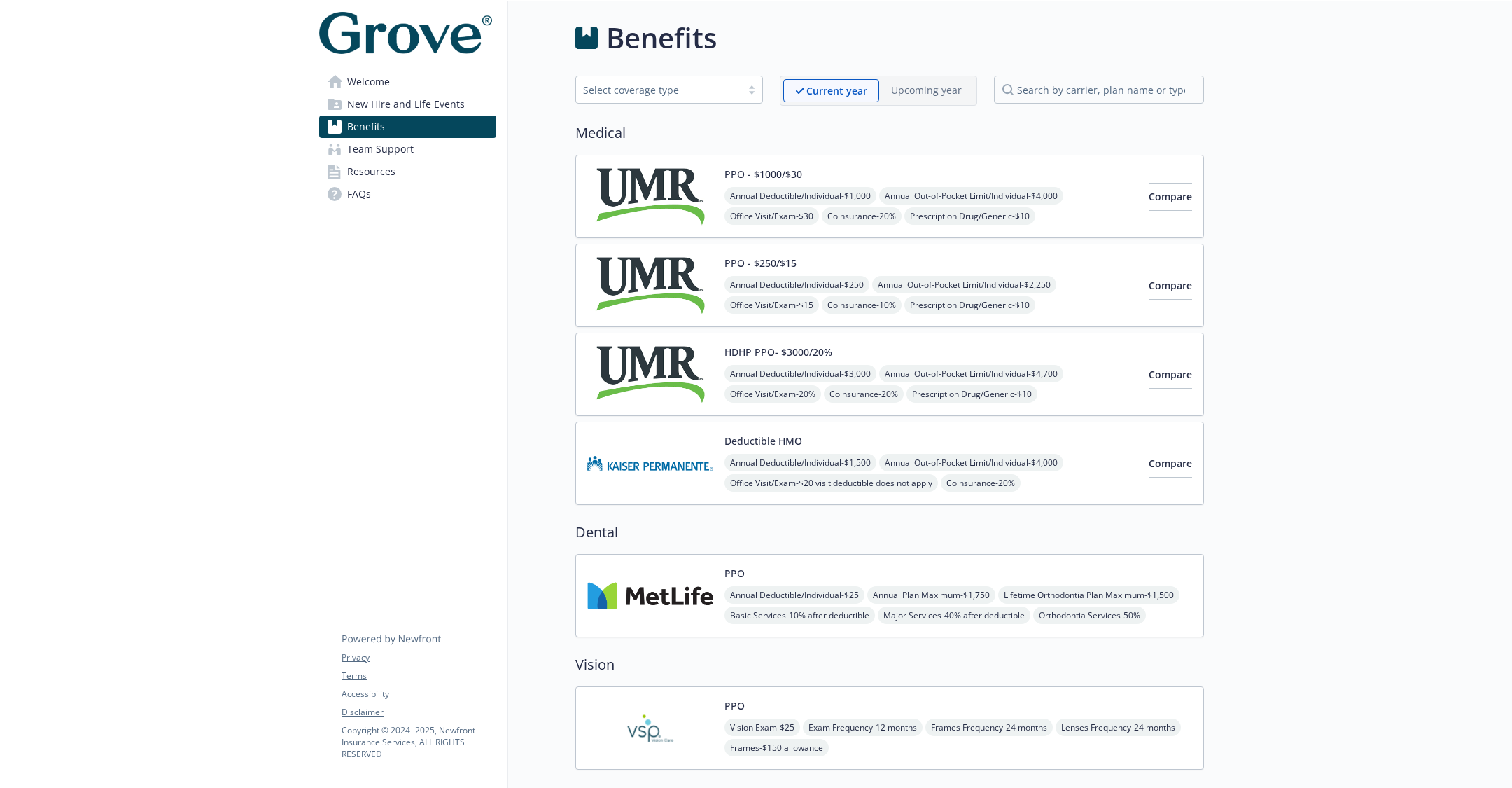
click at [406, 103] on span "New Hire and Life Events" at bounding box center [405, 103] width 117 height 22
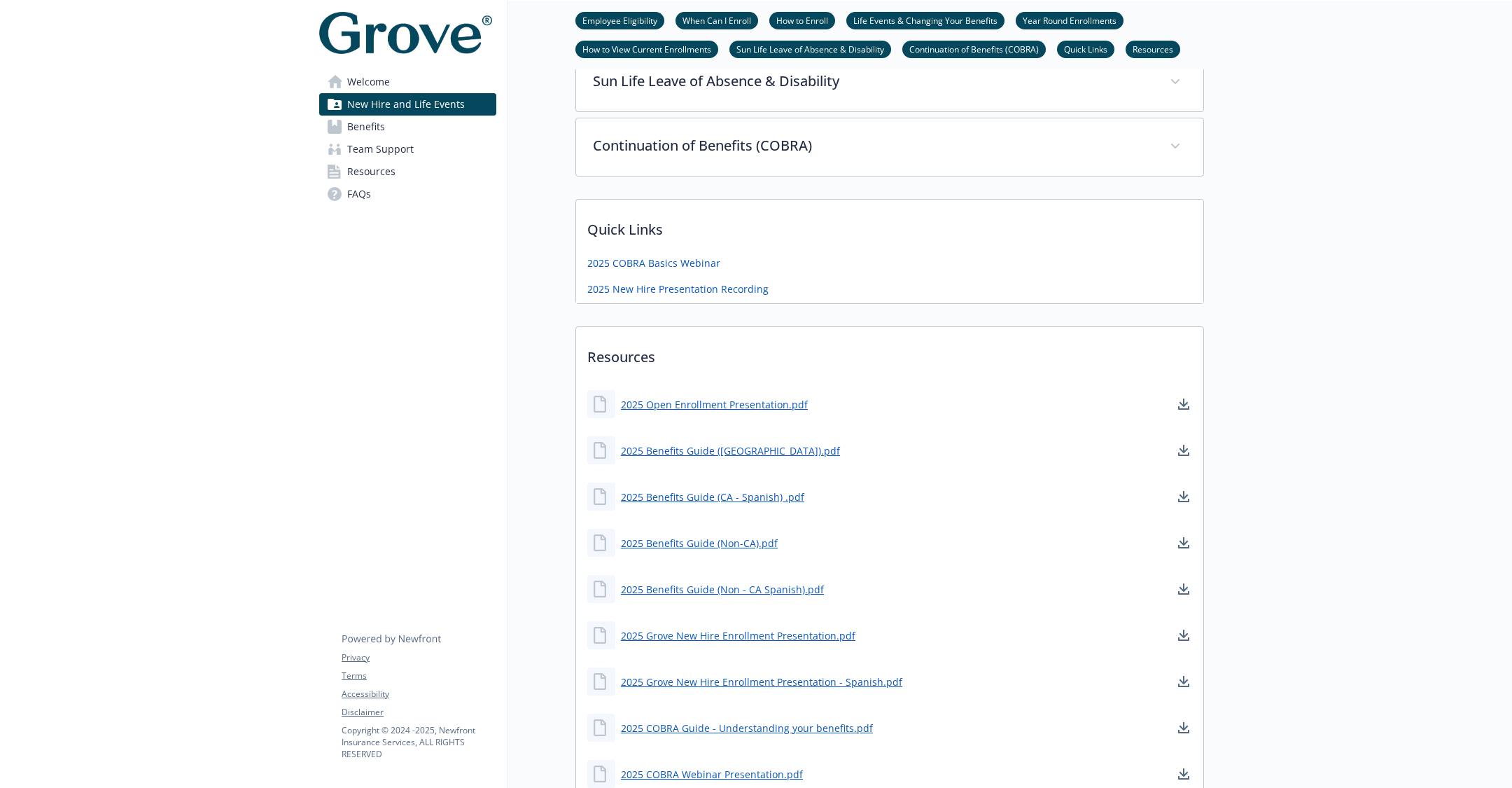
scroll to position [1327, 0]
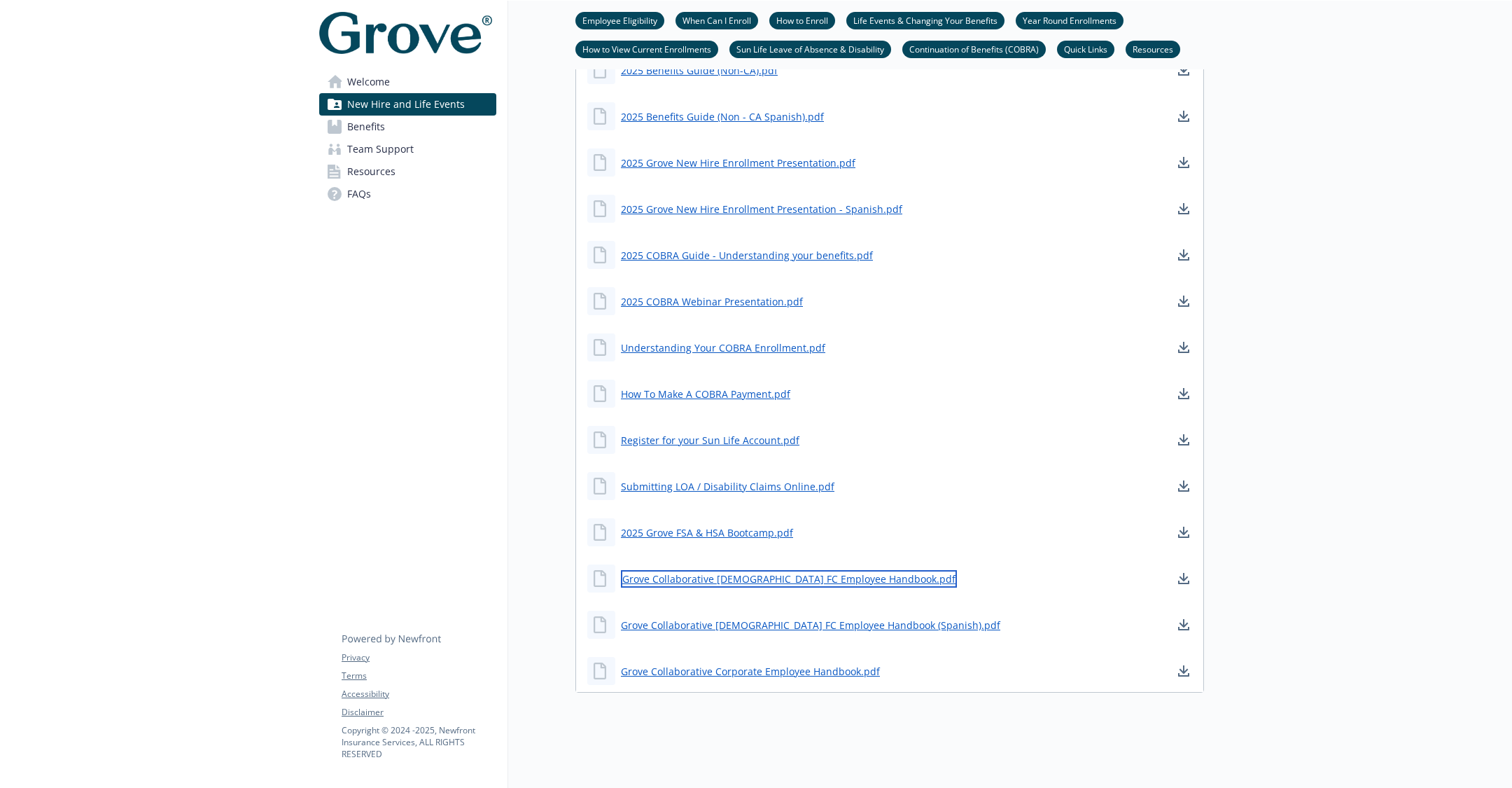
click at [743, 570] on link "Grove Collaborative [DEMOGRAPHIC_DATA] FC Employee Handbook.pdf" at bounding box center [788, 578] width 336 height 17
click at [774, 297] on link "2025 COBRA Webinar Presentation.pdf" at bounding box center [713, 301] width 185 height 17
